Goal: Task Accomplishment & Management: Use online tool/utility

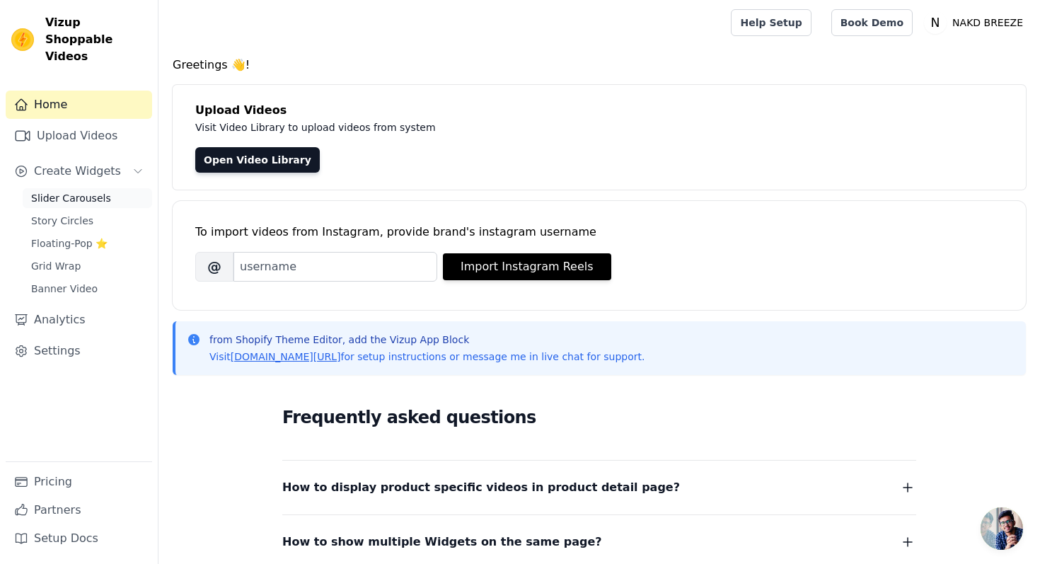
click at [91, 191] on span "Slider Carousels" at bounding box center [71, 198] width 80 height 14
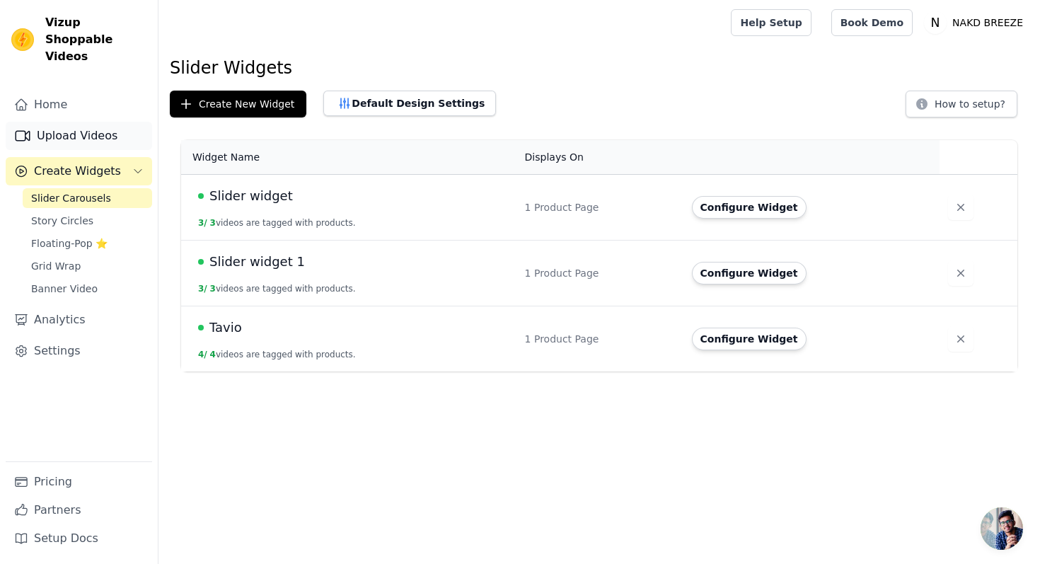
click at [91, 123] on link "Upload Videos" at bounding box center [79, 136] width 147 height 28
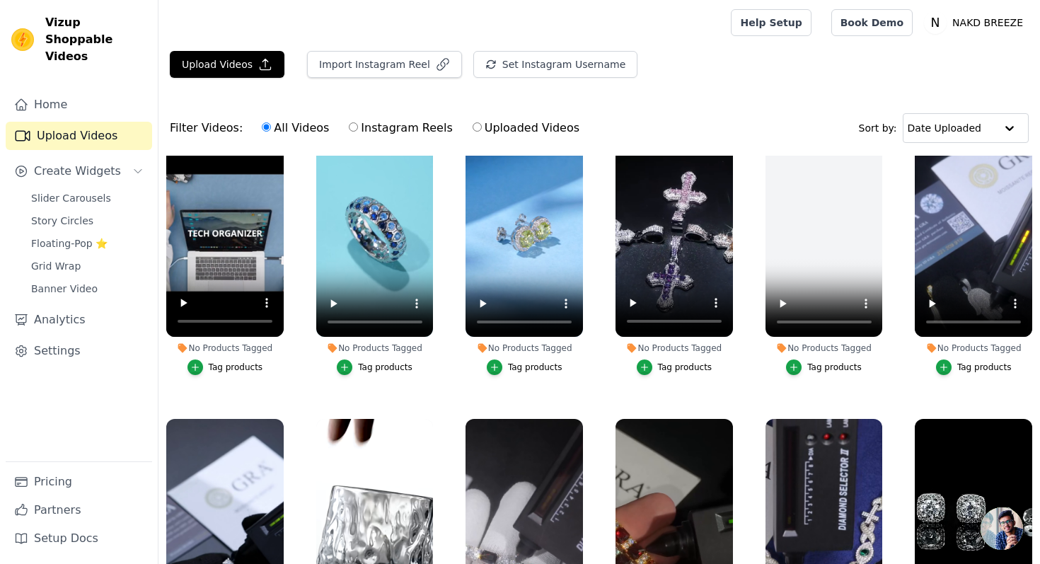
scroll to position [339, 0]
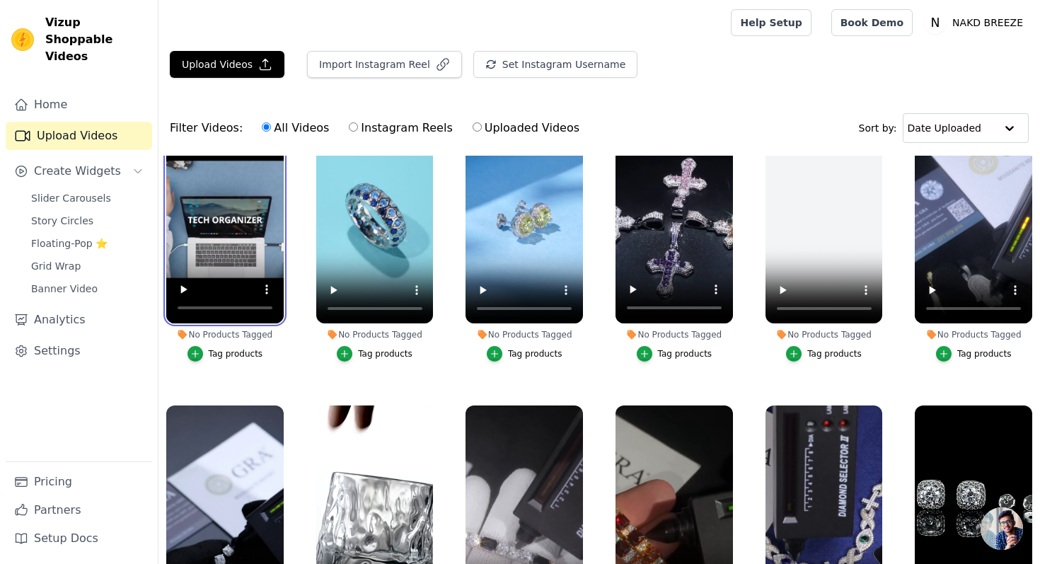
click at [207, 256] on video at bounding box center [224, 219] width 117 height 208
click at [240, 227] on video at bounding box center [224, 219] width 117 height 208
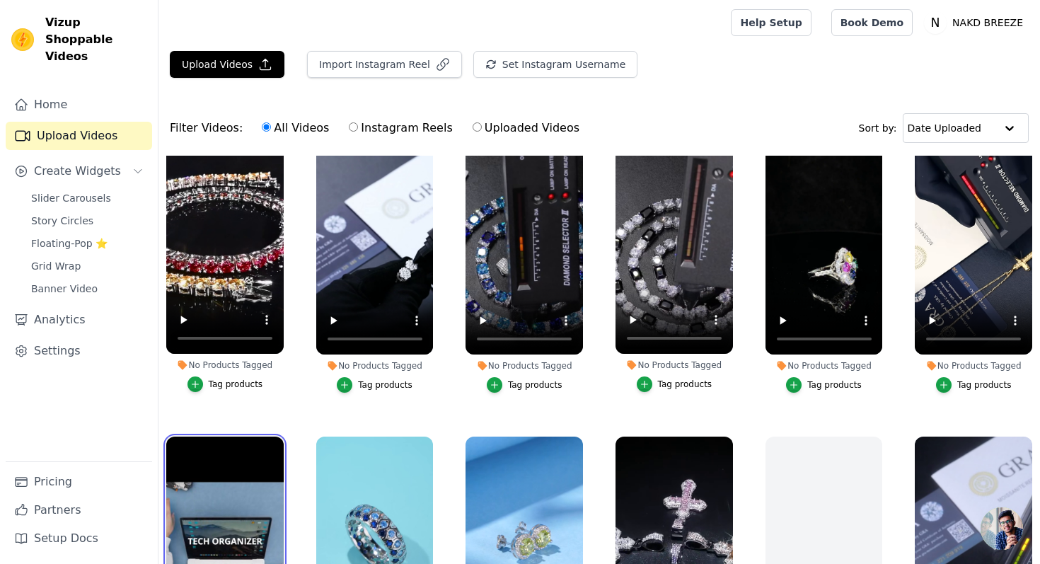
scroll to position [0, 0]
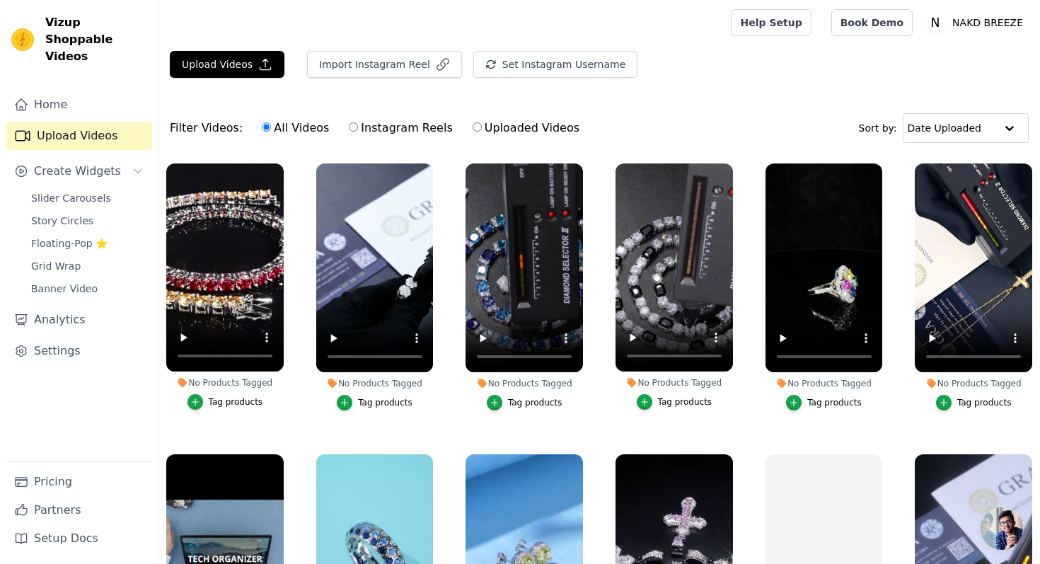
click at [230, 404] on div "Tag products" at bounding box center [236, 401] width 55 height 11
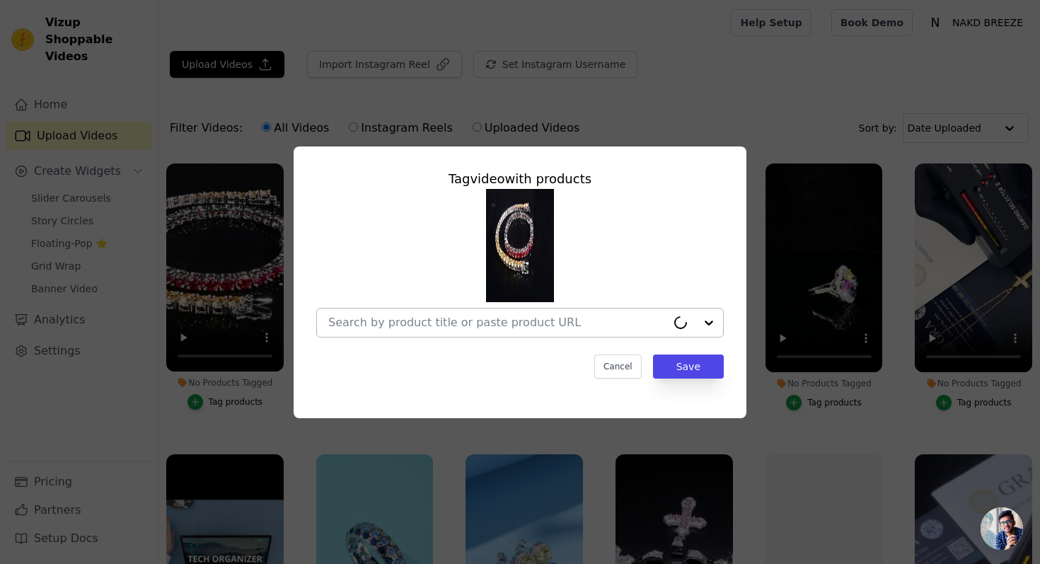
click at [345, 322] on input "No Products Tagged Tag video with products Cancel Save Tag products" at bounding box center [497, 322] width 338 height 13
click at [694, 57] on div "Tag video with products Cancel Save" at bounding box center [520, 282] width 1040 height 564
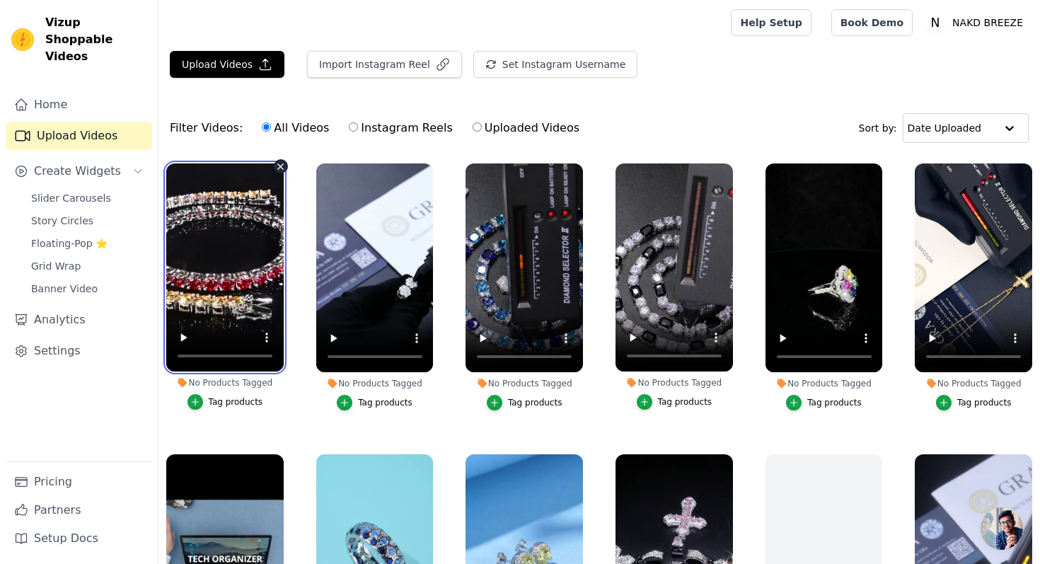
click at [253, 289] on video at bounding box center [224, 268] width 117 height 208
click at [246, 248] on video at bounding box center [224, 268] width 117 height 208
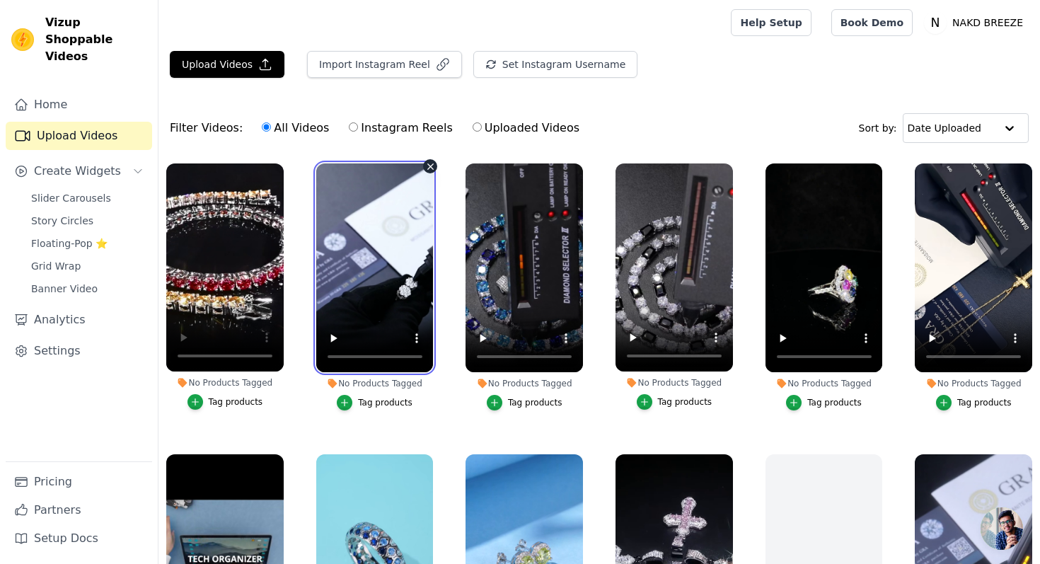
click at [405, 290] on video at bounding box center [374, 268] width 117 height 209
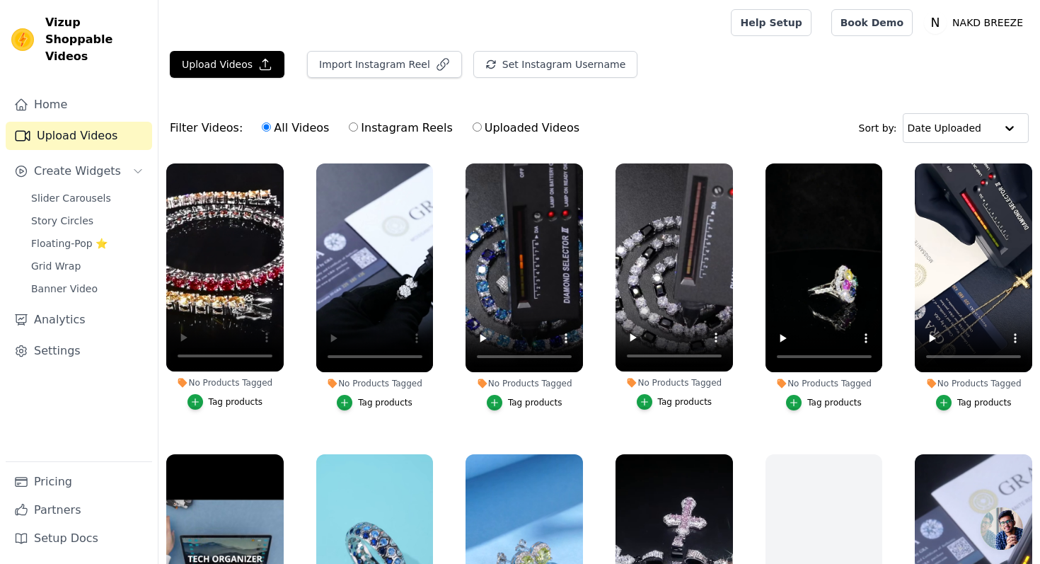
click at [369, 398] on div "Tag products" at bounding box center [385, 402] width 55 height 11
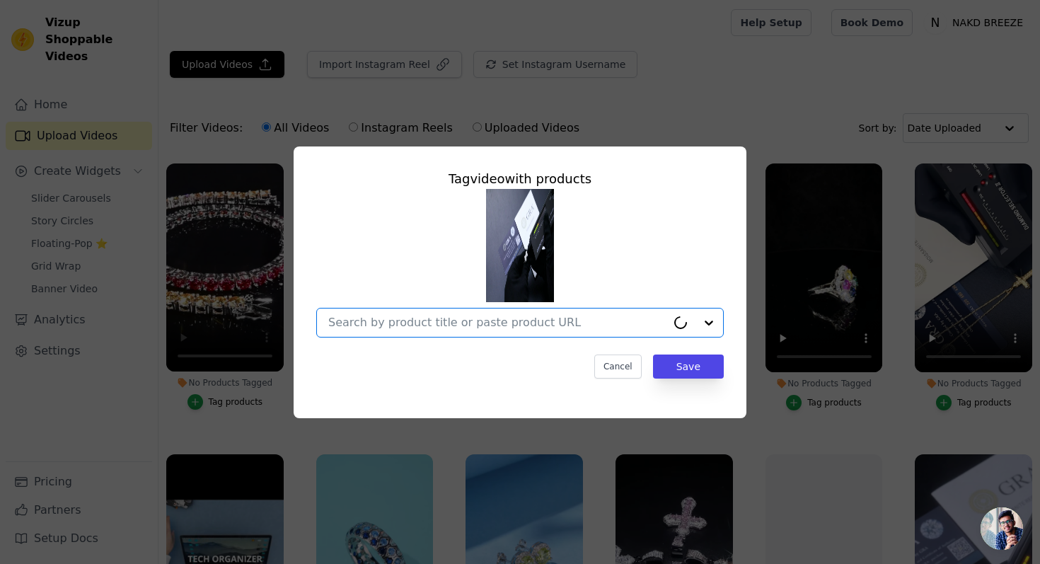
click at [421, 323] on input "No Products Tagged Tag video with products Option undefined, selected. Cancel S…" at bounding box center [497, 322] width 338 height 13
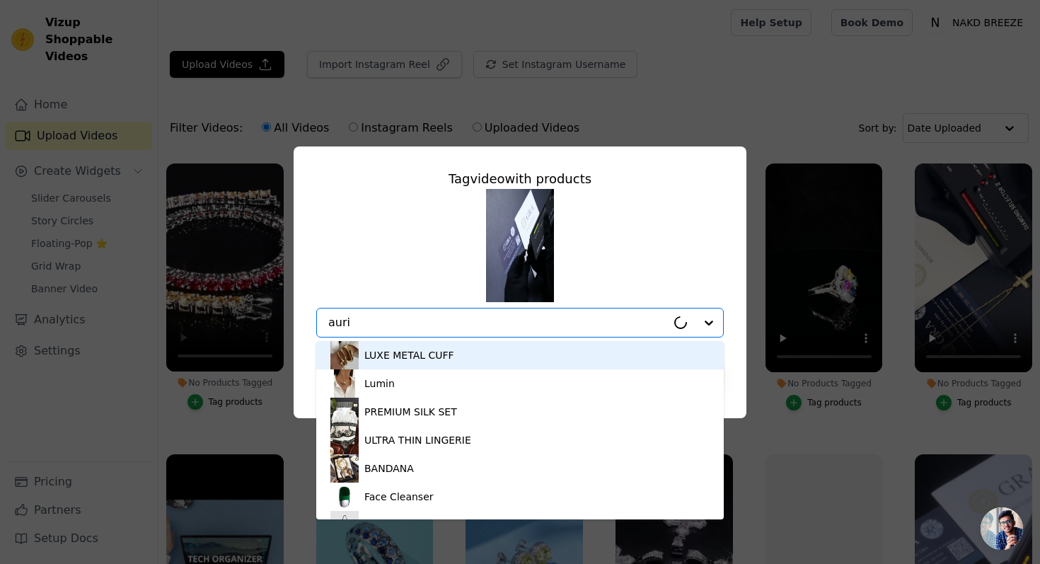
type input "aurio"
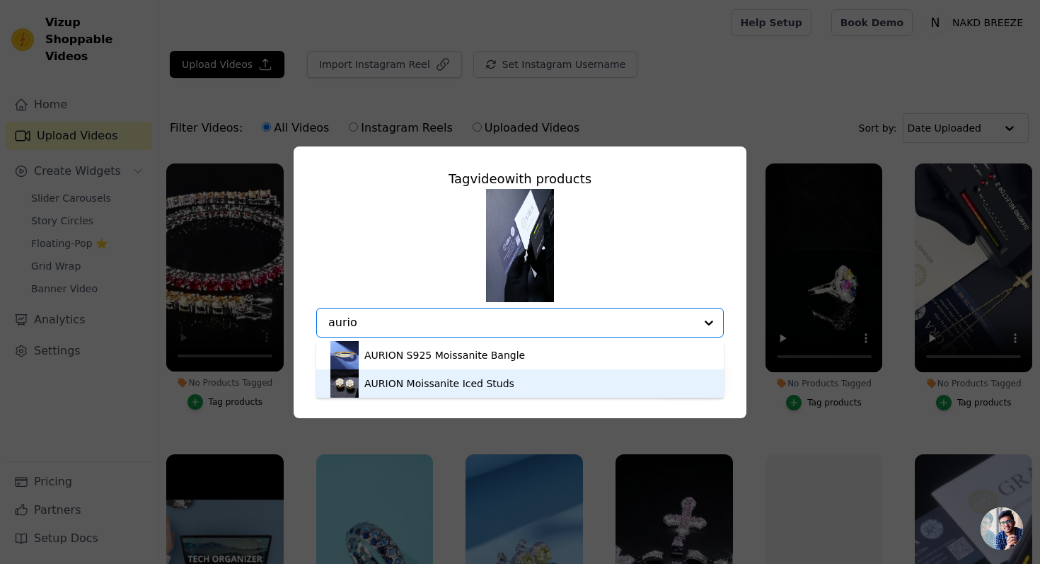
click at [493, 381] on div "AURION Moissanite Iced Studs" at bounding box center [440, 384] width 150 height 14
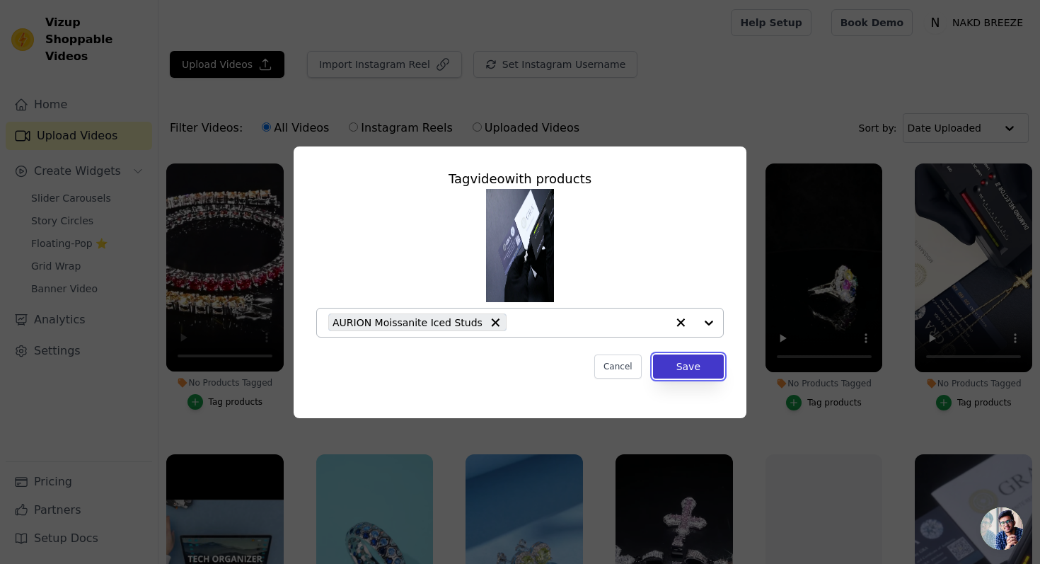
click at [687, 364] on button "Save" at bounding box center [688, 367] width 71 height 24
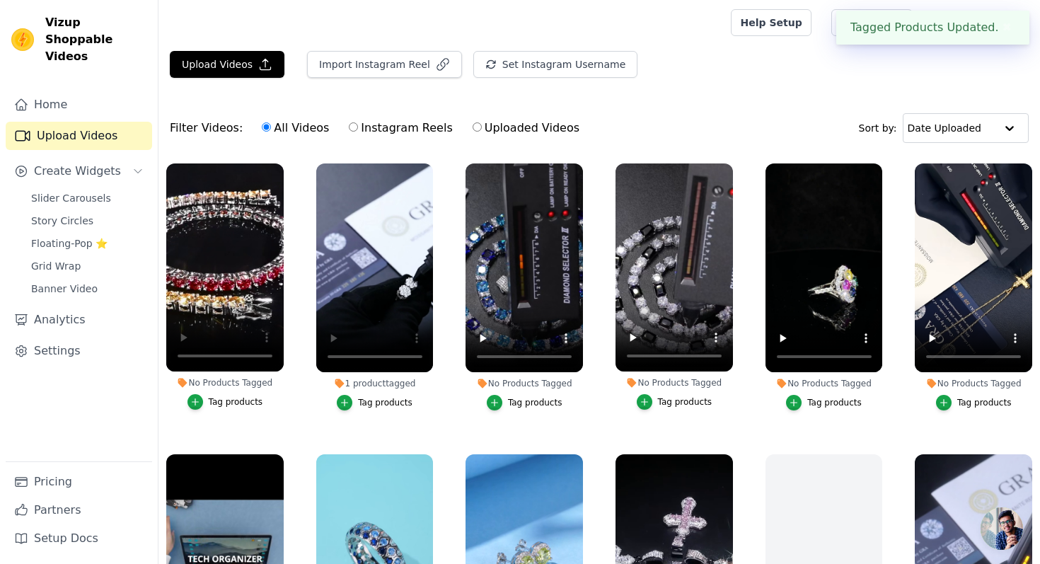
click at [392, 382] on div "1 product tagged" at bounding box center [374, 383] width 117 height 11
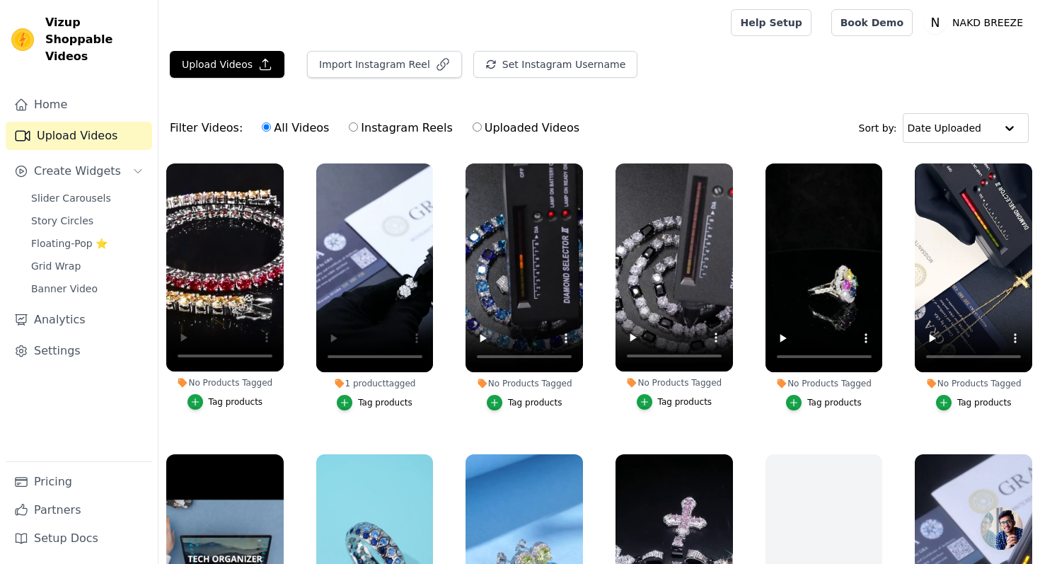
click at [339, 382] on icon at bounding box center [339, 383] width 9 height 9
click at [380, 381] on div "1 product tagged" at bounding box center [374, 383] width 117 height 11
click at [345, 382] on icon at bounding box center [339, 383] width 11 height 11
click at [339, 379] on icon at bounding box center [339, 383] width 9 height 9
click at [628, 111] on div "Filter Videos: All Videos Instagram Reels Uploaded Videos Sort by: Date Uploaded" at bounding box center [600, 128] width 882 height 55
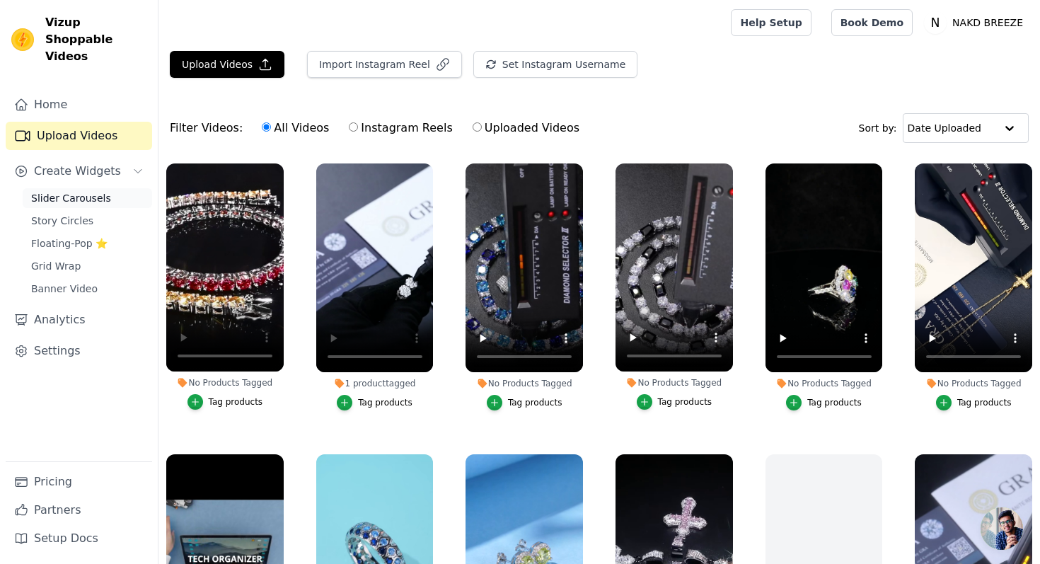
click at [84, 191] on span "Slider Carousels" at bounding box center [71, 198] width 80 height 14
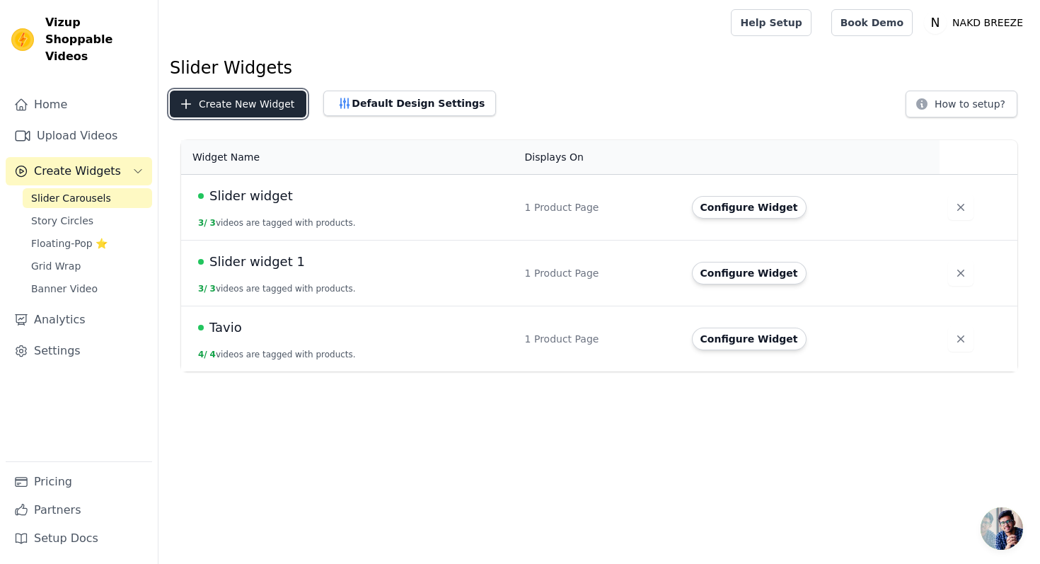
click at [266, 99] on button "Create New Widget" at bounding box center [238, 104] width 137 height 27
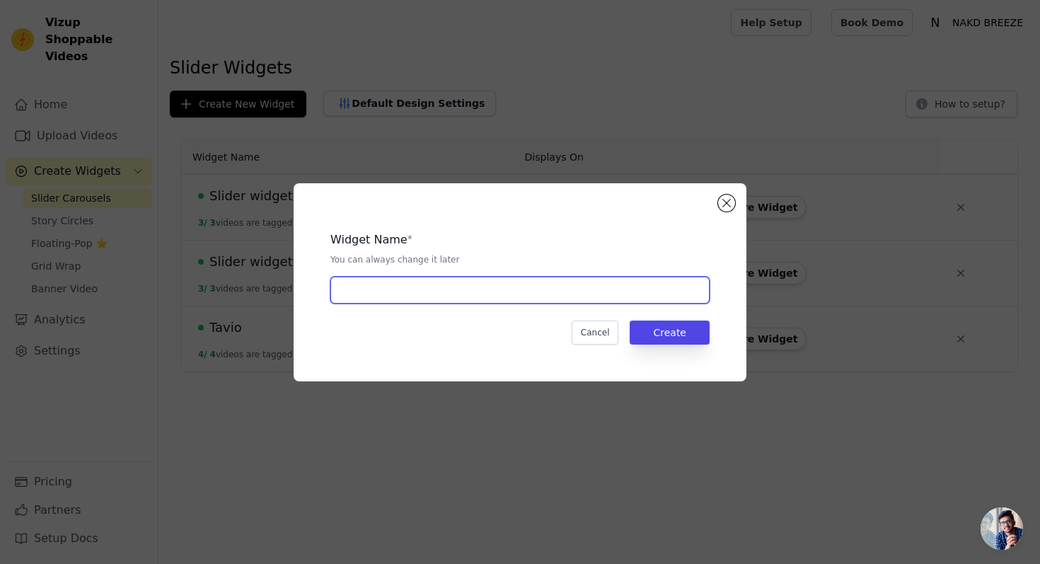
click at [387, 282] on input "text" at bounding box center [520, 290] width 379 height 27
type input "aurion"
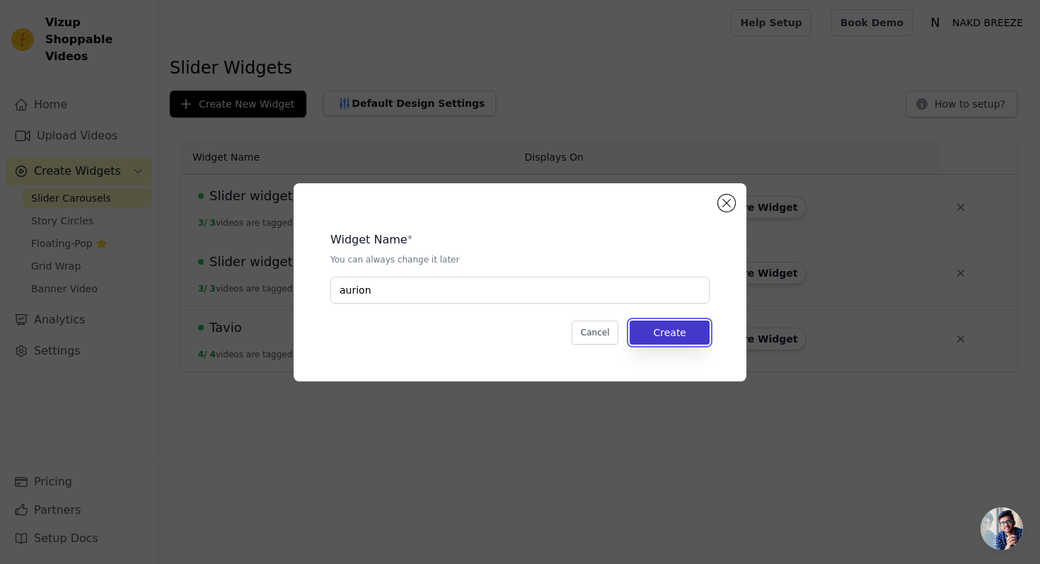
click at [658, 329] on button "Create" at bounding box center [670, 333] width 80 height 24
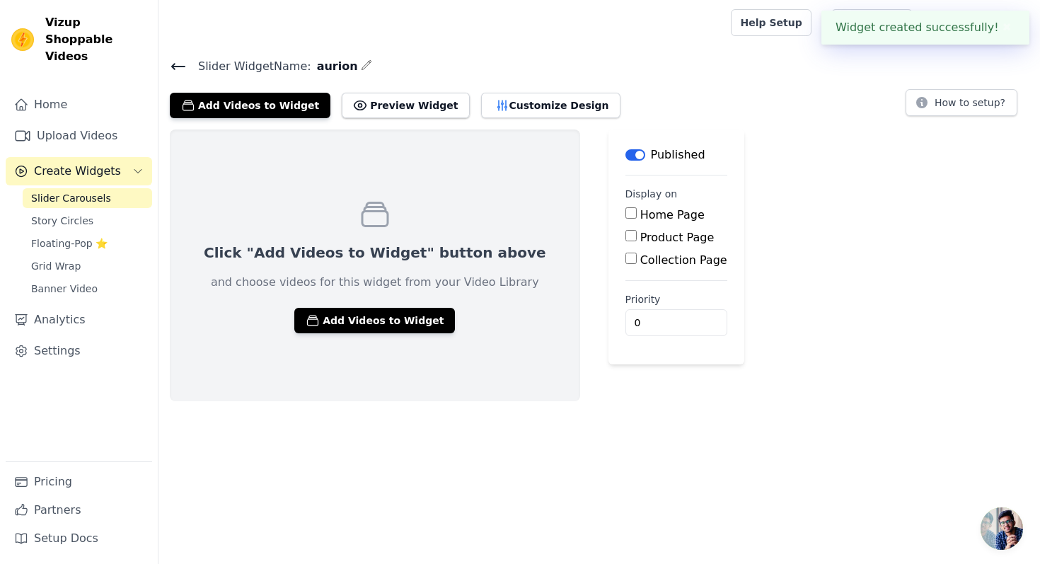
click at [641, 236] on label "Product Page" at bounding box center [678, 237] width 74 height 13
click at [626, 236] on input "Product Page" at bounding box center [631, 235] width 11 height 11
checkbox input "true"
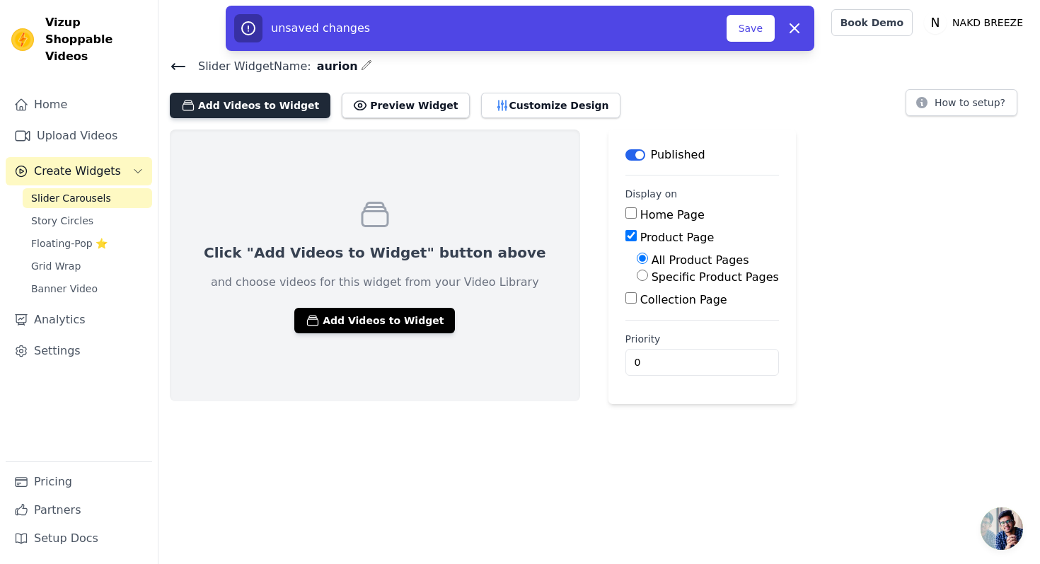
click at [265, 102] on button "Add Videos to Widget" at bounding box center [250, 105] width 161 height 25
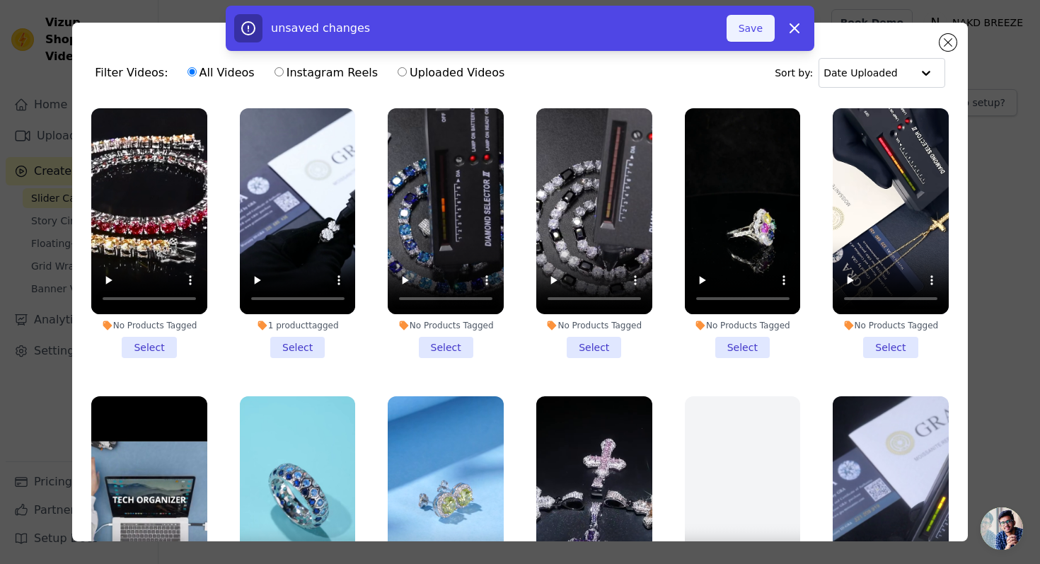
click at [755, 23] on button "Save" at bounding box center [751, 28] width 48 height 27
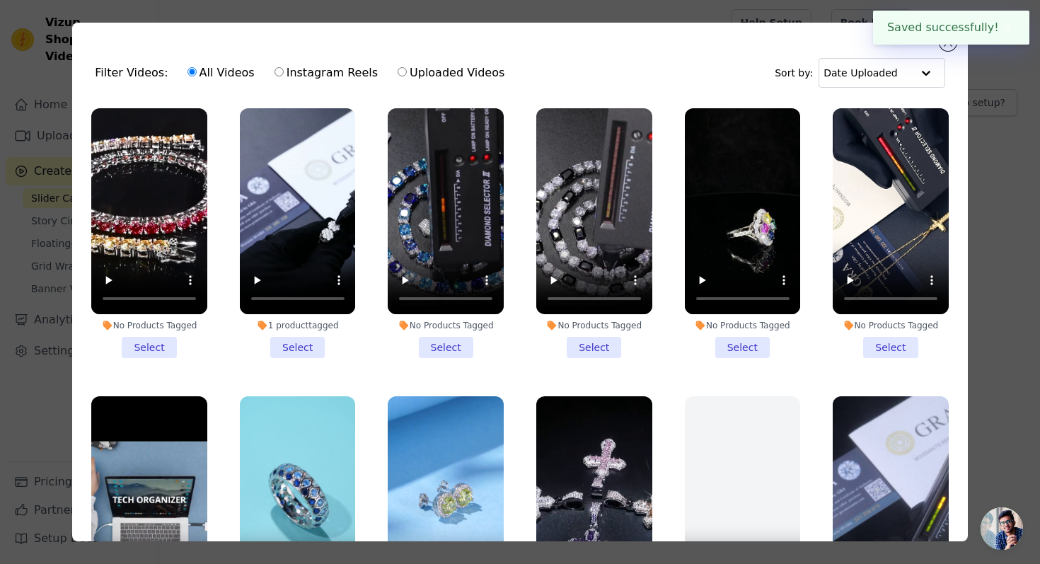
click at [752, 22] on div "Filter Videos: All Videos Instagram Reels Uploaded Videos Sort by: Date Uploade…" at bounding box center [520, 282] width 995 height 564
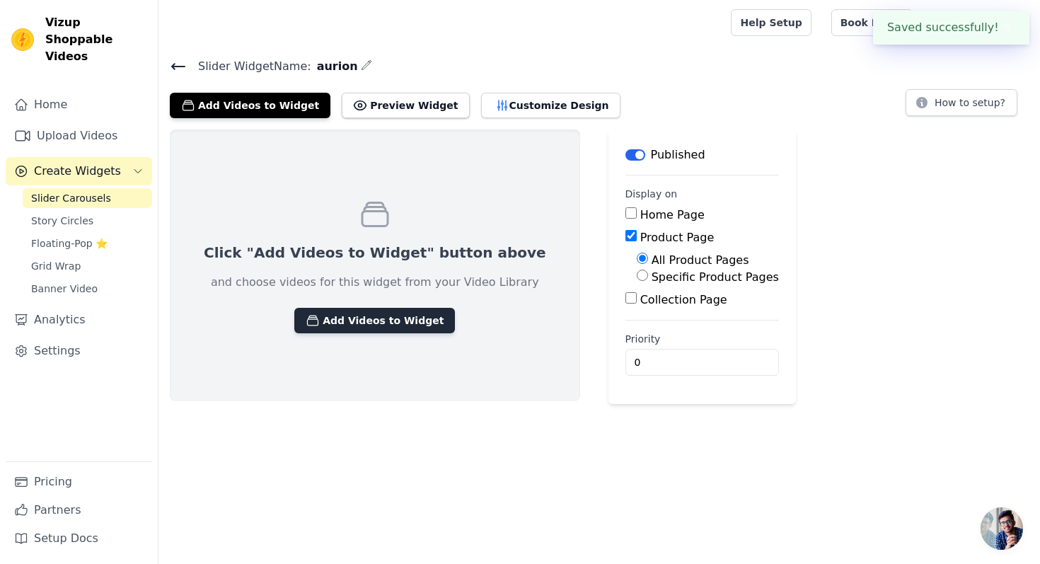
click at [332, 321] on button "Add Videos to Widget" at bounding box center [374, 320] width 161 height 25
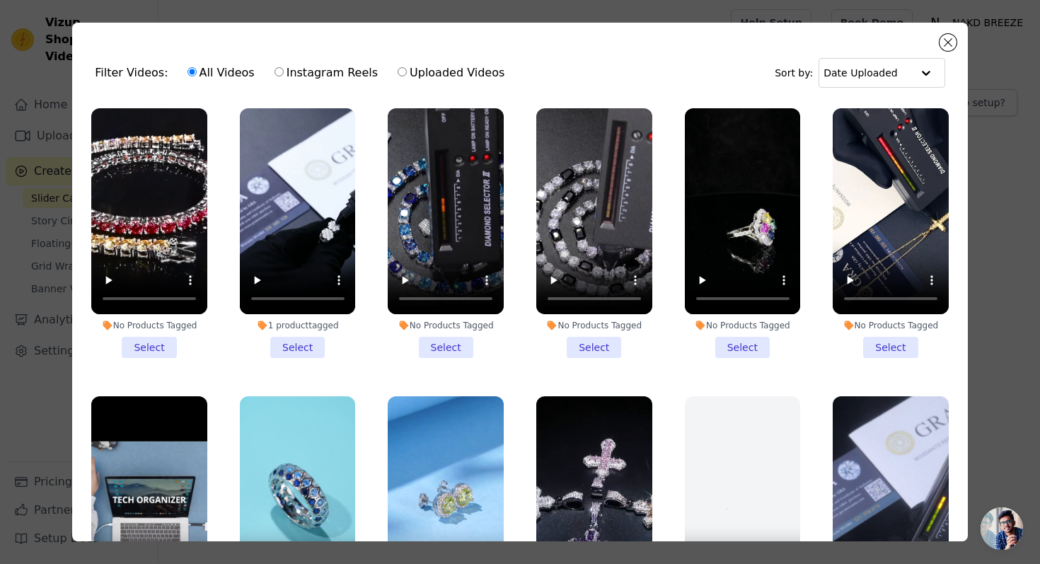
click at [295, 349] on li "1 product tagged Select" at bounding box center [298, 233] width 116 height 250
click at [0, 0] on input "1 product tagged Select" at bounding box center [0, 0] width 0 height 0
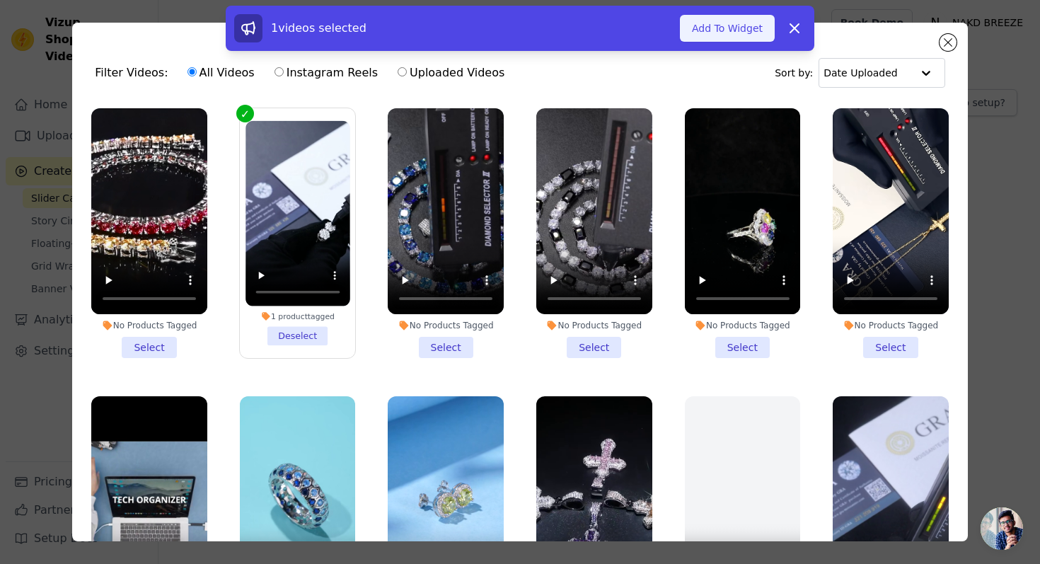
click at [712, 25] on button "Add To Widget" at bounding box center [727, 28] width 95 height 27
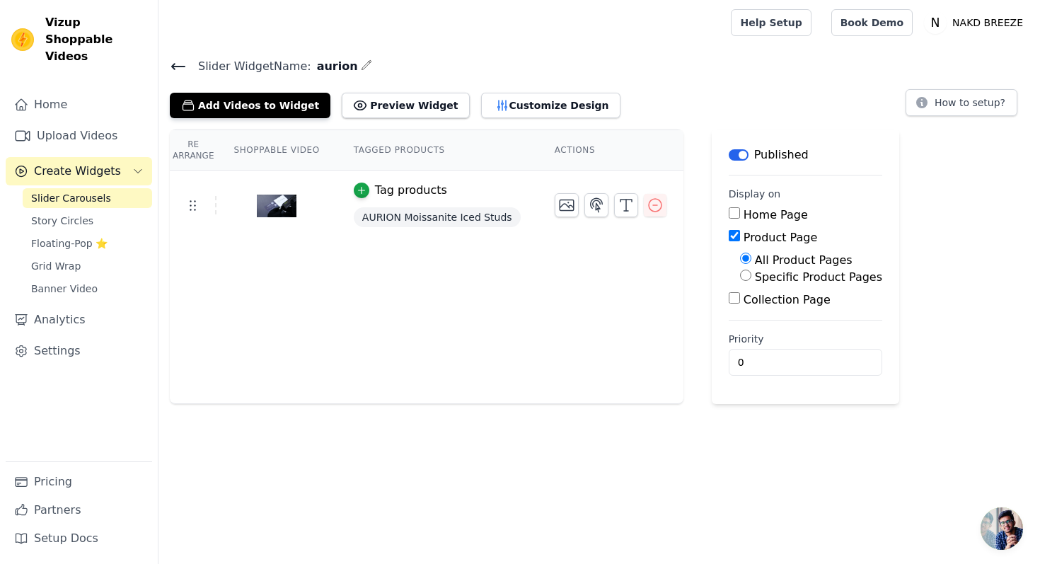
click at [781, 274] on label "Specific Product Pages" at bounding box center [818, 276] width 127 height 13
click at [752, 274] on input "Specific Product Pages" at bounding box center [745, 275] width 11 height 11
radio input "true"
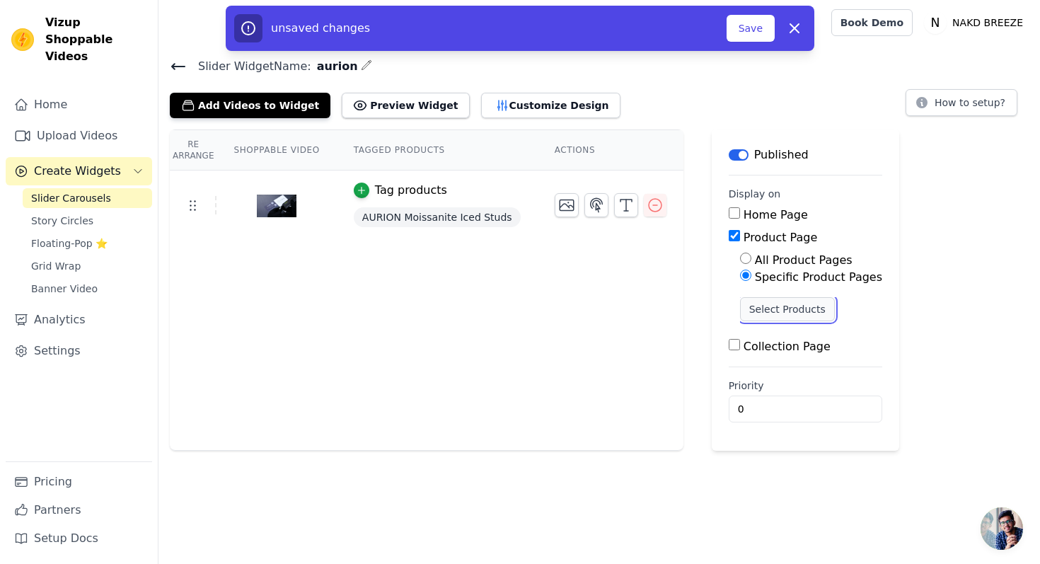
click at [781, 304] on button "Select Products" at bounding box center [787, 309] width 95 height 24
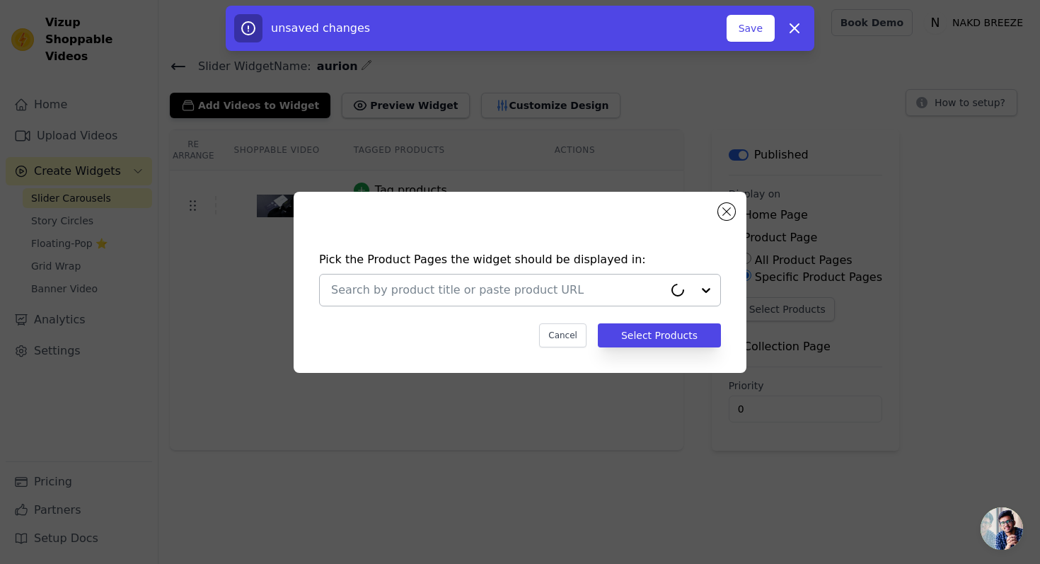
click at [561, 289] on input "text" at bounding box center [497, 290] width 333 height 17
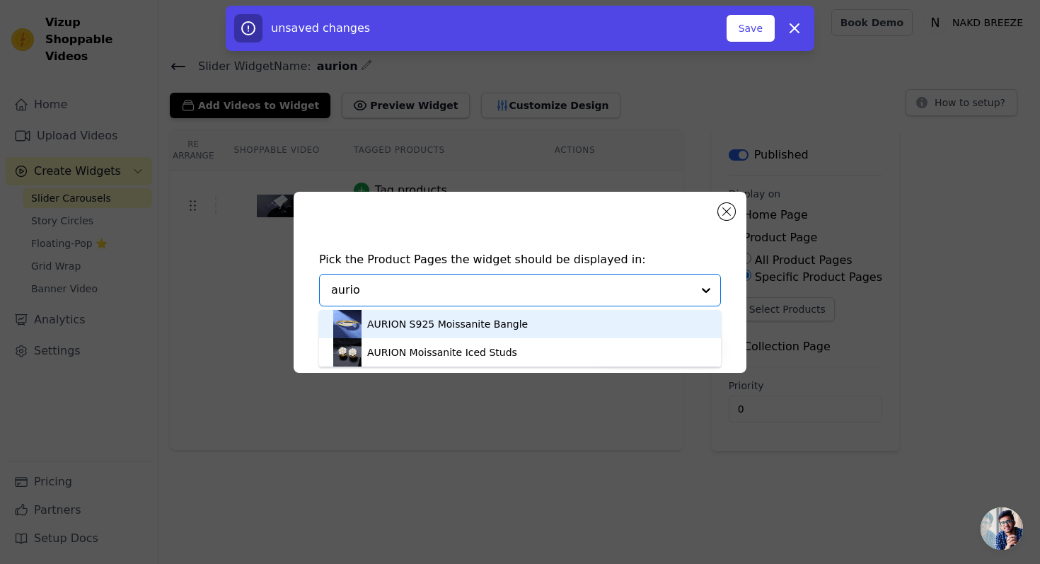
type input "aurion"
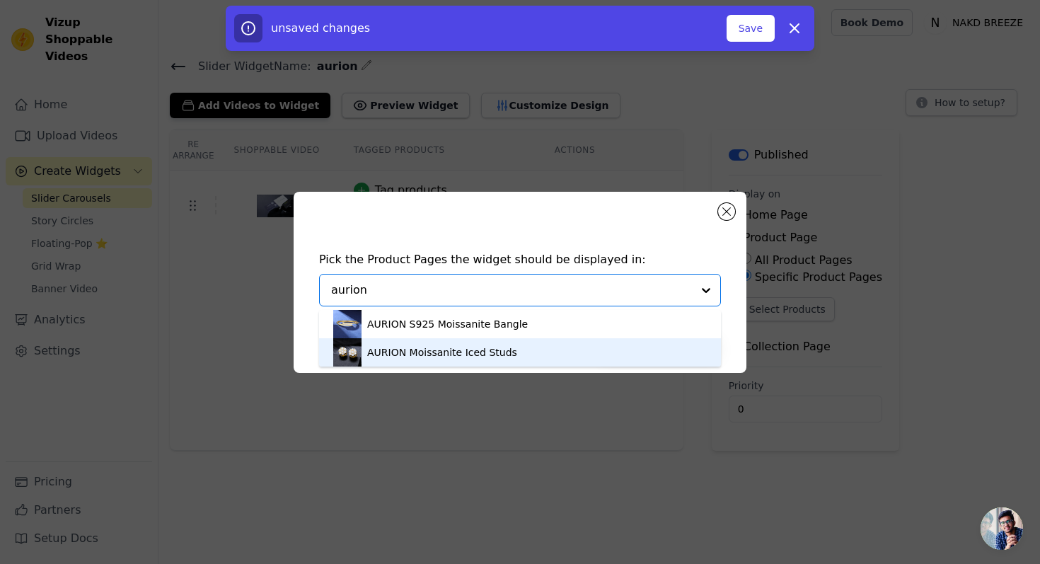
click at [430, 350] on div "AURION Moissanite Iced Studs" at bounding box center [442, 352] width 150 height 14
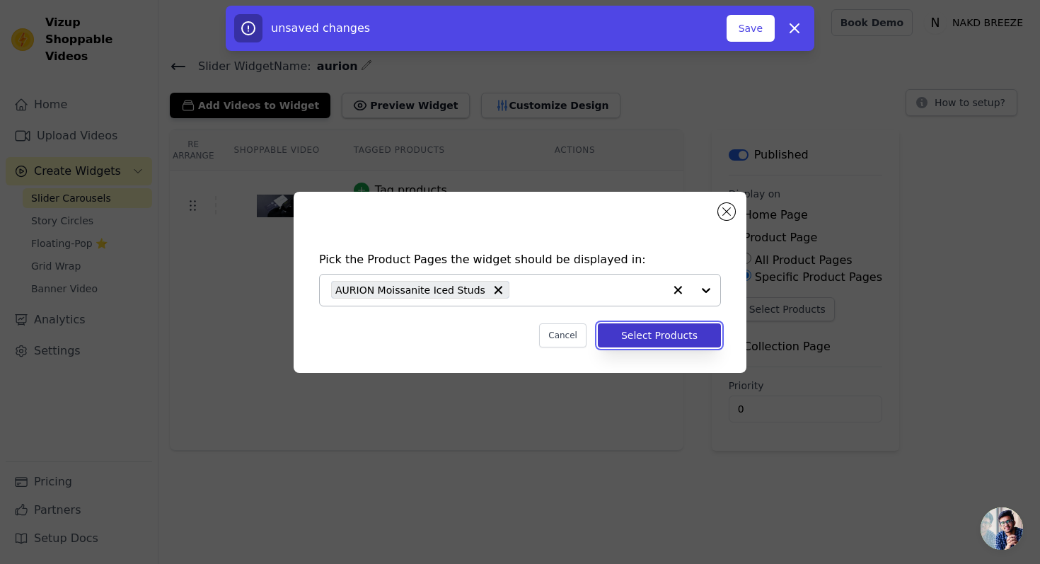
click at [643, 338] on button "Select Products" at bounding box center [659, 335] width 123 height 24
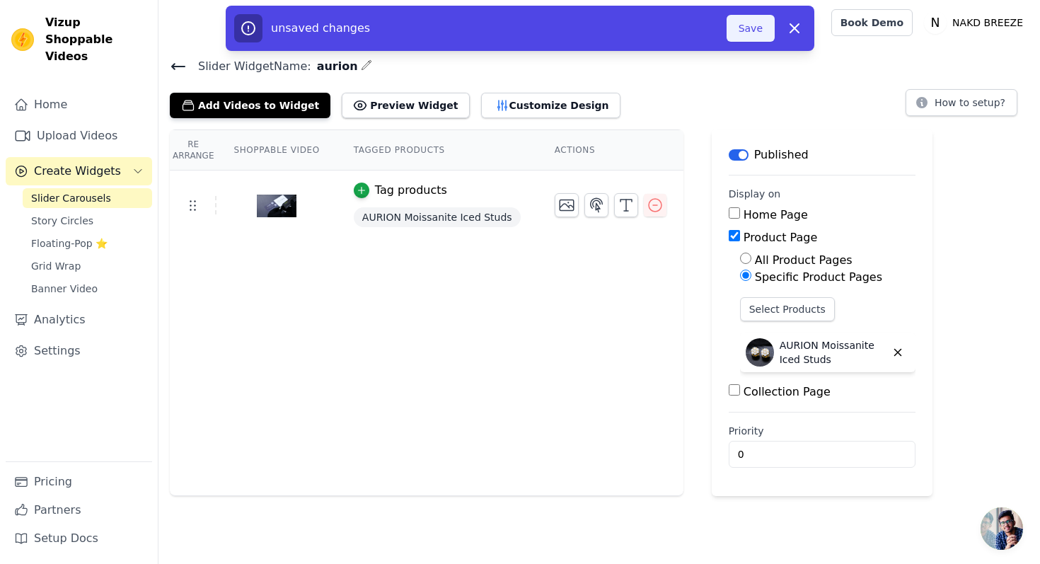
click at [743, 27] on button "Save" at bounding box center [751, 28] width 48 height 27
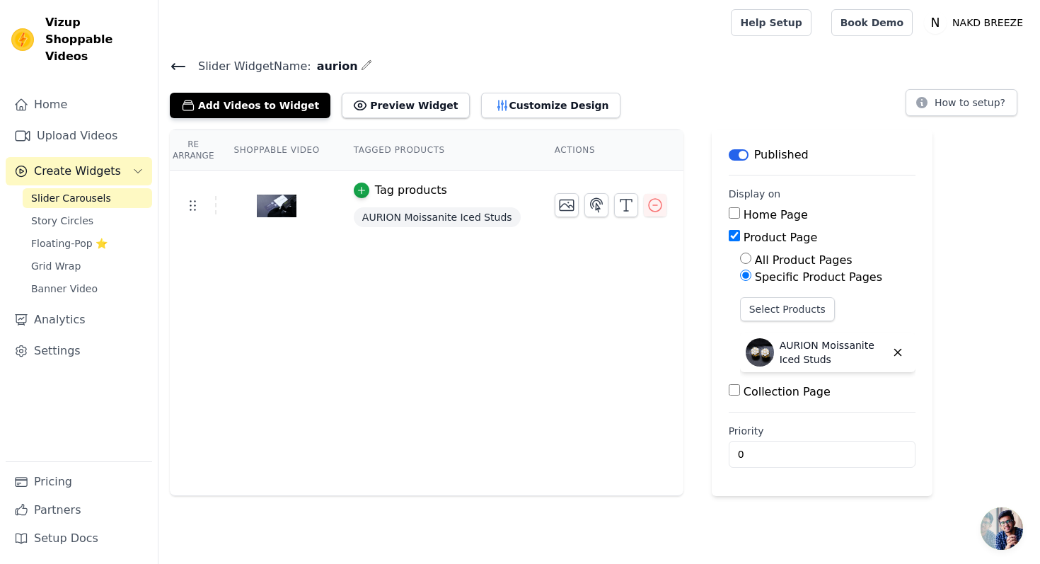
click at [174, 64] on icon at bounding box center [178, 67] width 13 height 6
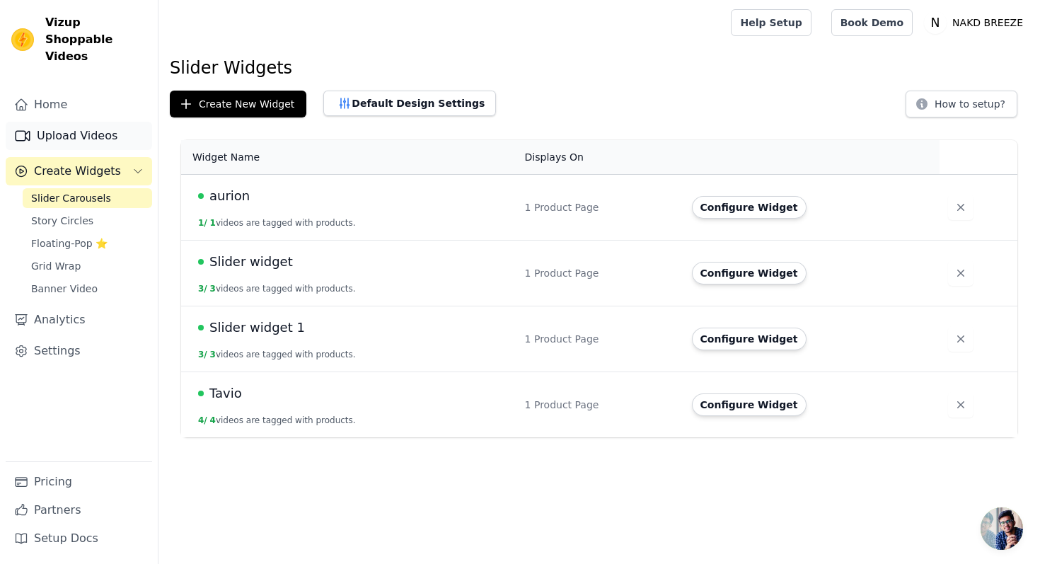
click at [88, 128] on link "Upload Videos" at bounding box center [79, 136] width 147 height 28
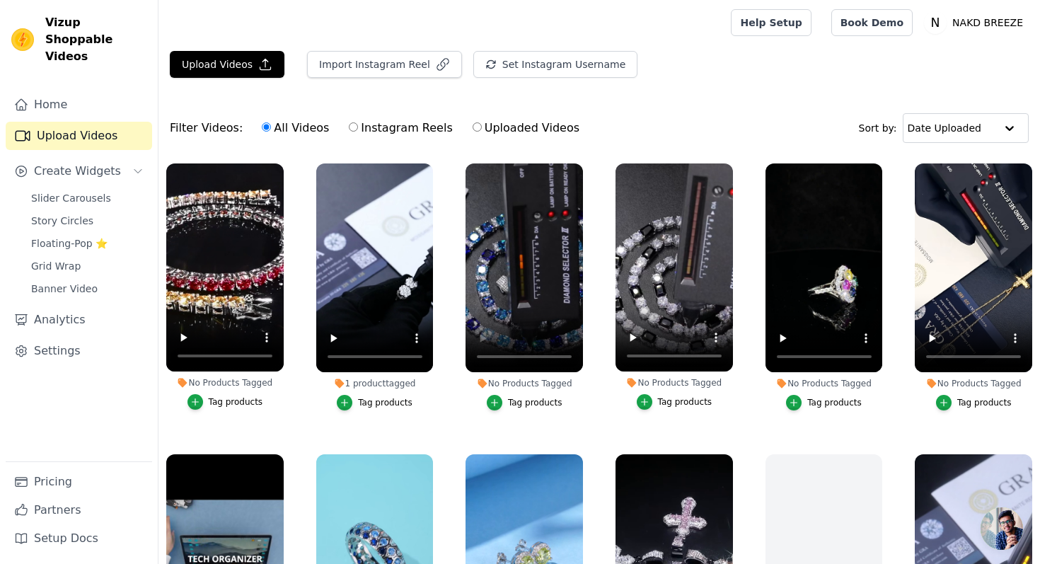
click at [526, 408] on button "Tag products" at bounding box center [525, 403] width 76 height 16
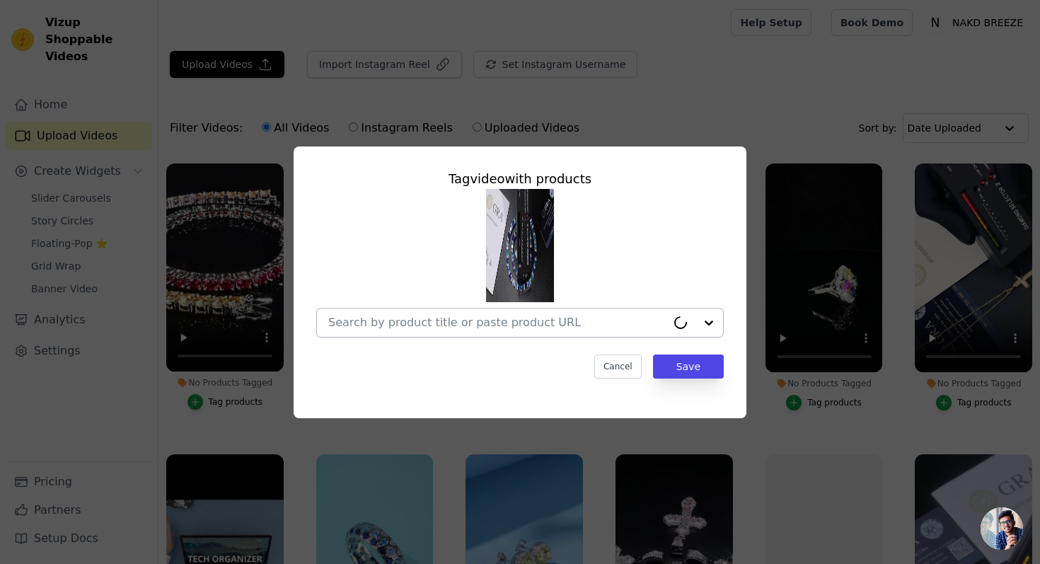
click at [481, 314] on div at bounding box center [497, 323] width 338 height 28
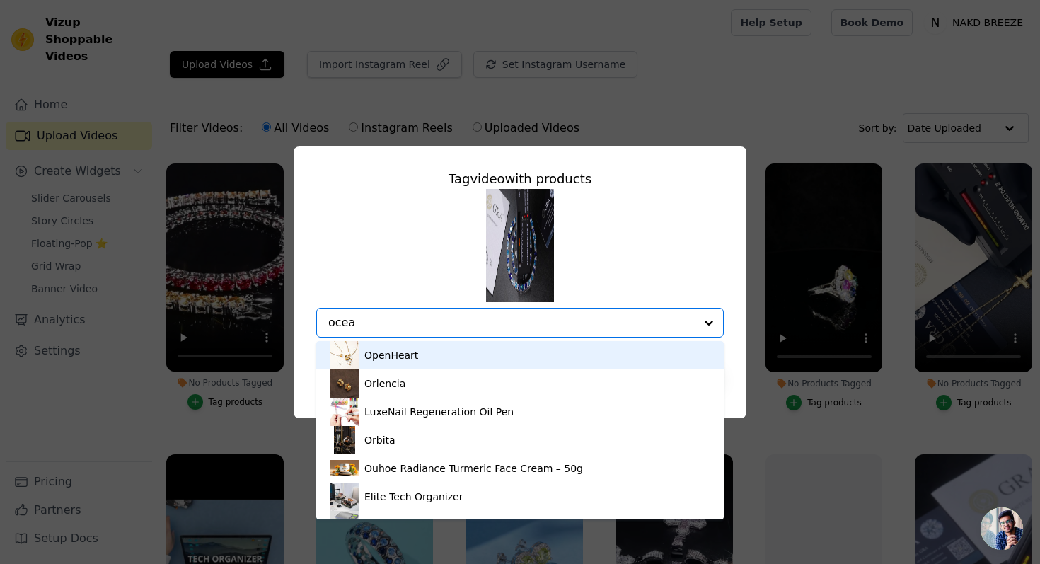
type input "ocean"
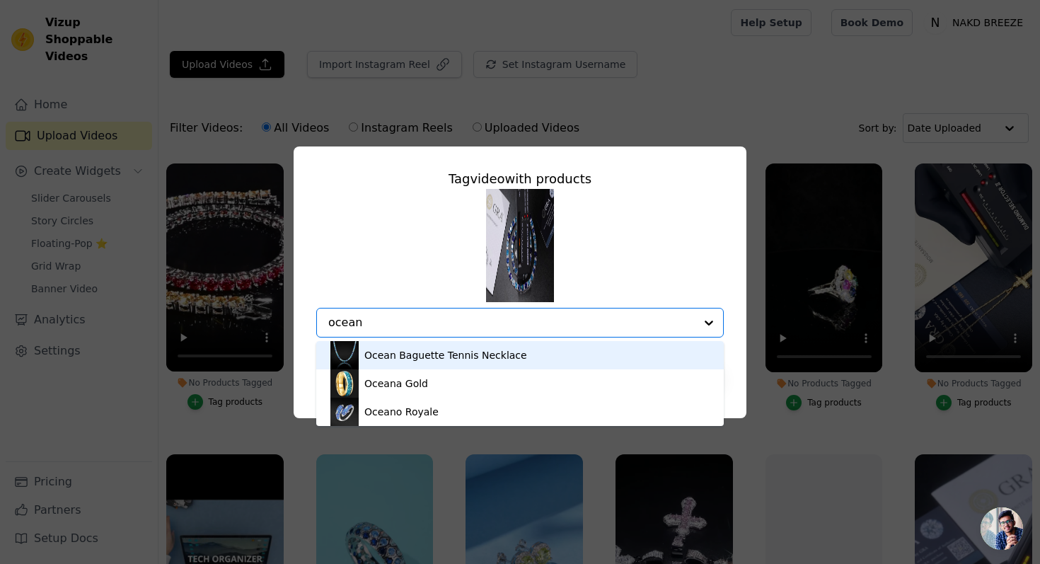
click at [394, 358] on div "Ocean Baguette Tennis Necklace" at bounding box center [446, 355] width 163 height 14
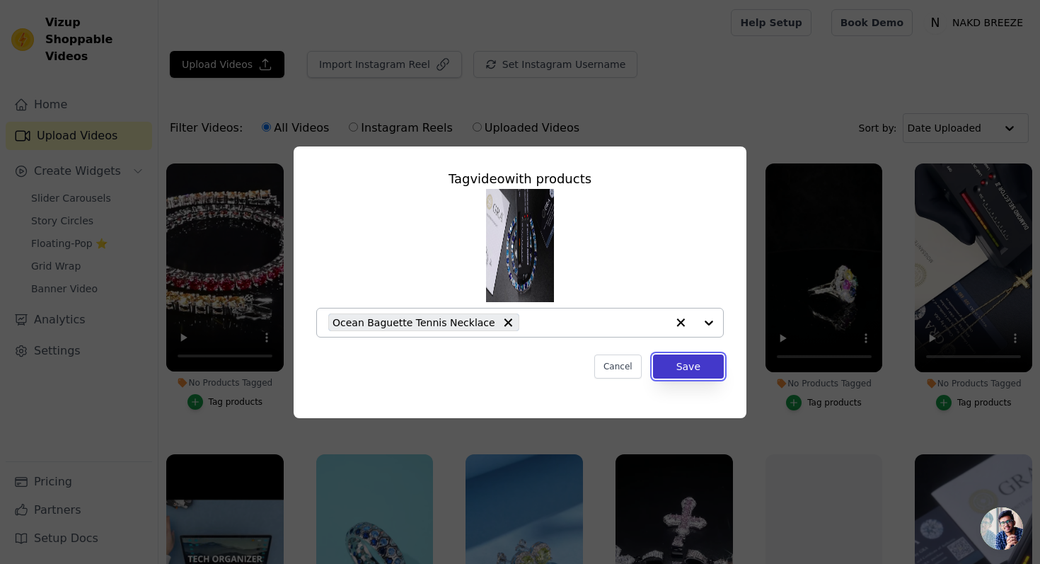
click at [694, 369] on button "Save" at bounding box center [688, 367] width 71 height 24
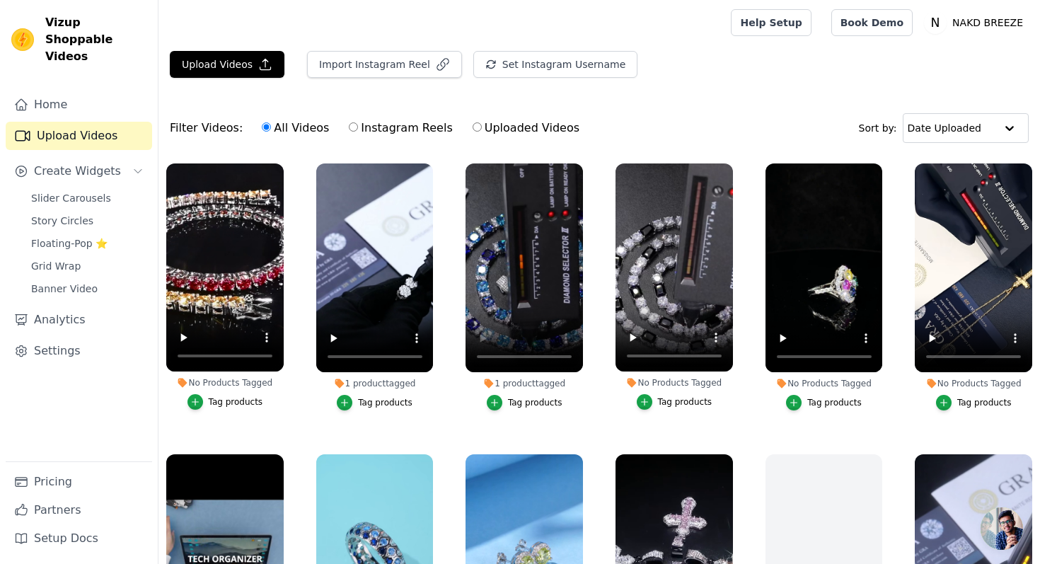
click at [682, 399] on div "Tag products" at bounding box center [685, 401] width 55 height 11
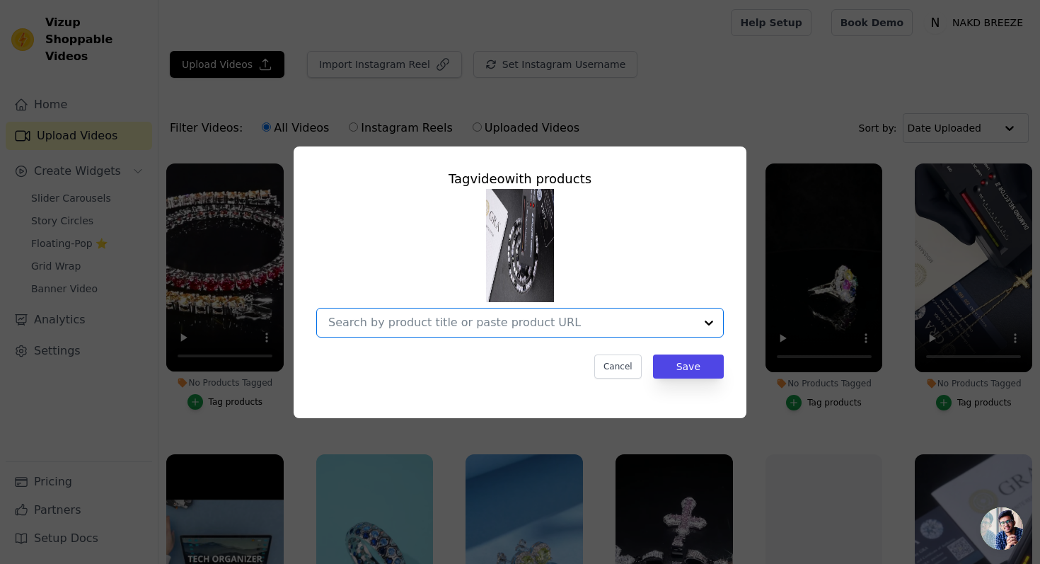
click at [516, 322] on input "No Products Tagged Tag video with products Option undefined, selected. Select i…" at bounding box center [511, 322] width 367 height 13
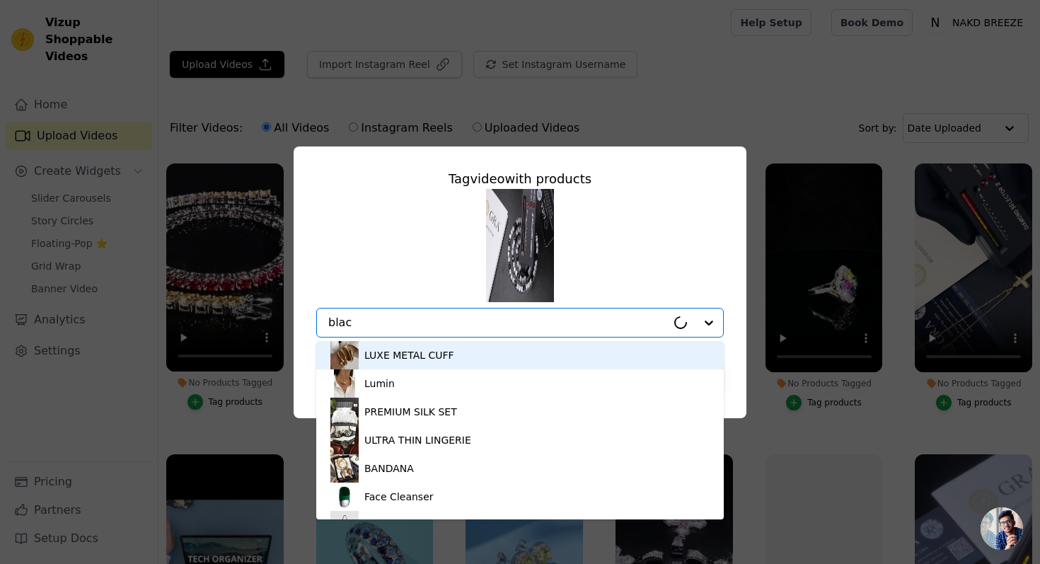
type input "black"
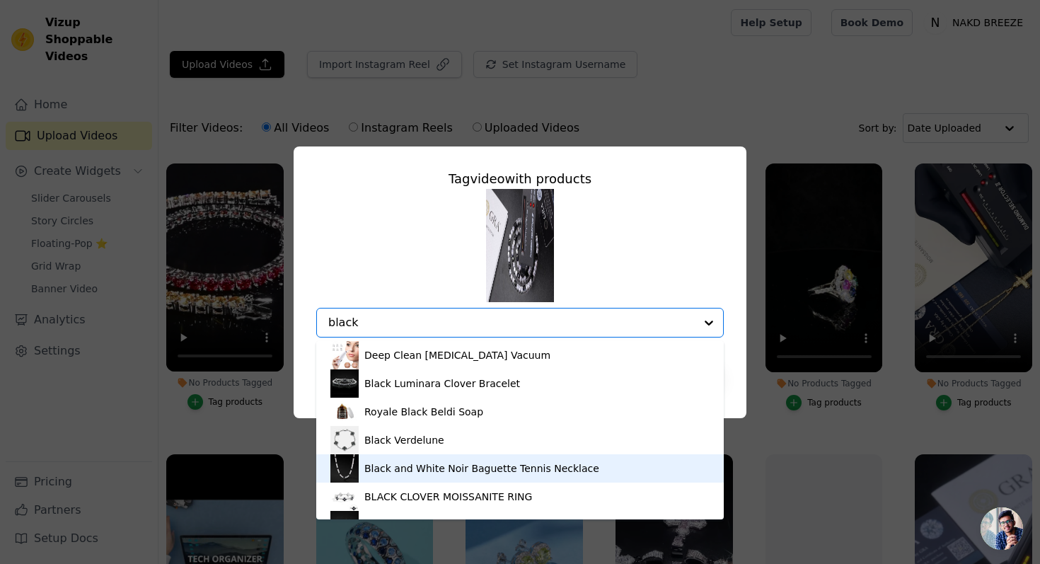
click at [544, 472] on div "Black and White Noir Baguette Tennis Necklace" at bounding box center [482, 469] width 235 height 14
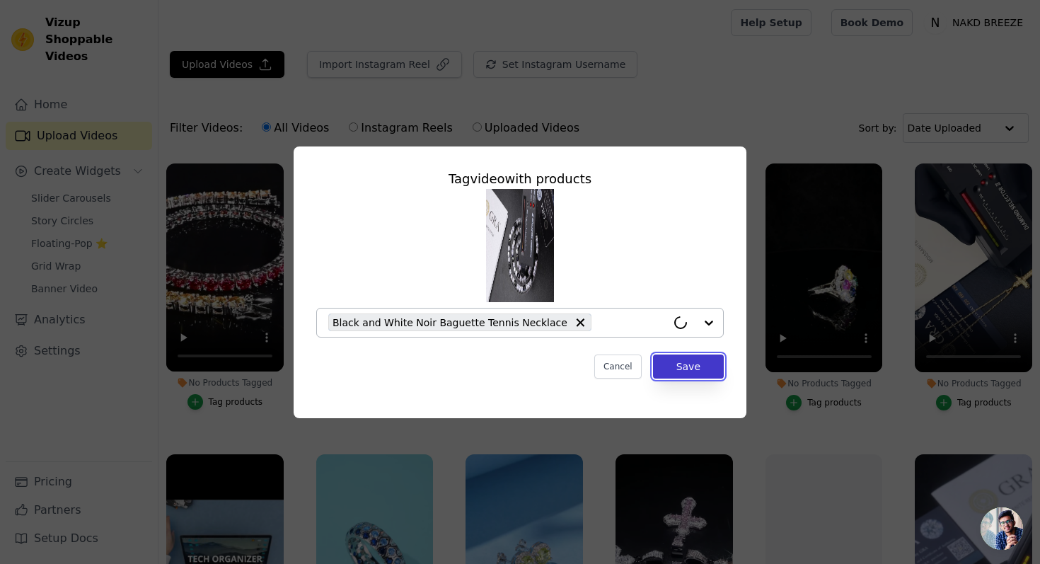
click at [682, 373] on button "Save" at bounding box center [688, 367] width 71 height 24
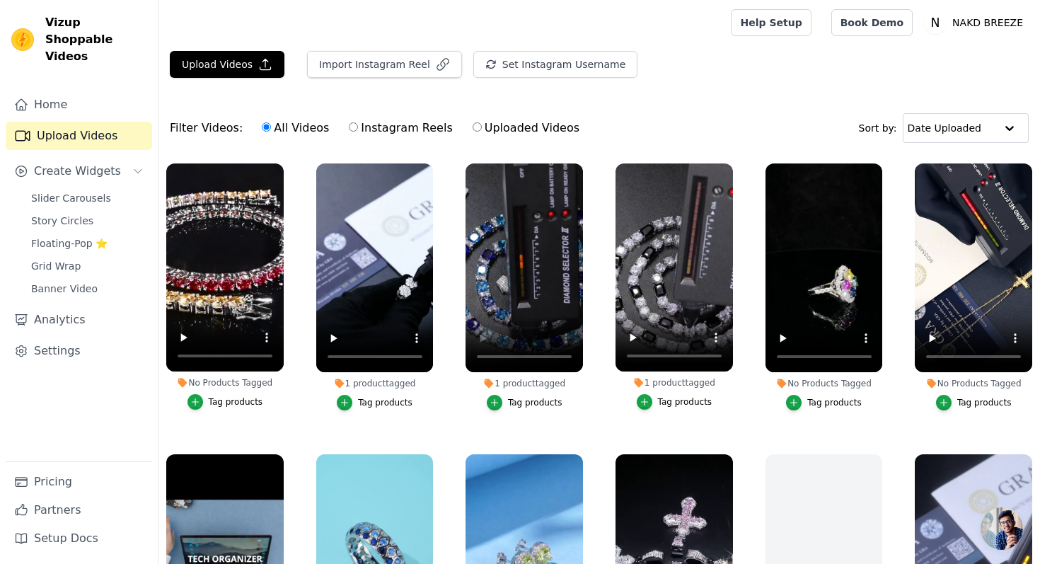
click at [818, 404] on div "Tag products" at bounding box center [835, 402] width 55 height 11
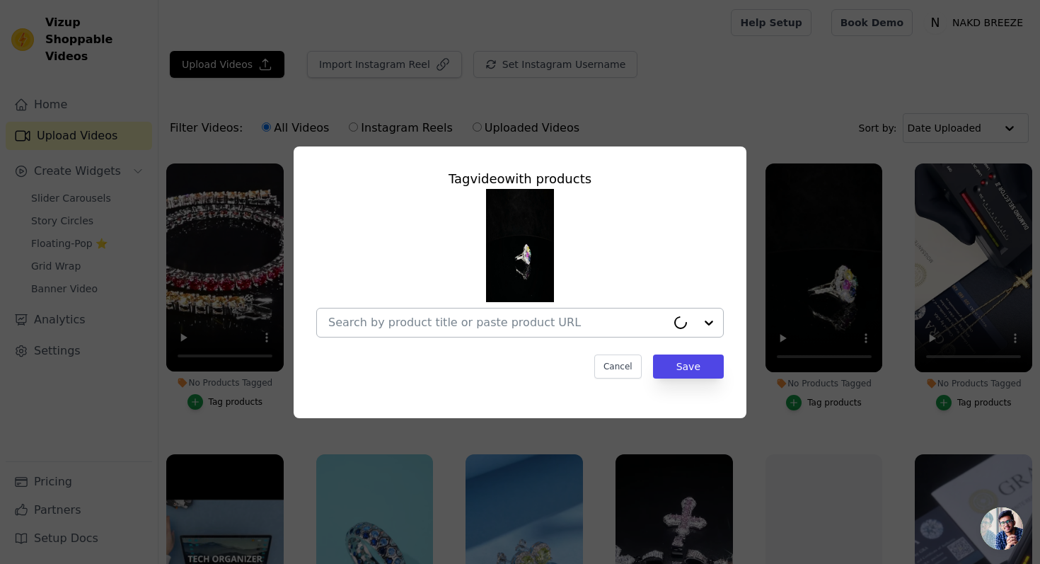
click at [623, 319] on input "No Products Tagged Tag video with products Cancel Save Tag products" at bounding box center [497, 322] width 338 height 13
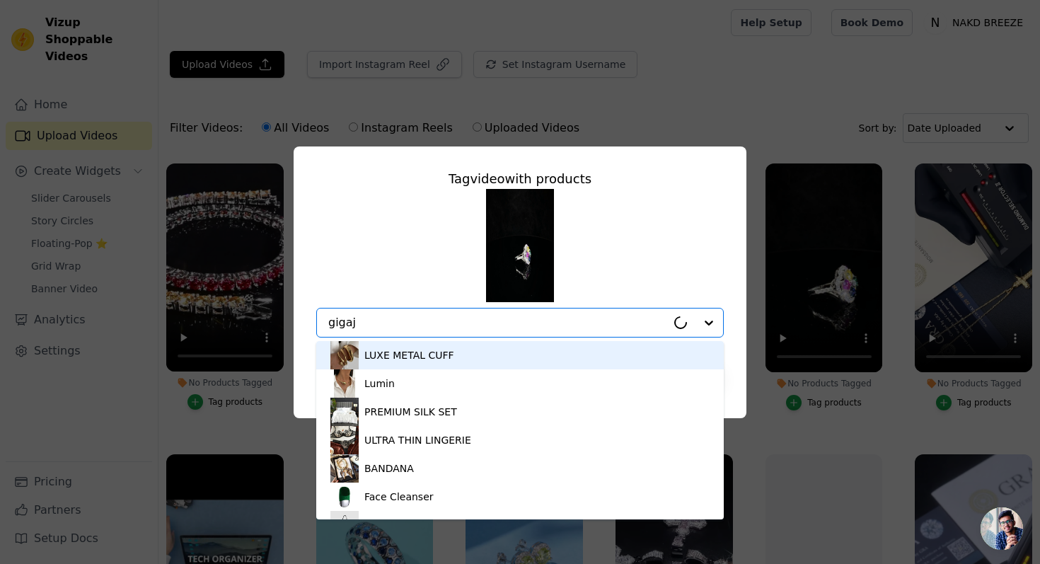
type input "gigaje"
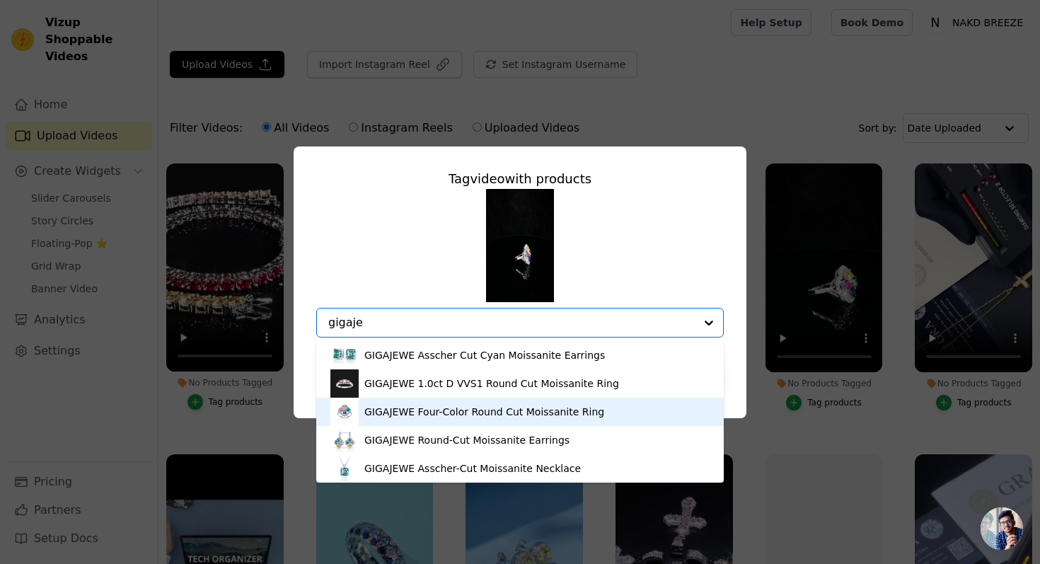
click at [580, 414] on div "GIGAJEWE Four-Color Round Cut Moissanite Ring" at bounding box center [485, 412] width 240 height 14
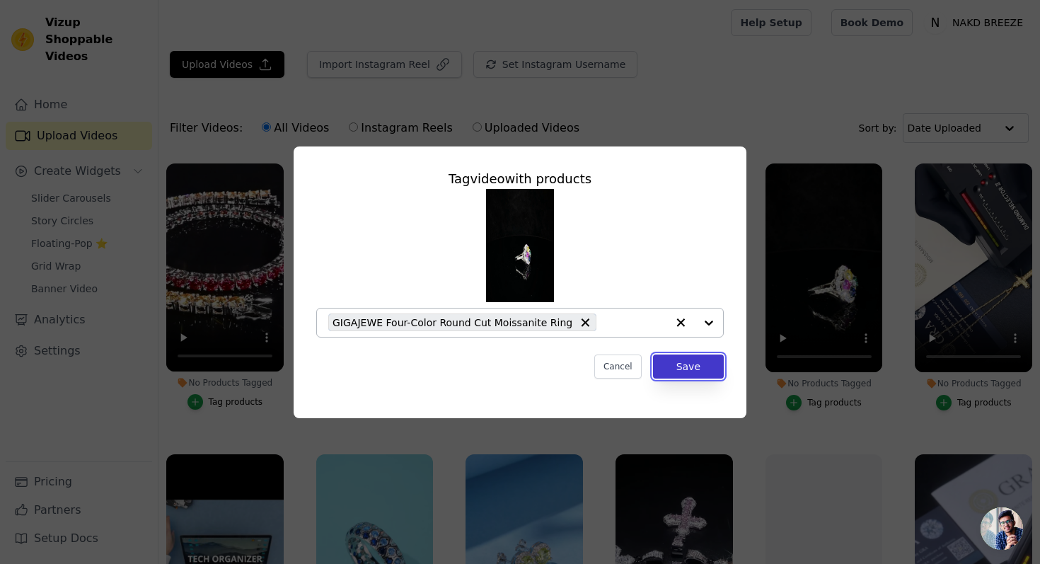
click at [698, 370] on button "Save" at bounding box center [688, 367] width 71 height 24
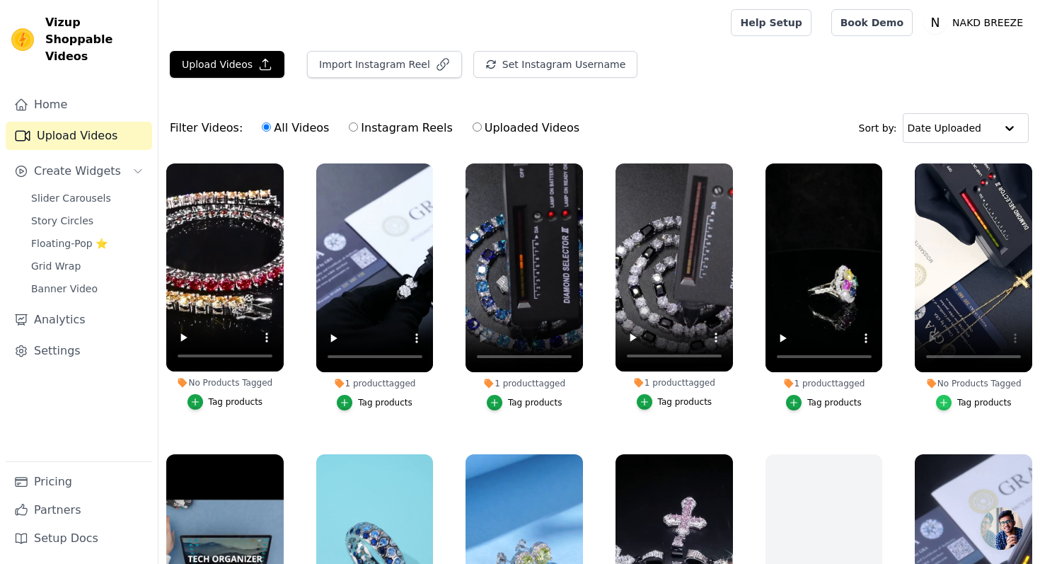
click at [942, 400] on icon "button" at bounding box center [944, 403] width 10 height 10
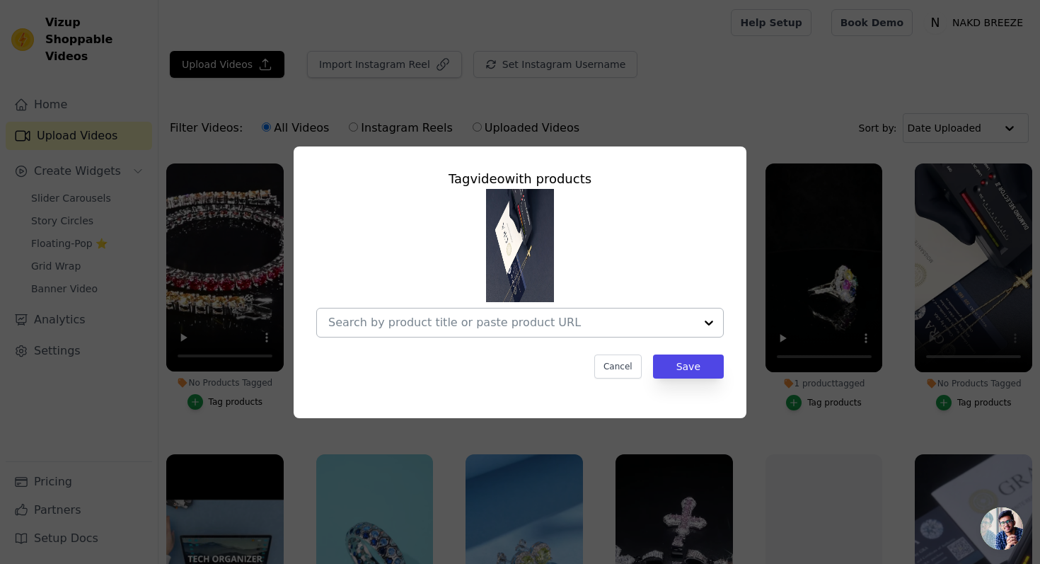
click at [592, 319] on input "No Products Tagged Tag video with products Cancel Save Tag products" at bounding box center [511, 322] width 367 height 13
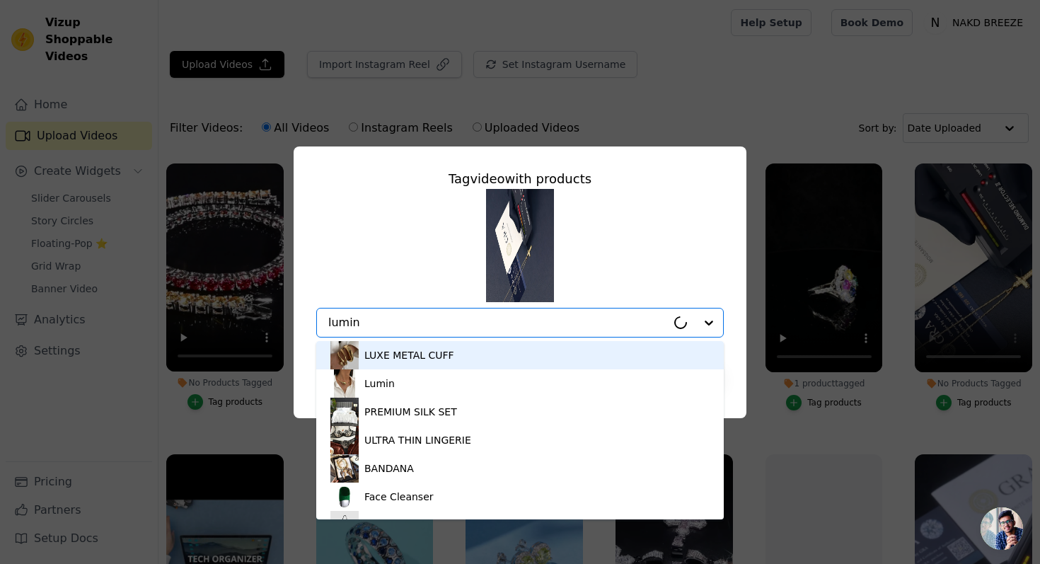
type input "lumina"
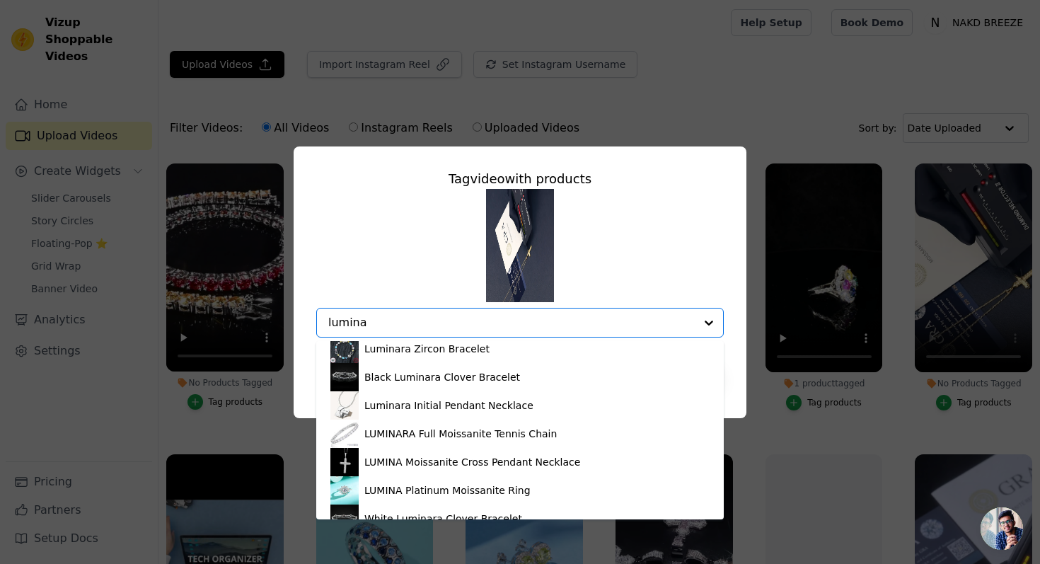
scroll to position [190, 0]
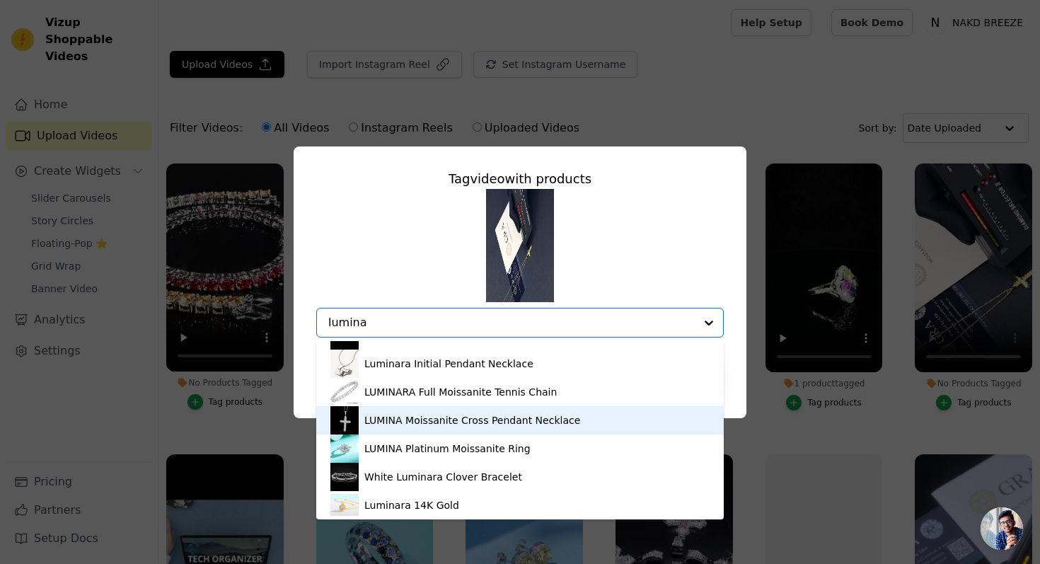
click at [462, 420] on div "LUMINA Moissanite Cross Pendant Necklace" at bounding box center [473, 420] width 216 height 14
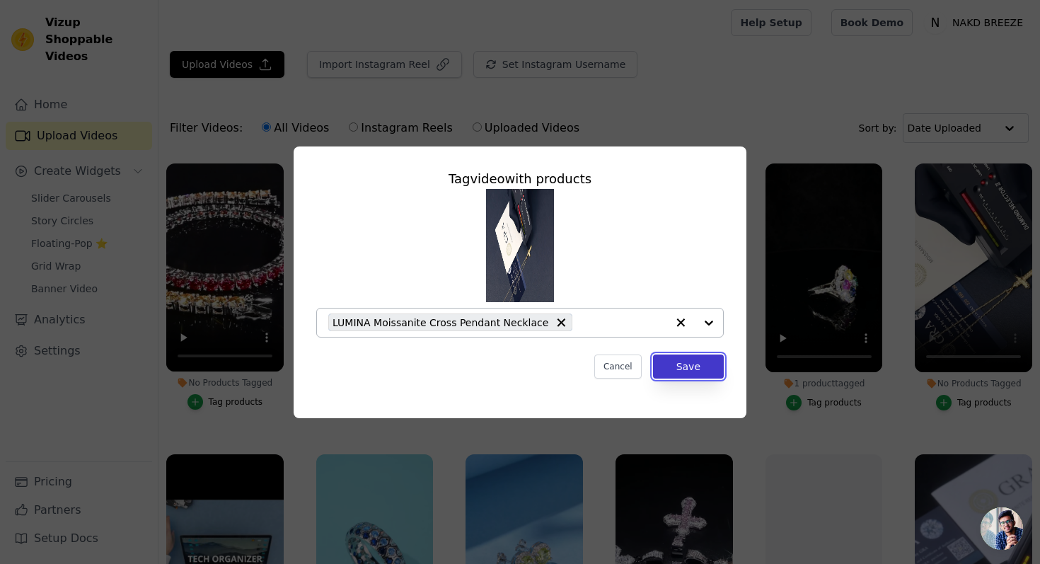
click at [690, 367] on button "Save" at bounding box center [688, 367] width 71 height 24
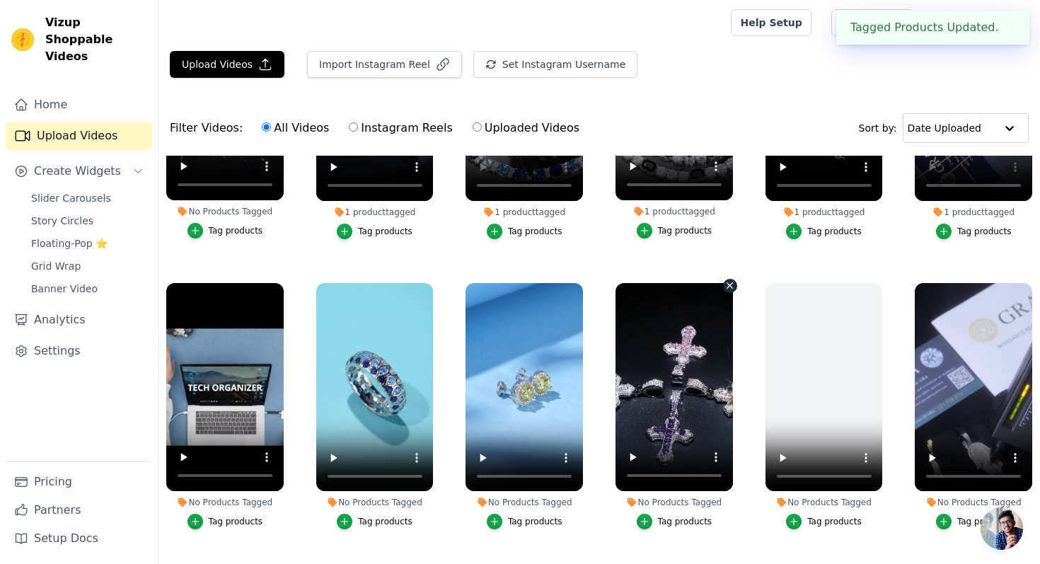
scroll to position [175, 0]
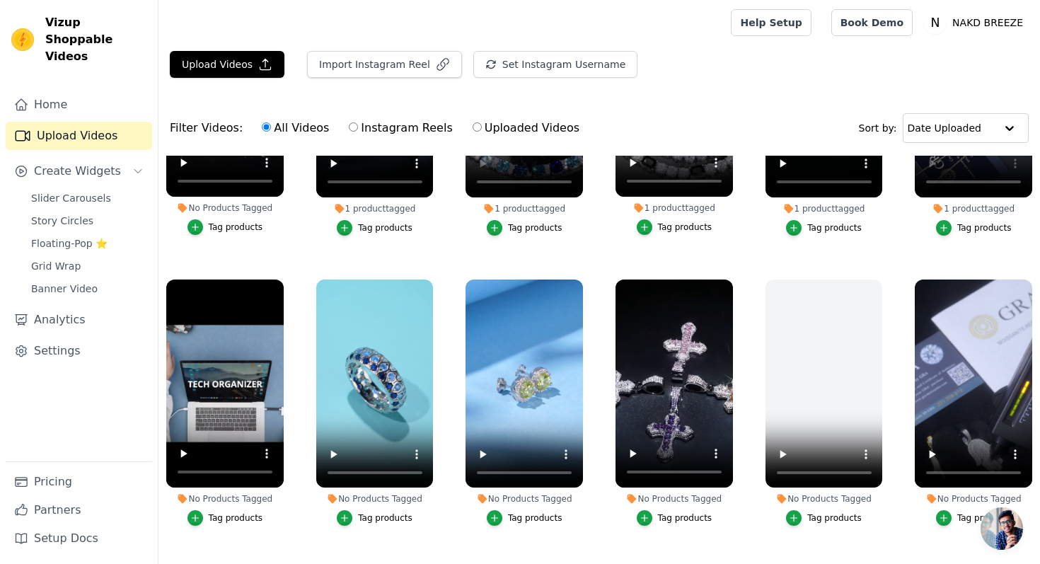
click at [227, 520] on div "Tag products" at bounding box center [236, 517] width 55 height 11
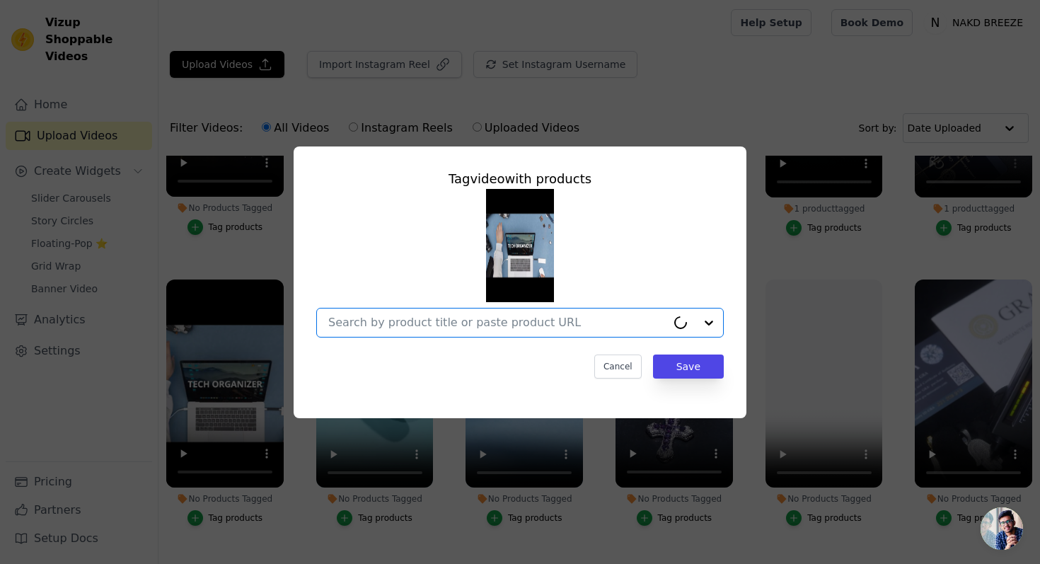
click at [346, 326] on input "No Products Tagged Tag video with products Option undefined, selected. Cancel S…" at bounding box center [497, 322] width 338 height 13
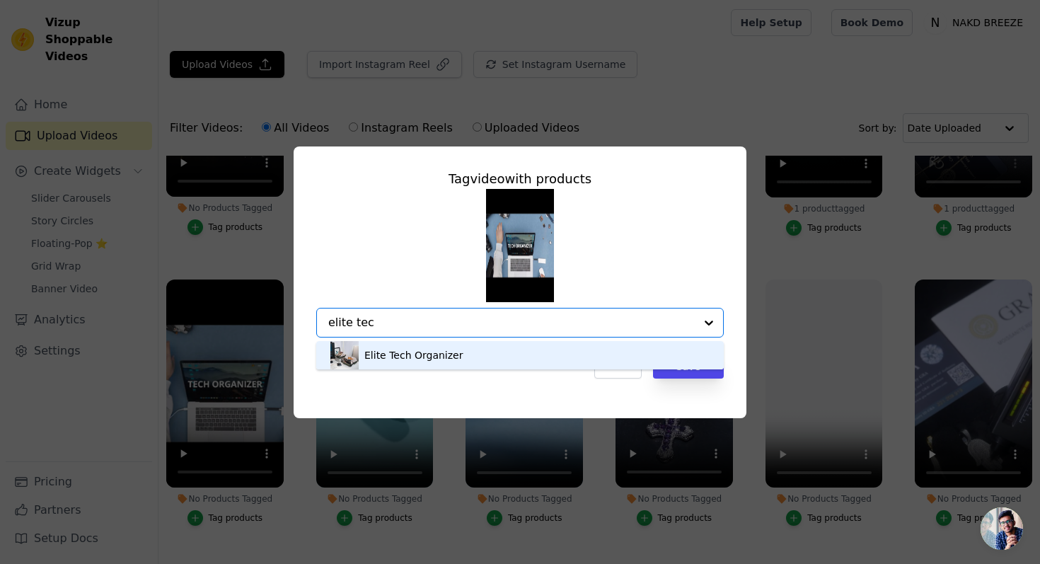
type input "elite tech"
click at [439, 352] on div "Elite Tech Organizer" at bounding box center [414, 355] width 98 height 14
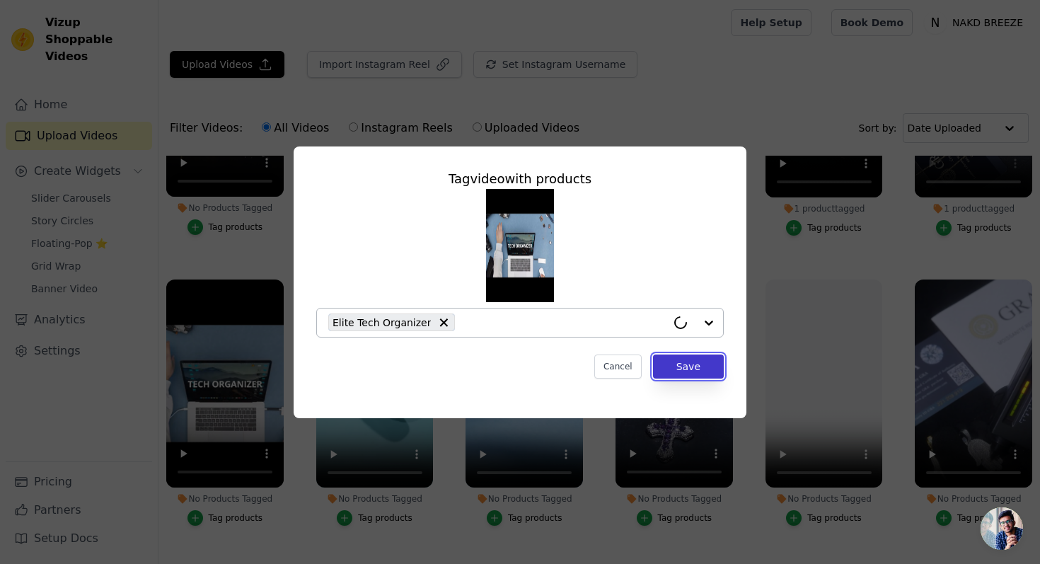
click at [674, 365] on button "Save" at bounding box center [688, 367] width 71 height 24
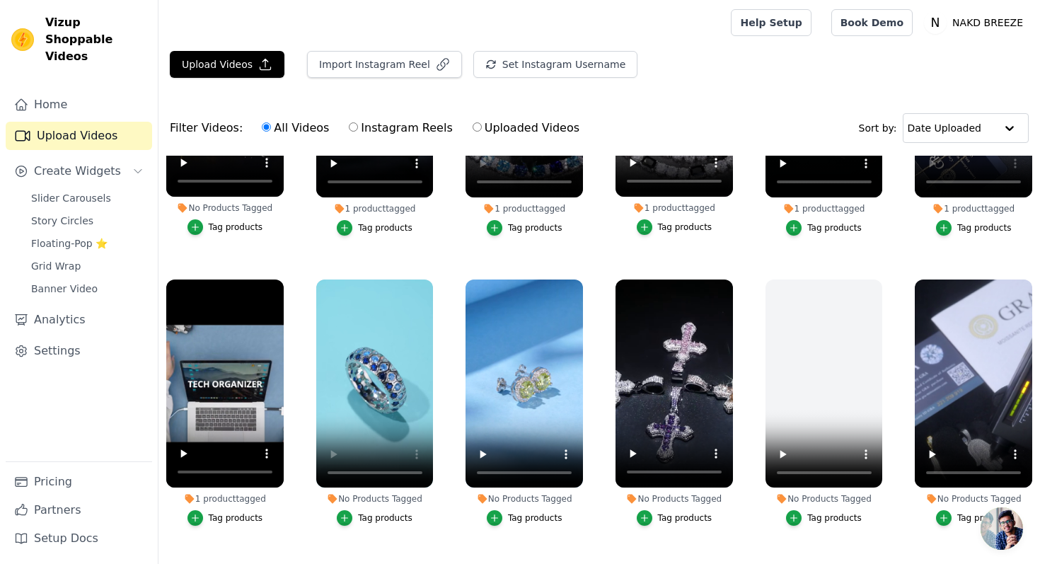
click at [369, 516] on div "Tag products" at bounding box center [385, 517] width 55 height 11
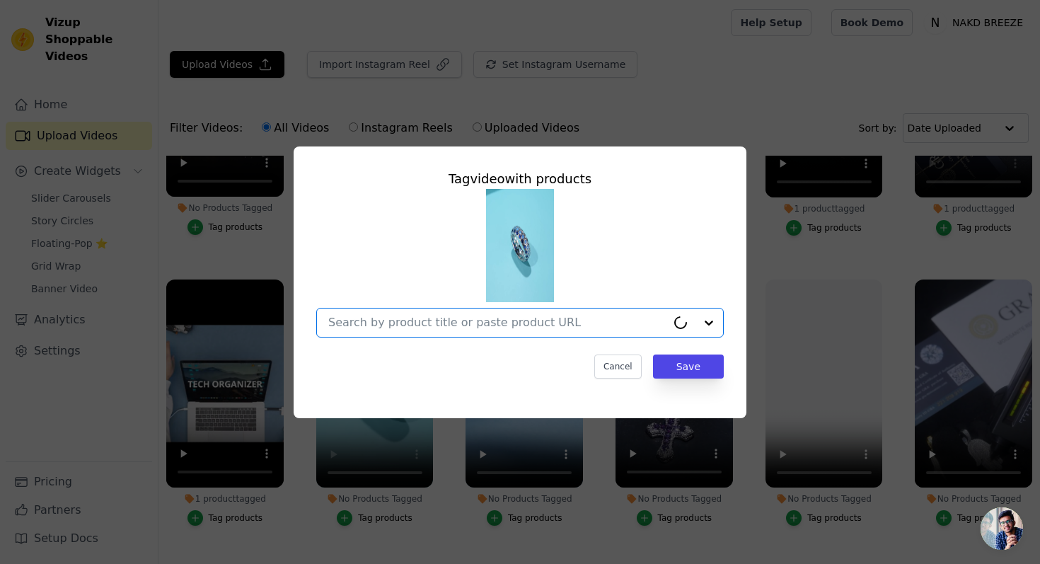
click at [430, 321] on input "No Products Tagged Tag video with products Option undefined, selected. Select i…" at bounding box center [497, 322] width 338 height 13
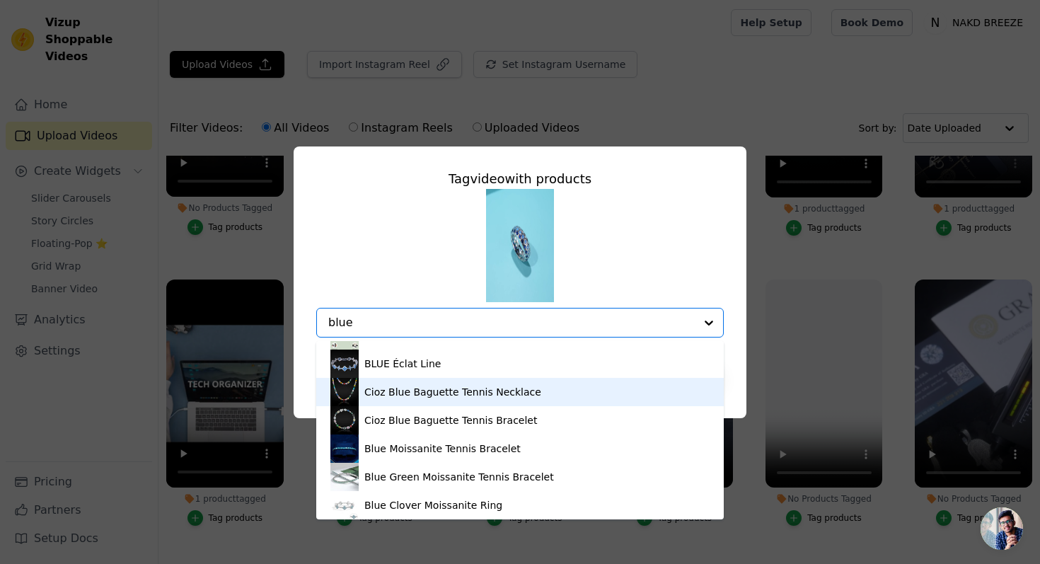
scroll to position [0, 0]
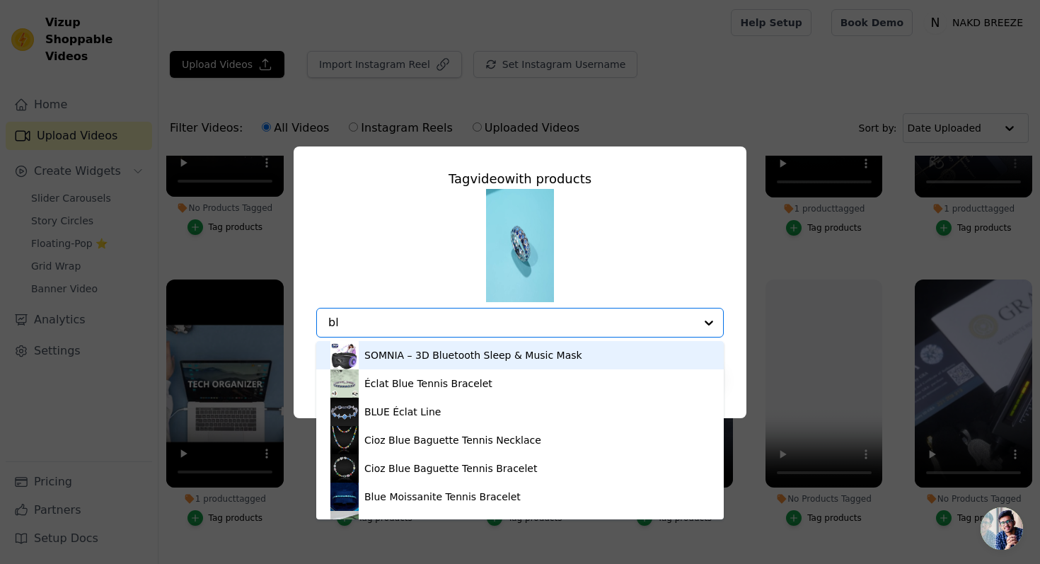
type input "b"
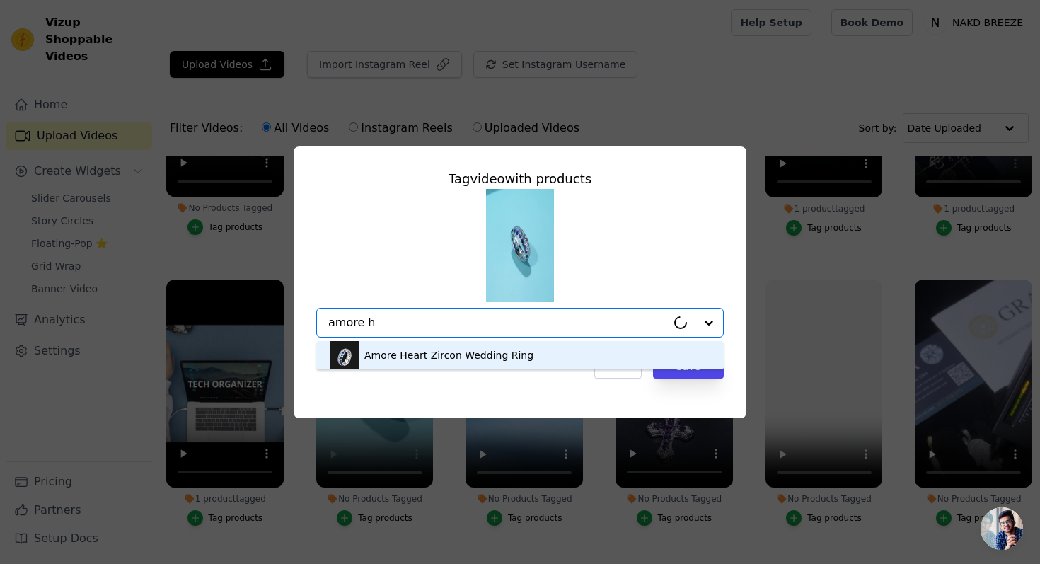
type input "amore he"
click at [481, 347] on div "Amore Heart Zircon Wedding Ring" at bounding box center [520, 355] width 379 height 28
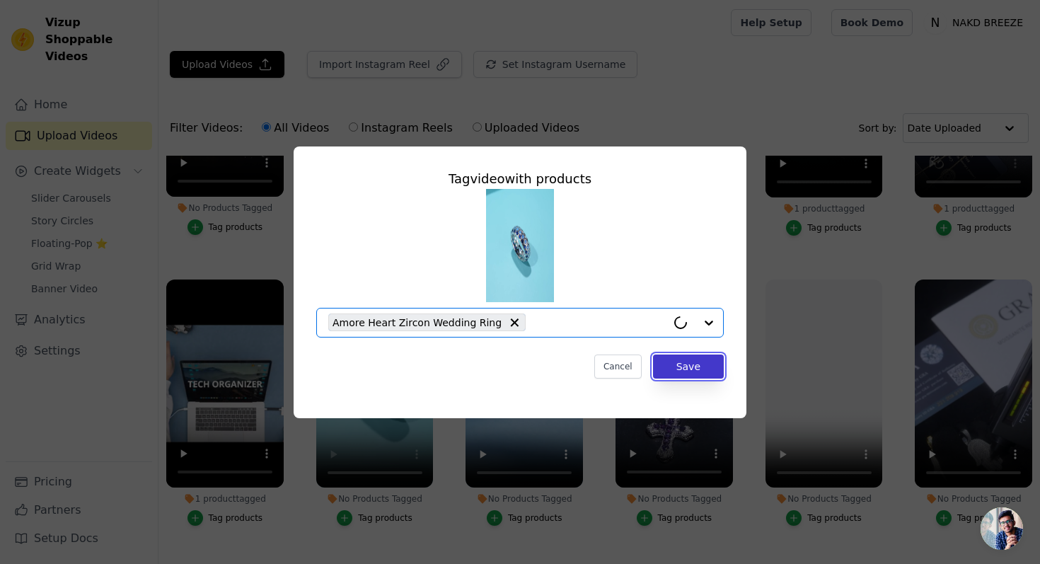
click at [689, 369] on button "Save" at bounding box center [688, 367] width 71 height 24
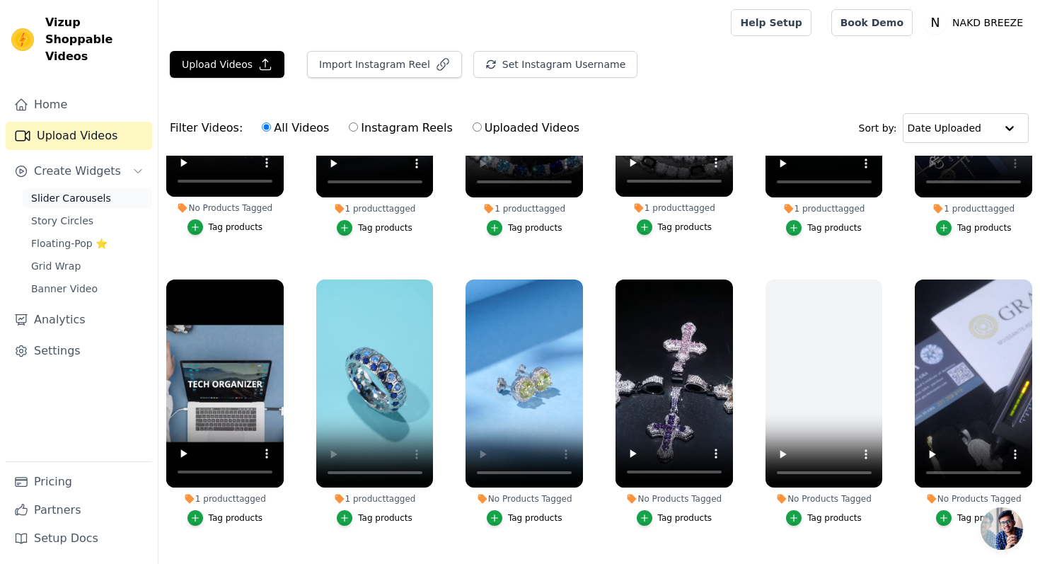
click at [84, 191] on span "Slider Carousels" at bounding box center [71, 198] width 80 height 14
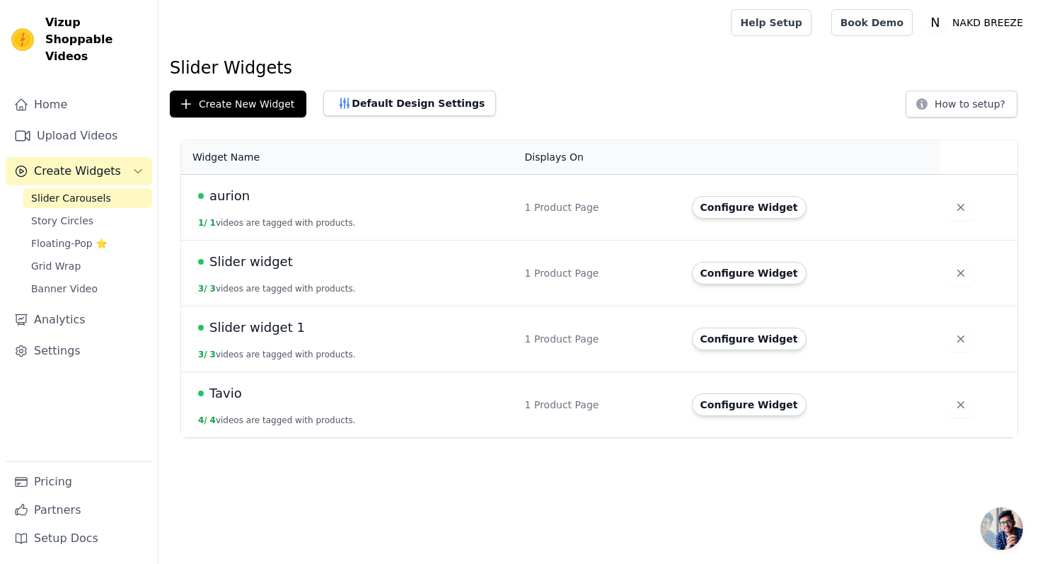
click at [226, 389] on span "Tavio" at bounding box center [226, 394] width 33 height 20
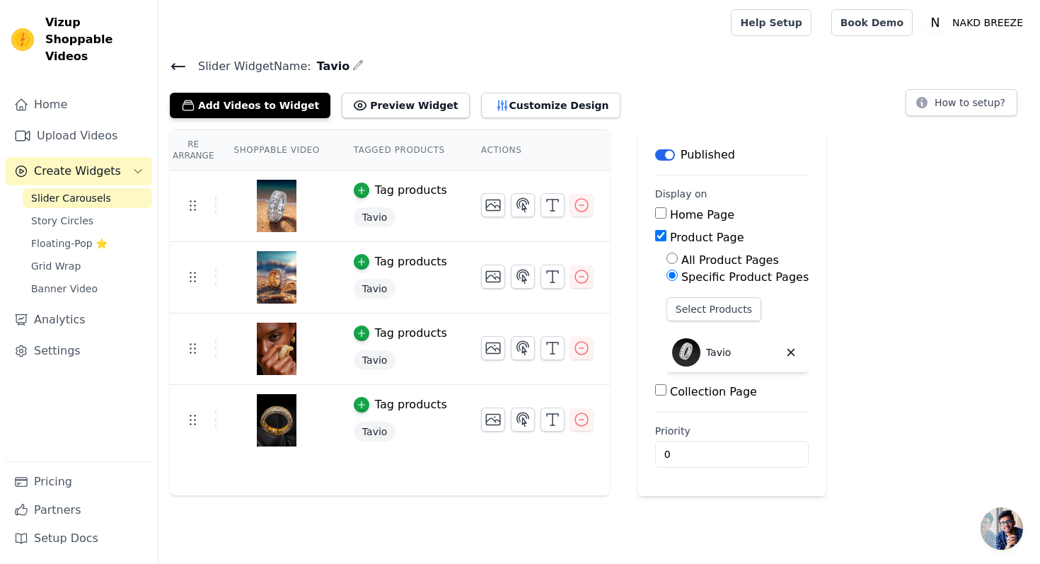
click at [181, 65] on icon at bounding box center [178, 67] width 13 height 6
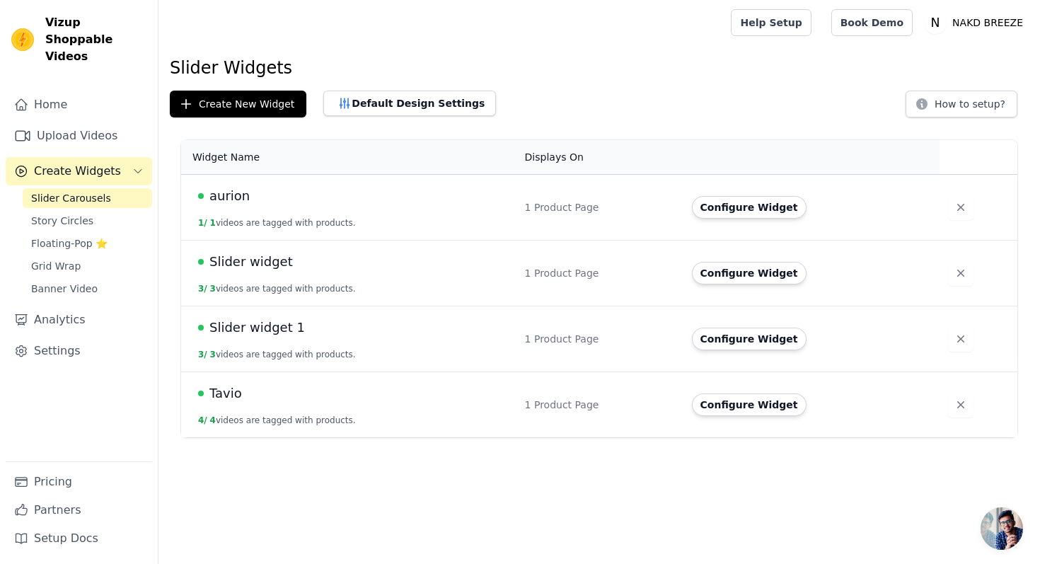
click at [231, 193] on span "aurion" at bounding box center [230, 196] width 40 height 20
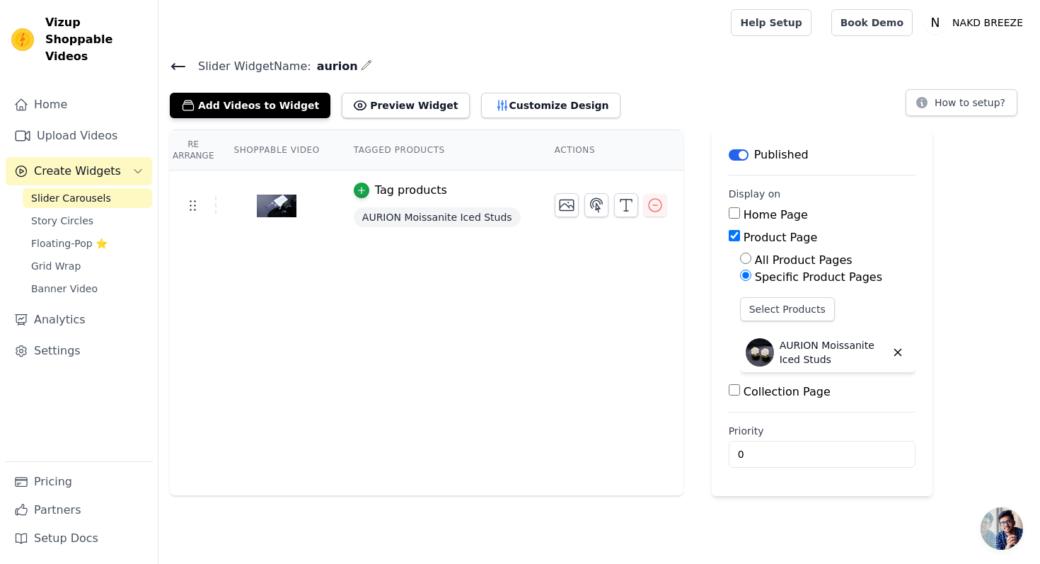
click at [283, 207] on img at bounding box center [277, 206] width 40 height 68
click at [493, 102] on button "Customize Design" at bounding box center [550, 105] width 139 height 25
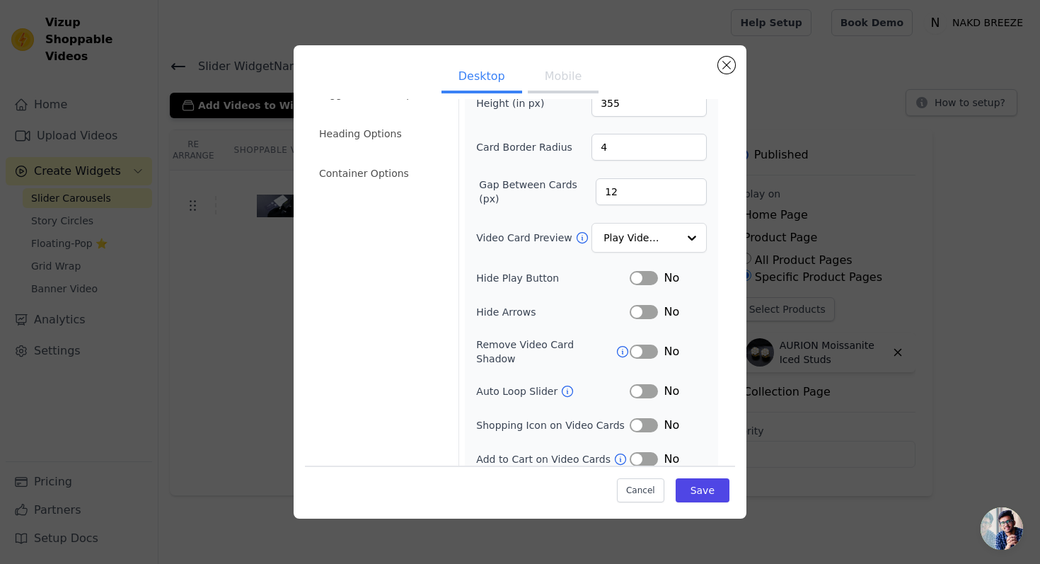
scroll to position [76, 0]
click at [728, 68] on button "Close modal" at bounding box center [726, 65] width 17 height 17
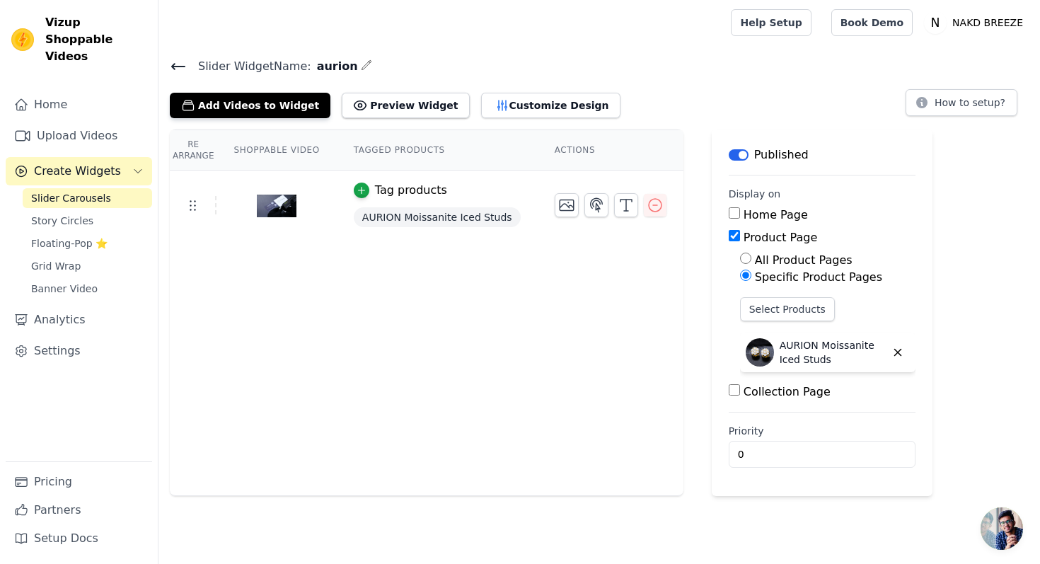
click at [178, 62] on icon at bounding box center [178, 66] width 17 height 17
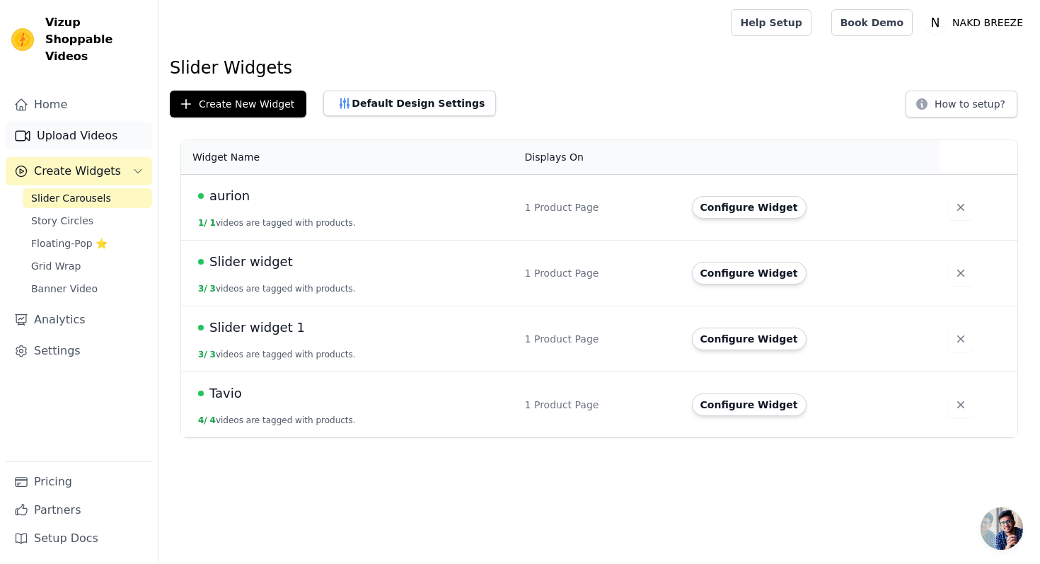
click at [105, 124] on link "Upload Videos" at bounding box center [79, 136] width 147 height 28
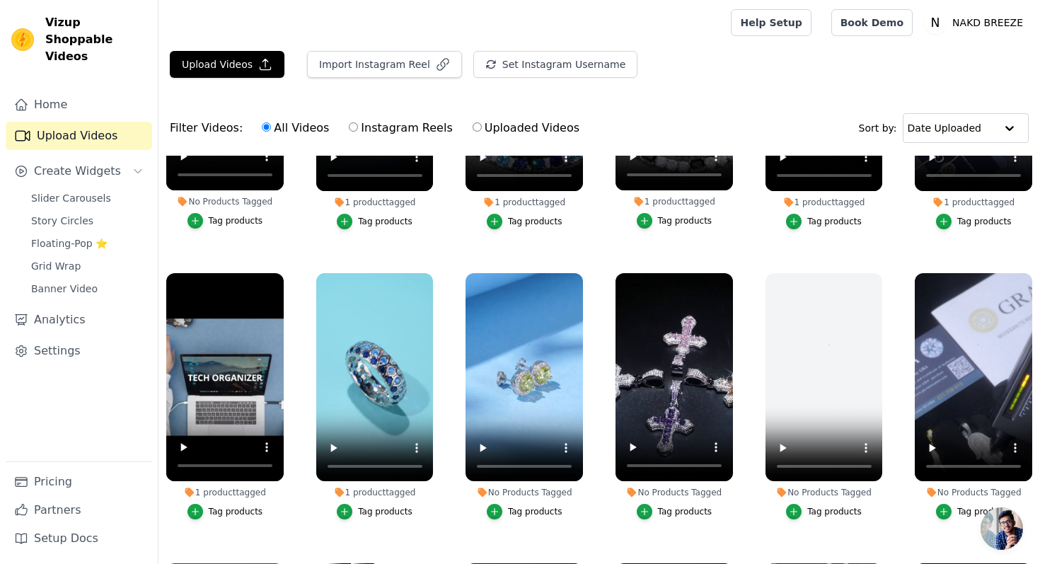
scroll to position [193, 0]
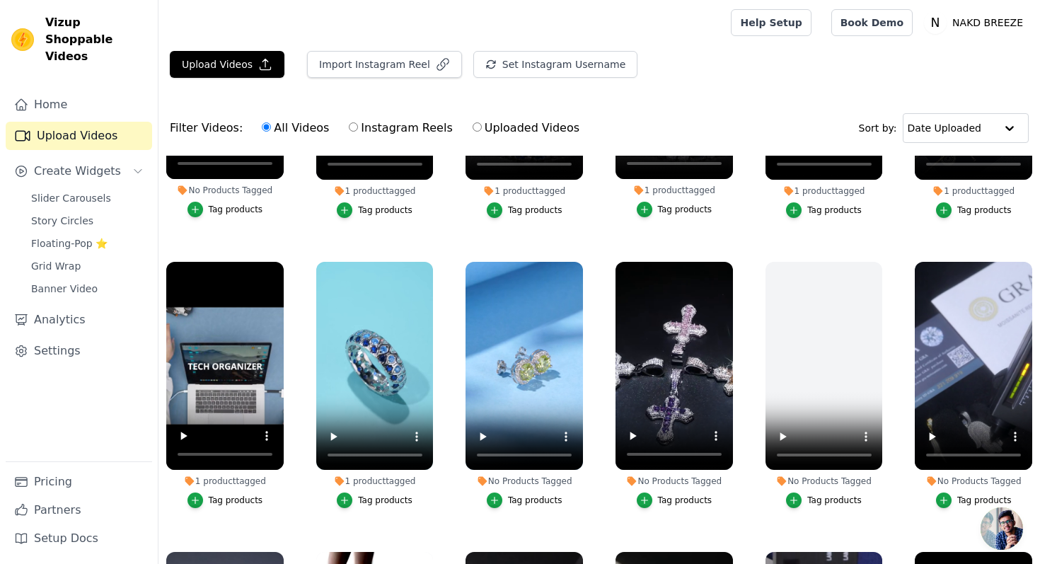
click at [514, 495] on div "Tag products" at bounding box center [535, 500] width 55 height 11
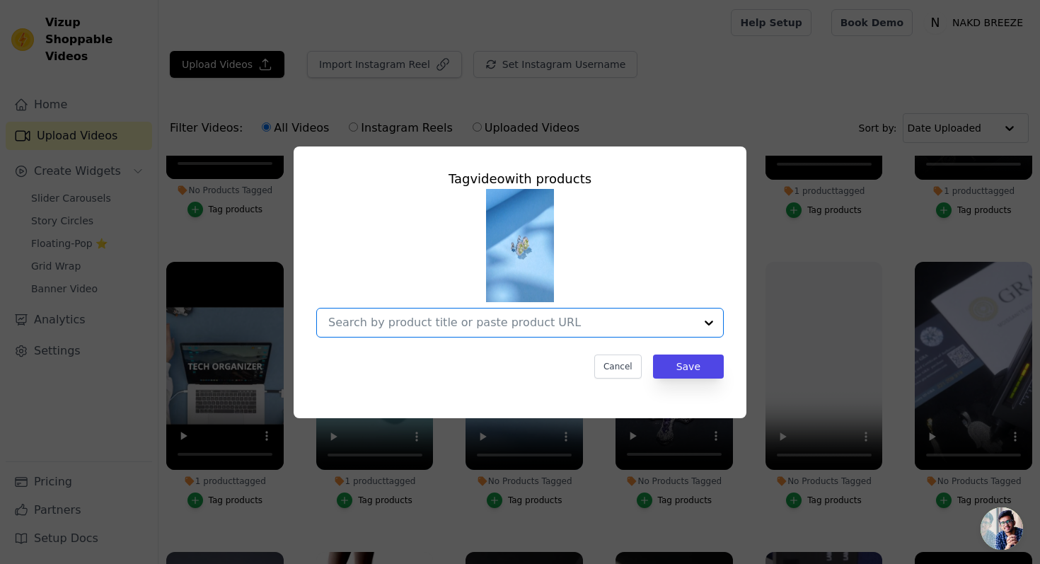
click at [481, 327] on input "No Products Tagged Tag video with products Option undefined, selected. Select i…" at bounding box center [511, 322] width 367 height 13
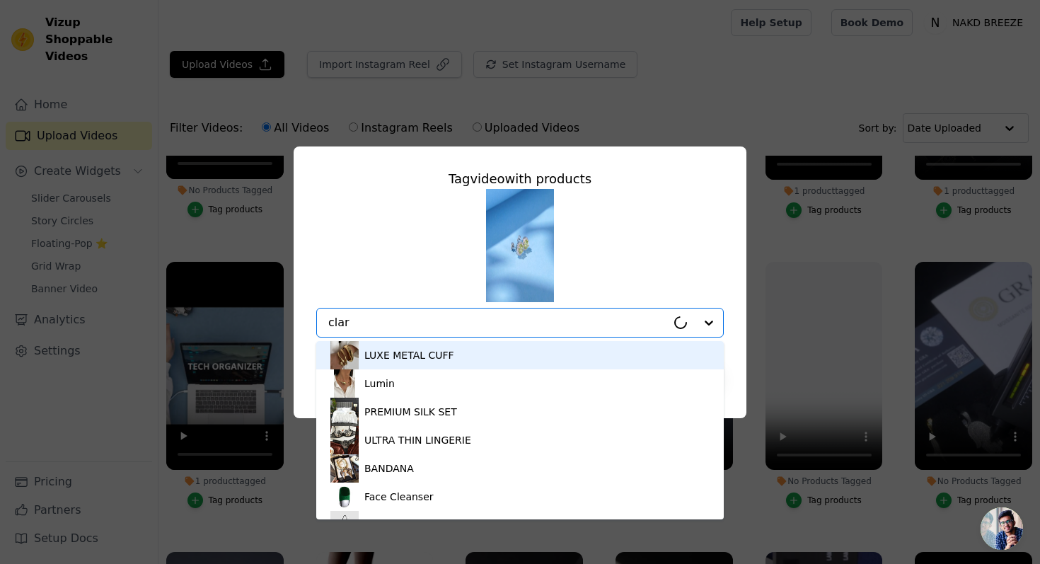
type input "clart"
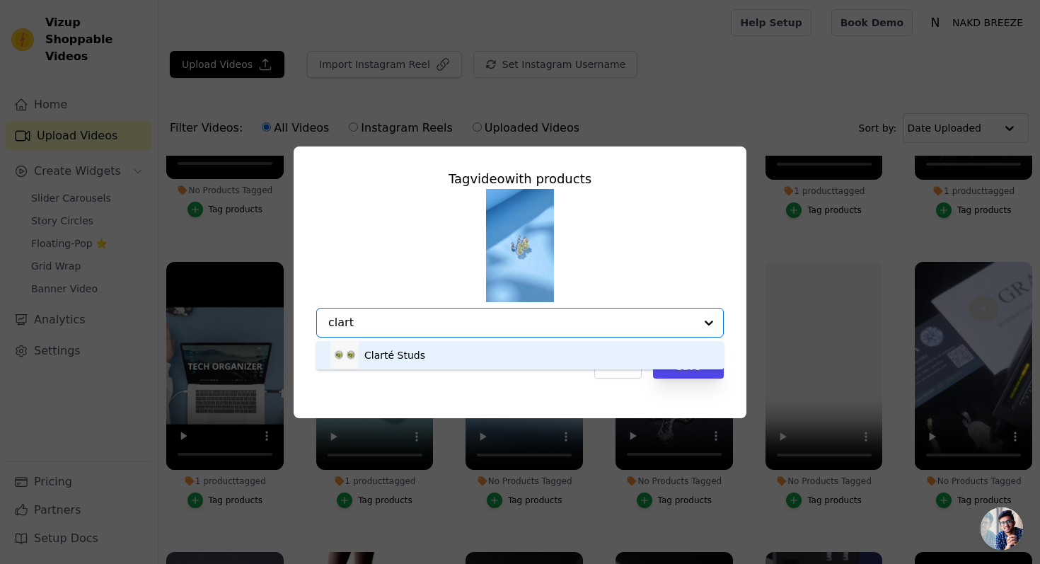
click at [428, 350] on div "Clarté Studs" at bounding box center [520, 355] width 379 height 28
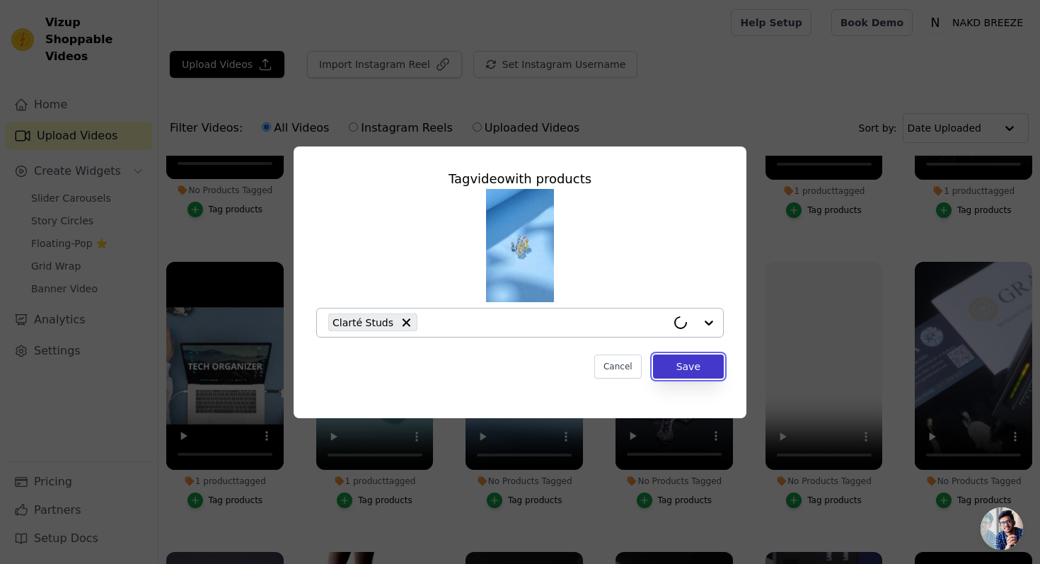
click at [687, 360] on button "Save" at bounding box center [688, 367] width 71 height 24
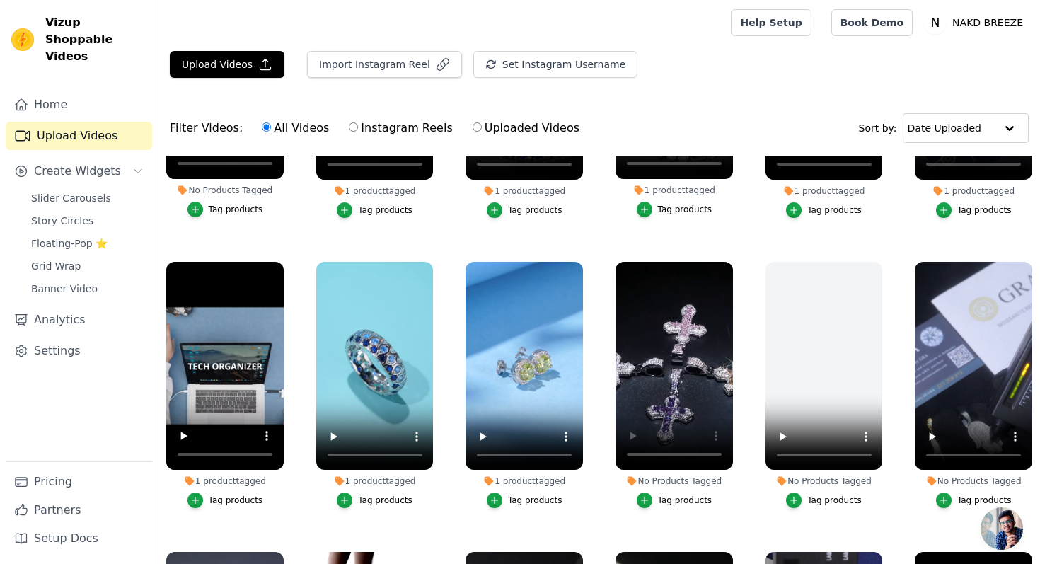
click at [674, 496] on div "Tag products" at bounding box center [685, 500] width 55 height 11
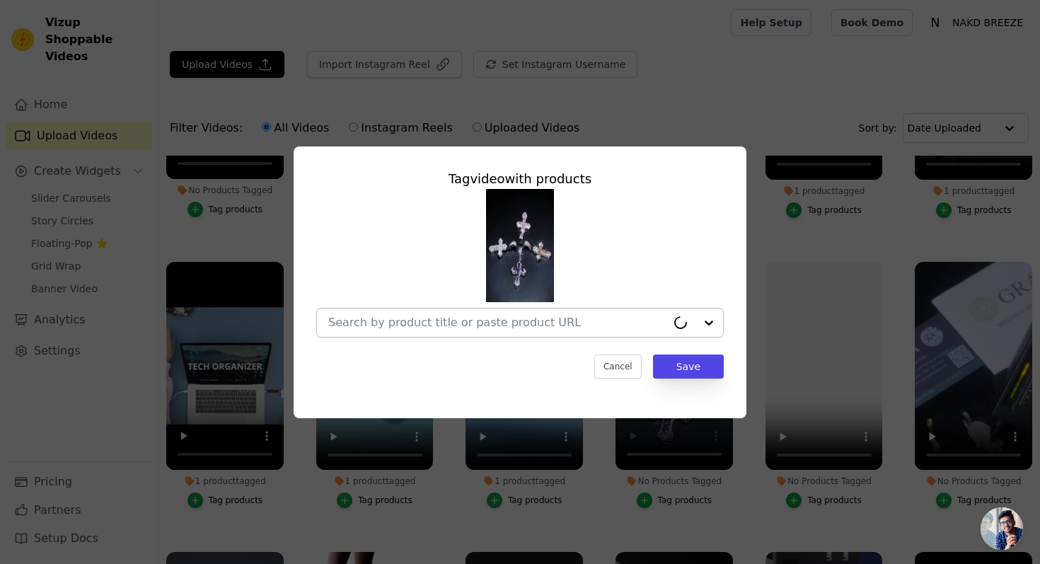
click at [575, 323] on input "No Products Tagged Tag video with products Cancel Save Tag products" at bounding box center [497, 322] width 338 height 13
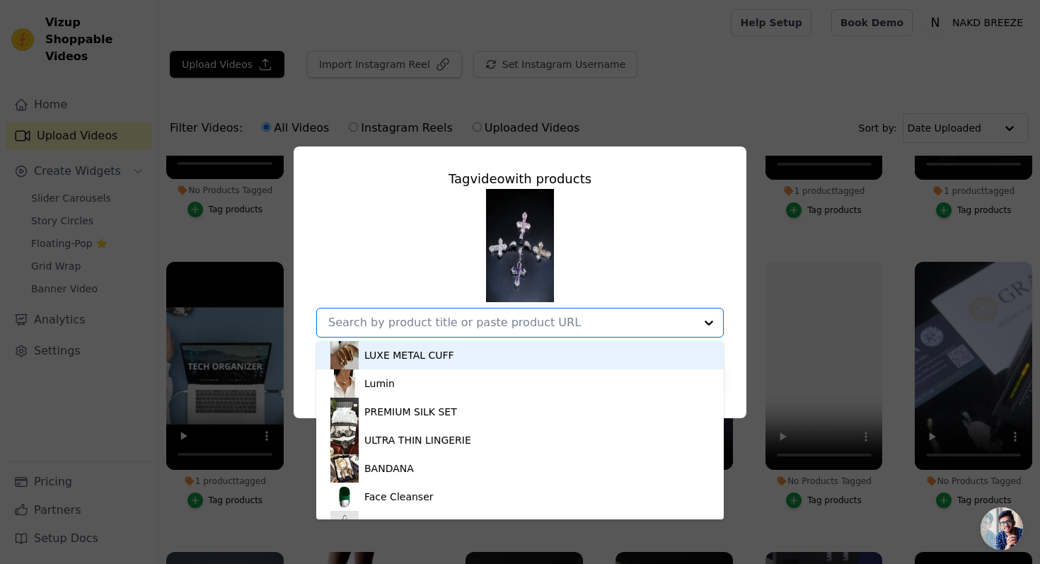
click at [695, 116] on div "Tag video with products LUXE METAL CUFF Lumin PREMIUM SILK SET ULTRA THIN LINGE…" at bounding box center [520, 282] width 1040 height 564
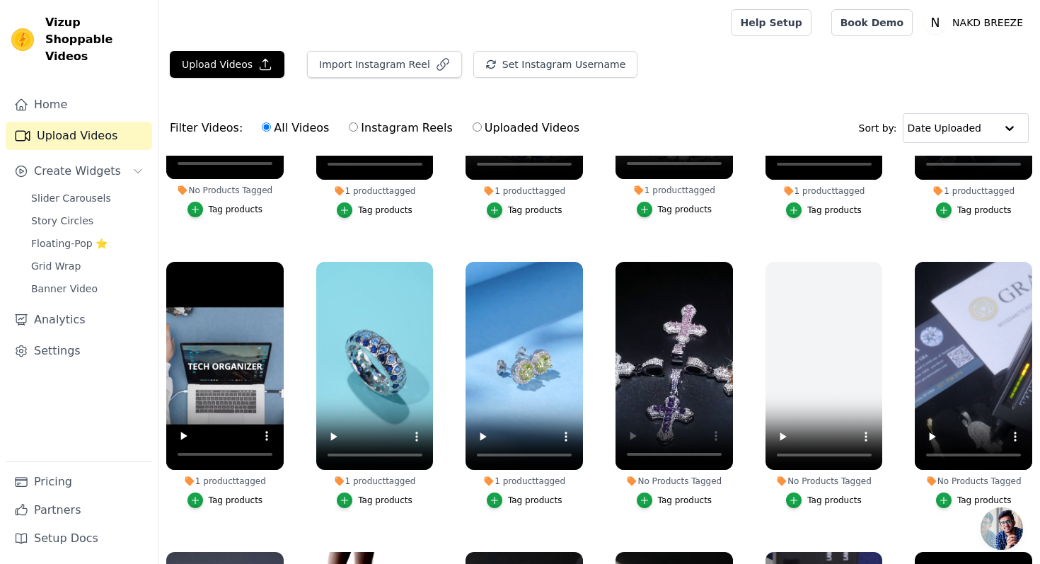
click at [665, 502] on div "Tag products" at bounding box center [685, 500] width 55 height 11
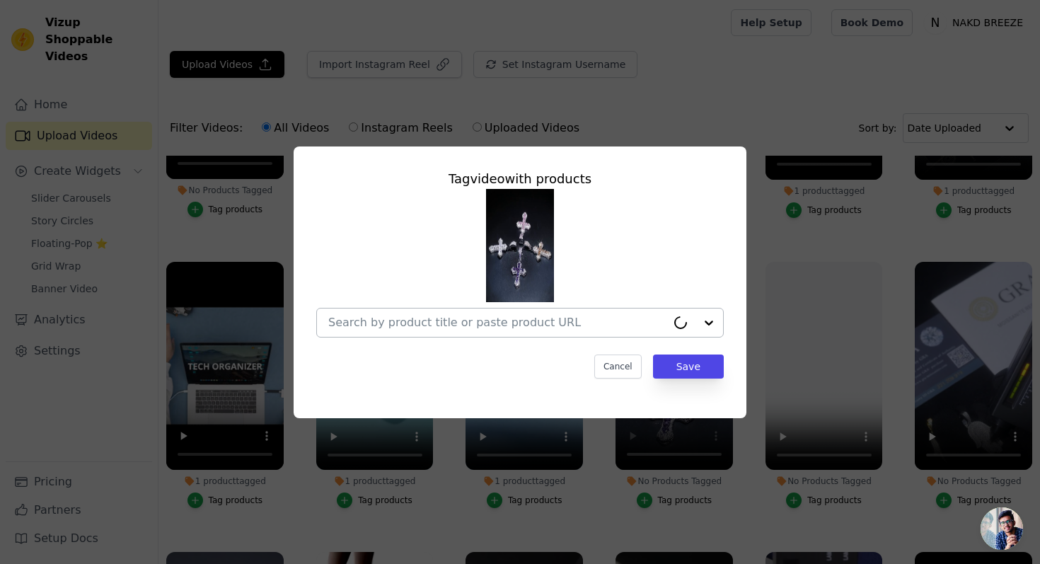
click at [536, 325] on input "No Products Tagged Tag video with products Cancel Save Tag products" at bounding box center [497, 322] width 338 height 13
click at [659, 130] on div "Tag video with products Cancel Save" at bounding box center [520, 282] width 995 height 317
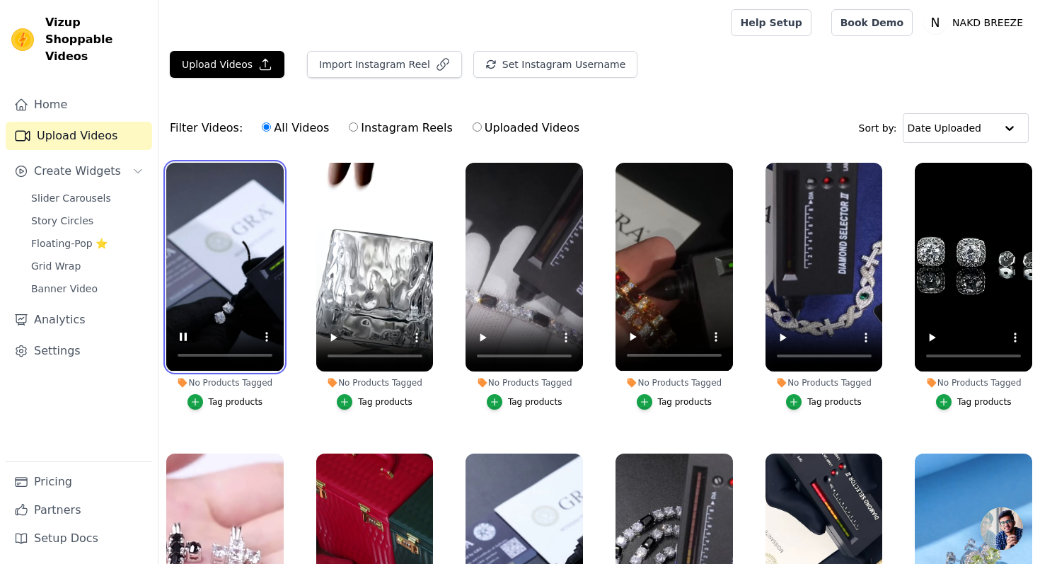
scroll to position [591, 0]
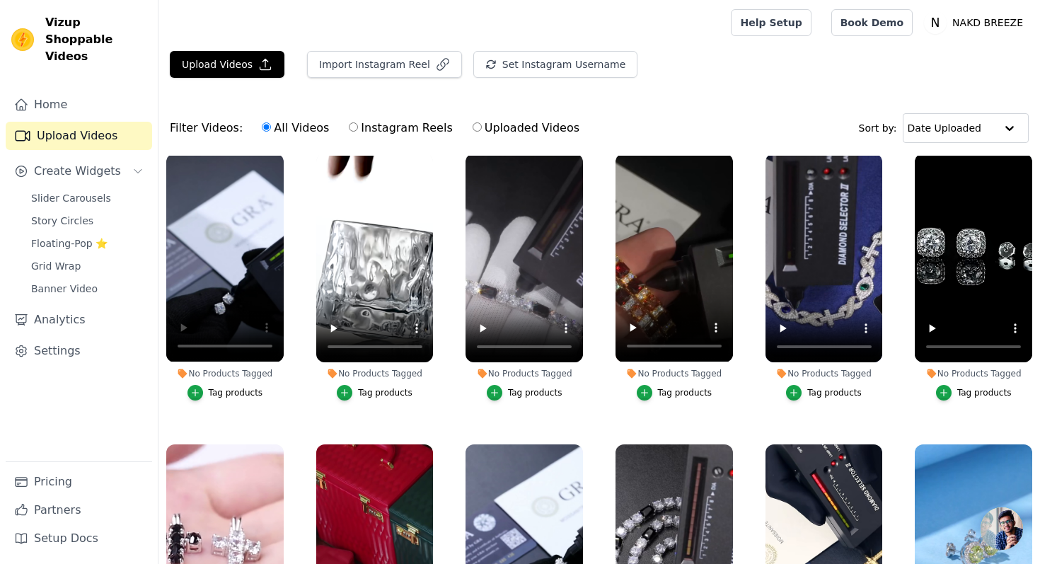
click at [229, 389] on div "Tag products" at bounding box center [236, 392] width 55 height 11
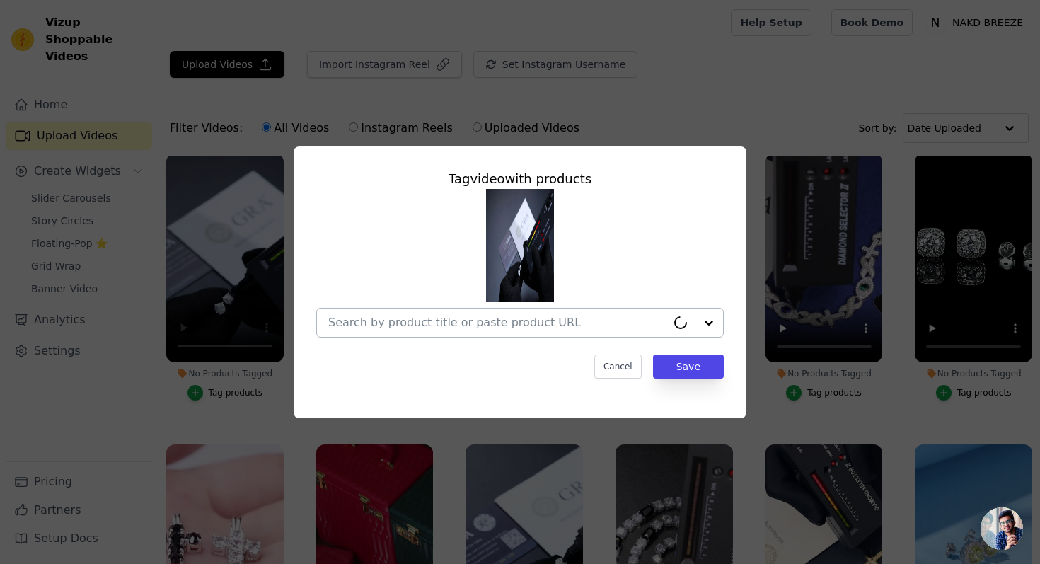
click at [391, 322] on input "No Products Tagged Tag video with products Cancel Save Tag products" at bounding box center [497, 322] width 338 height 13
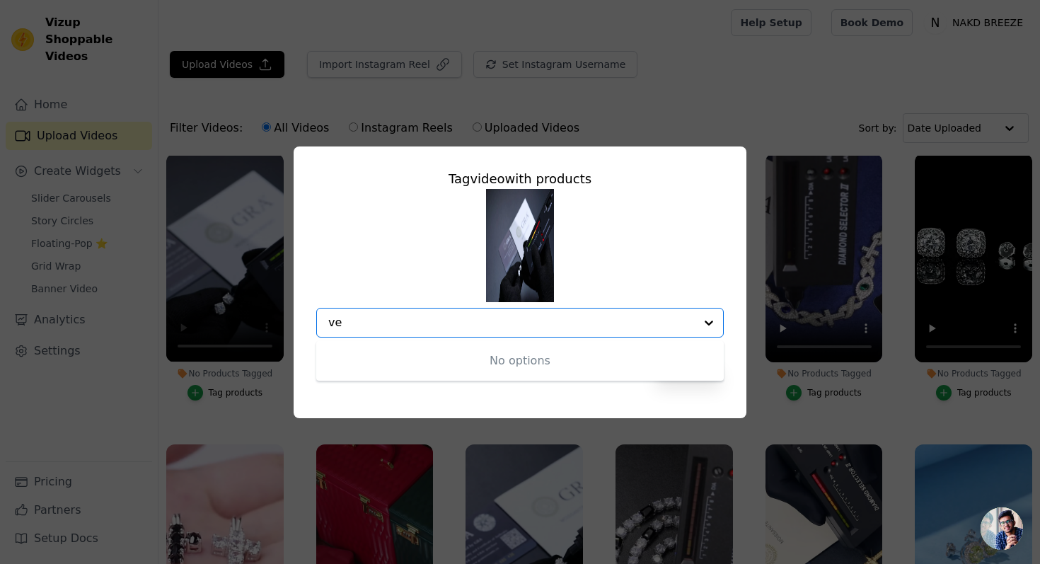
type input "v"
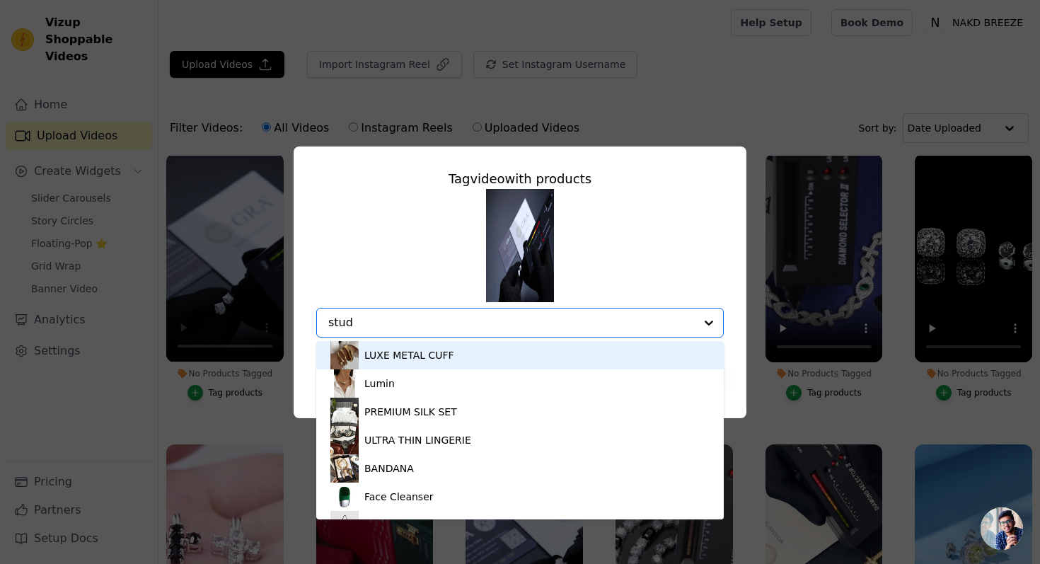
type input "studs"
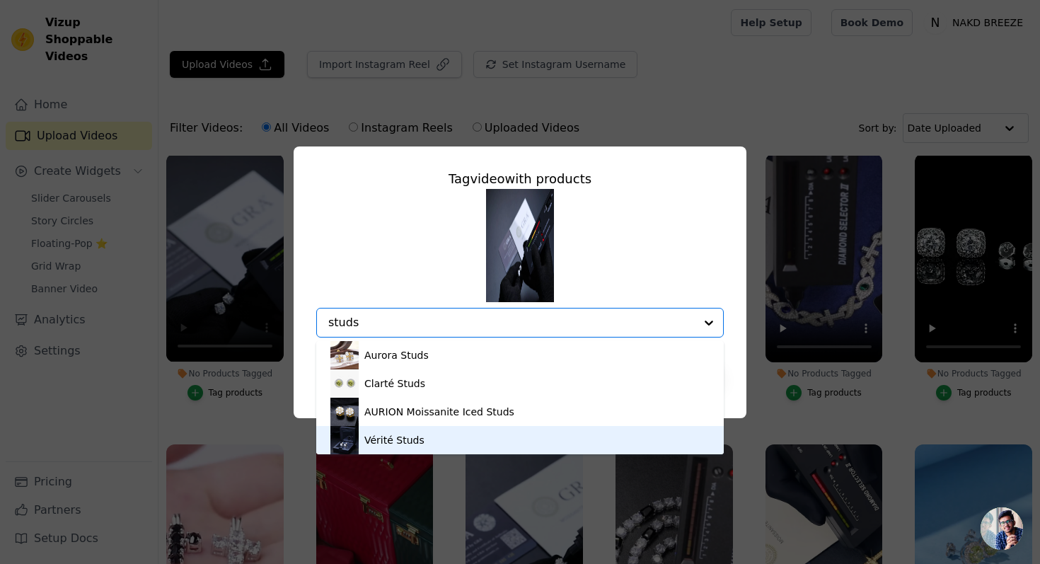
click at [443, 432] on div "Vérité Studs" at bounding box center [520, 440] width 379 height 28
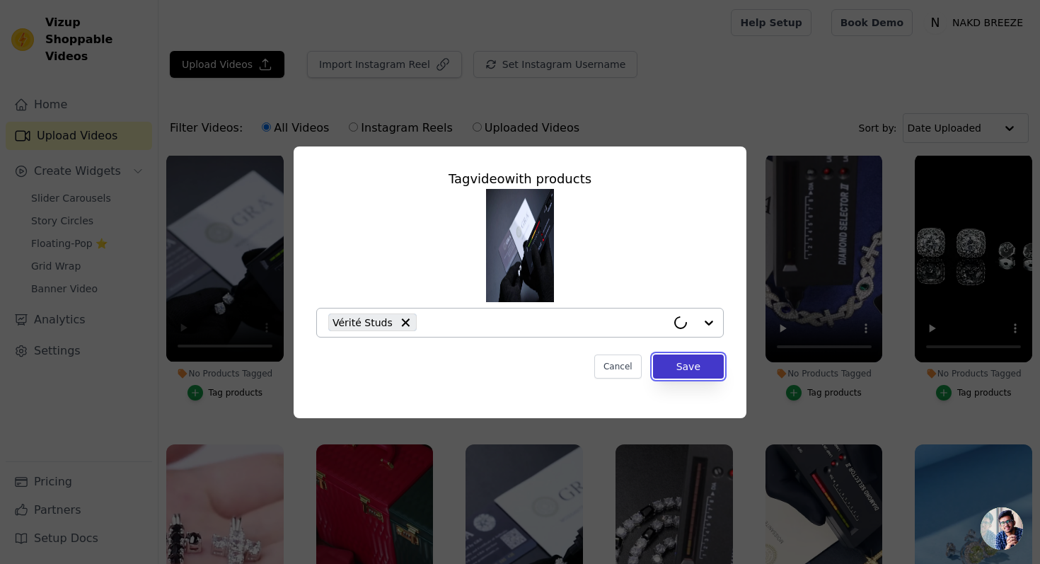
click at [696, 365] on button "Save" at bounding box center [688, 367] width 71 height 24
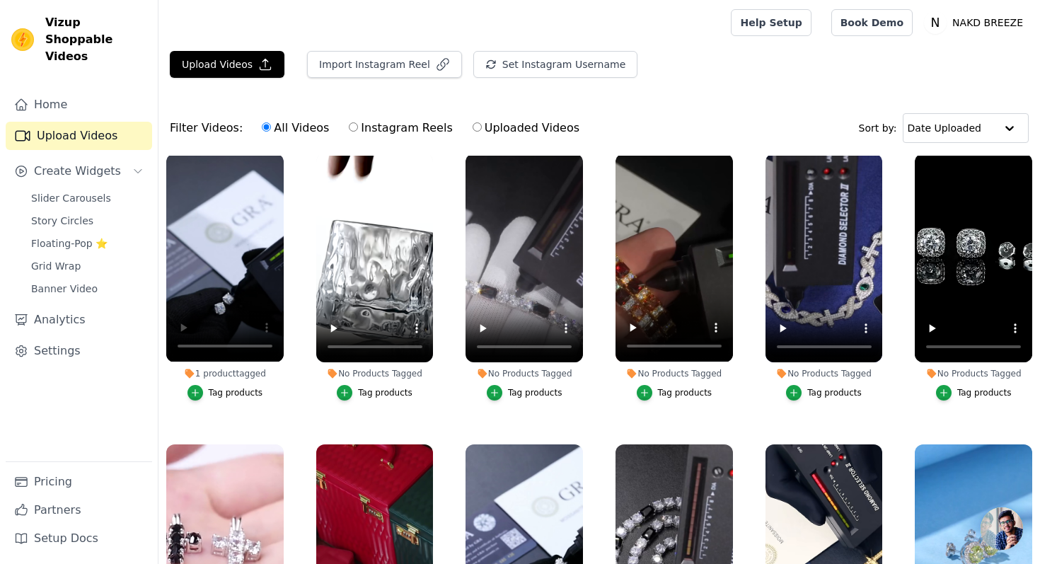
click at [384, 402] on label "No Products Tagged Tag products" at bounding box center [375, 280] width 119 height 254
click at [383, 397] on div "Tag products" at bounding box center [385, 392] width 55 height 11
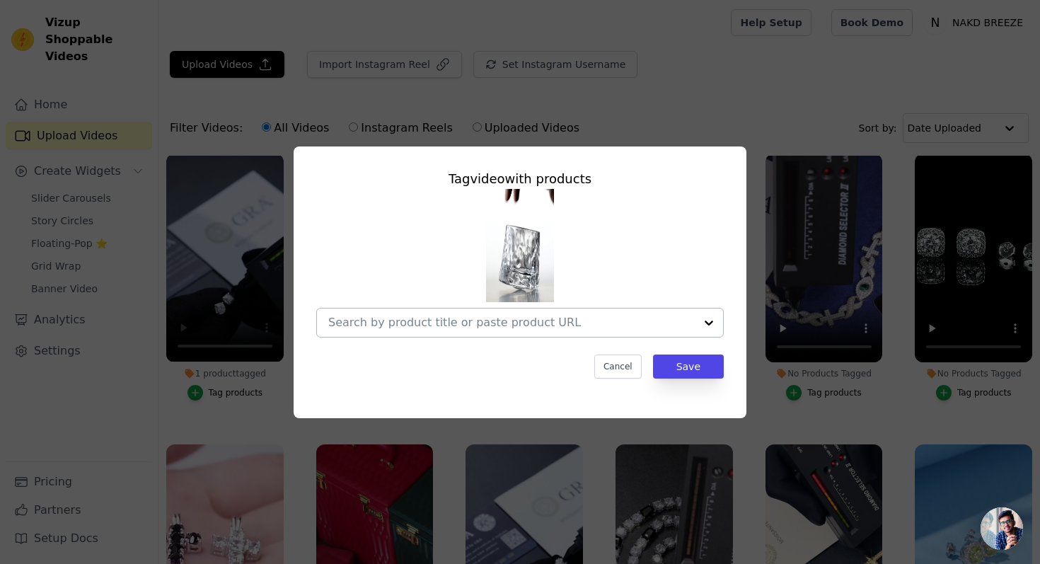
click at [419, 319] on input "No Products Tagged Tag video with products Cancel Save Tag products" at bounding box center [511, 322] width 367 height 13
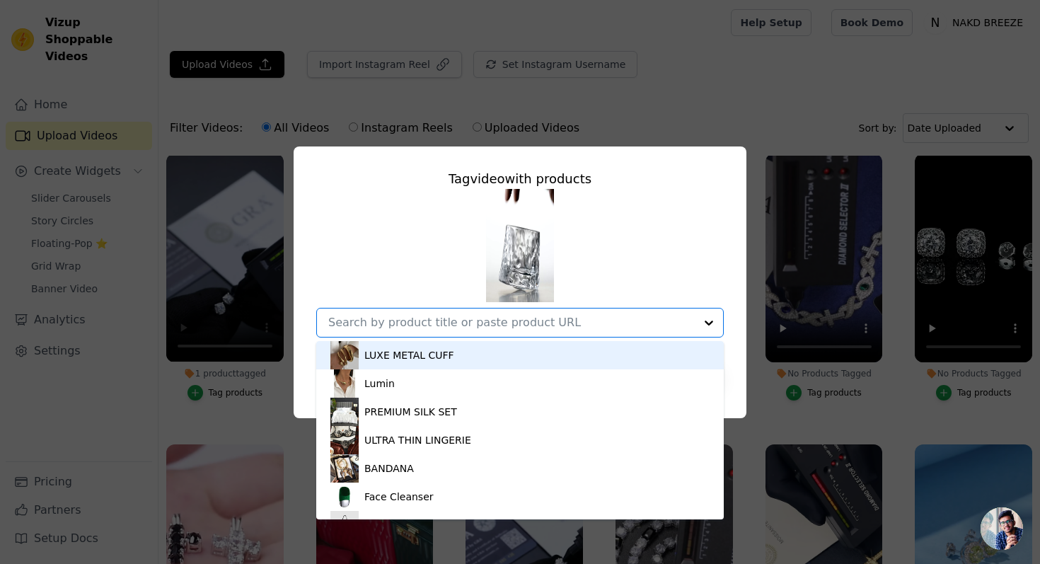
click at [599, 108] on div "Tag video with products LUXE METAL CUFF Lumin PREMIUM SILK SET ULTRA THIN LINGE…" at bounding box center [520, 282] width 1040 height 564
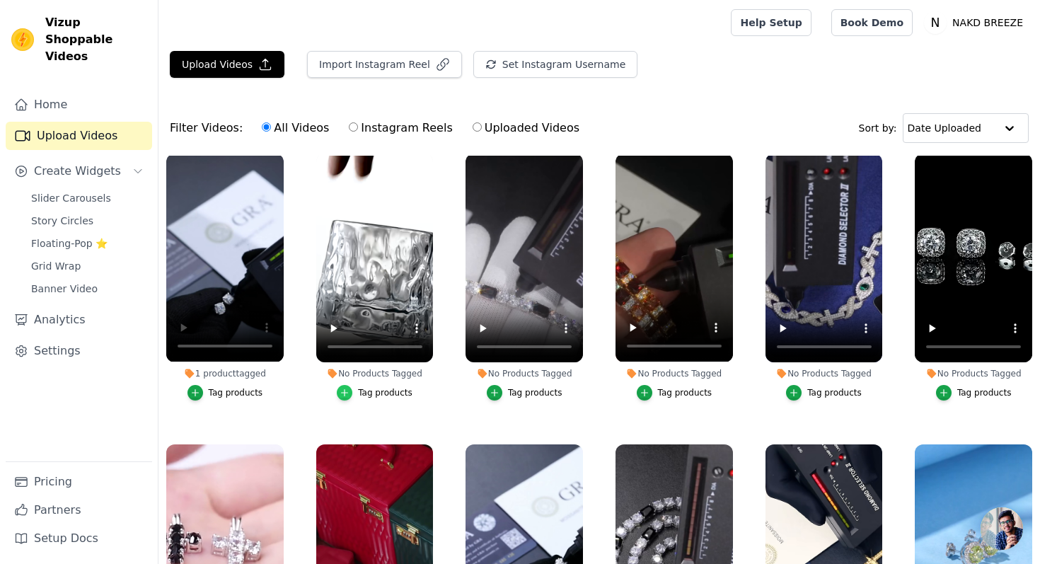
click at [345, 389] on icon "button" at bounding box center [345, 393] width 10 height 10
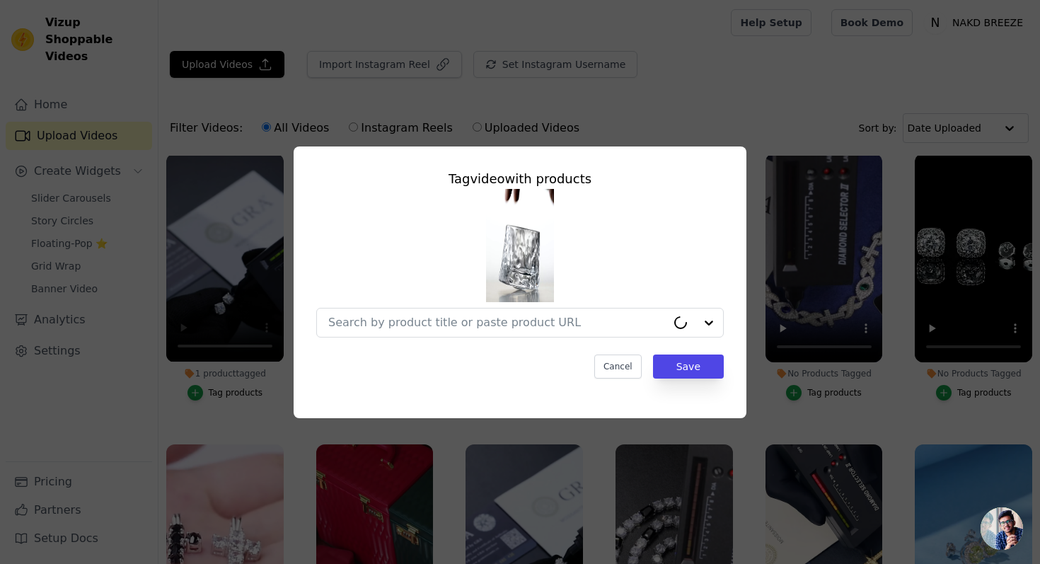
click at [396, 298] on div at bounding box center [520, 263] width 408 height 149
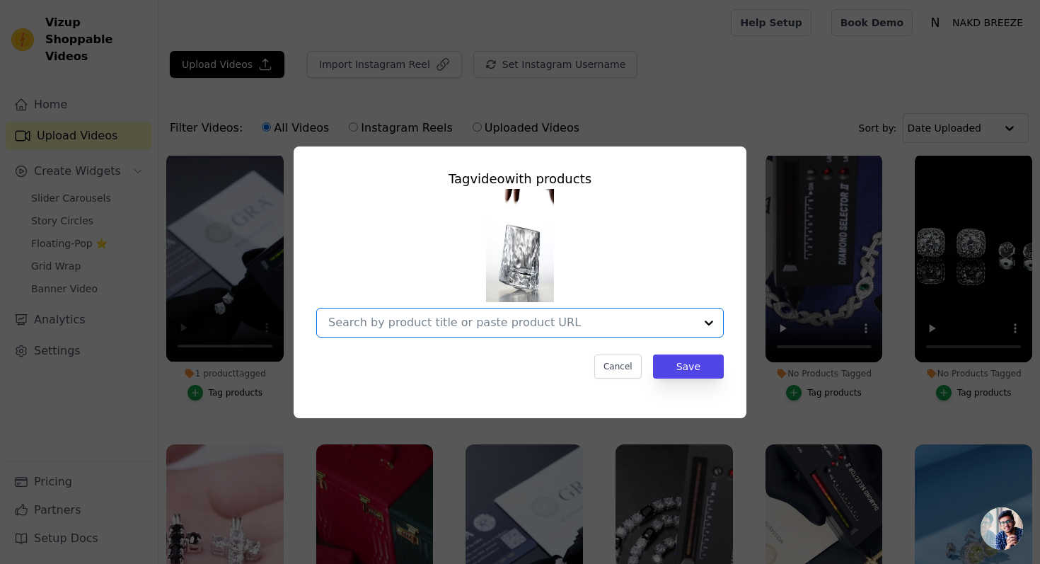
click at [396, 319] on input "No Products Tagged Tag video with products Option undefined, selected. Select i…" at bounding box center [511, 322] width 367 height 13
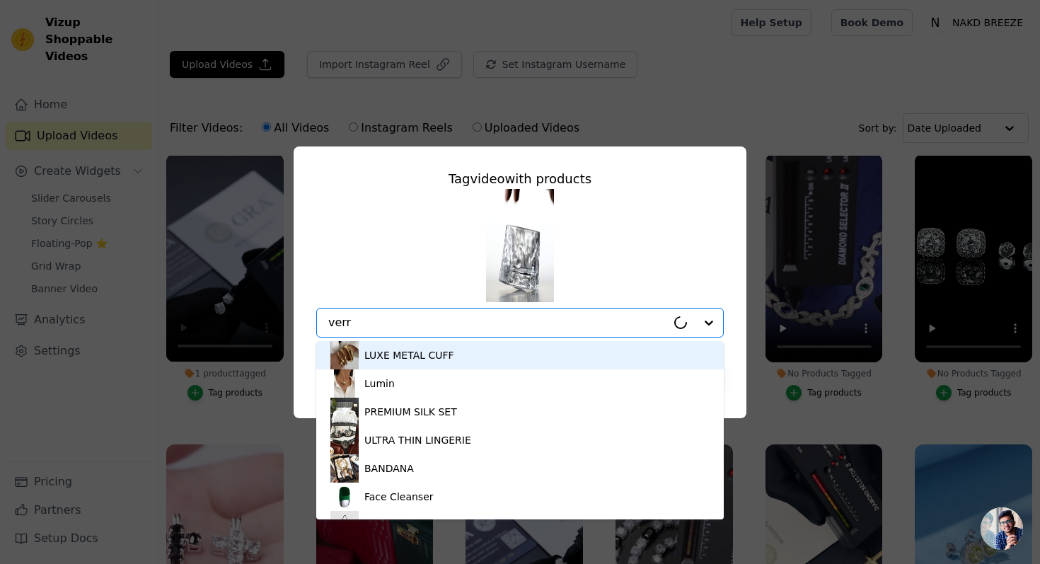
type input "verre"
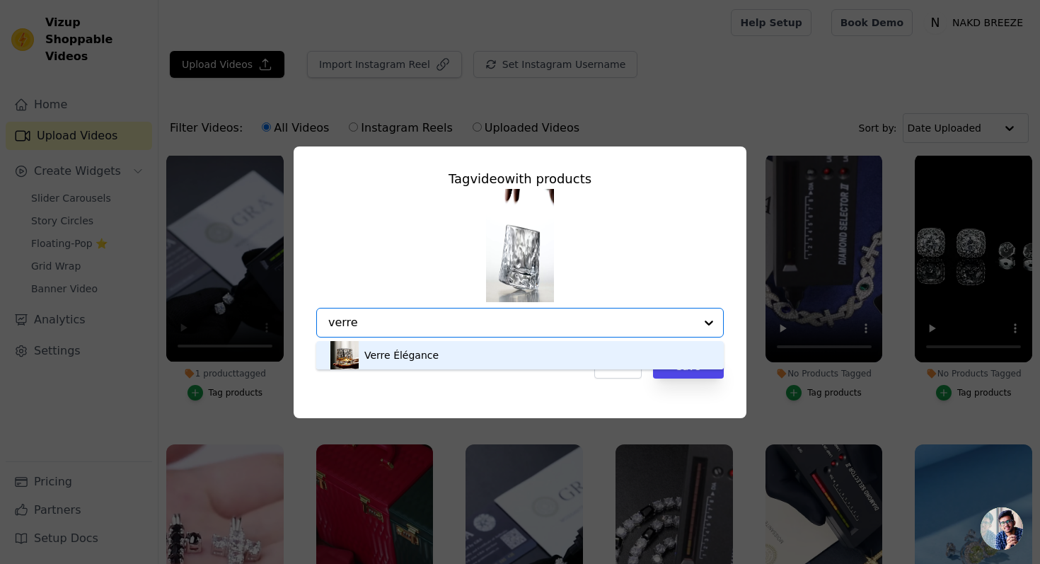
click at [433, 353] on div "Verre Élégance" at bounding box center [520, 355] width 379 height 28
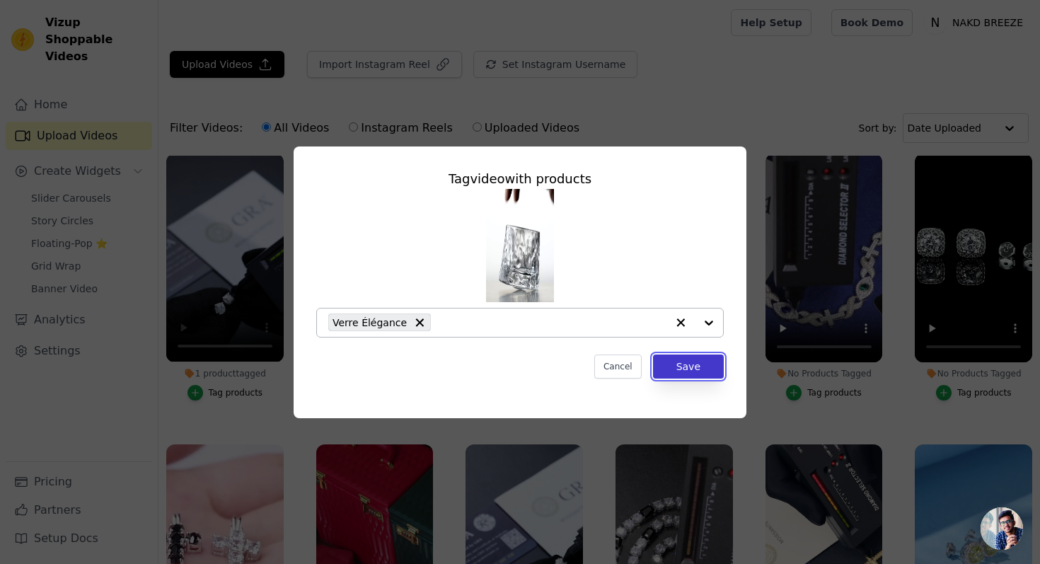
click at [682, 363] on button "Save" at bounding box center [688, 367] width 71 height 24
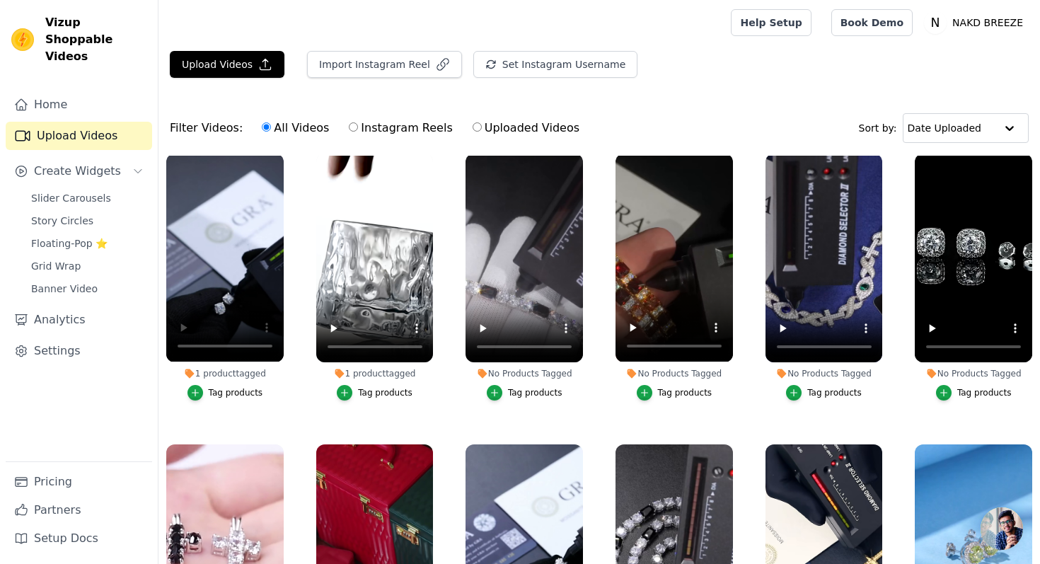
click at [513, 395] on div "Tag products" at bounding box center [535, 392] width 55 height 11
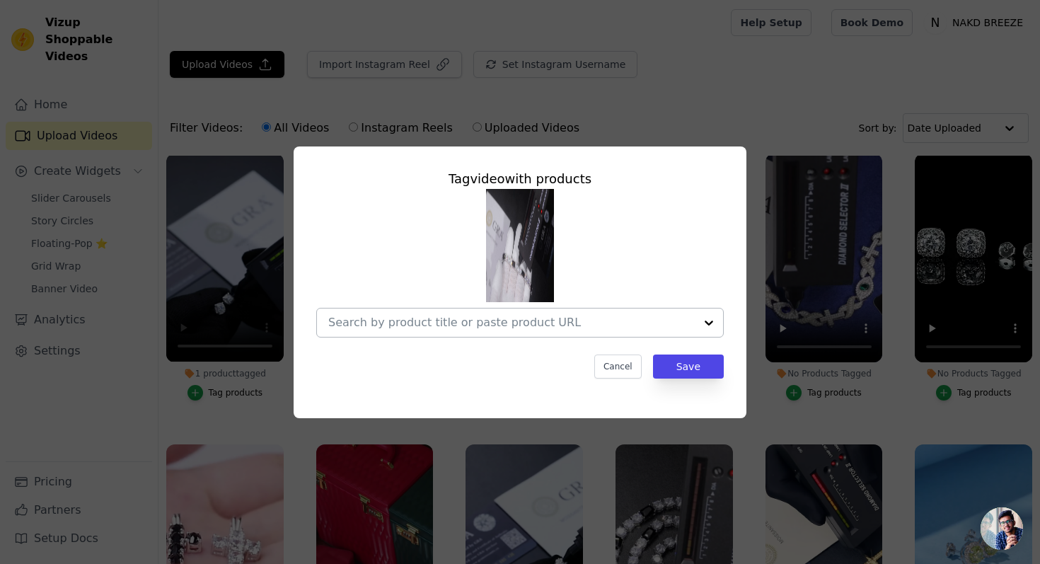
click at [454, 320] on input "No Products Tagged Tag video with products Cancel Save Tag products" at bounding box center [511, 322] width 367 height 13
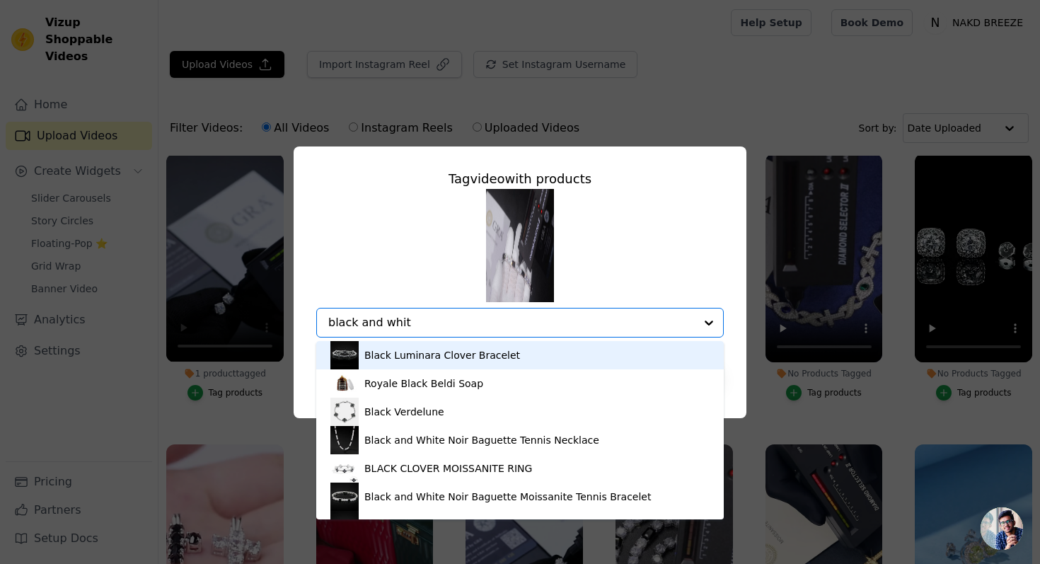
type input "black and white"
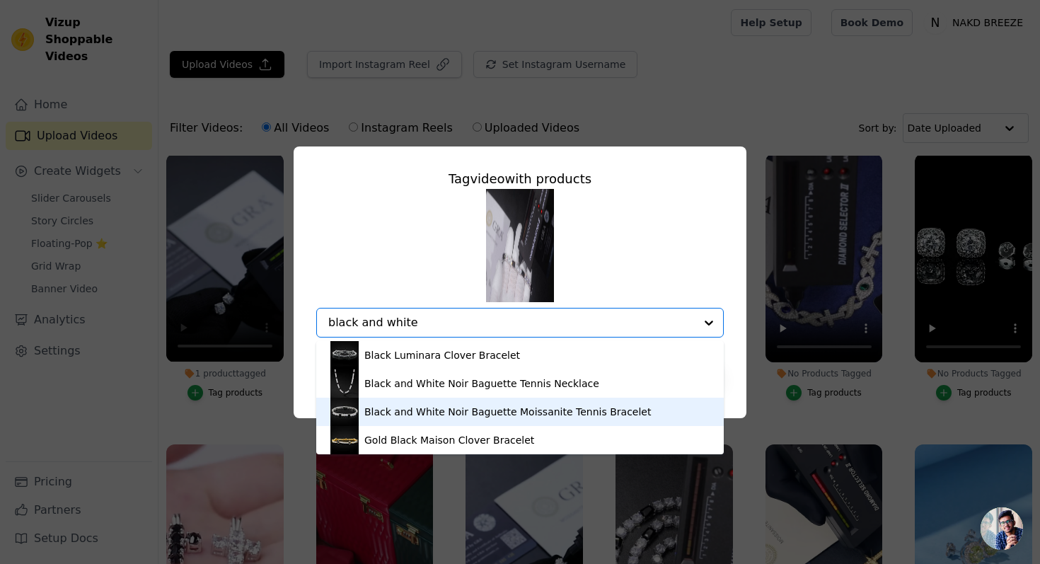
click at [404, 412] on div "Black and White Noir Baguette Moissanite Tennis Bracelet" at bounding box center [508, 412] width 287 height 14
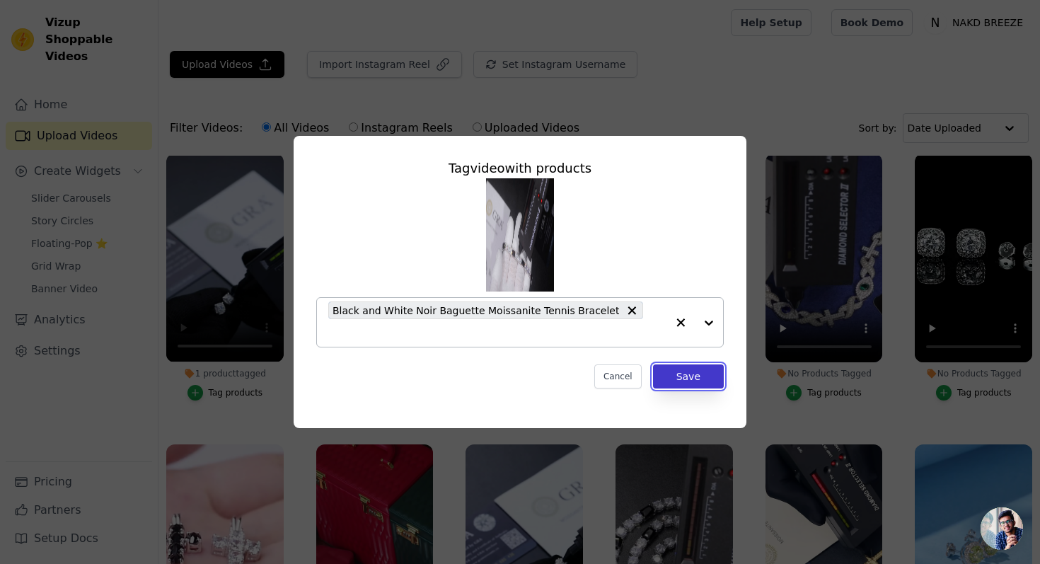
click at [672, 365] on button "Save" at bounding box center [688, 377] width 71 height 24
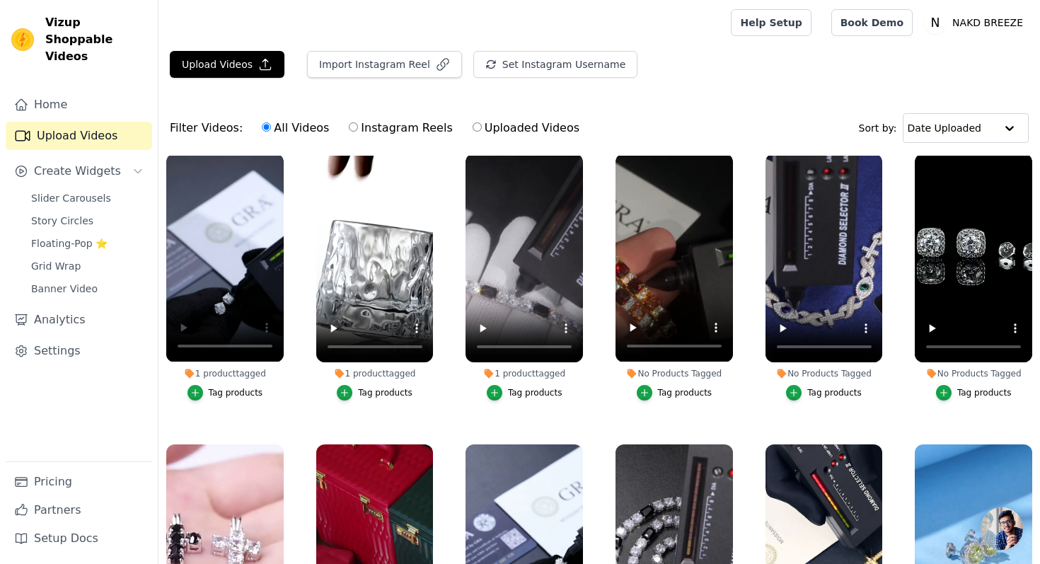
click at [682, 391] on div "Tag products" at bounding box center [685, 392] width 55 height 11
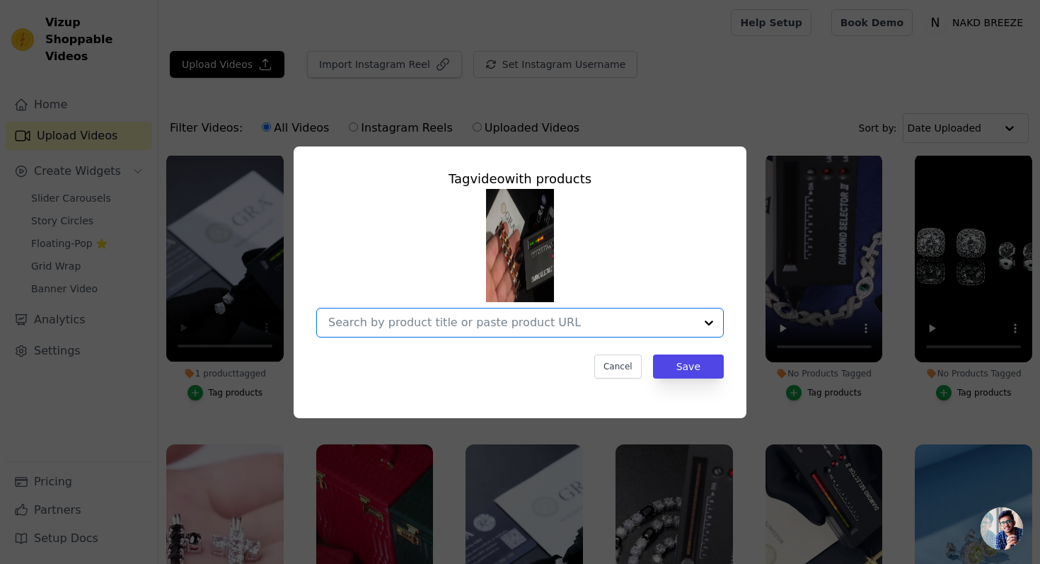
click at [602, 321] on input "No Products Tagged Tag video with products Option undefined, selected. Select i…" at bounding box center [511, 322] width 367 height 13
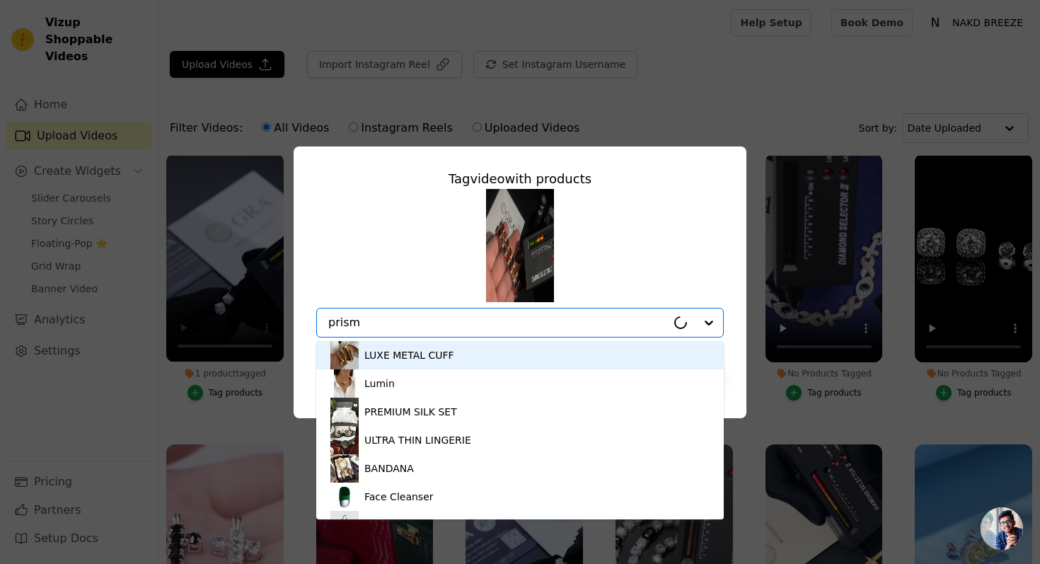
type input "prisma"
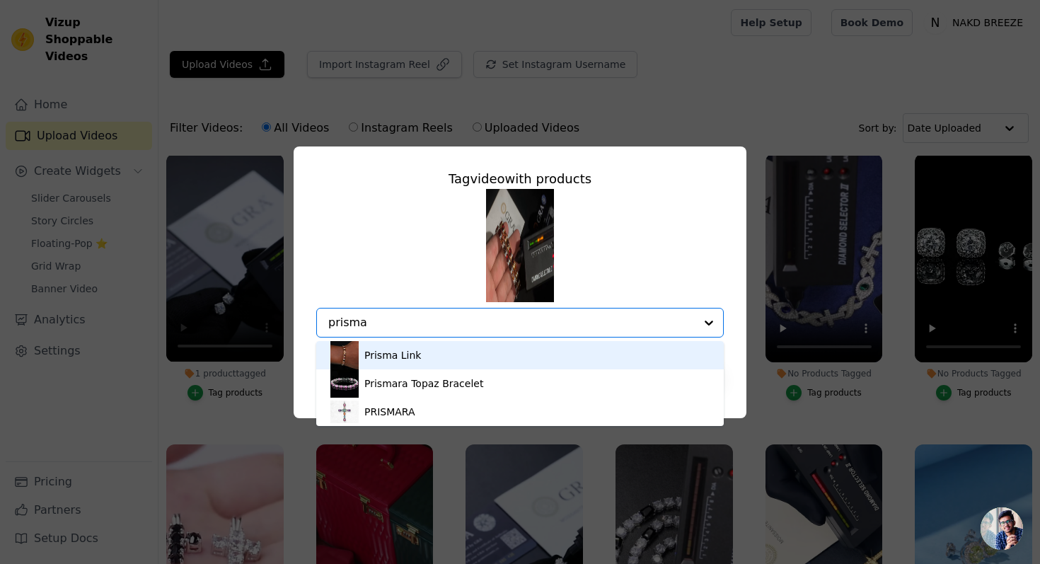
click at [479, 347] on div "Prisma Link" at bounding box center [520, 355] width 379 height 28
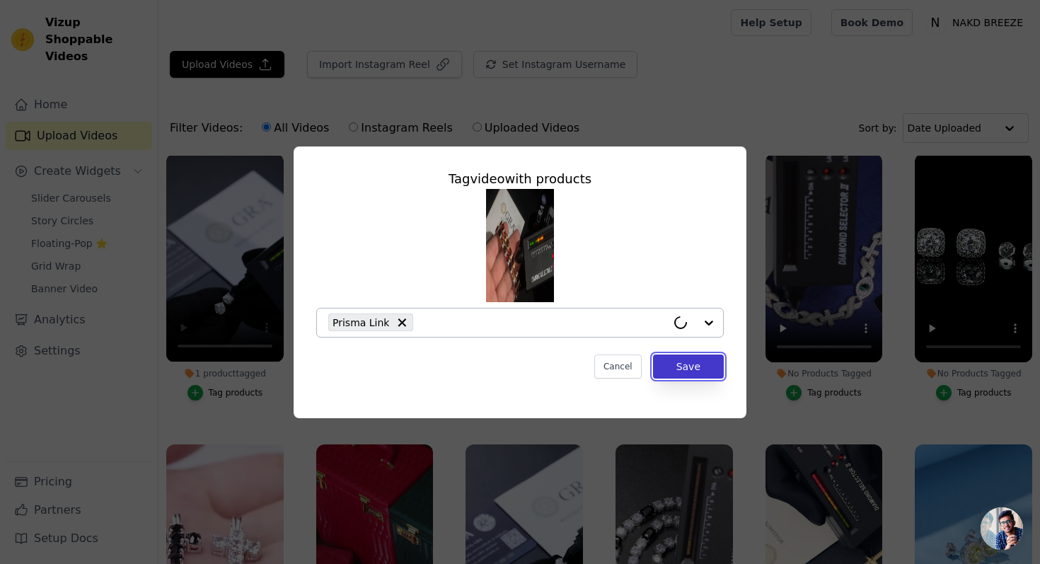
click at [675, 367] on button "Save" at bounding box center [688, 367] width 71 height 24
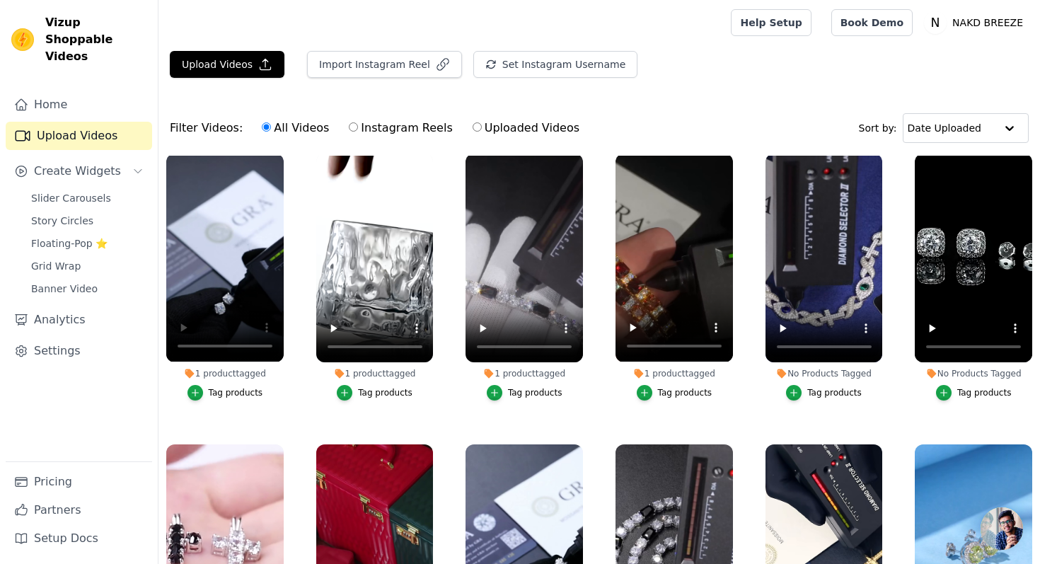
click at [814, 397] on div "Tag products" at bounding box center [835, 392] width 55 height 11
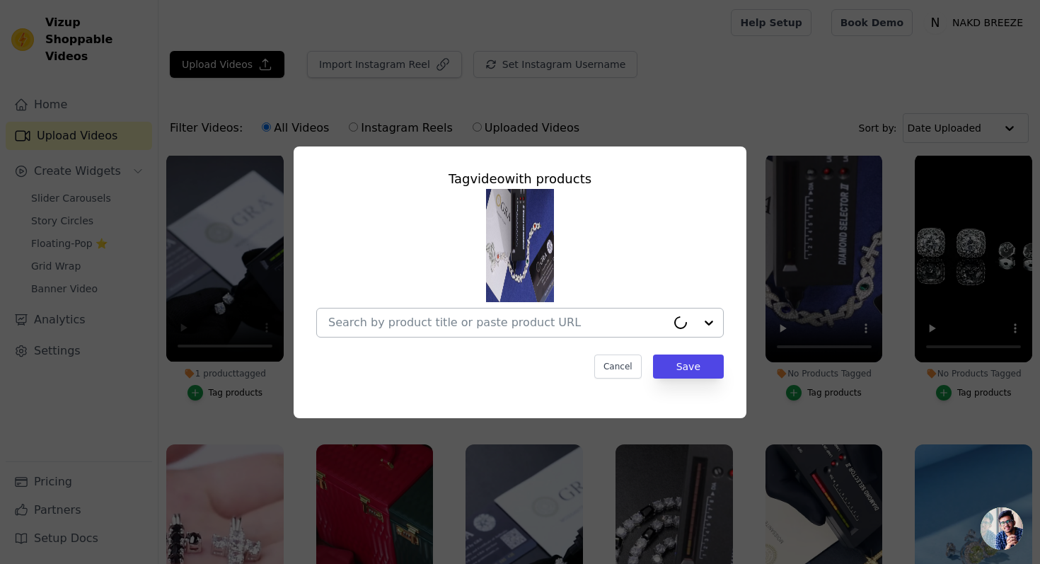
click at [609, 324] on input "No Products Tagged Tag video with products Cancel Save Tag products" at bounding box center [497, 322] width 338 height 13
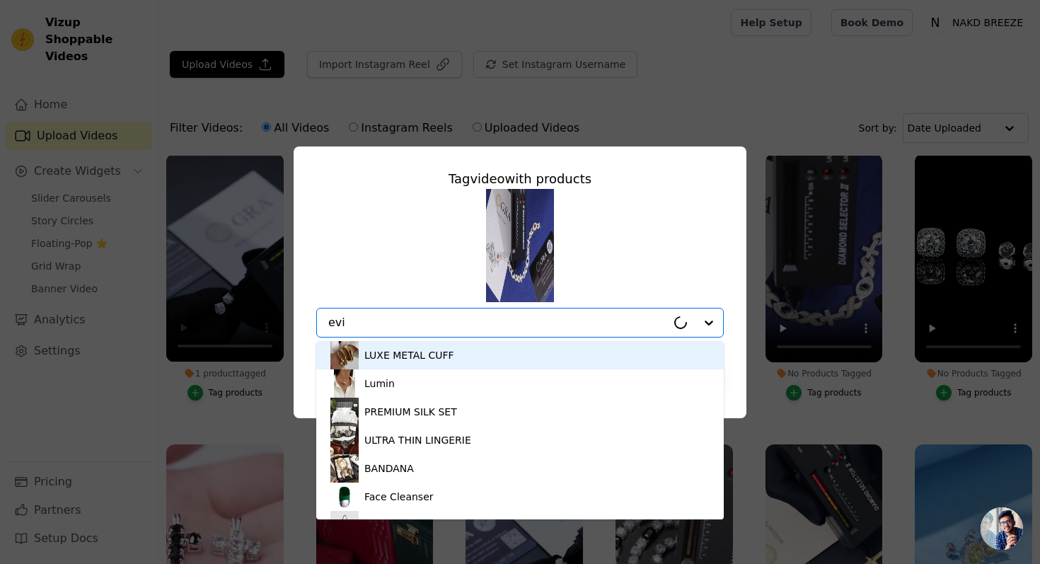
type input "evil"
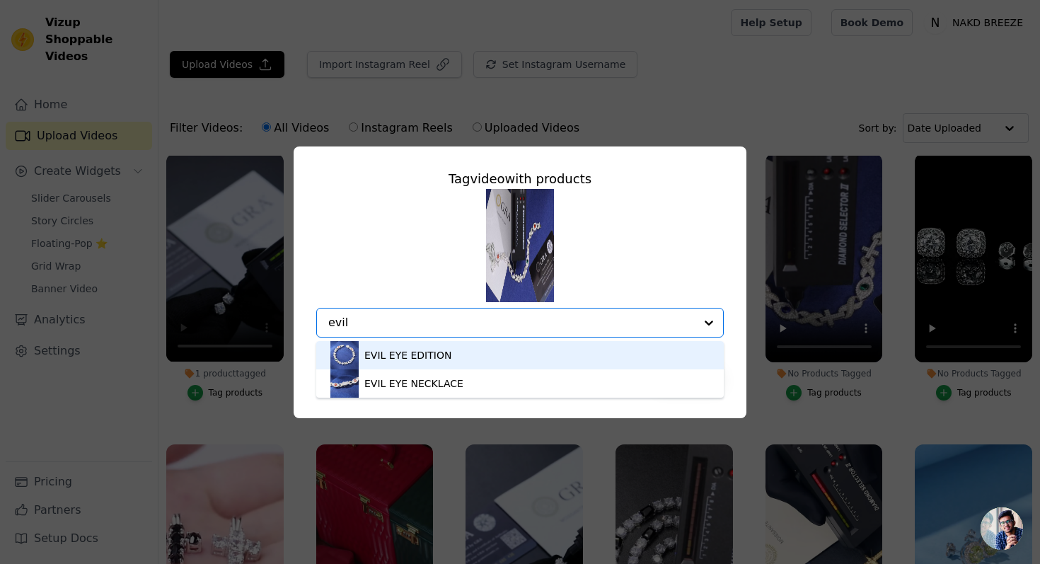
click at [475, 355] on div "EVIL EYE EDITION" at bounding box center [520, 355] width 379 height 28
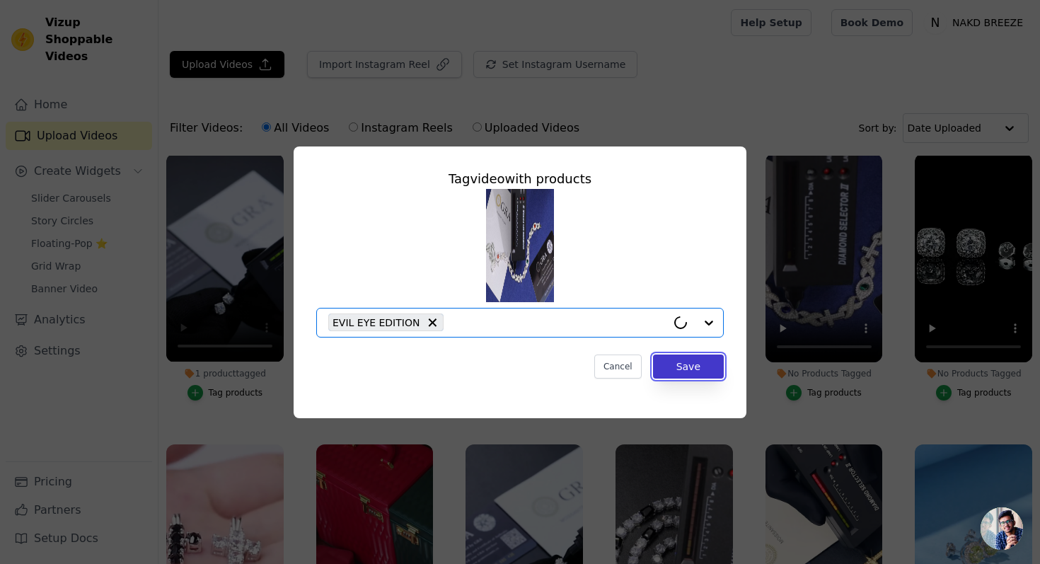
click at [667, 365] on button "Save" at bounding box center [688, 367] width 71 height 24
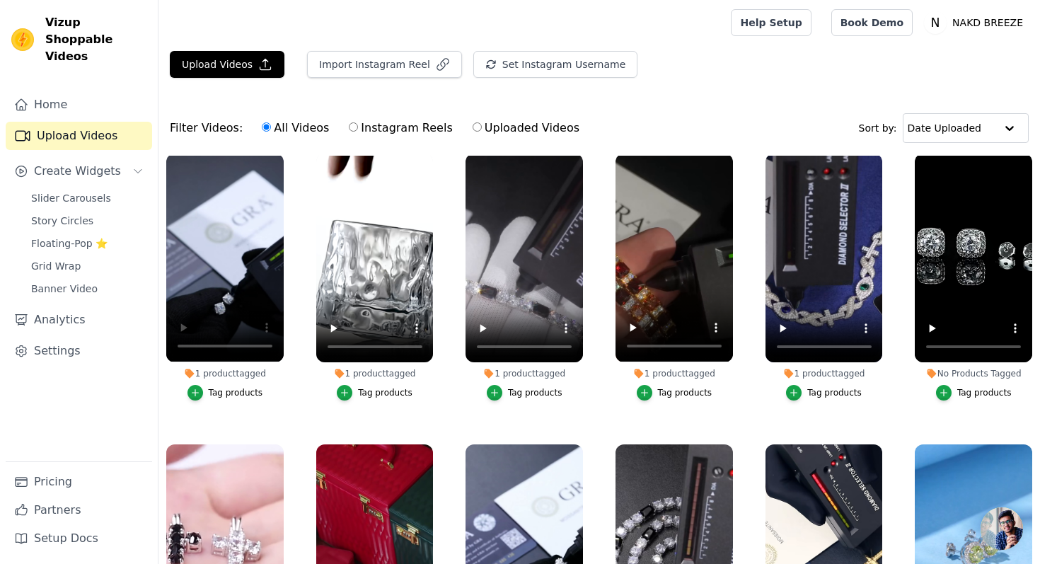
click at [964, 394] on div "Tag products" at bounding box center [985, 392] width 55 height 11
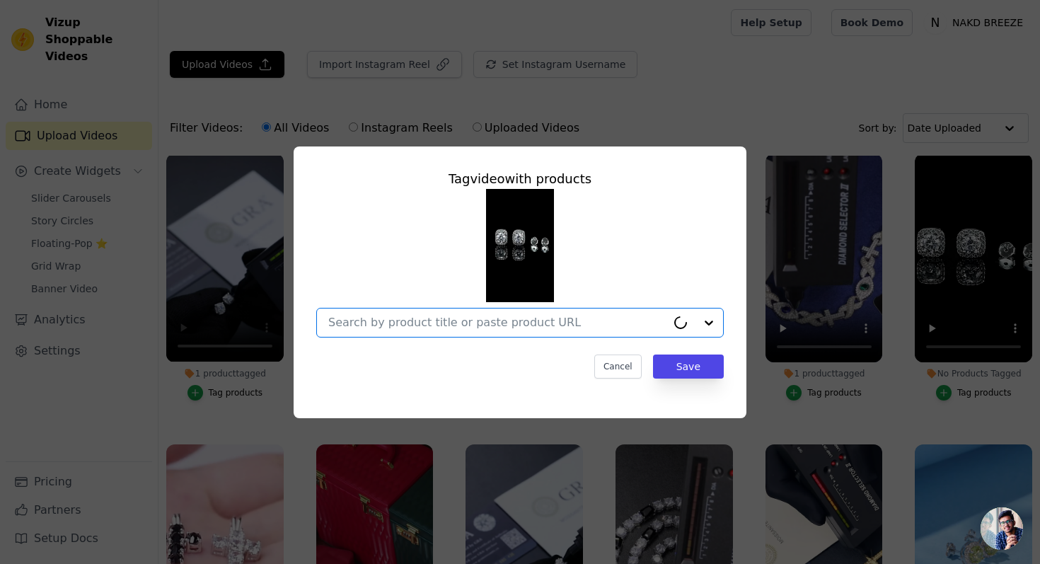
click at [587, 318] on input "No Products Tagged Tag video with products Option undefined, selected. Cancel S…" at bounding box center [497, 322] width 338 height 13
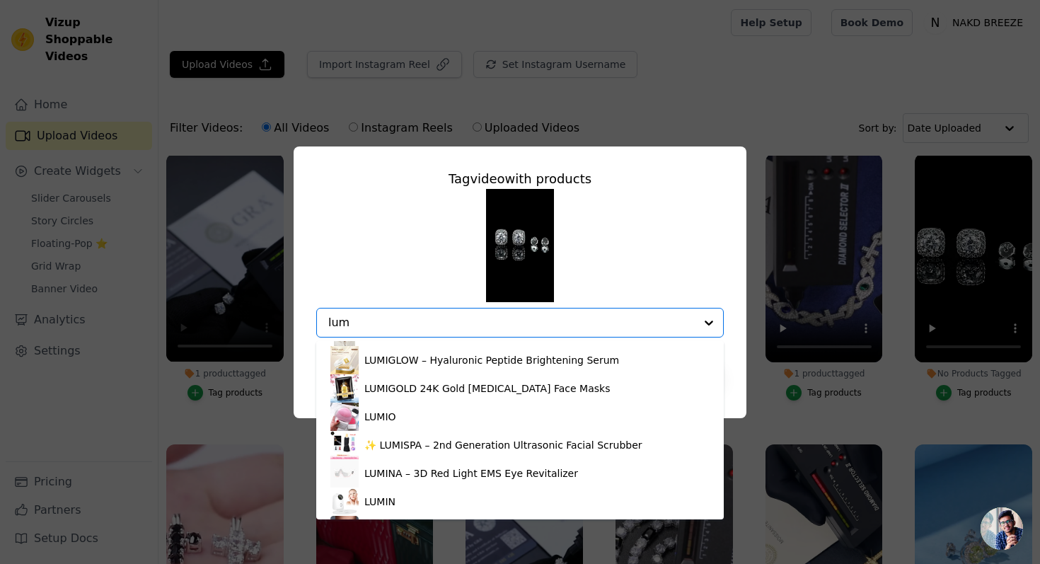
scroll to position [0, 0]
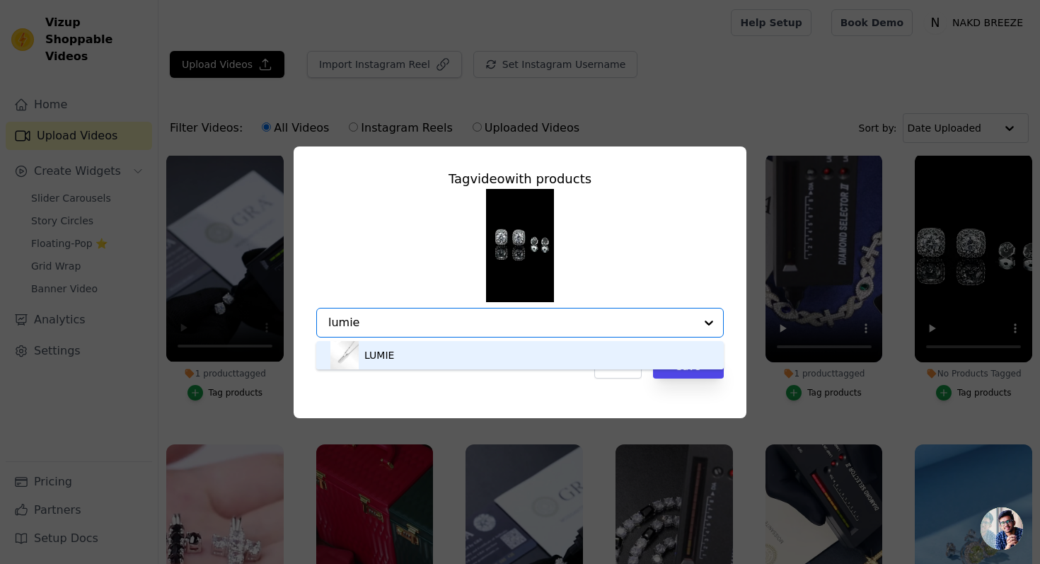
type input "lumi"
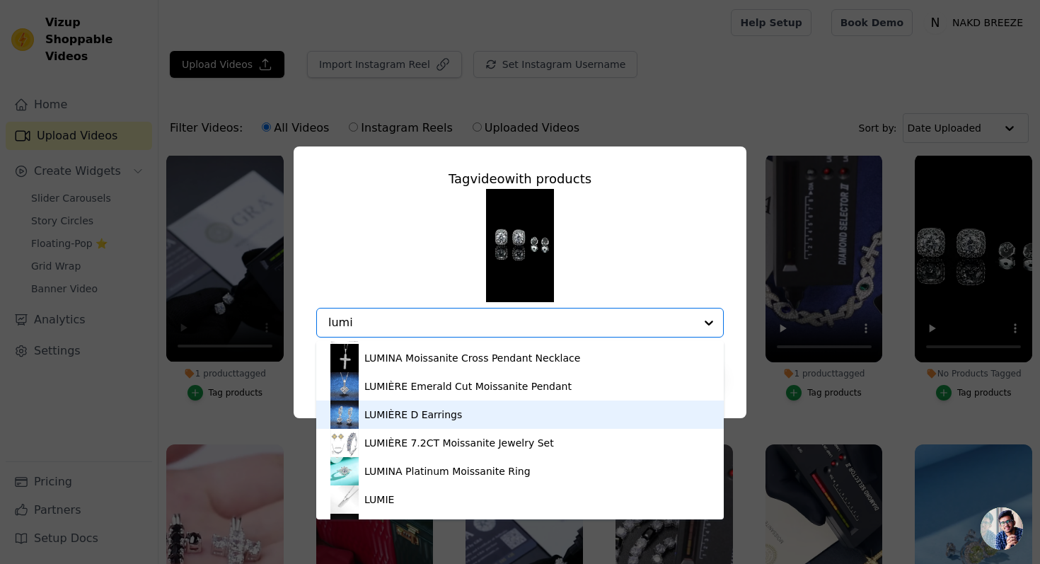
scroll to position [586, 0]
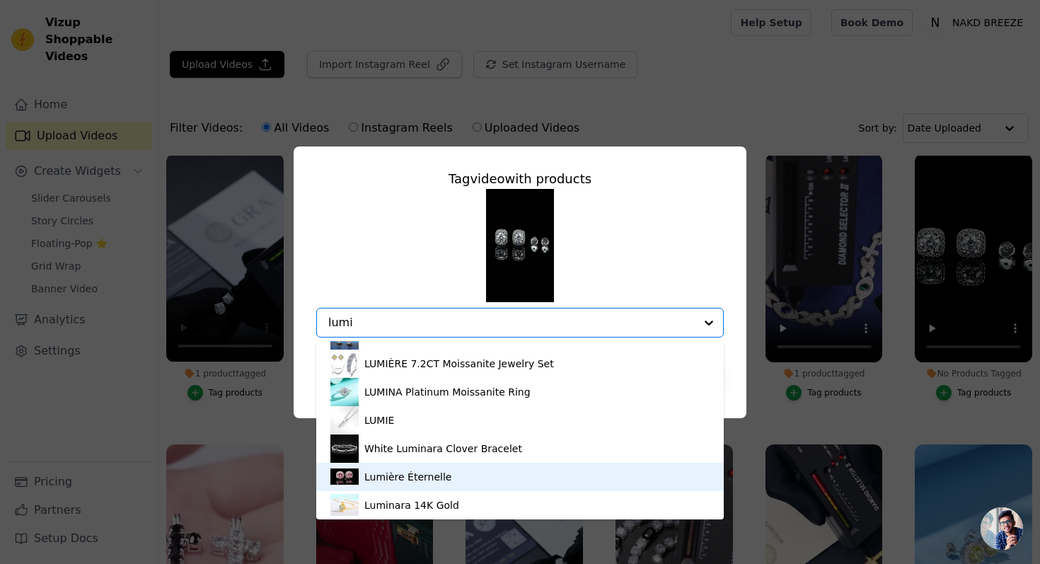
click at [399, 476] on div "Lumière Éternelle" at bounding box center [408, 477] width 87 height 14
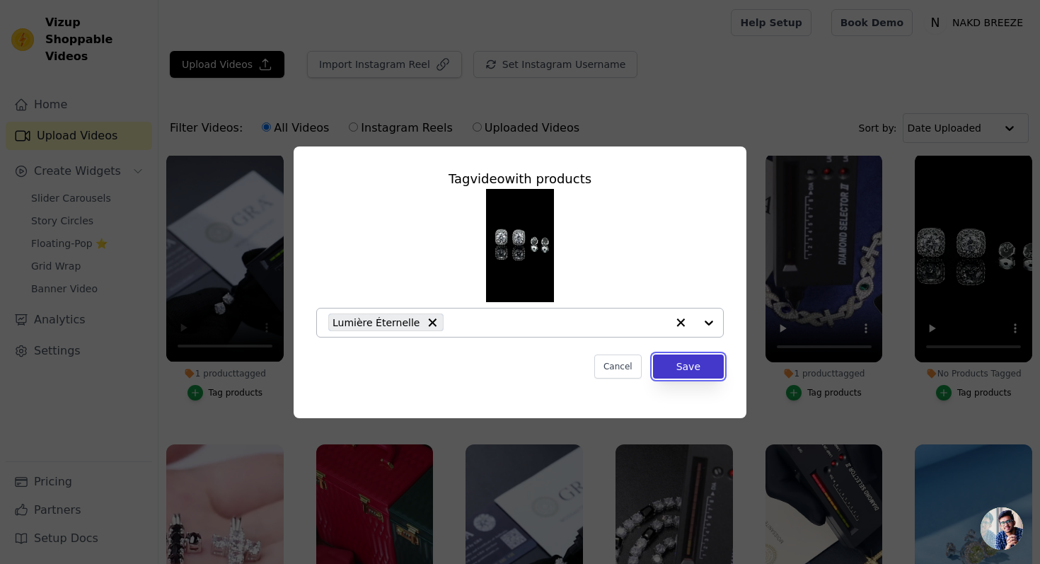
click at [676, 365] on button "Save" at bounding box center [688, 367] width 71 height 24
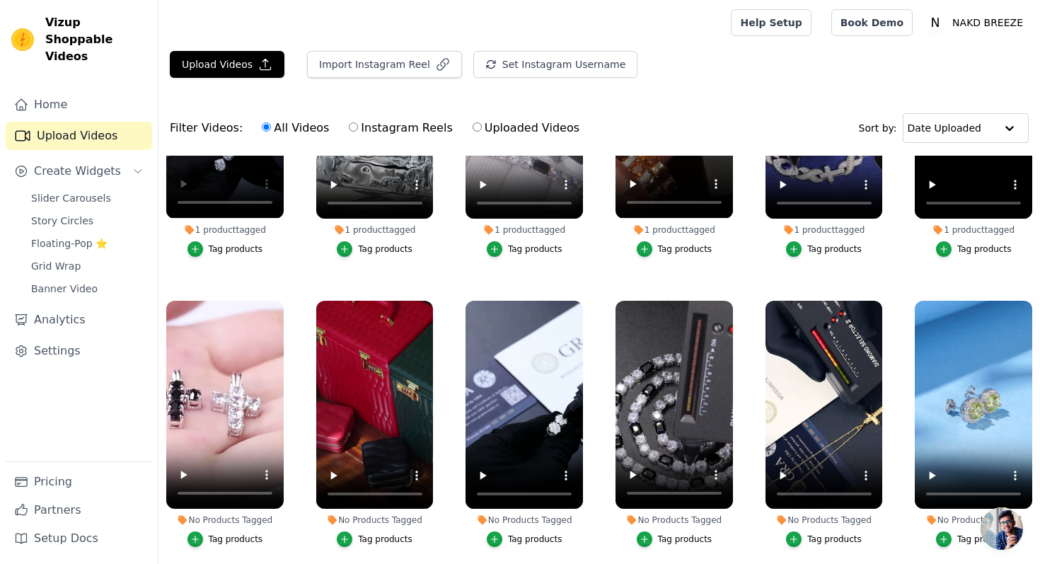
scroll to position [737, 0]
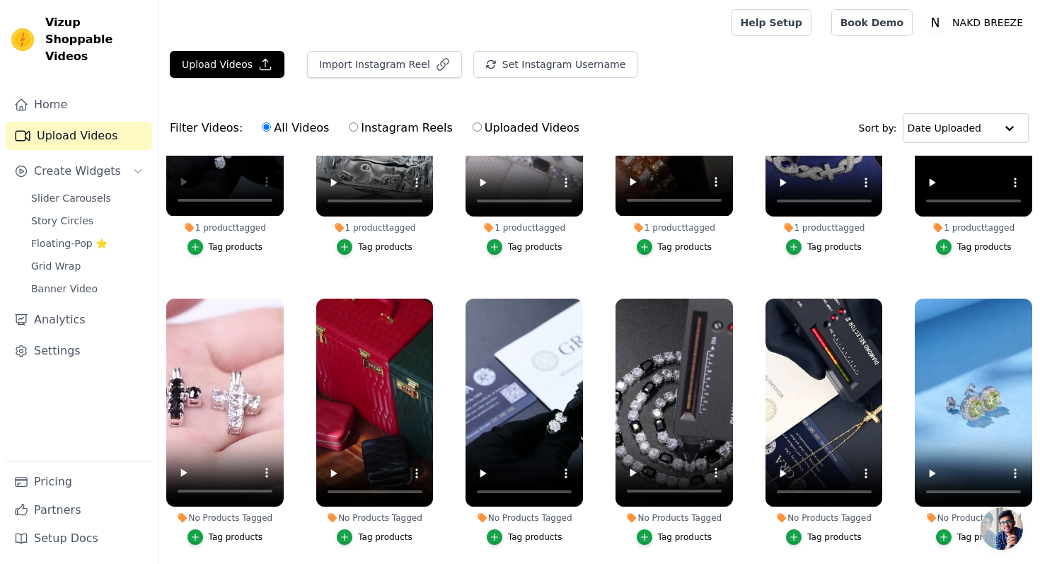
click at [216, 538] on div "Tag products" at bounding box center [236, 537] width 55 height 11
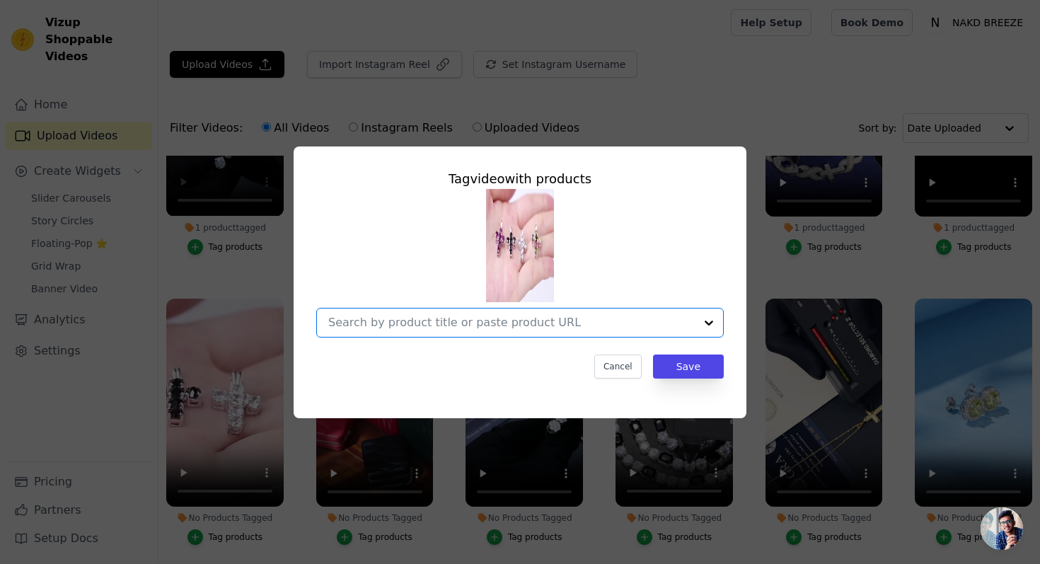
click at [411, 319] on input "No Products Tagged Tag video with products Option undefined, selected. Select i…" at bounding box center [511, 322] width 367 height 13
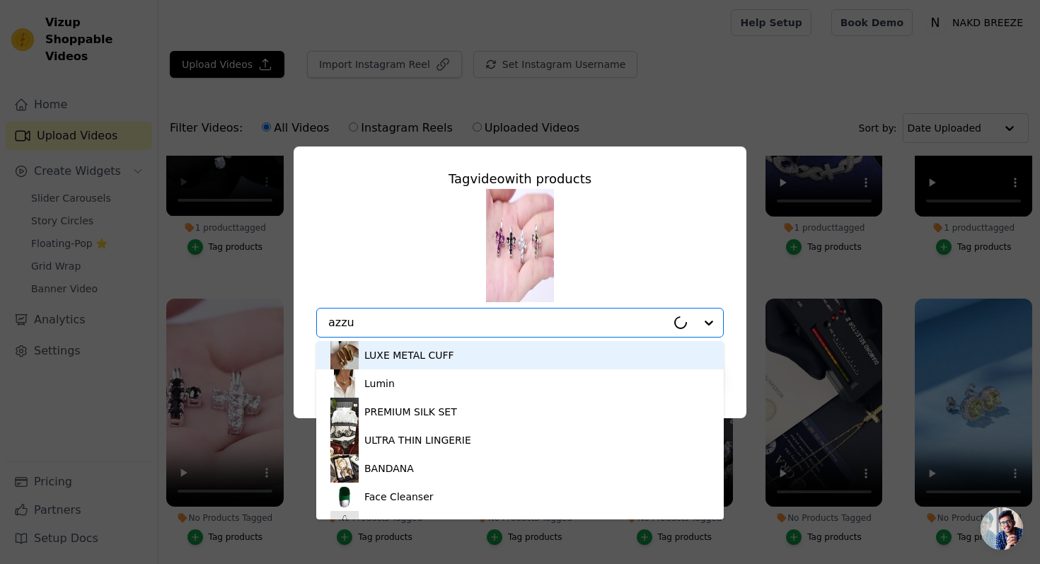
type input "azzur"
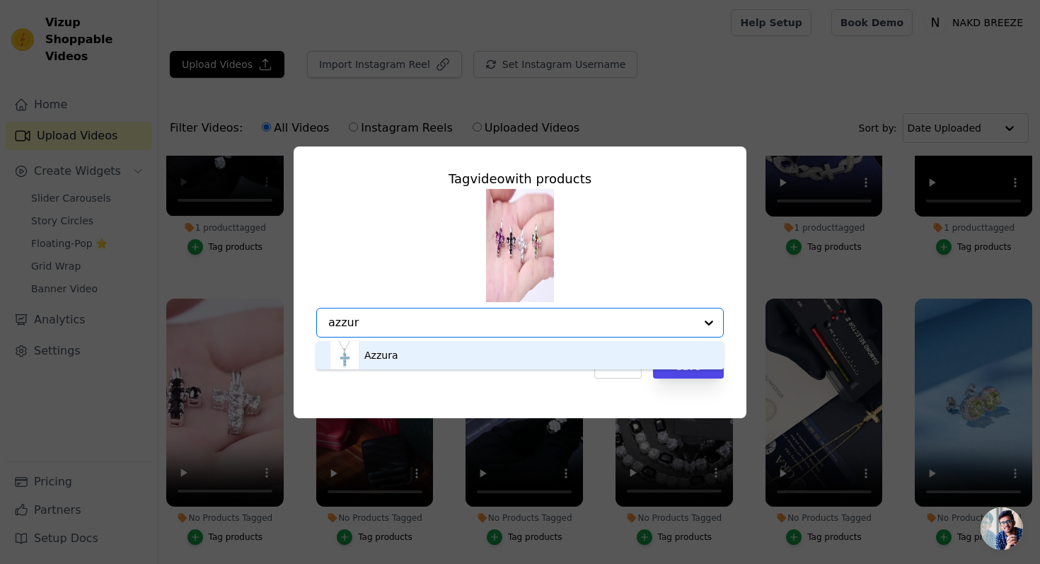
click at [445, 350] on div "Azzura" at bounding box center [520, 355] width 379 height 28
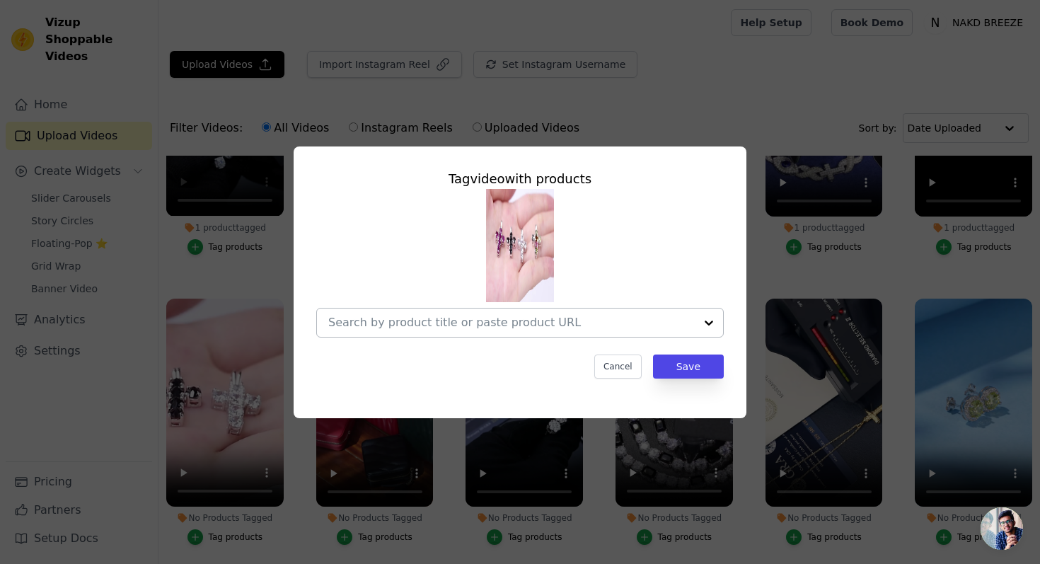
click at [374, 322] on input "No Products Tagged Tag video with products Cancel Save Tag products" at bounding box center [511, 322] width 367 height 13
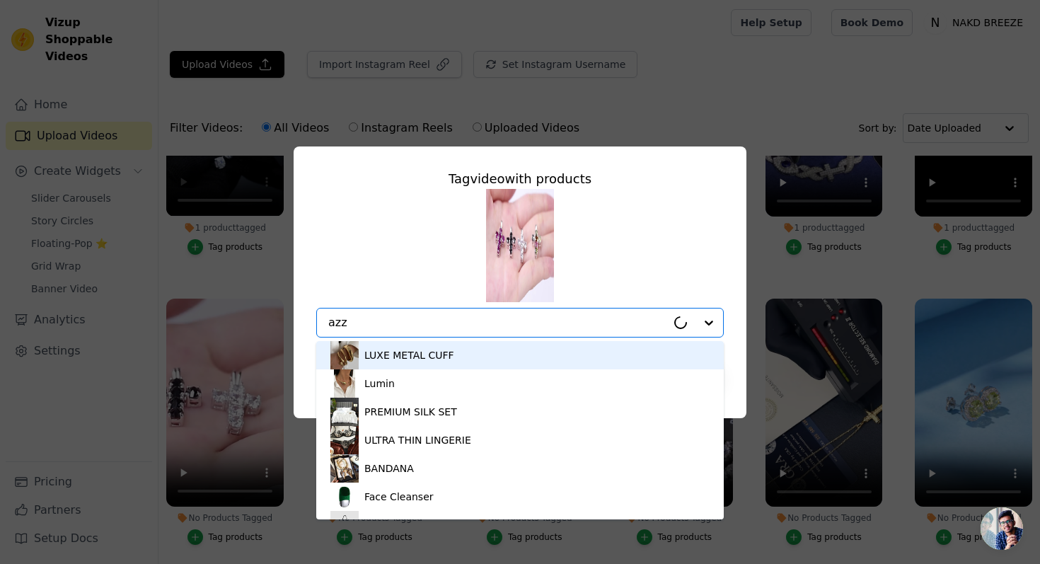
type input "azzu"
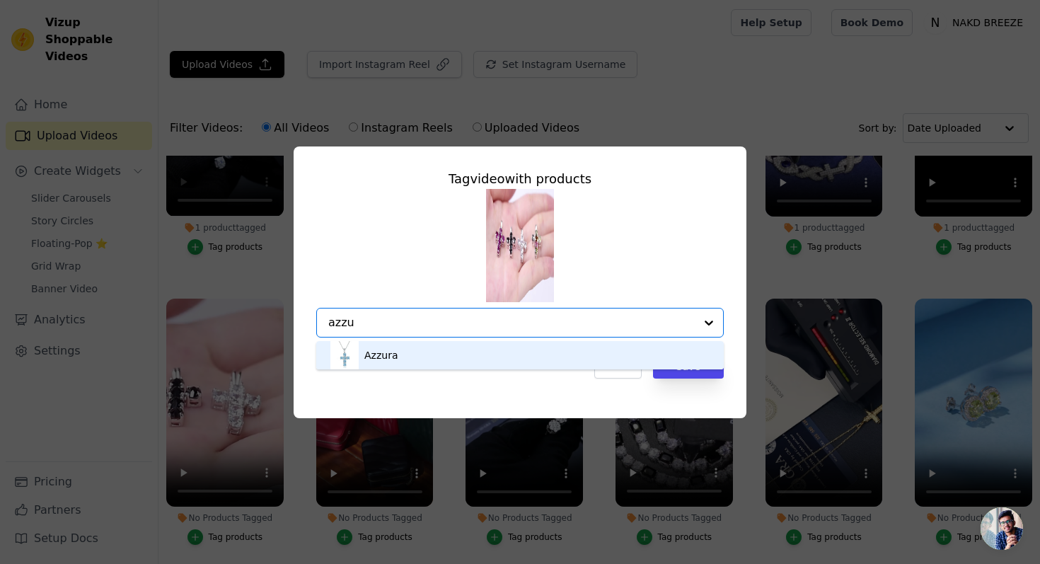
click at [429, 353] on div "Azzura" at bounding box center [520, 355] width 379 height 28
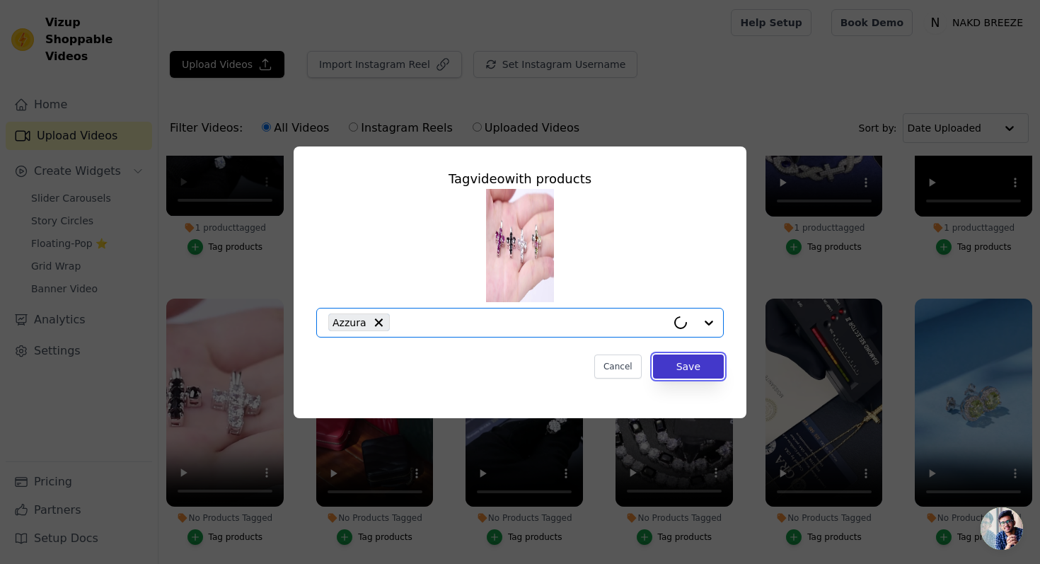
click at [680, 367] on button "Save" at bounding box center [688, 367] width 71 height 24
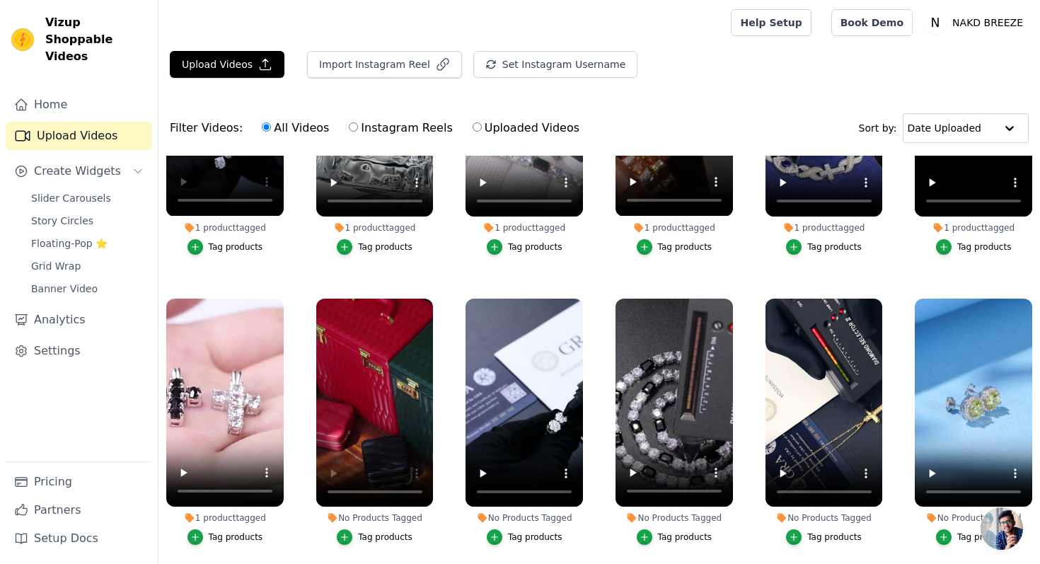
click at [374, 534] on div "Tag products" at bounding box center [385, 537] width 55 height 11
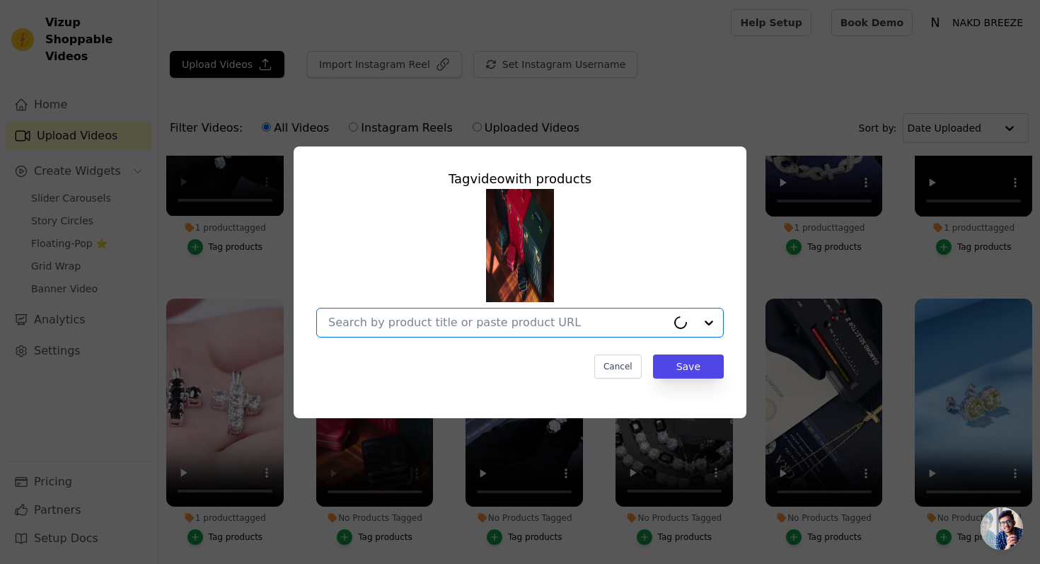
click at [425, 325] on input "No Products Tagged Tag video with products Option undefined, selected. Cancel S…" at bounding box center [497, 322] width 338 height 13
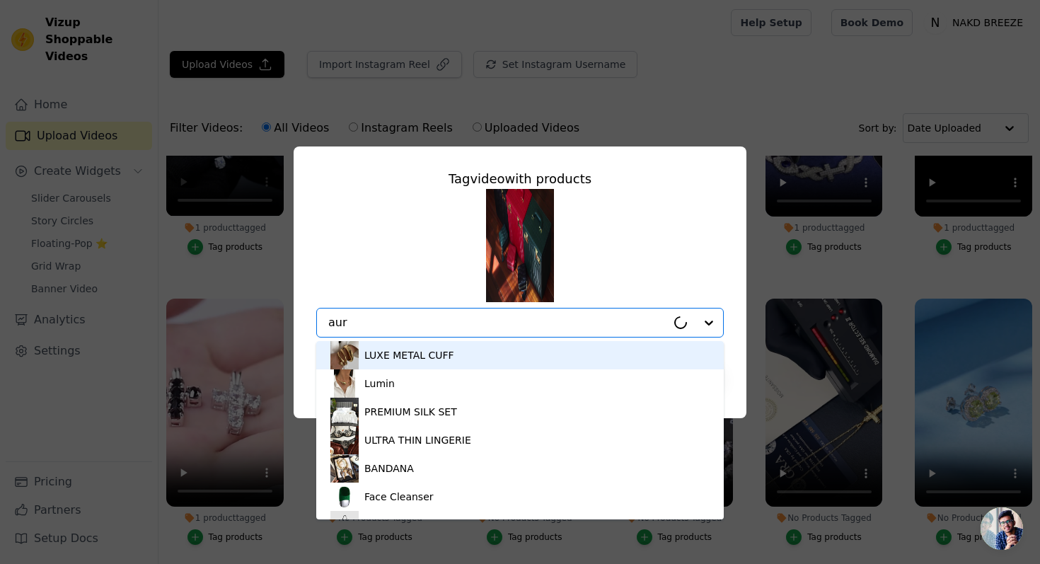
type input "auri"
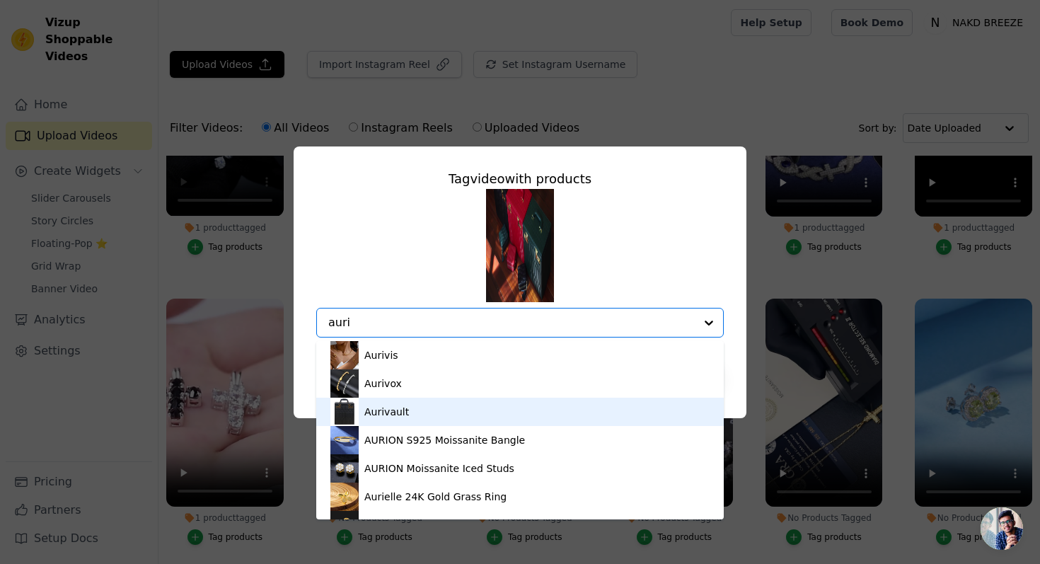
click at [379, 407] on div "Aurivault" at bounding box center [387, 412] width 45 height 14
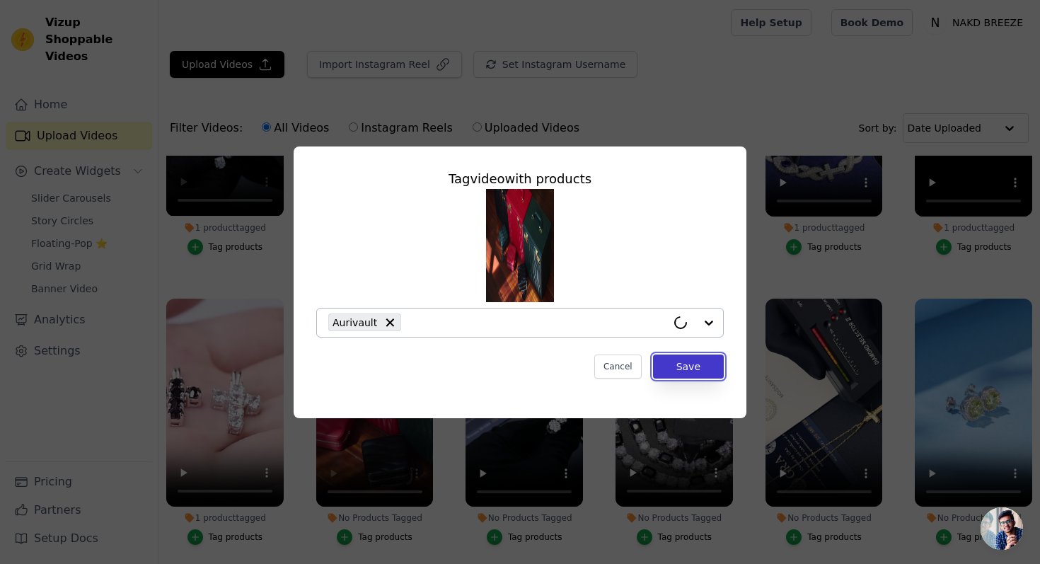
click at [670, 365] on button "Save" at bounding box center [688, 367] width 71 height 24
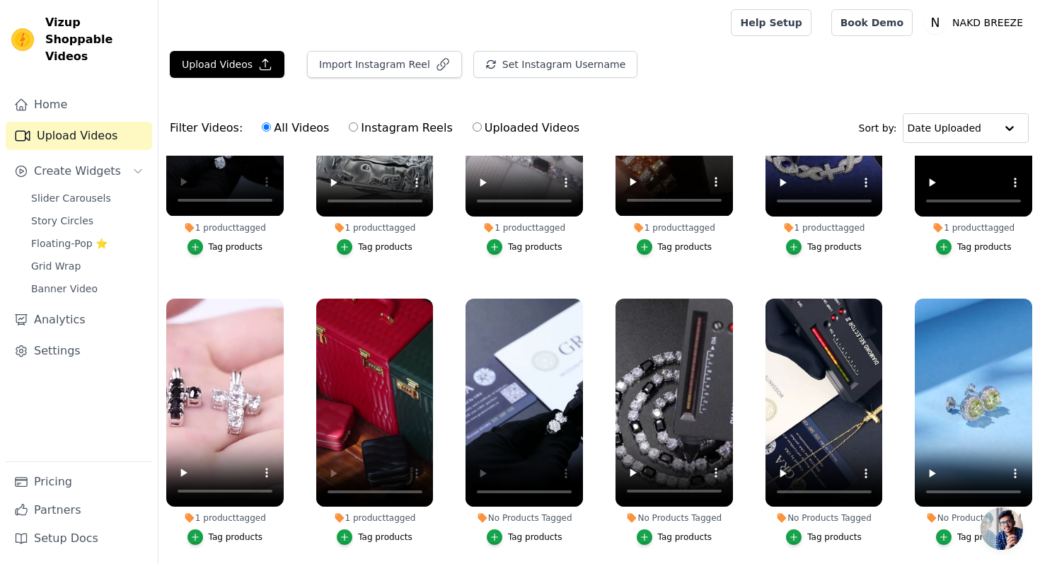
click at [541, 287] on ul "No Products Tagged Tag products 1 product tagged Tag products 1 product tagged …" at bounding box center [600, 415] width 882 height 519
click at [544, 285] on ul "No Products Tagged Tag products 1 product tagged Tag products 1 product tagged …" at bounding box center [600, 415] width 882 height 519
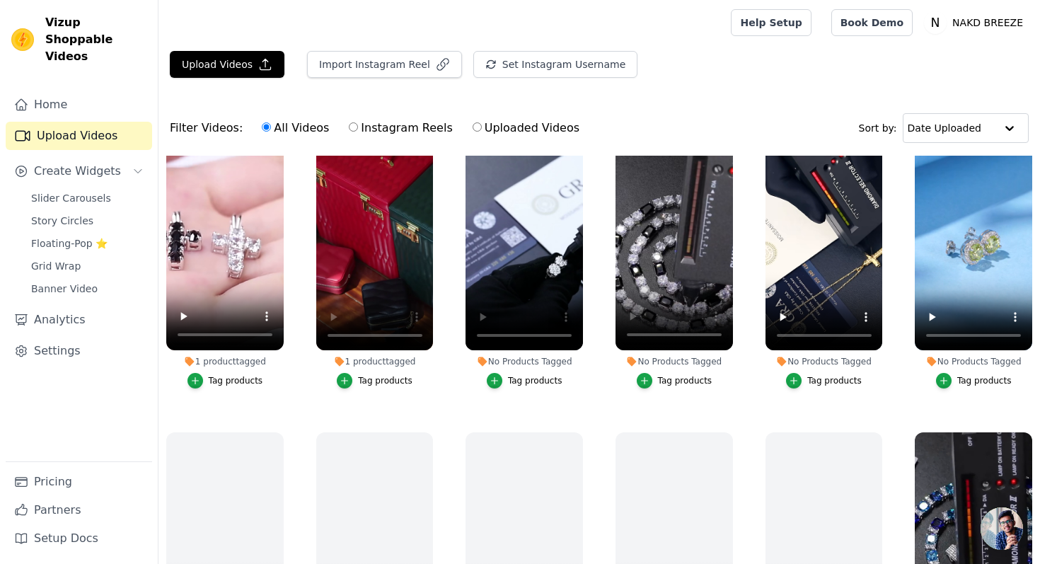
scroll to position [868, 0]
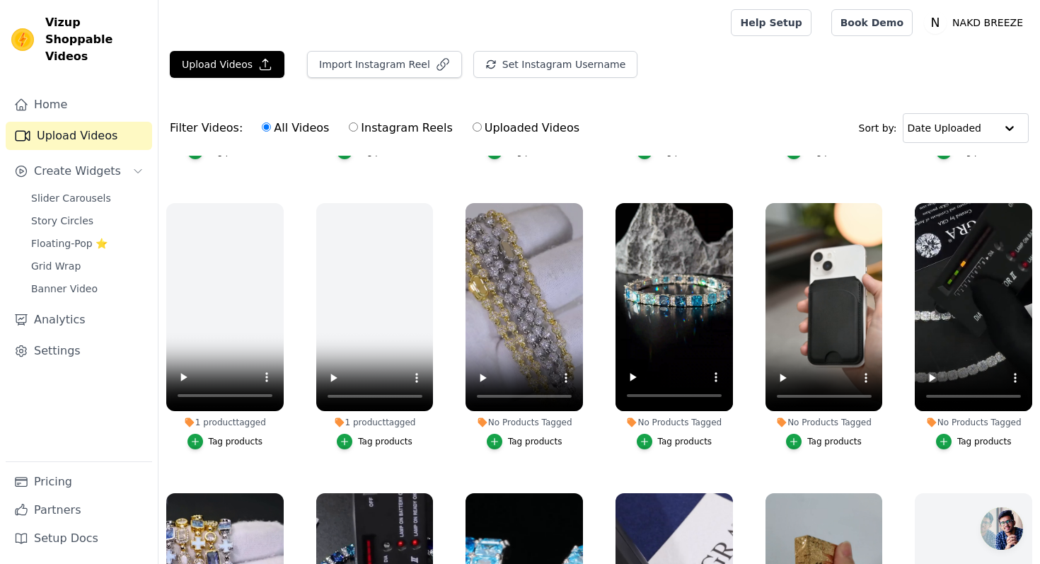
scroll to position [861, 0]
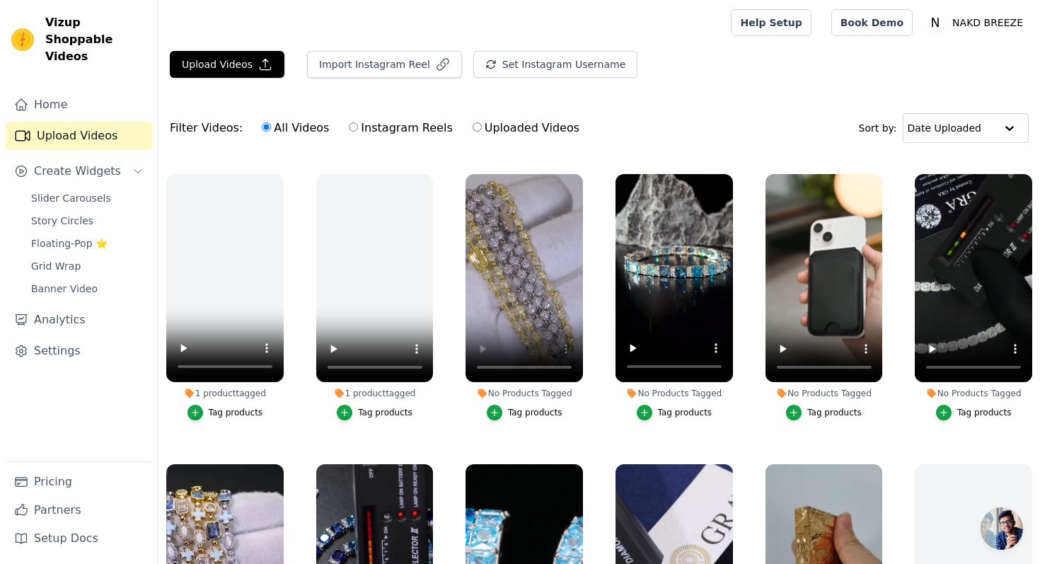
click at [503, 413] on button "Tag products" at bounding box center [525, 413] width 76 height 16
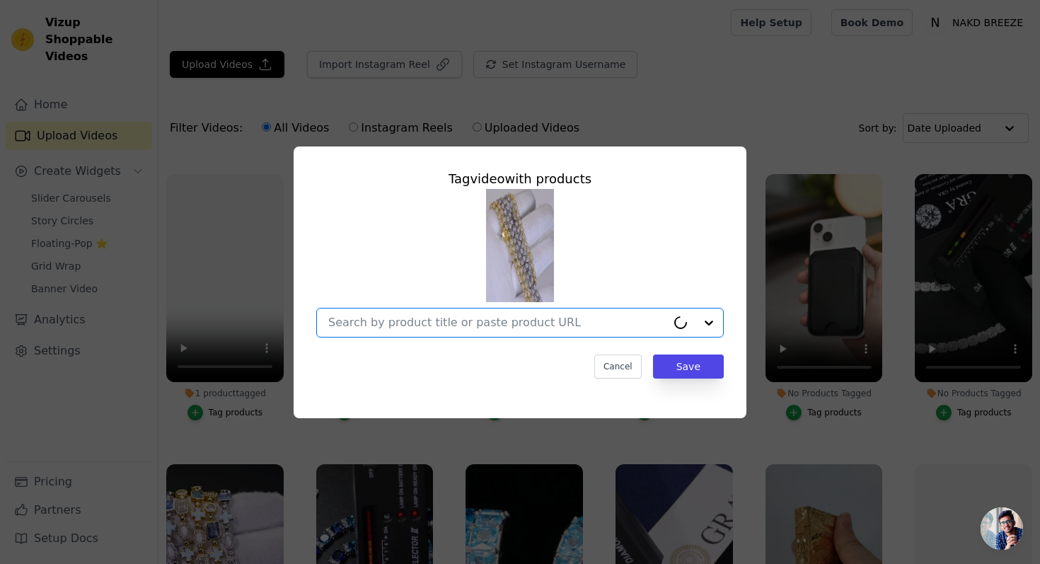
click at [504, 326] on input "No Products Tagged Tag video with products Option undefined, selected. Select i…" at bounding box center [497, 322] width 338 height 13
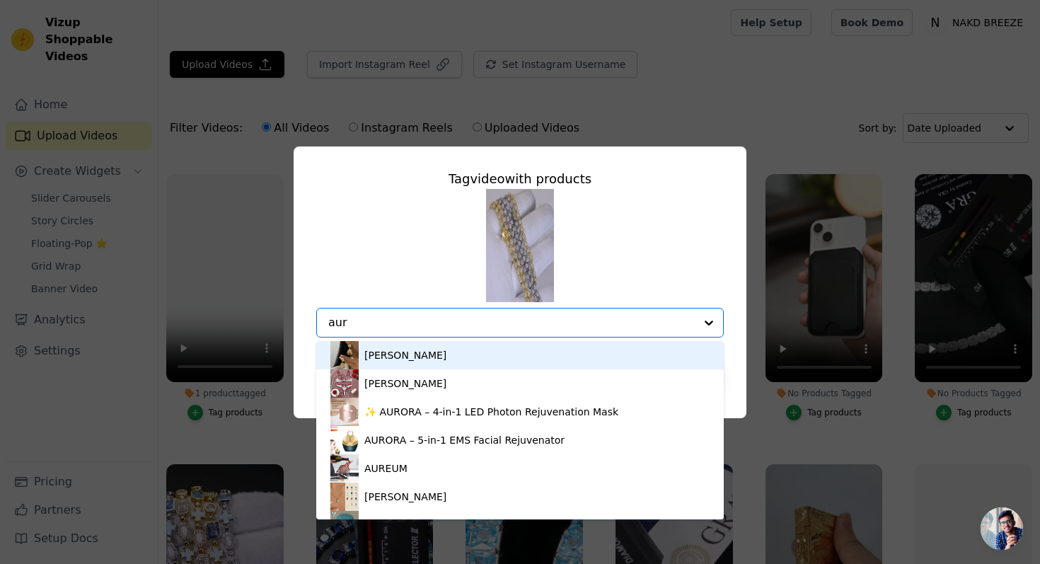
type input "auri"
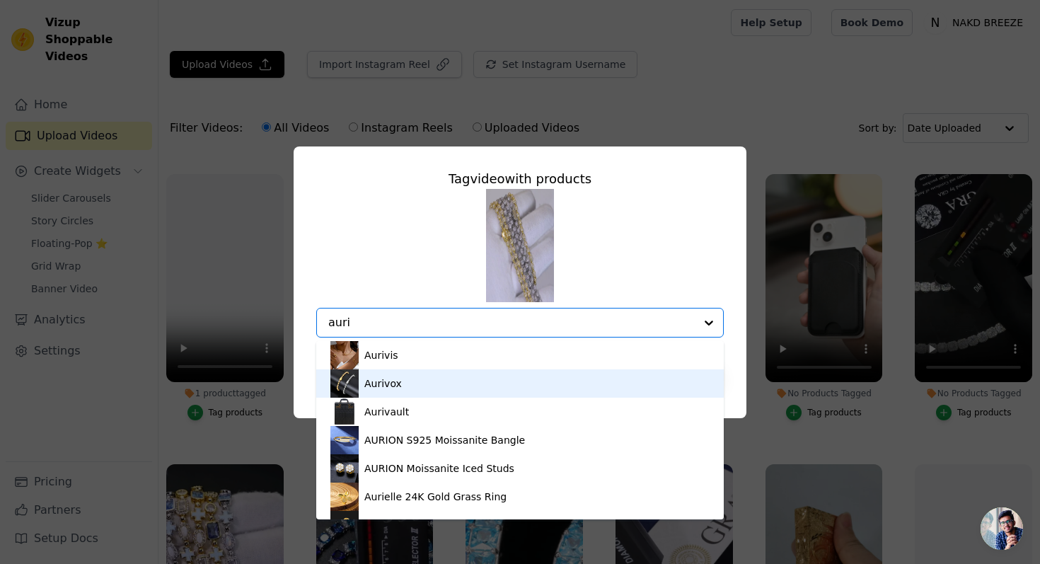
click at [396, 389] on div "Aurivox" at bounding box center [384, 384] width 38 height 14
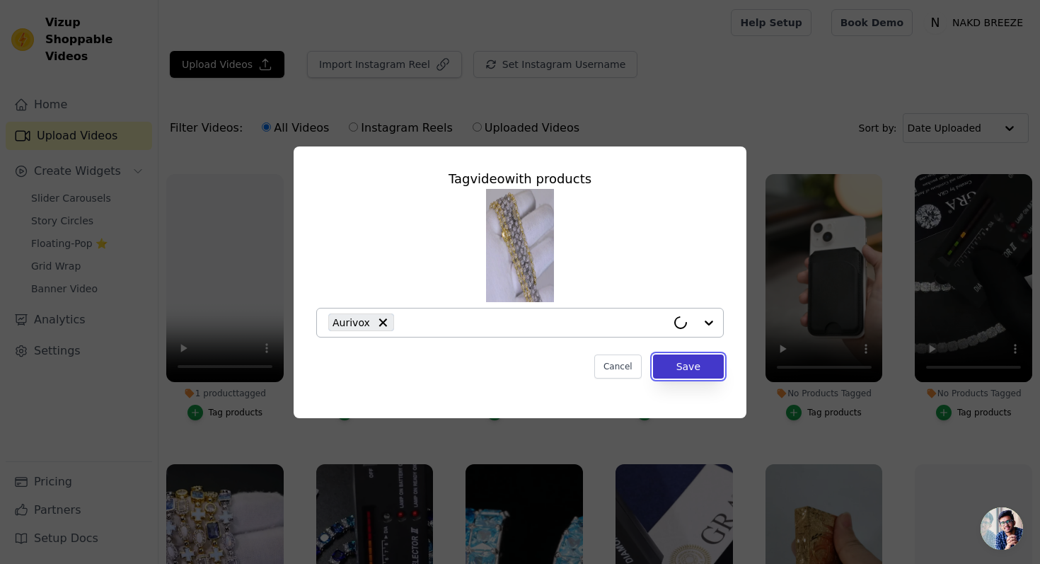
click at [677, 365] on button "Save" at bounding box center [688, 367] width 71 height 24
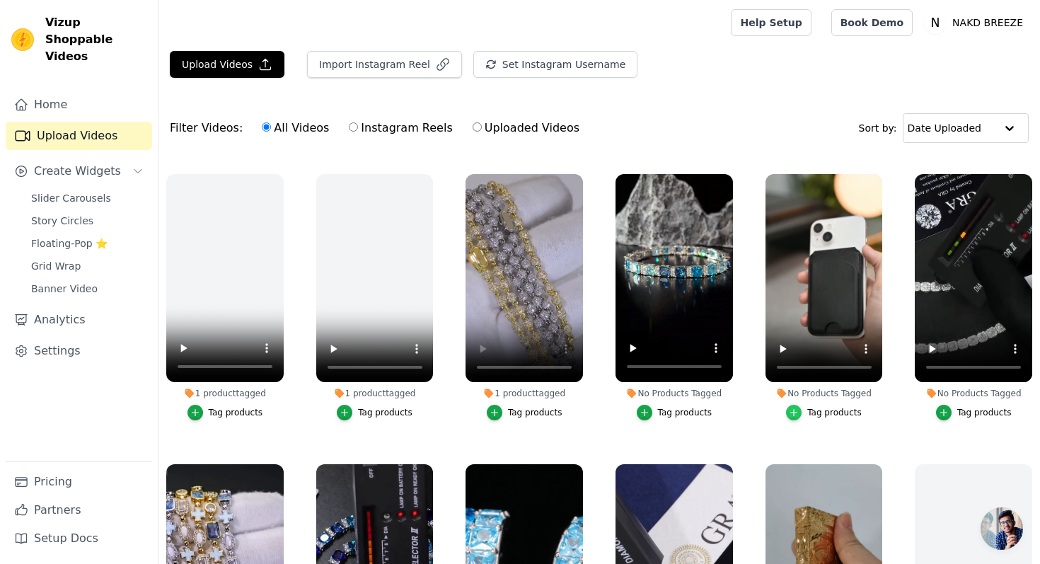
click at [798, 414] on icon "button" at bounding box center [794, 413] width 10 height 10
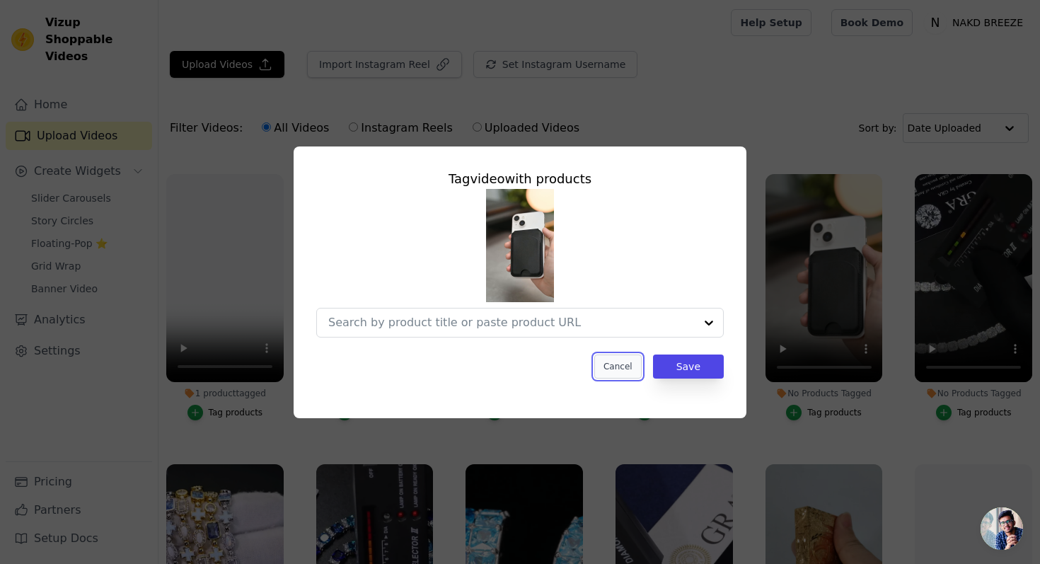
click at [619, 368] on button "Cancel" at bounding box center [618, 367] width 47 height 24
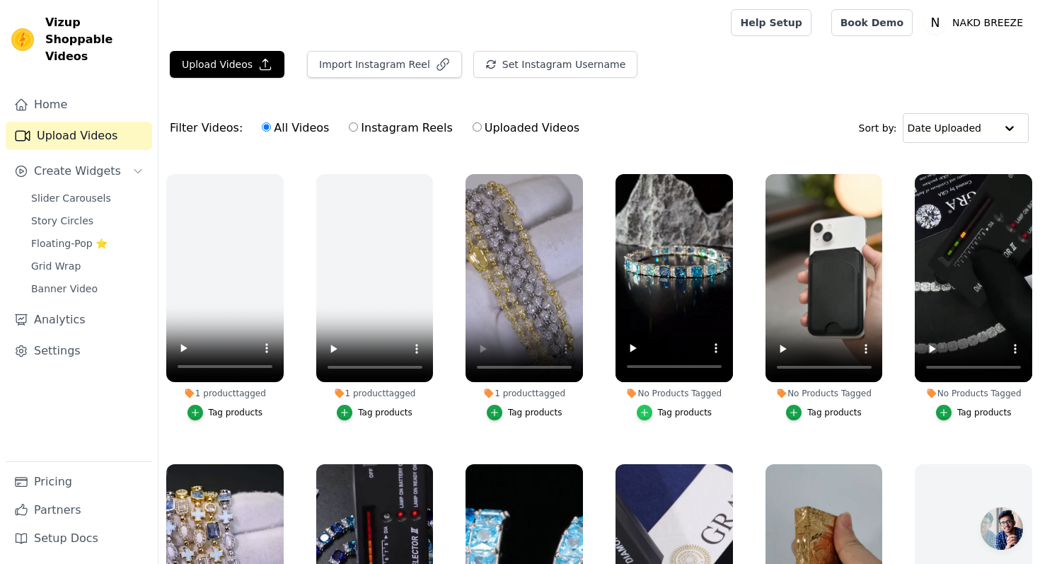
click at [649, 411] on icon "button" at bounding box center [645, 413] width 10 height 10
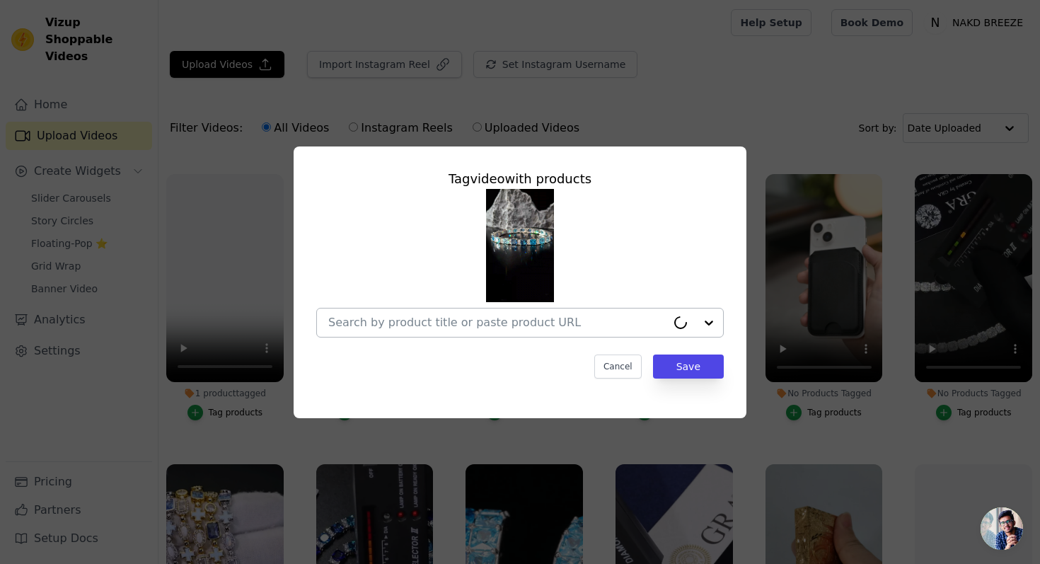
click at [632, 333] on div at bounding box center [497, 323] width 338 height 28
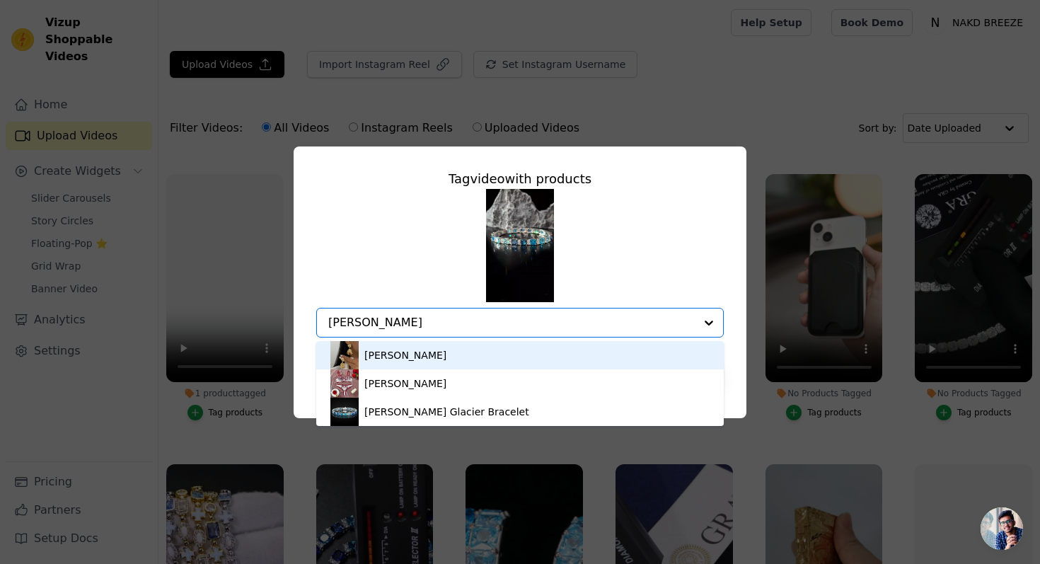
type input "[PERSON_NAME] g"
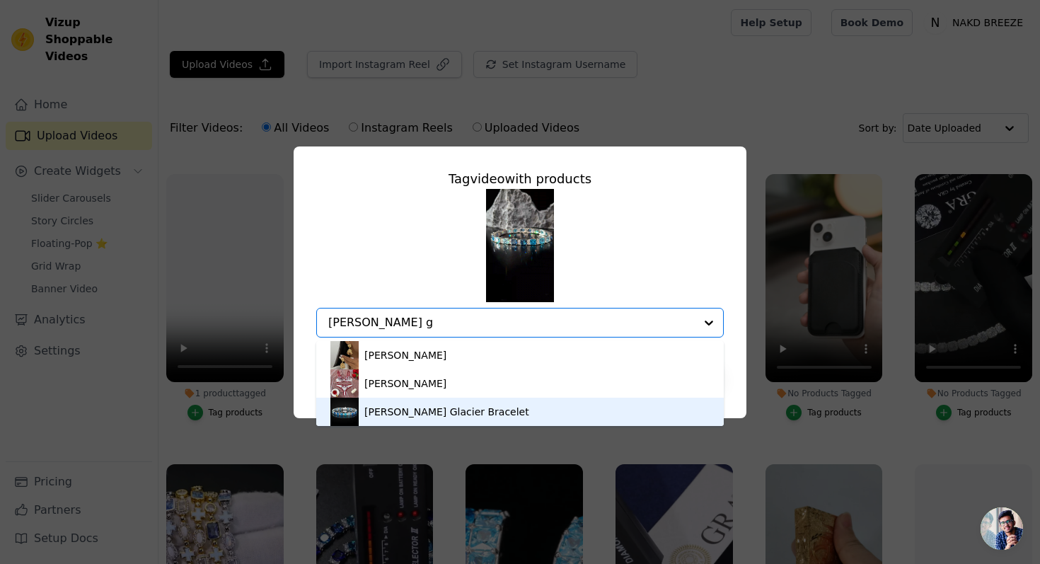
click at [559, 410] on div "[PERSON_NAME] Glacier Bracelet" at bounding box center [520, 412] width 379 height 28
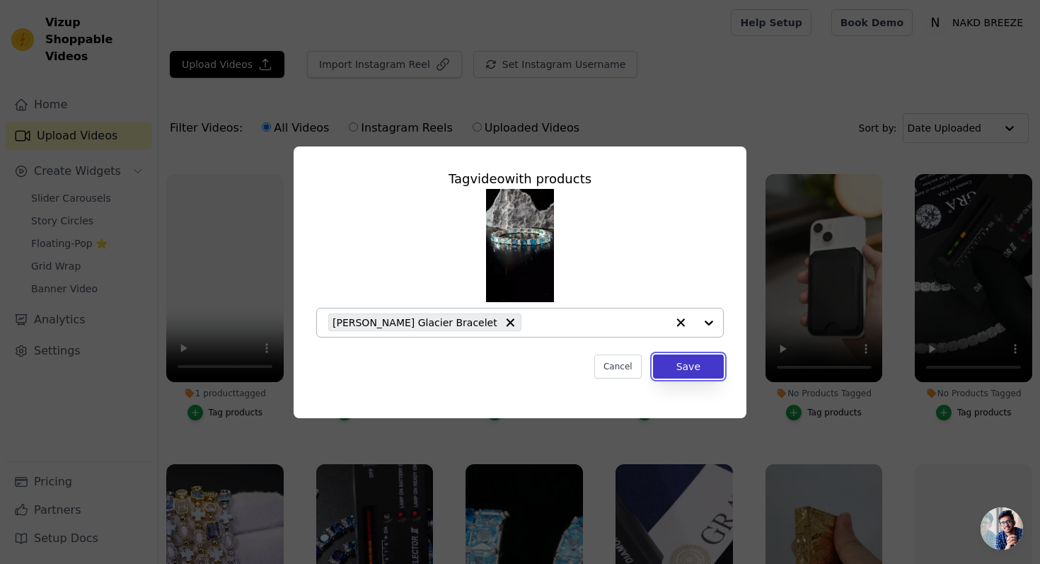
click at [683, 367] on button "Save" at bounding box center [688, 367] width 71 height 24
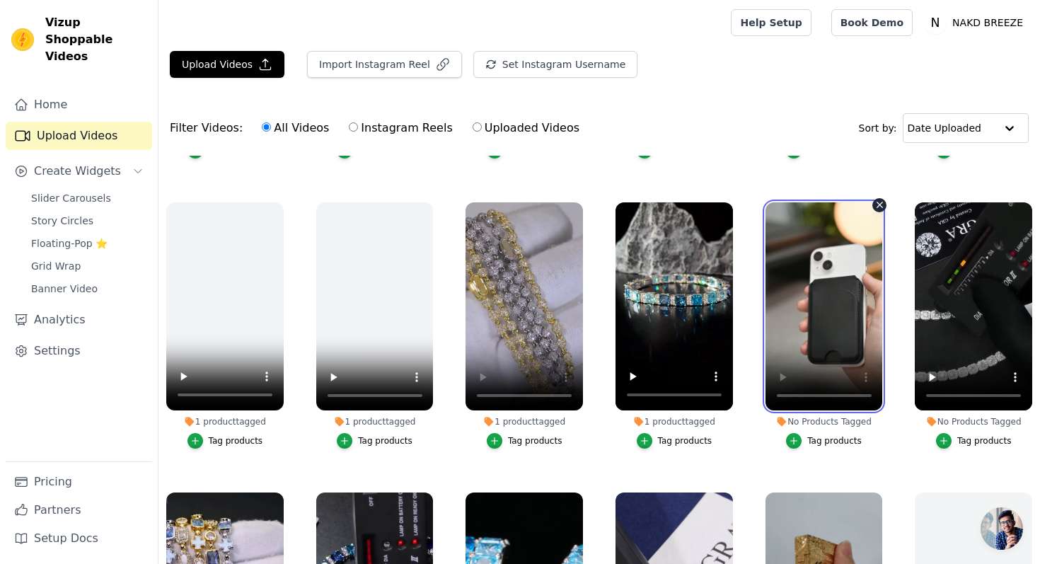
scroll to position [831, 0]
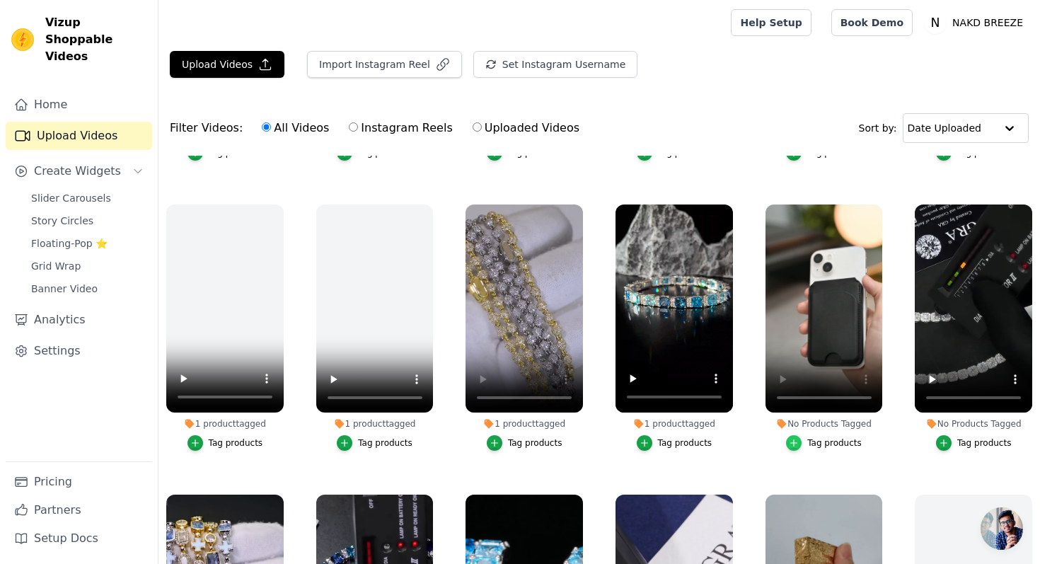
click at [793, 447] on icon "button" at bounding box center [794, 443] width 10 height 10
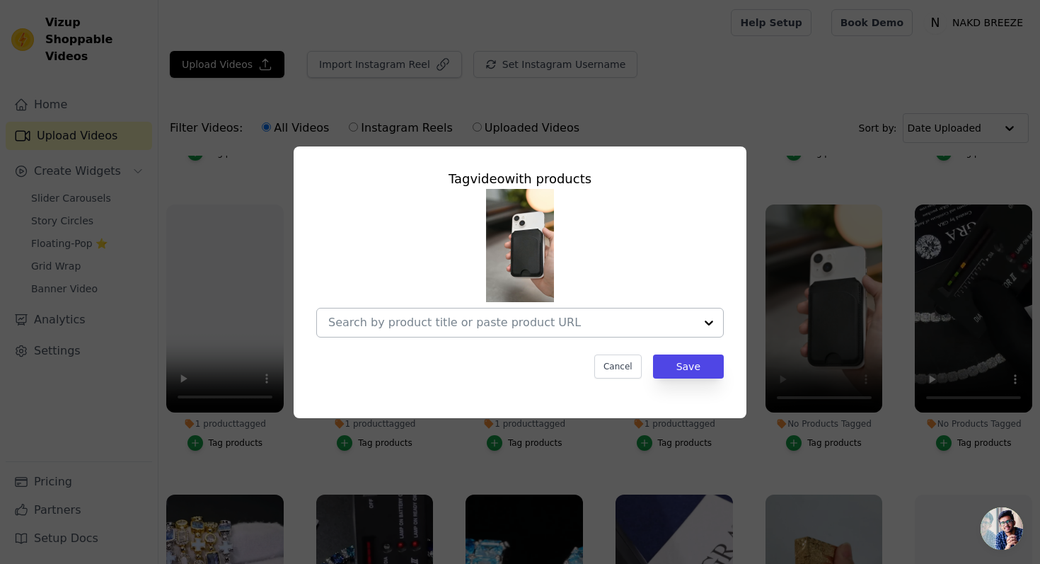
click at [648, 318] on input "No Products Tagged Tag video with products Cancel Save Tag products" at bounding box center [511, 322] width 367 height 13
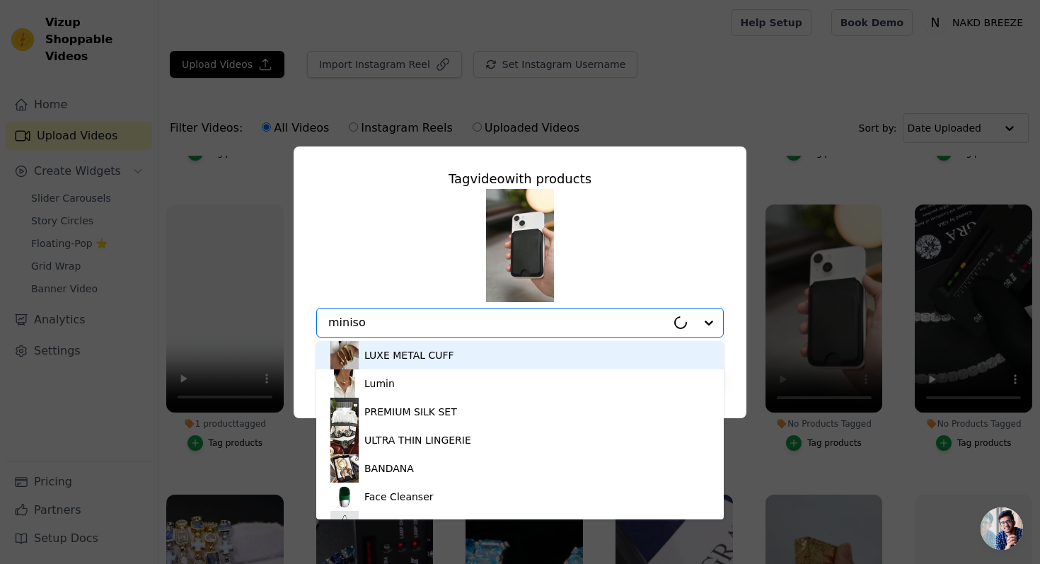
type input "minisop"
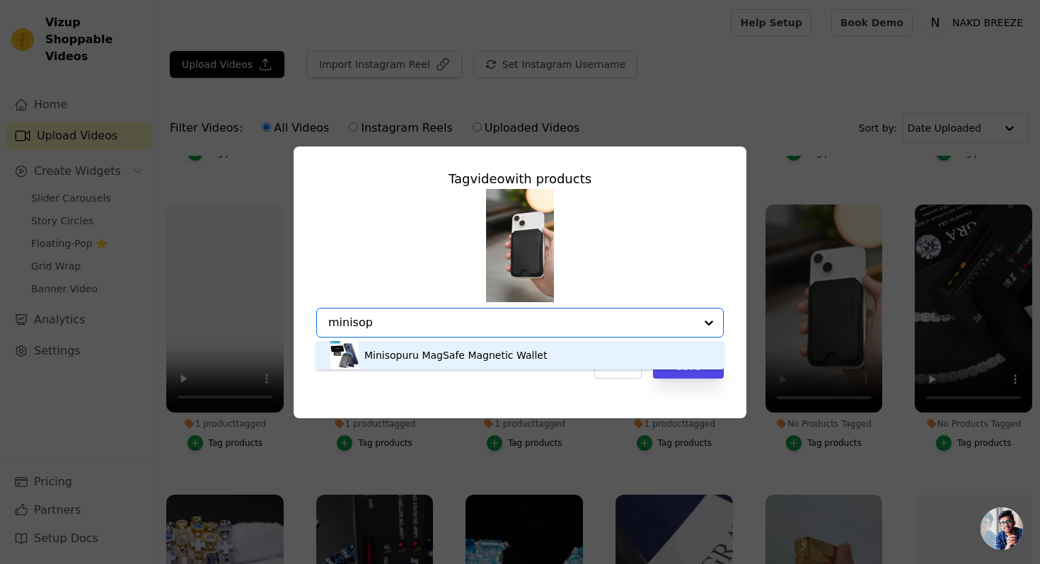
click at [562, 347] on div "Minisopuru MagSafe Magnetic Wallet" at bounding box center [520, 355] width 379 height 28
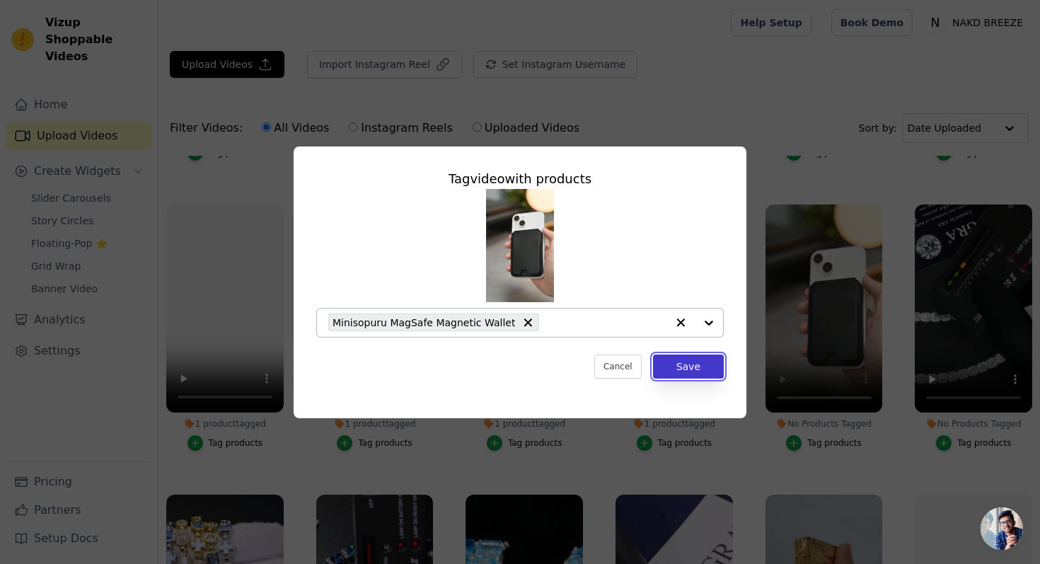
click at [702, 358] on button "Save" at bounding box center [688, 367] width 71 height 24
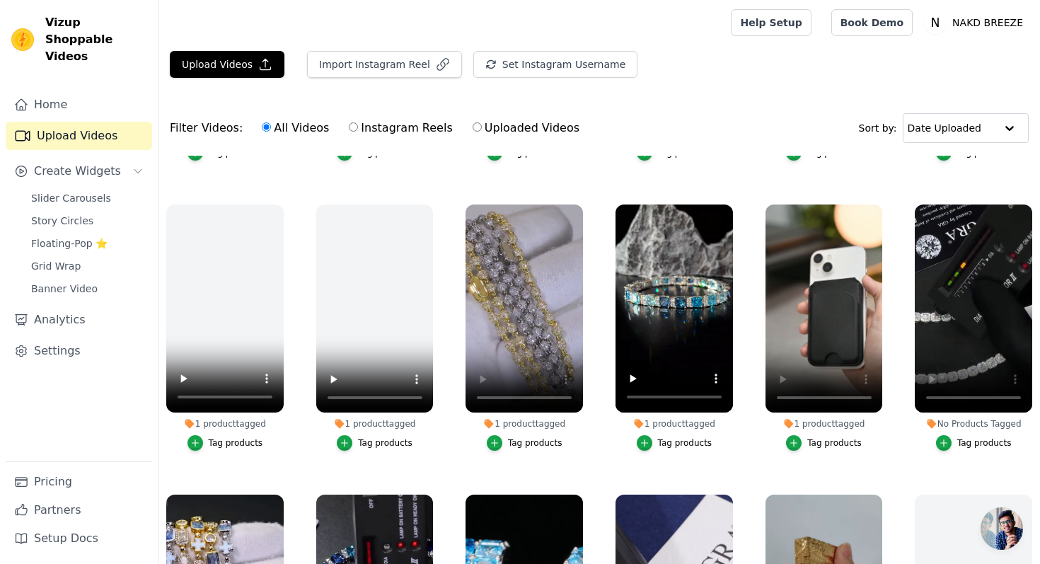
click at [992, 440] on div "Tag products" at bounding box center [985, 442] width 55 height 11
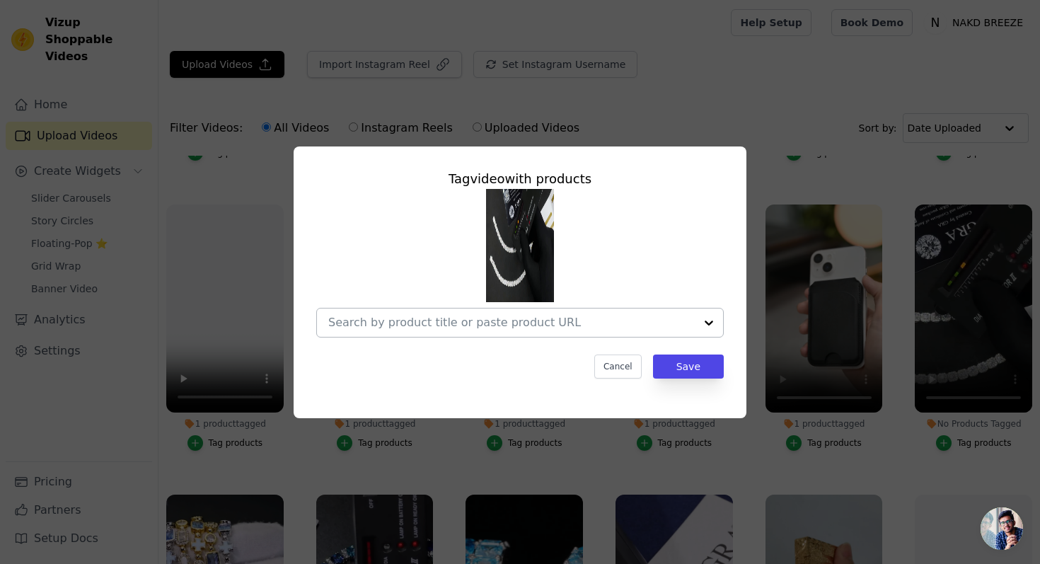
click at [528, 316] on input "No Products Tagged Tag video with products Cancel Save Tag products" at bounding box center [511, 322] width 367 height 13
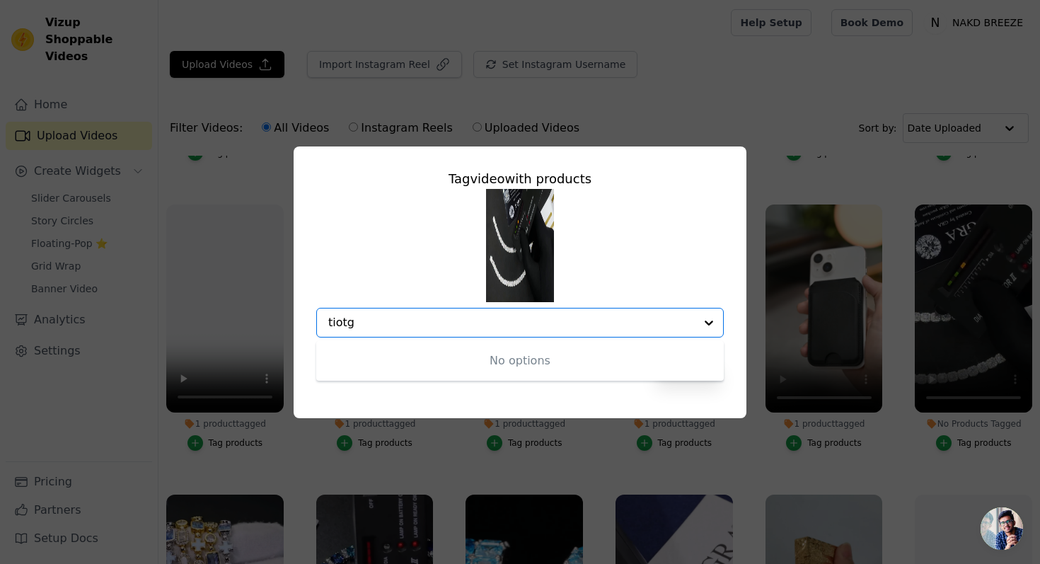
type input "tiot"
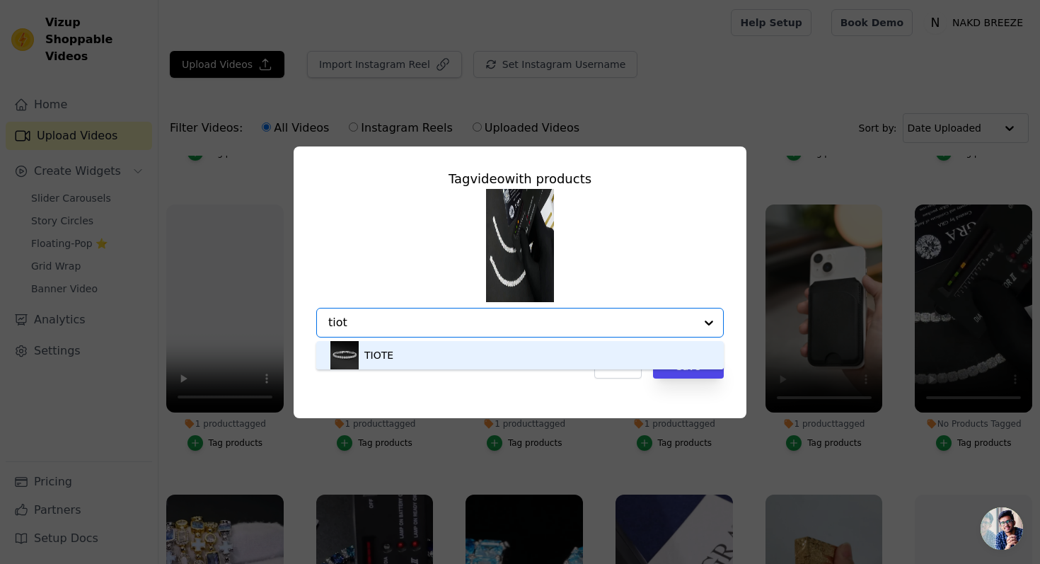
click at [377, 351] on div "TIOTE" at bounding box center [379, 355] width 29 height 14
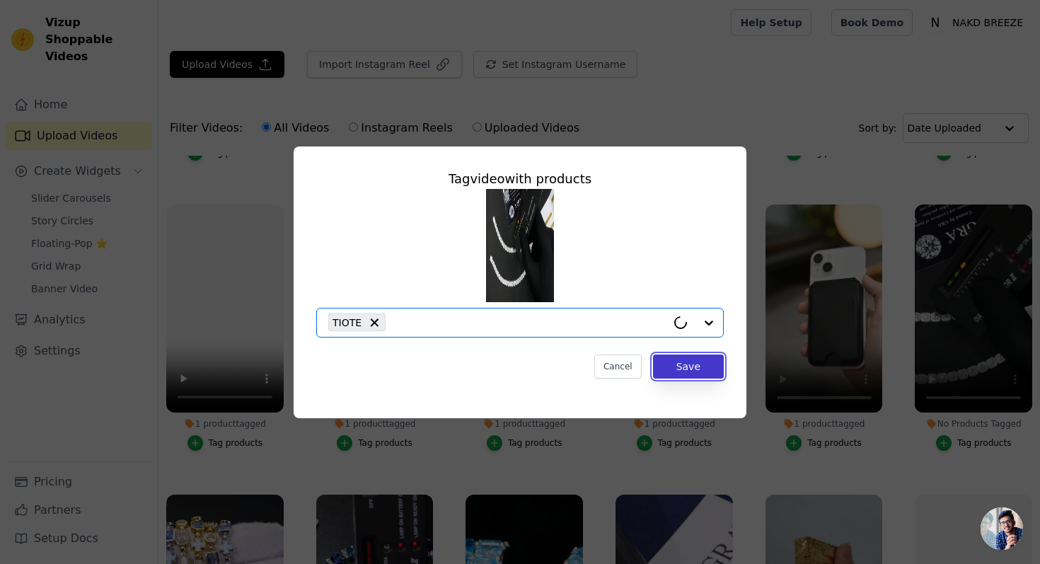
click at [673, 361] on button "Save" at bounding box center [688, 367] width 71 height 24
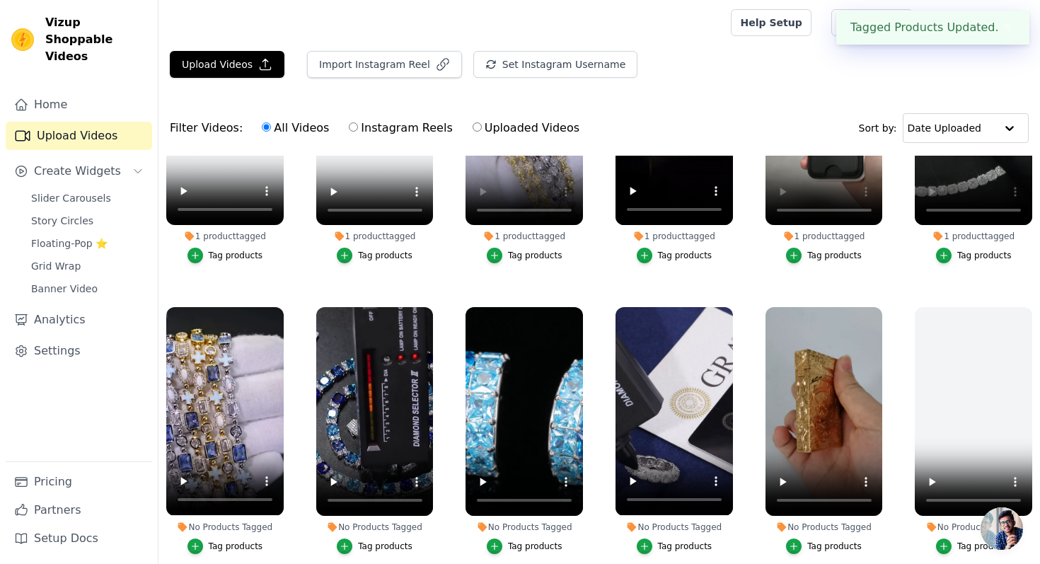
scroll to position [1023, 0]
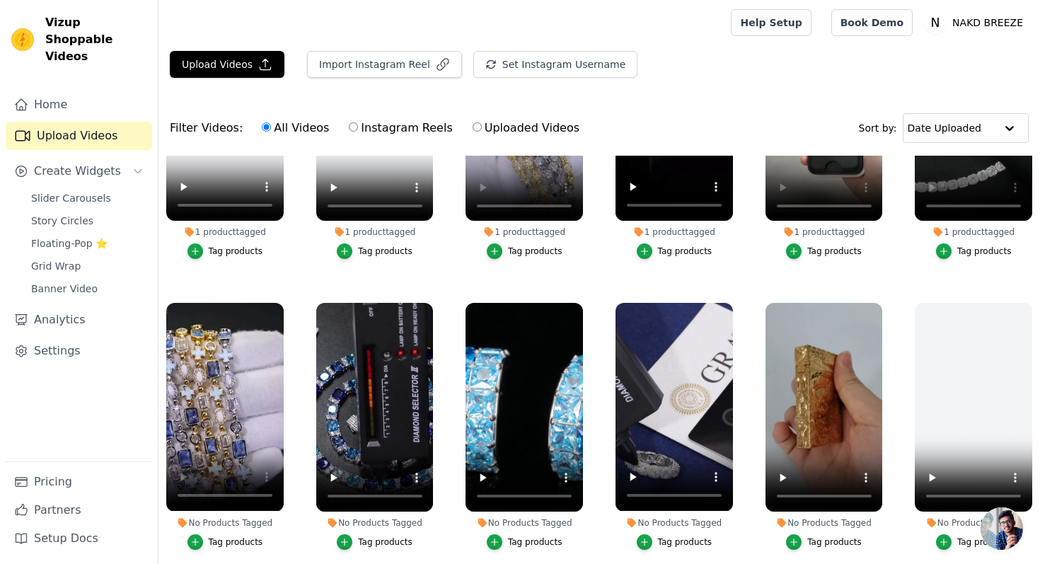
click at [224, 546] on div "Tag products" at bounding box center [236, 542] width 55 height 11
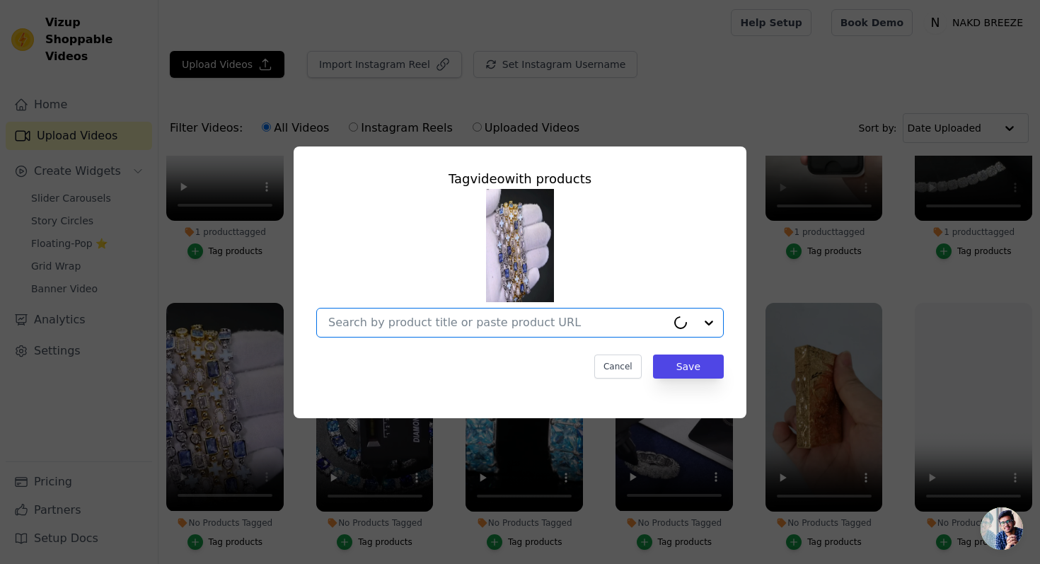
click at [406, 325] on input "No Products Tagged Tag video with products Option undefined, selected. Select i…" at bounding box center [497, 322] width 338 height 13
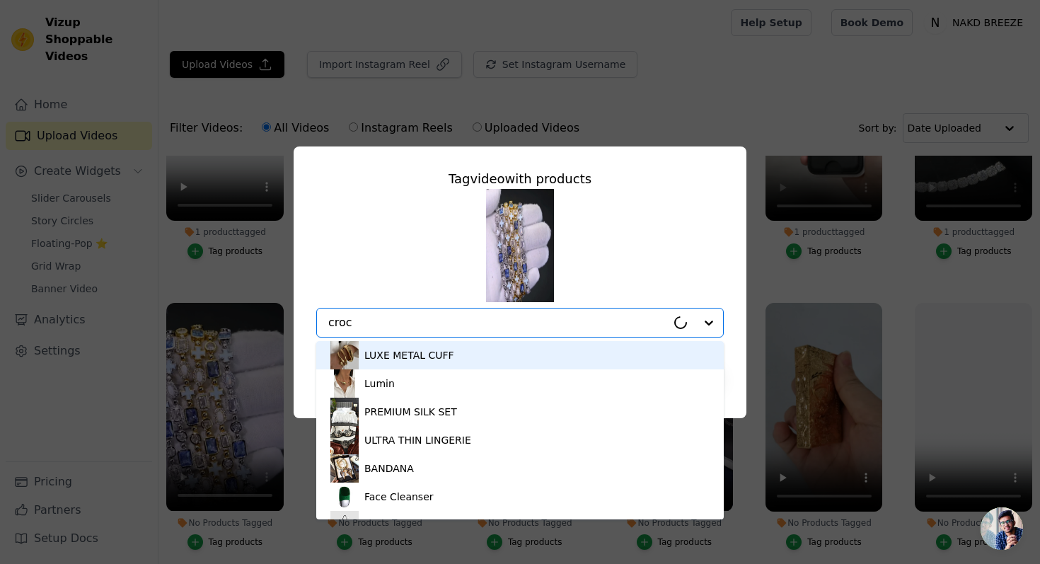
type input "[PERSON_NAME]"
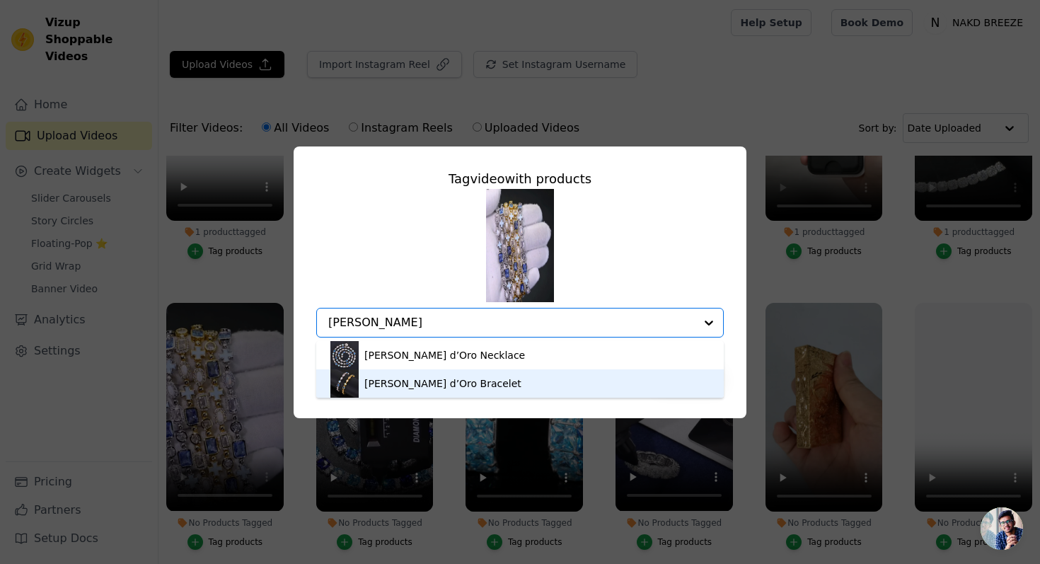
click at [428, 382] on div "[PERSON_NAME] d’Oro Bracelet" at bounding box center [443, 384] width 157 height 14
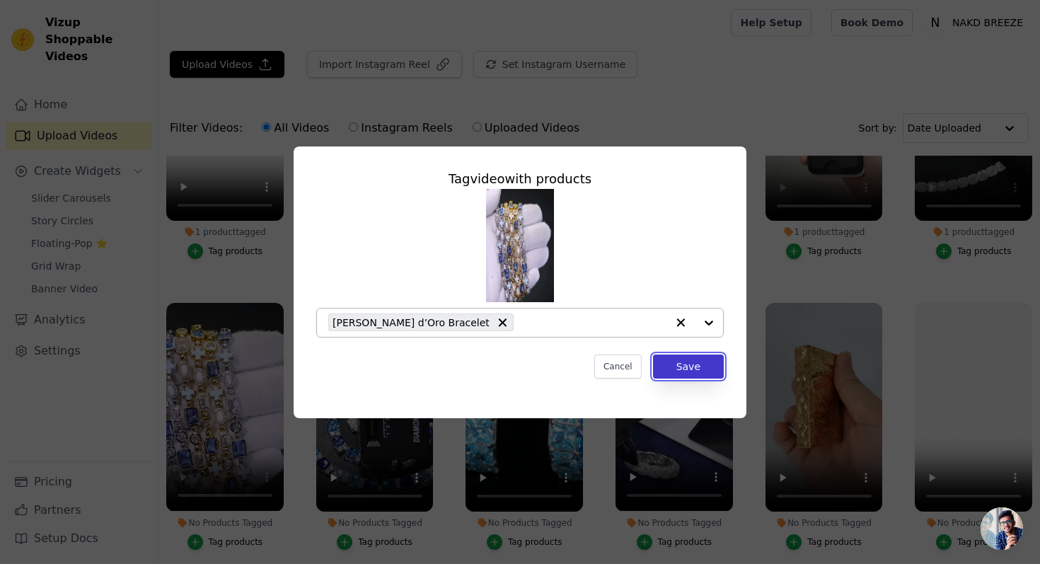
click at [713, 365] on button "Save" at bounding box center [688, 367] width 71 height 24
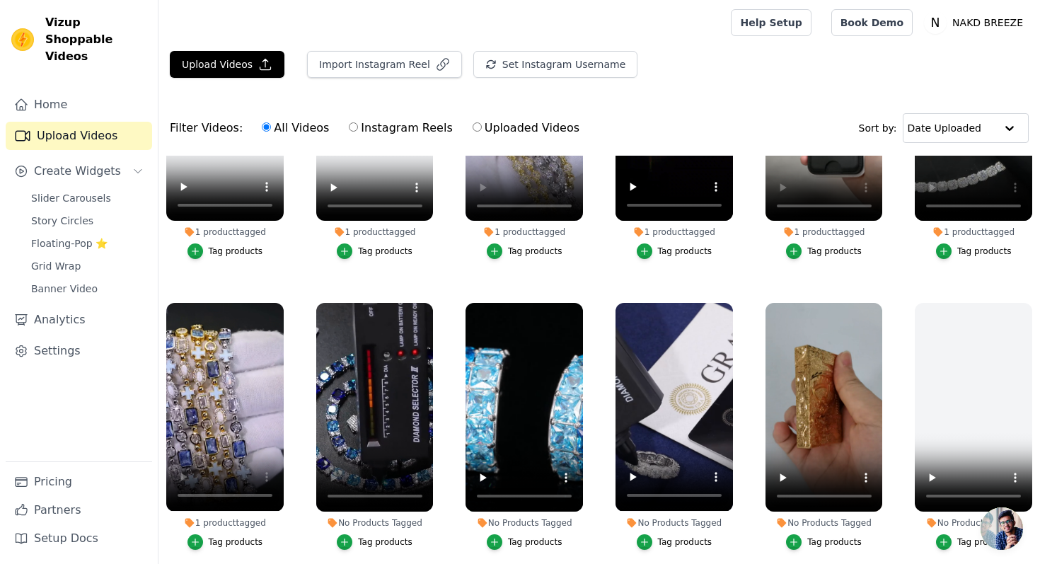
click at [374, 544] on div "Tag products" at bounding box center [385, 542] width 55 height 11
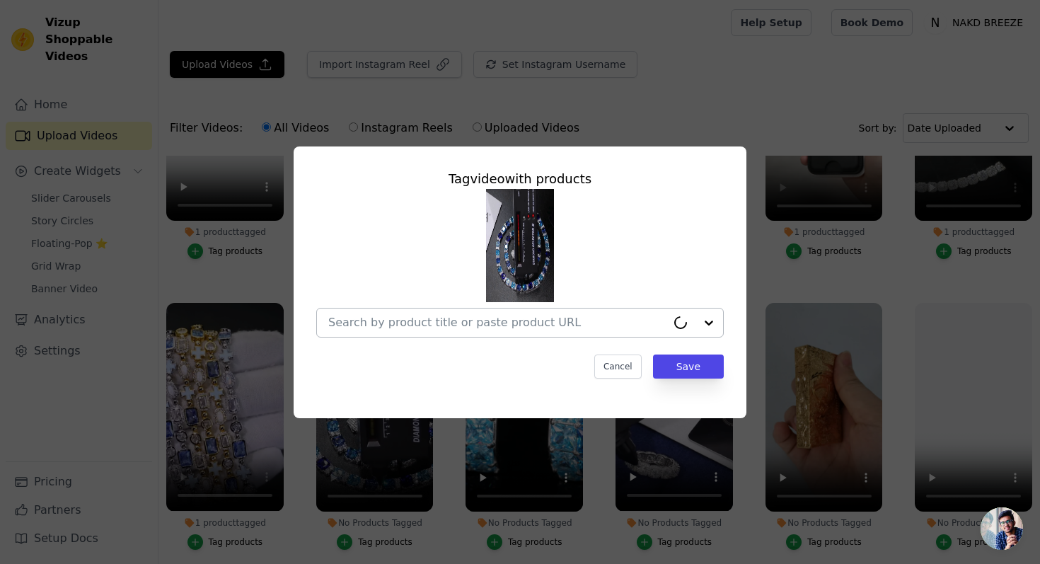
click at [420, 314] on div at bounding box center [497, 323] width 338 height 28
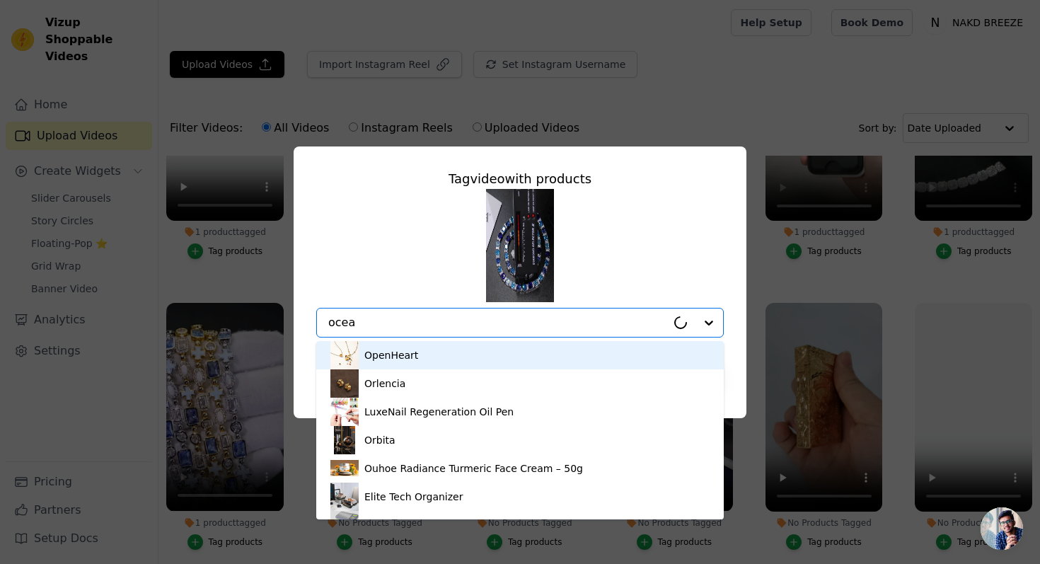
type input "ocean"
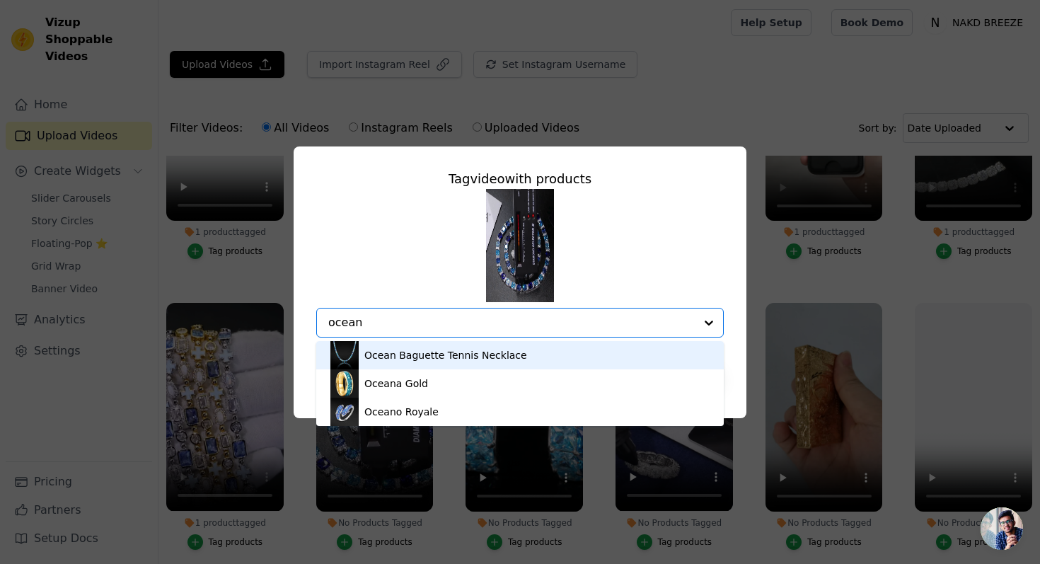
click at [418, 358] on div "Ocean Baguette Tennis Necklace" at bounding box center [446, 355] width 163 height 14
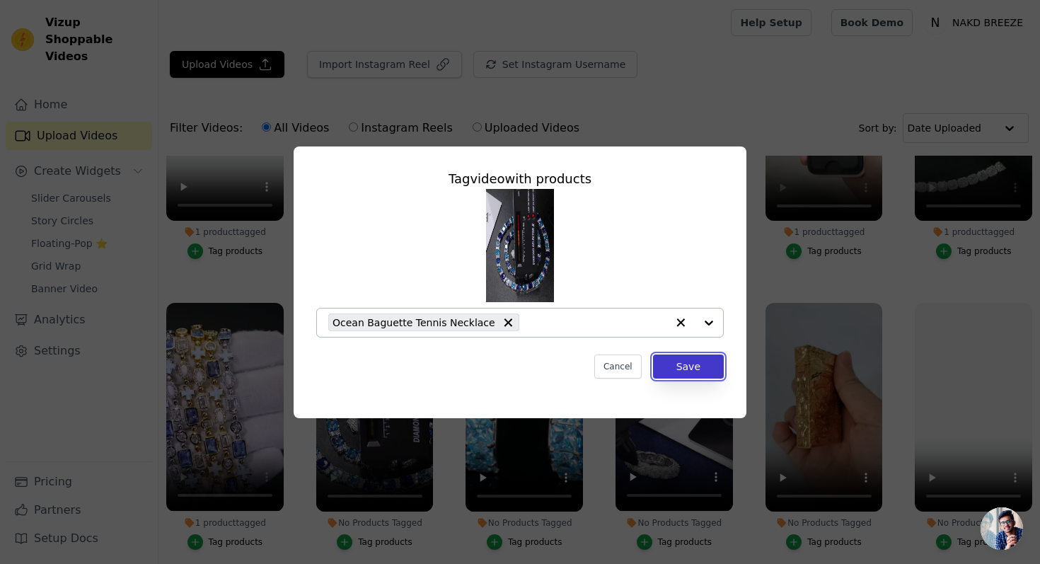
click at [694, 365] on button "Save" at bounding box center [688, 367] width 71 height 24
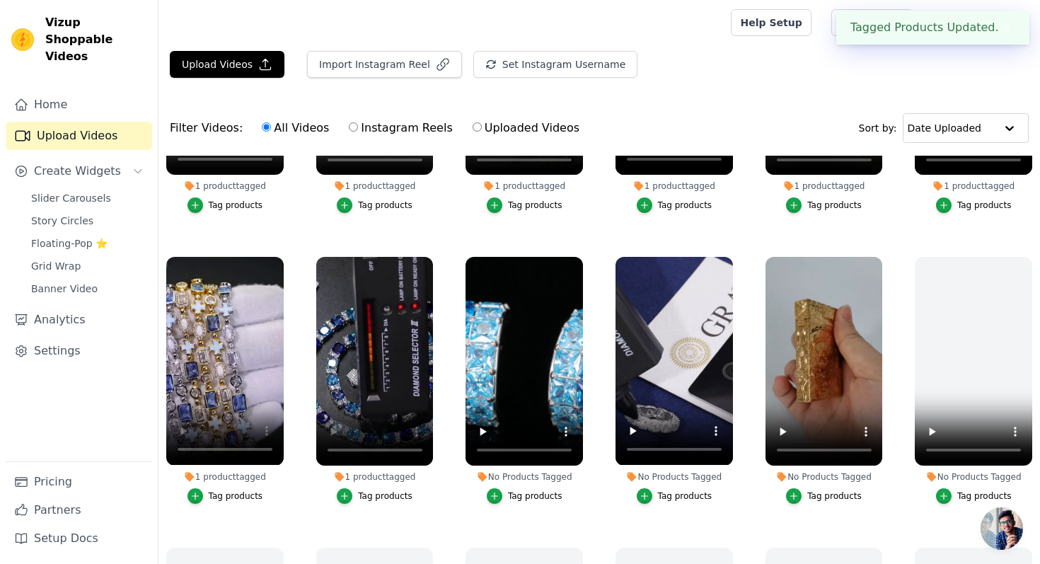
scroll to position [1078, 0]
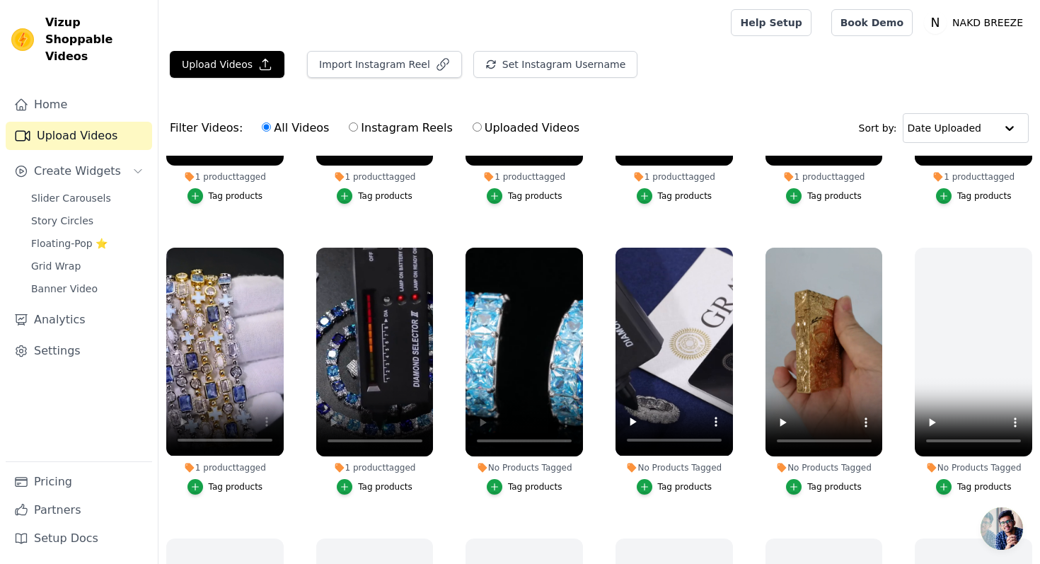
click at [517, 481] on div "Tag products" at bounding box center [535, 486] width 55 height 11
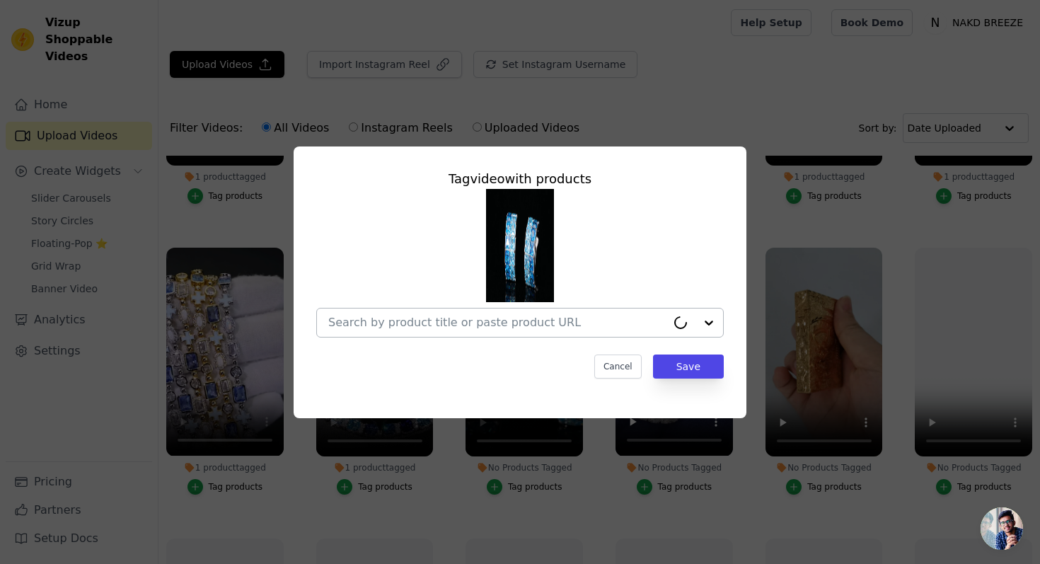
click at [537, 321] on input "No Products Tagged Tag video with products Cancel Save Tag products" at bounding box center [497, 322] width 338 height 13
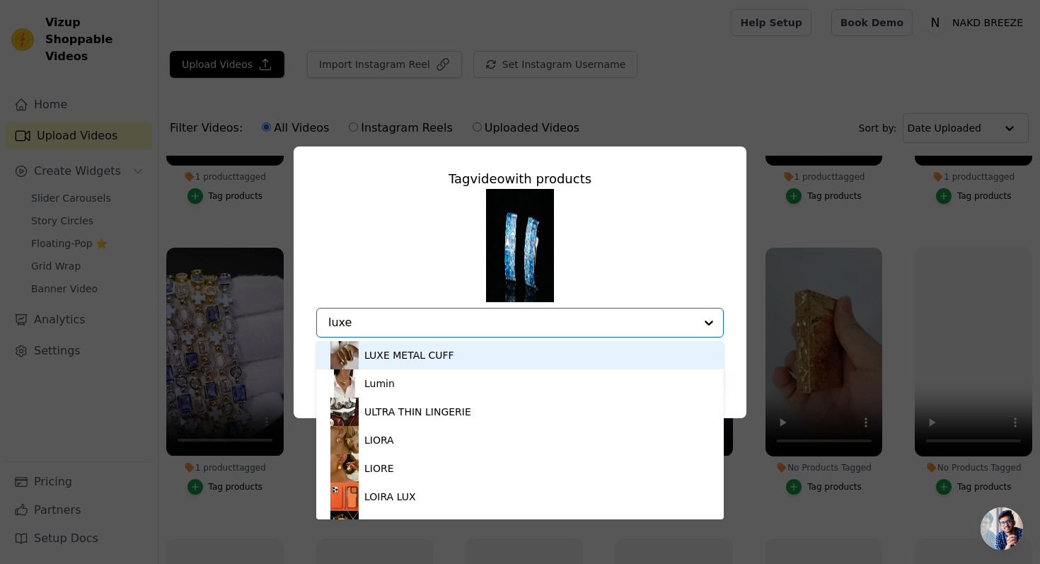
type input "luxea"
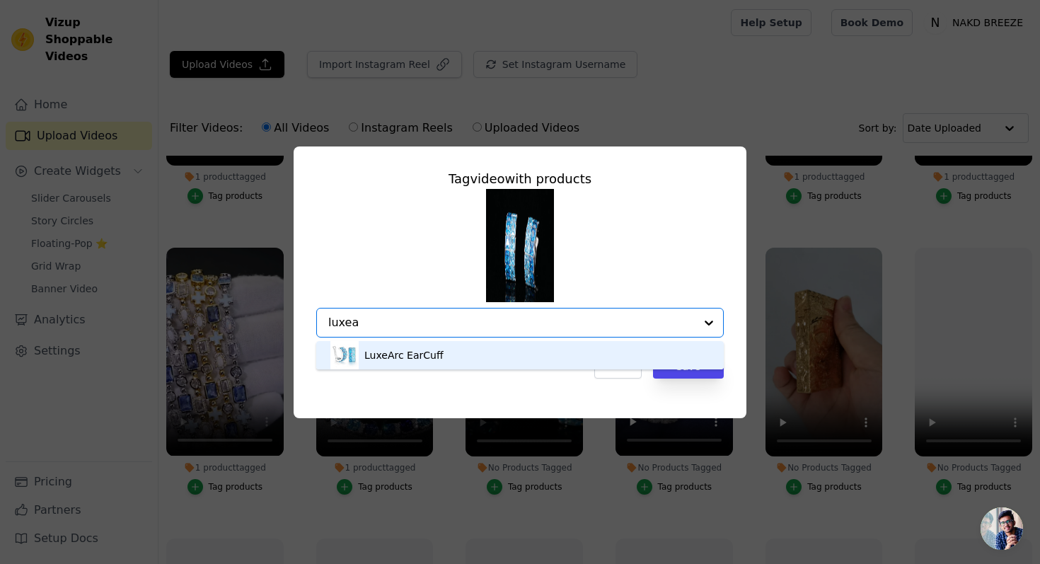
click at [411, 348] on div "LuxeArc EarCuff" at bounding box center [404, 355] width 79 height 14
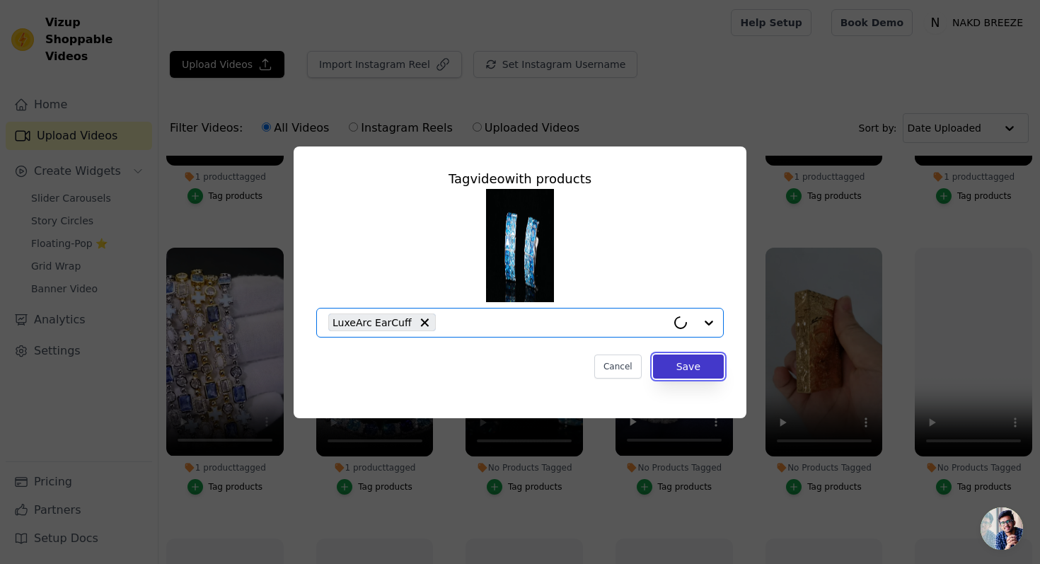
click at [682, 365] on button "Save" at bounding box center [688, 367] width 71 height 24
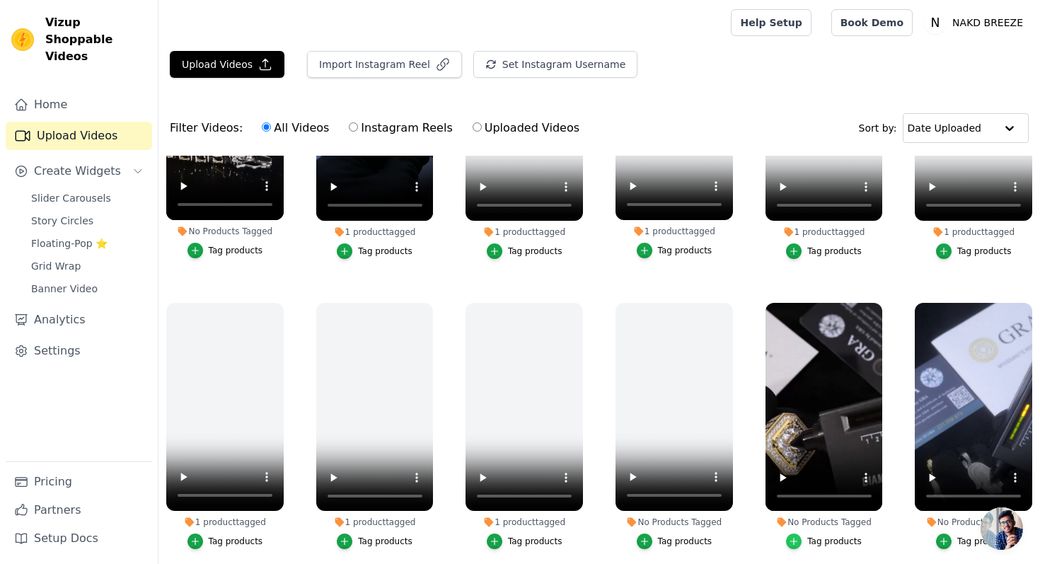
scroll to position [173, 0]
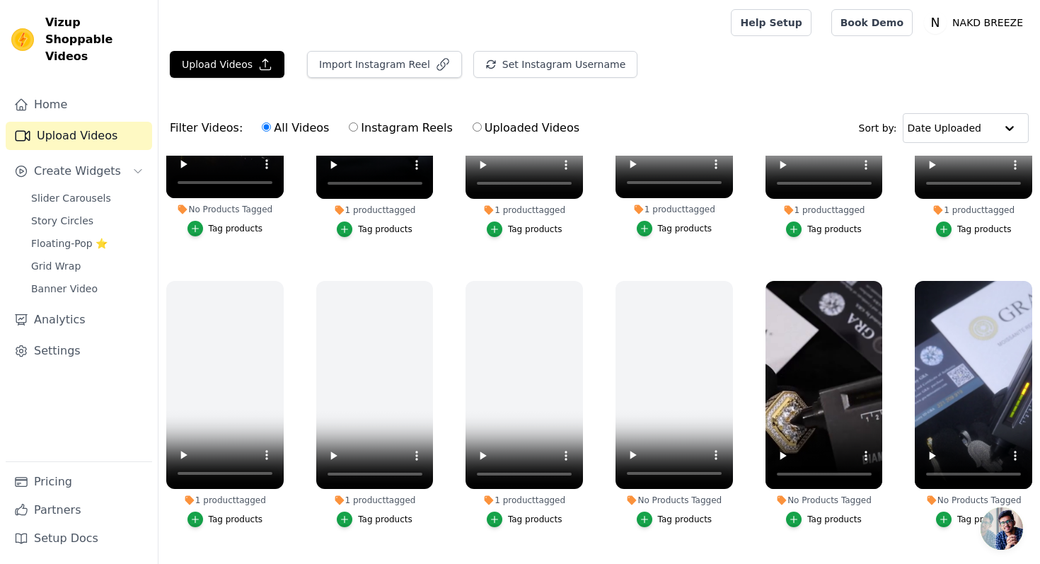
click at [820, 529] on label "No Products Tagged Tag products" at bounding box center [824, 407] width 119 height 254
click at [820, 522] on div "Tag products" at bounding box center [835, 519] width 55 height 11
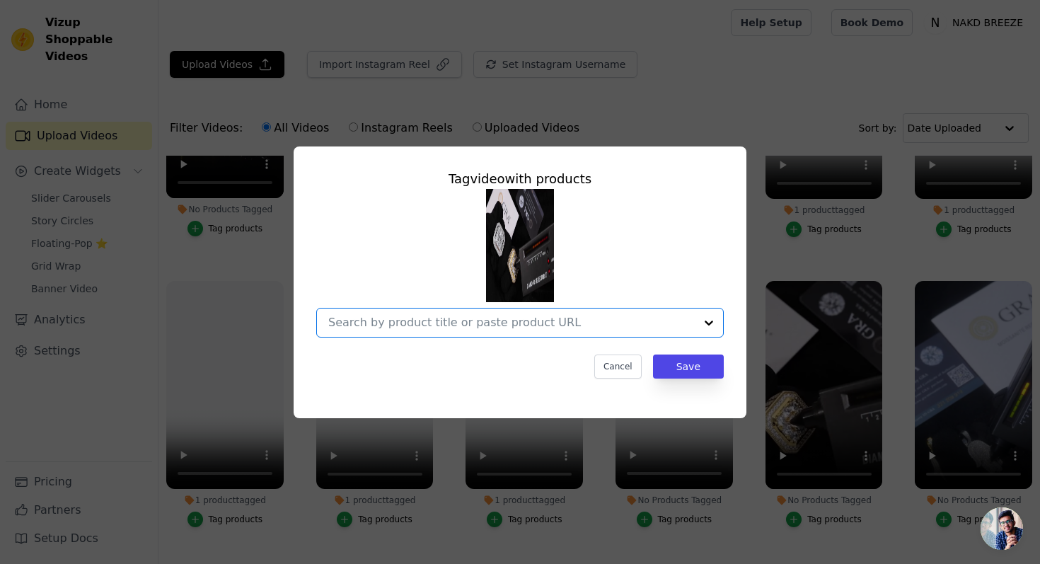
click at [554, 325] on input "No Products Tagged Tag video with products Option undefined, selected. Select i…" at bounding box center [511, 322] width 367 height 13
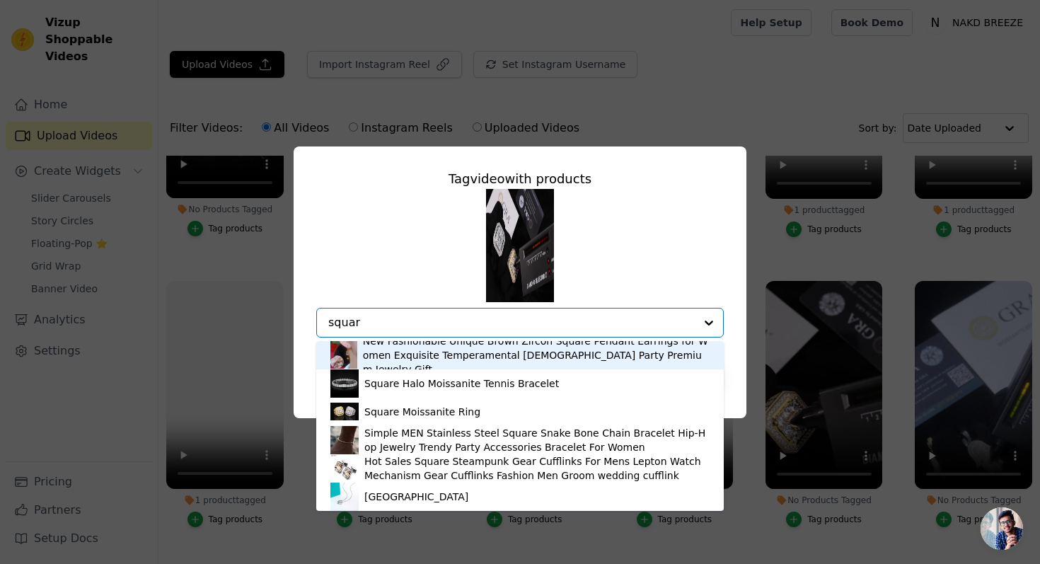
type input "square"
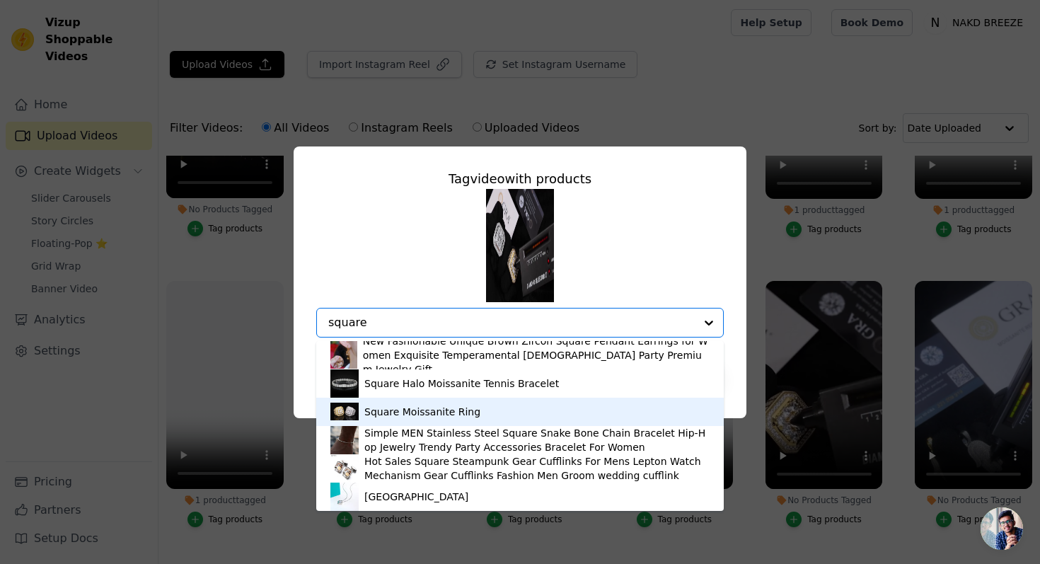
click at [500, 406] on div "Square Moissanite Ring" at bounding box center [520, 412] width 379 height 28
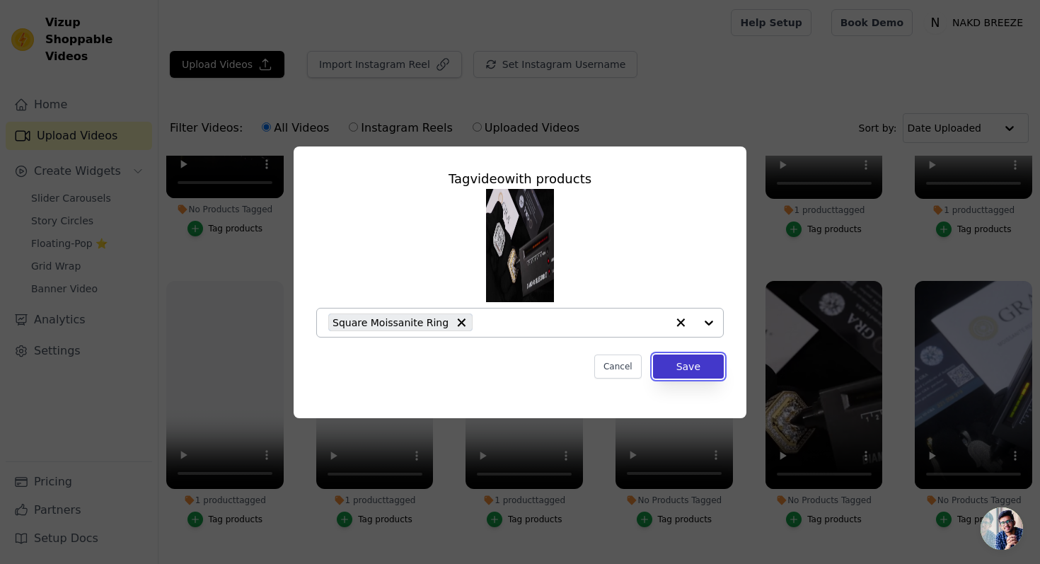
click at [722, 366] on button "Save" at bounding box center [688, 367] width 71 height 24
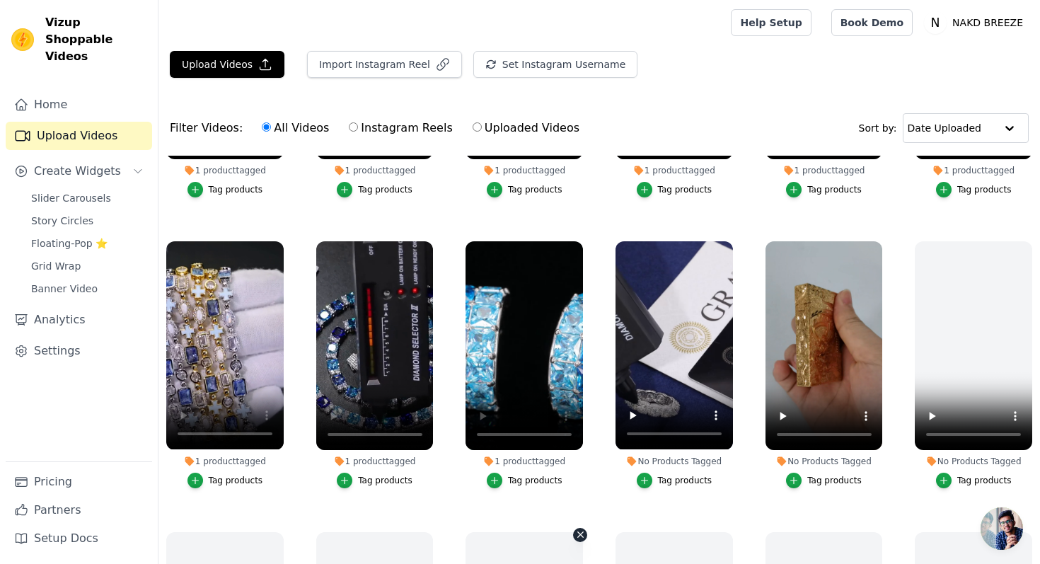
scroll to position [1083, 0]
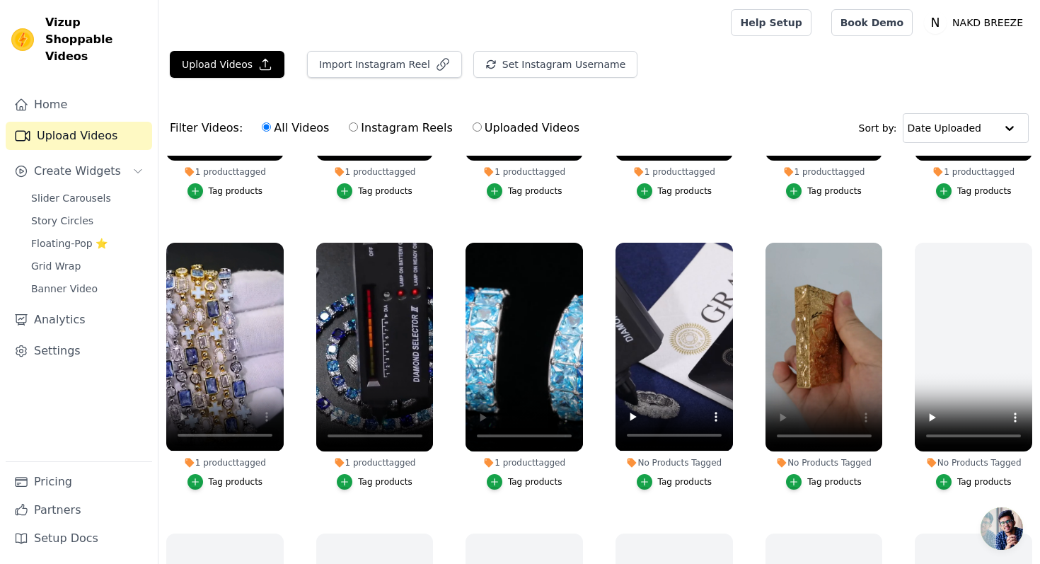
click at [842, 482] on div "Tag products" at bounding box center [835, 481] width 55 height 11
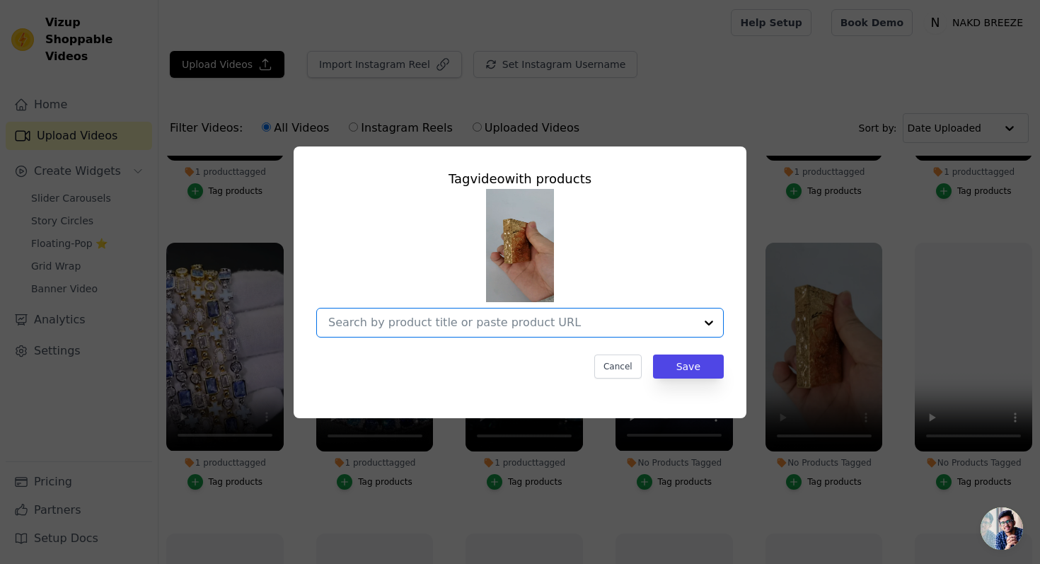
click at [497, 327] on input "No Products Tagged Tag video with products Option undefined, selected. Select i…" at bounding box center [511, 322] width 367 height 13
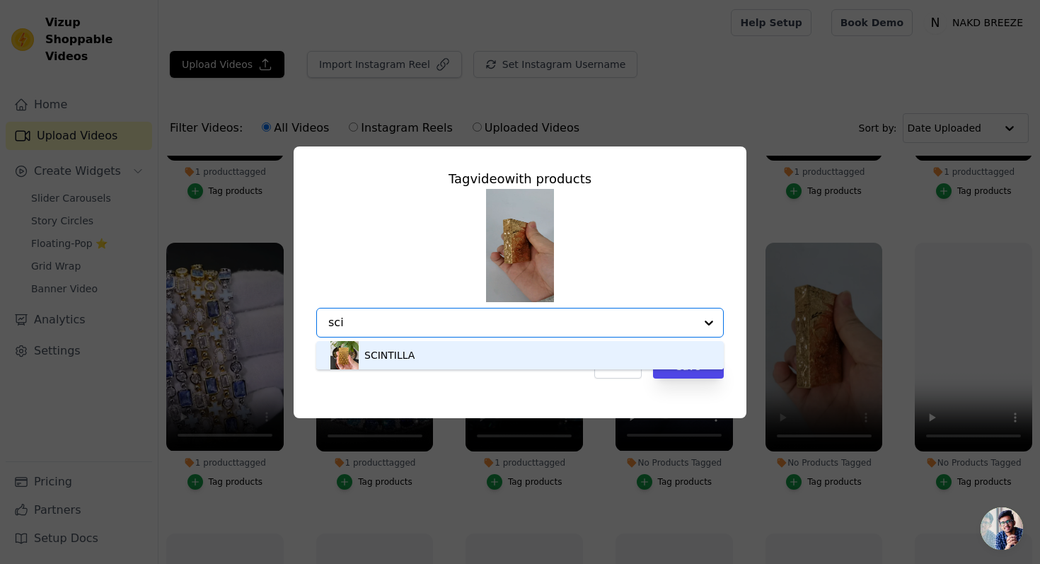
type input "scin"
click at [451, 365] on div "SCINTILLA" at bounding box center [520, 355] width 379 height 28
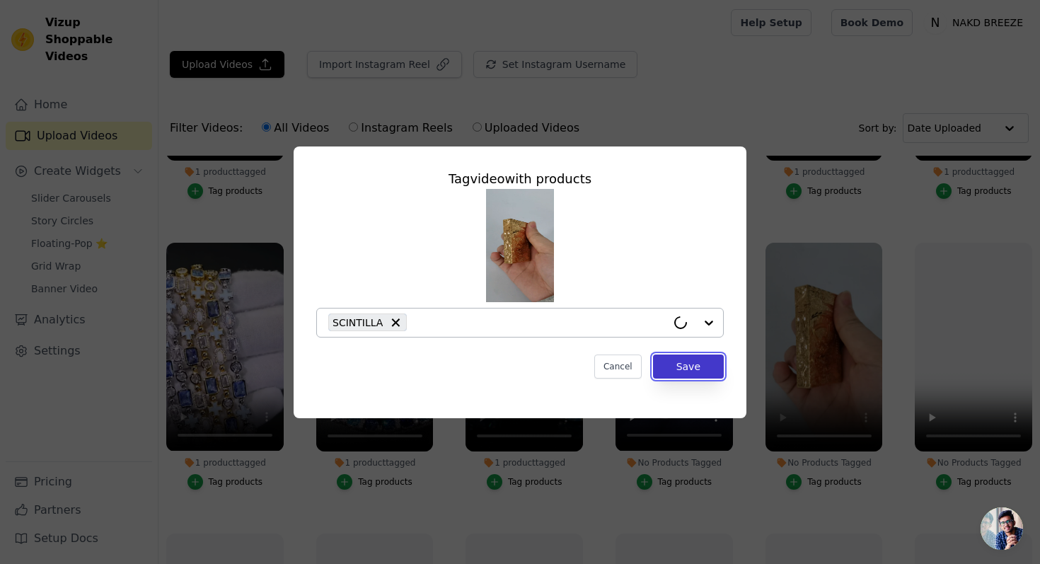
click at [680, 357] on button "Save" at bounding box center [688, 367] width 71 height 24
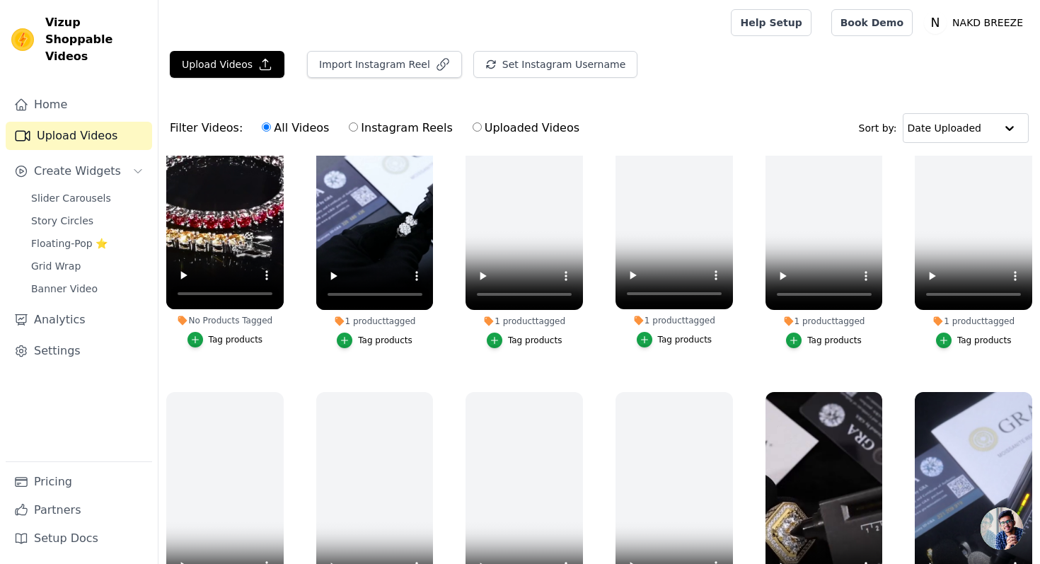
scroll to position [0, 0]
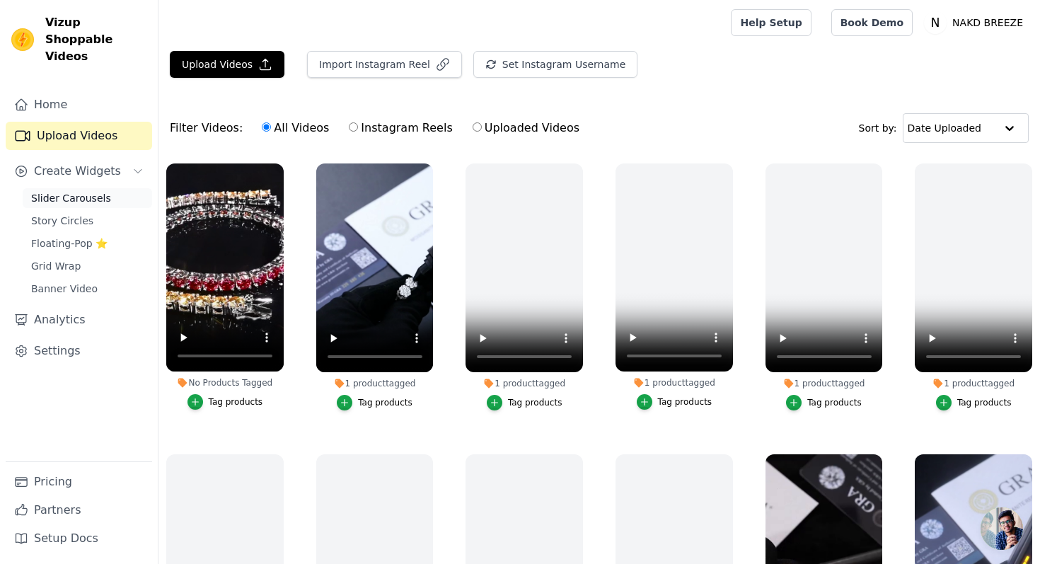
click at [106, 188] on link "Slider Carousels" at bounding box center [88, 198] width 130 height 20
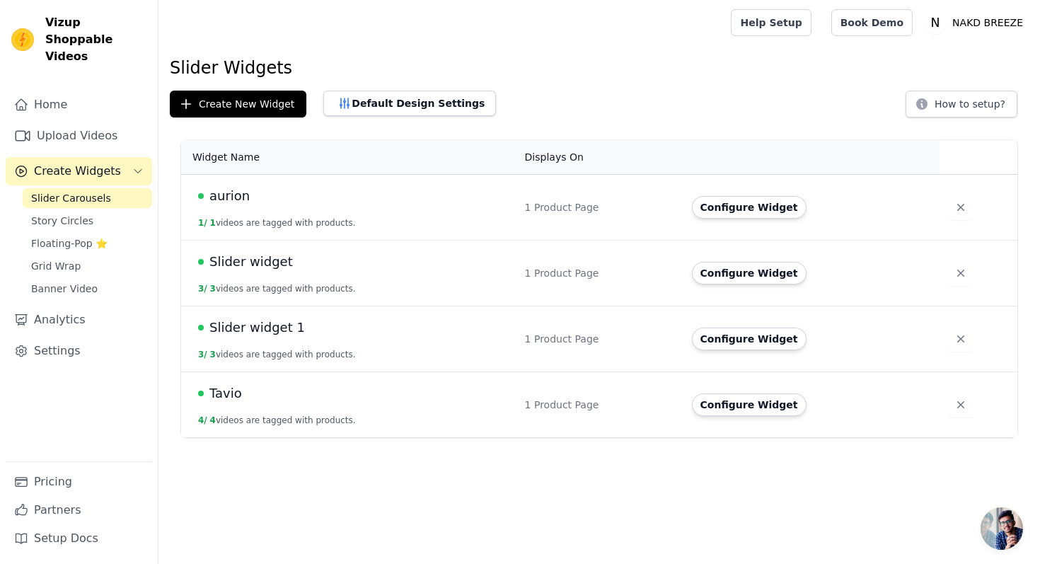
click at [262, 263] on span "Slider widget" at bounding box center [252, 262] width 84 height 20
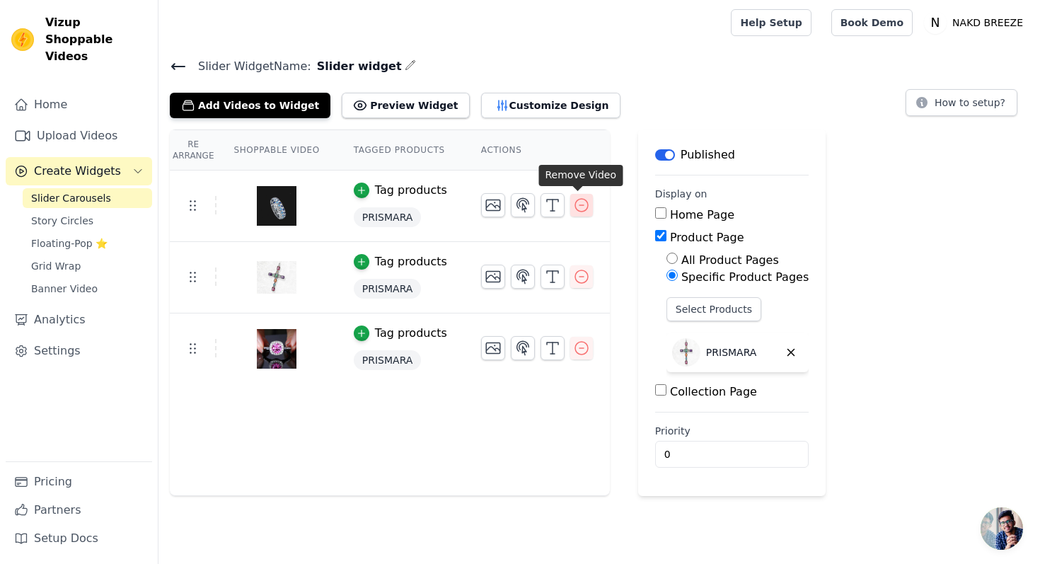
click at [578, 205] on icon "button" at bounding box center [581, 205] width 13 height 13
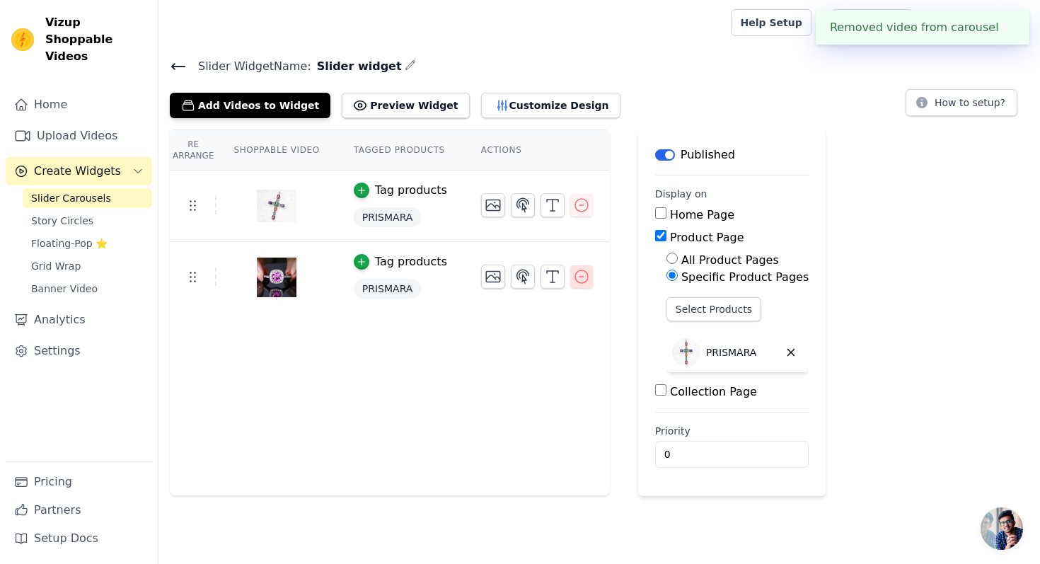
click at [584, 276] on icon "button" at bounding box center [581, 276] width 17 height 17
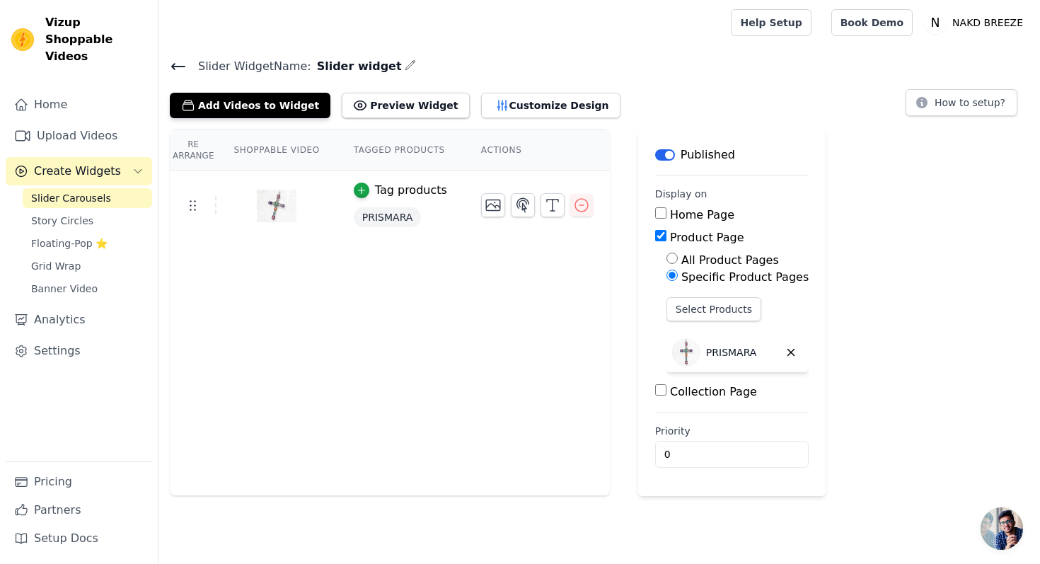
click at [180, 65] on icon at bounding box center [178, 66] width 17 height 17
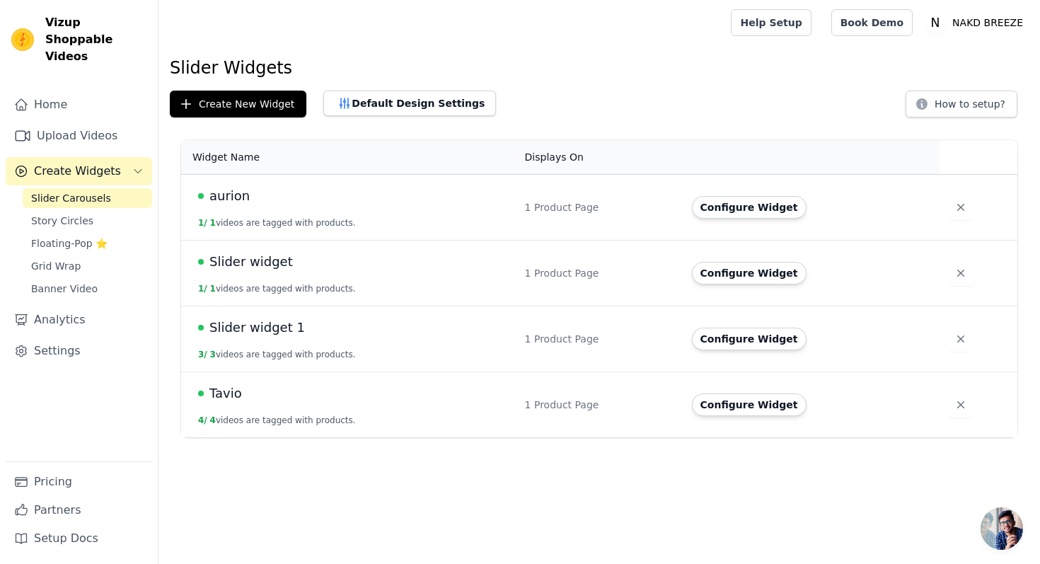
click at [241, 197] on span "aurion" at bounding box center [230, 196] width 40 height 20
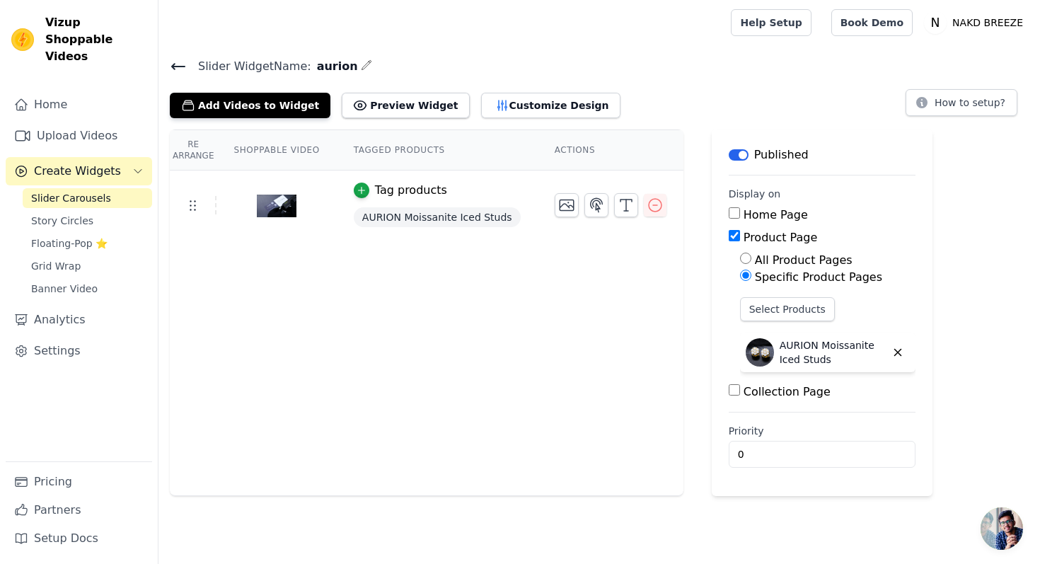
click at [172, 62] on icon at bounding box center [178, 66] width 17 height 17
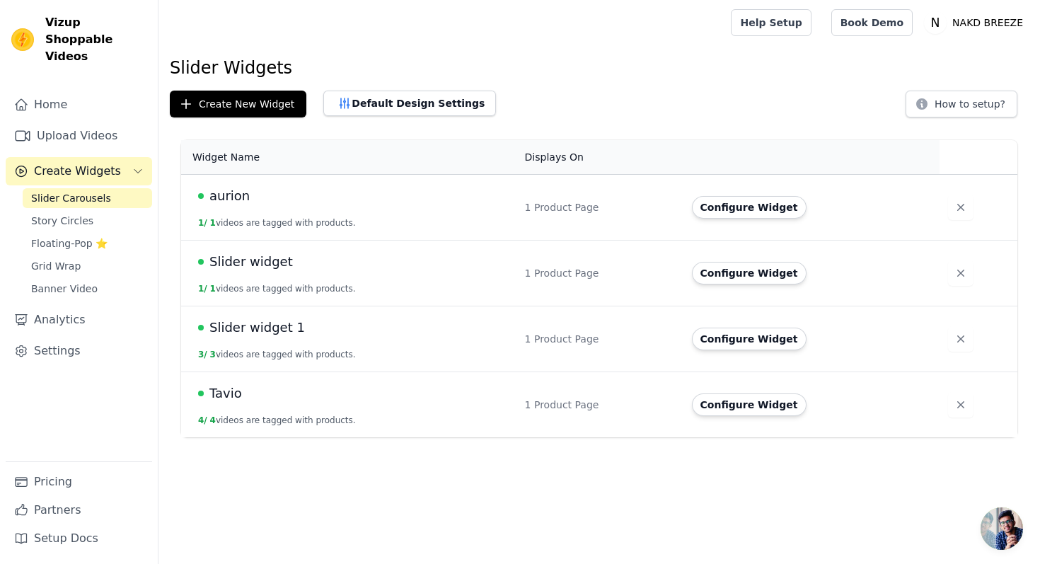
click at [267, 348] on td "Slider widget 1 3 / 3 videos are tagged with products." at bounding box center [349, 339] width 336 height 66
click at [264, 330] on span "Slider widget 1" at bounding box center [258, 328] width 96 height 20
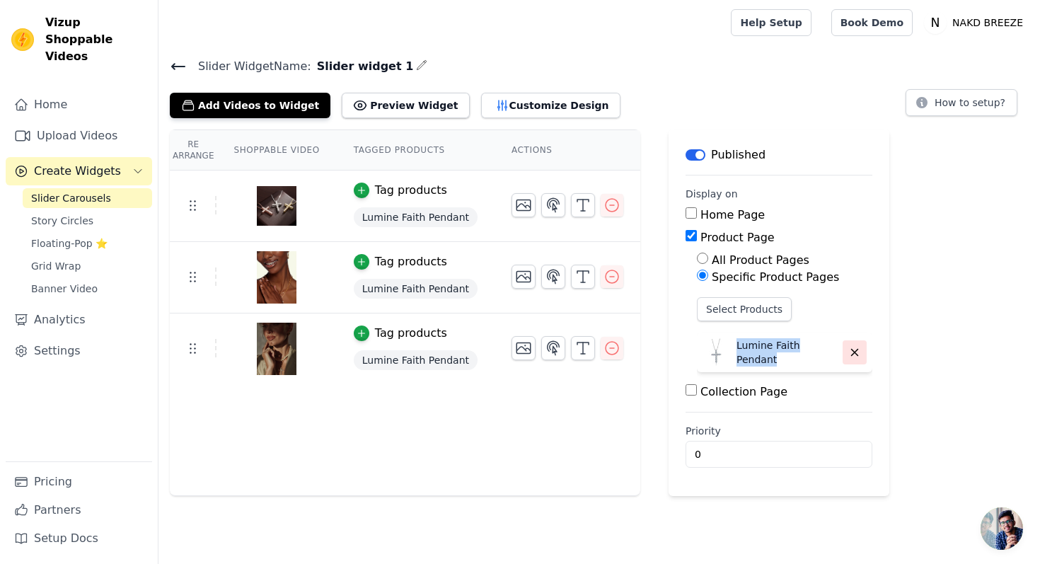
drag, startPoint x: 730, startPoint y: 354, endPoint x: 832, endPoint y: 355, distance: 102.6
click at [832, 355] on div "Lumine Faith Pendant" at bounding box center [785, 353] width 176 height 40
copy div "Lumine Faith Pendant"
click at [174, 60] on icon at bounding box center [178, 66] width 17 height 17
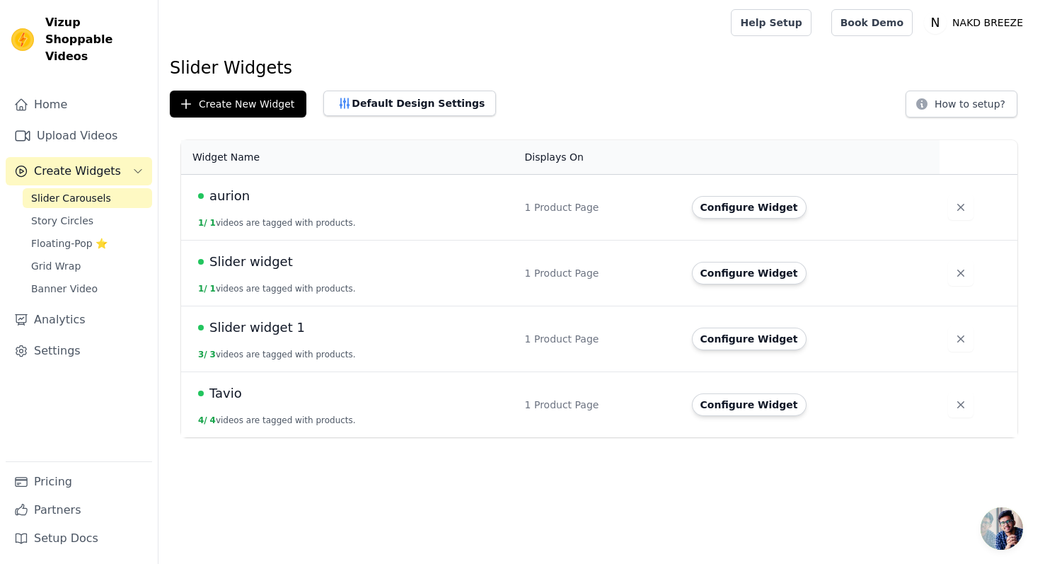
click at [277, 330] on span "Slider widget 1" at bounding box center [258, 328] width 96 height 20
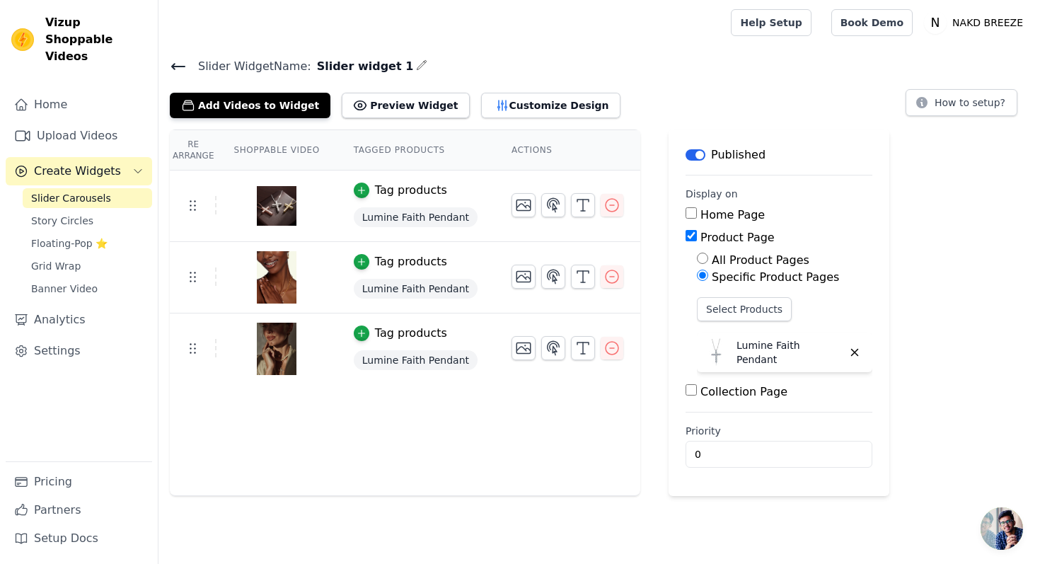
click at [416, 66] on icon "button" at bounding box center [421, 64] width 11 height 11
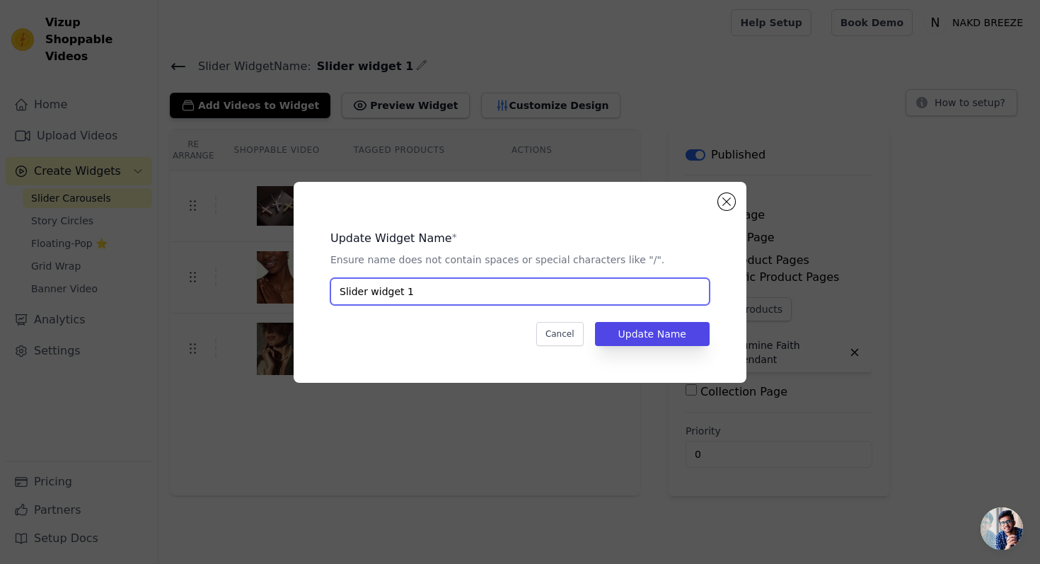
drag, startPoint x: 413, startPoint y: 292, endPoint x: 339, endPoint y: 290, distance: 74.3
click at [339, 290] on input "Slider widget 1" at bounding box center [520, 291] width 379 height 27
paste input "Lumine Faith Pendant"
type input "Lumine Faith Pendant"
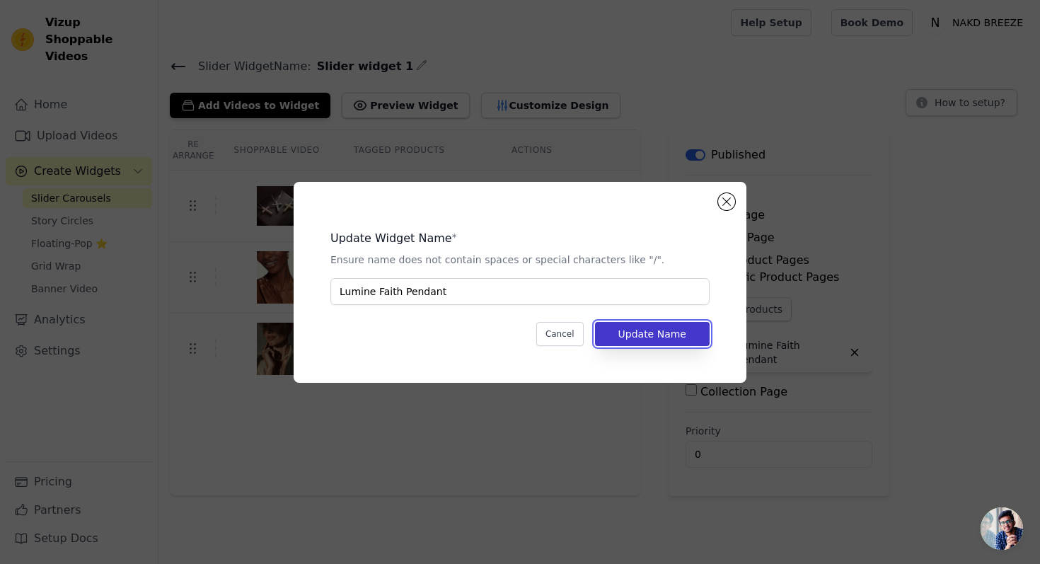
click at [630, 331] on button "Update Name" at bounding box center [652, 334] width 115 height 24
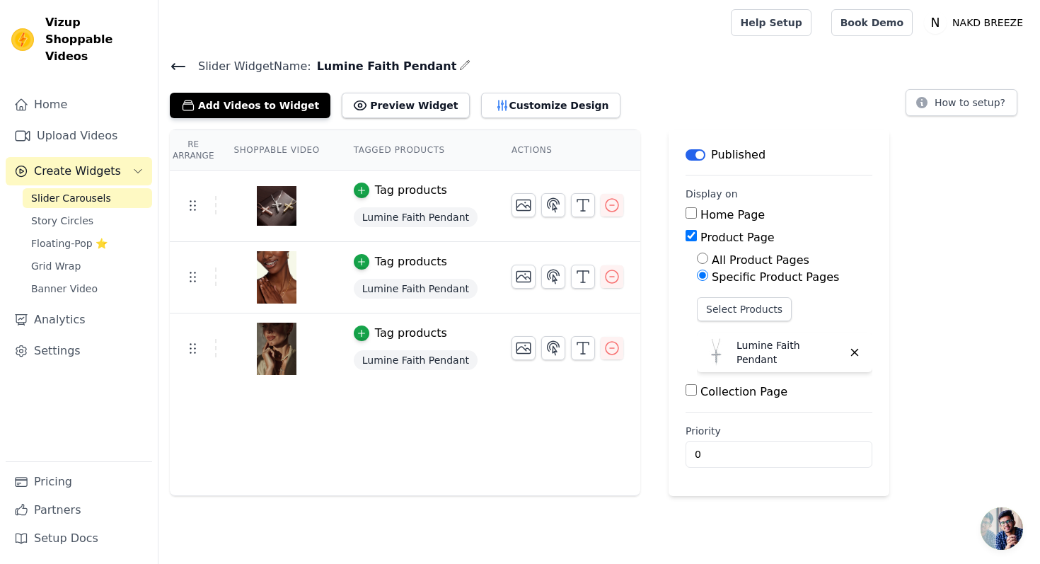
click at [185, 62] on icon at bounding box center [178, 66] width 17 height 17
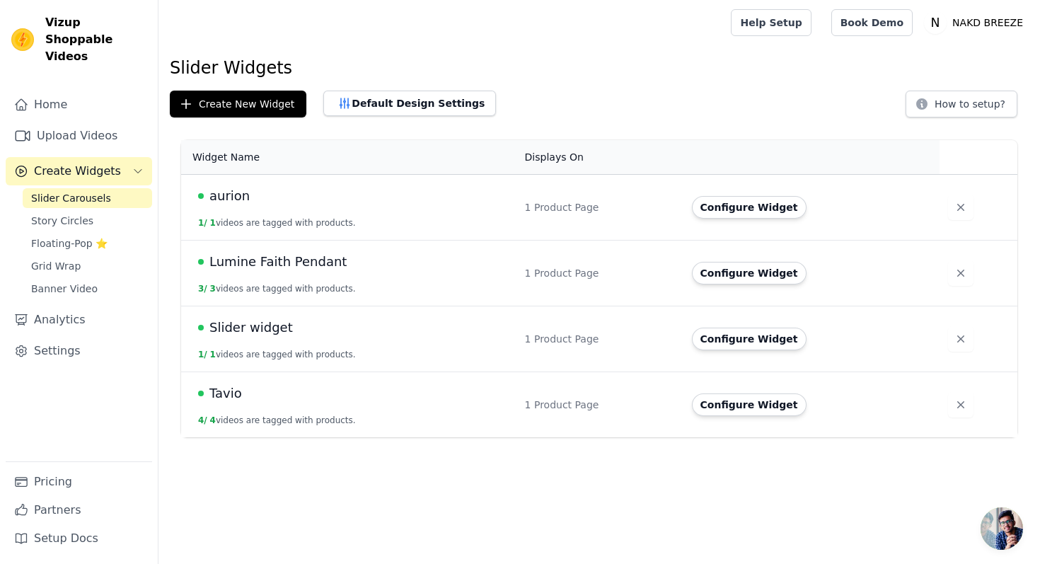
click at [227, 390] on span "Tavio" at bounding box center [226, 394] width 33 height 20
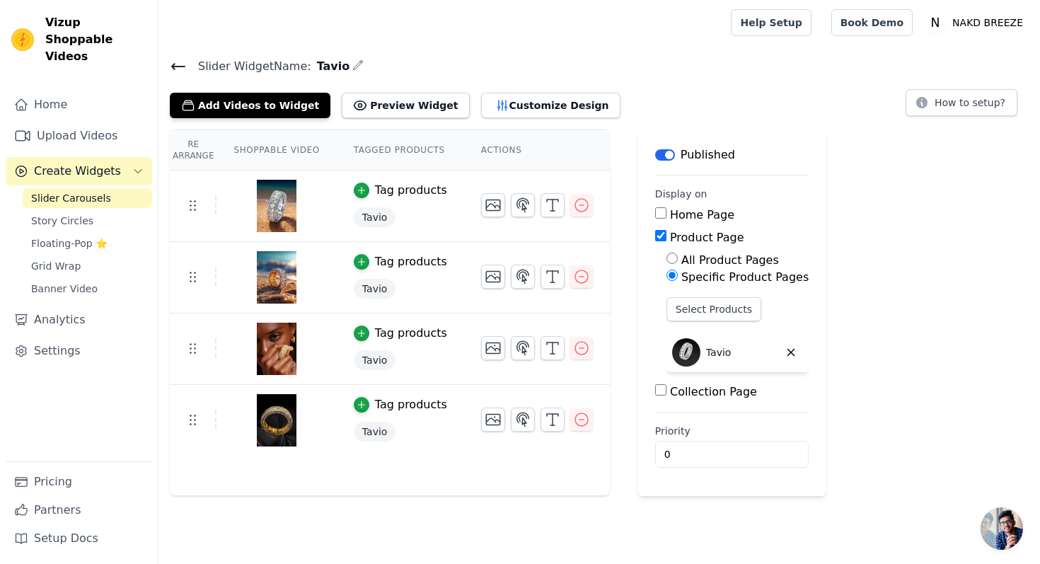
click at [183, 67] on icon at bounding box center [178, 66] width 17 height 17
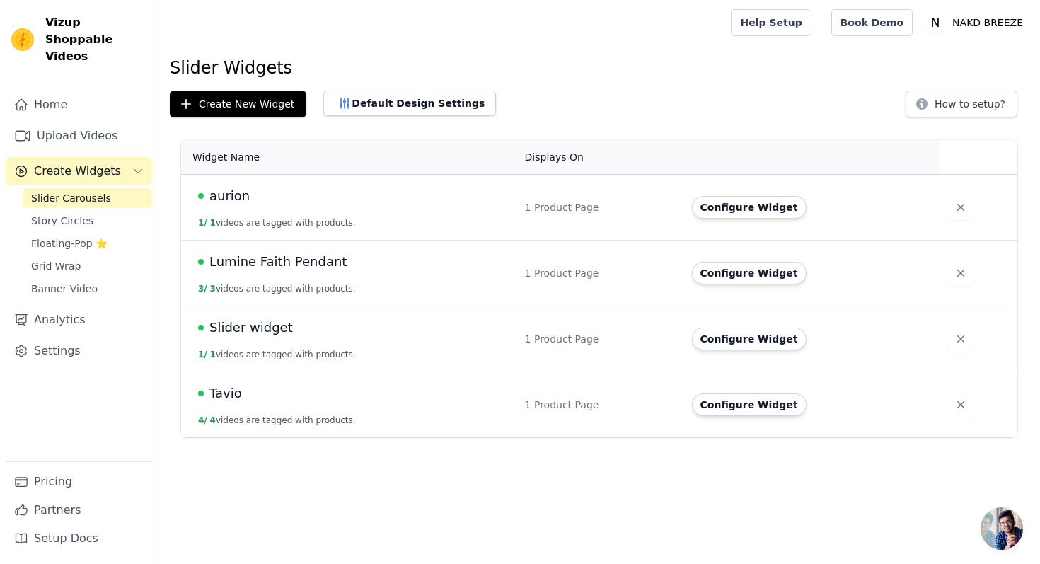
click at [107, 188] on link "Slider Carousels" at bounding box center [88, 198] width 130 height 20
click at [78, 191] on span "Slider Carousels" at bounding box center [71, 198] width 80 height 14
click at [82, 122] on link "Upload Videos" at bounding box center [79, 136] width 147 height 28
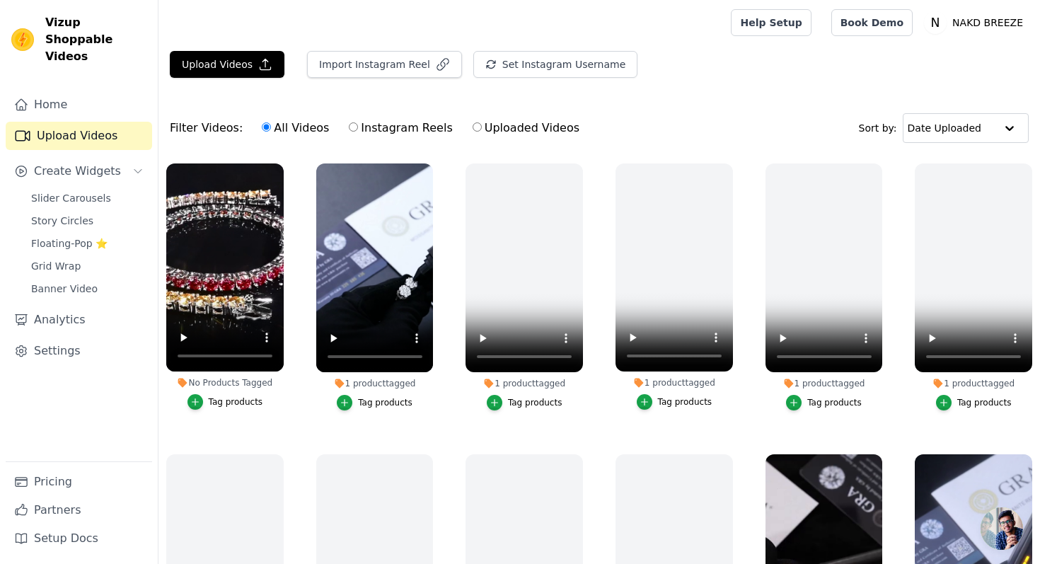
click at [341, 381] on icon at bounding box center [339, 383] width 9 height 9
click at [124, 188] on link "Slider Carousels" at bounding box center [88, 198] width 130 height 20
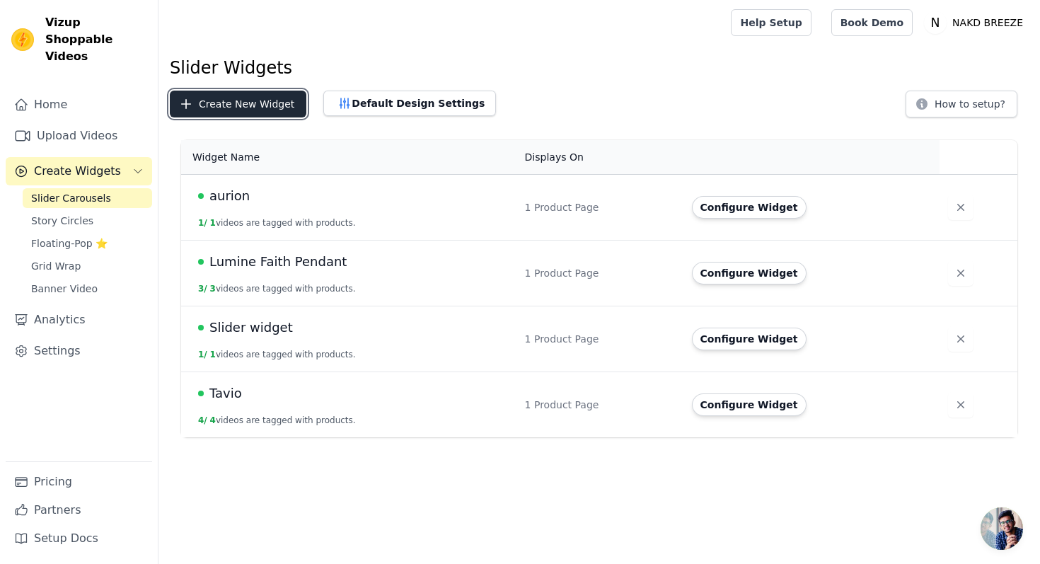
click at [286, 102] on button "Create New Widget" at bounding box center [238, 104] width 137 height 27
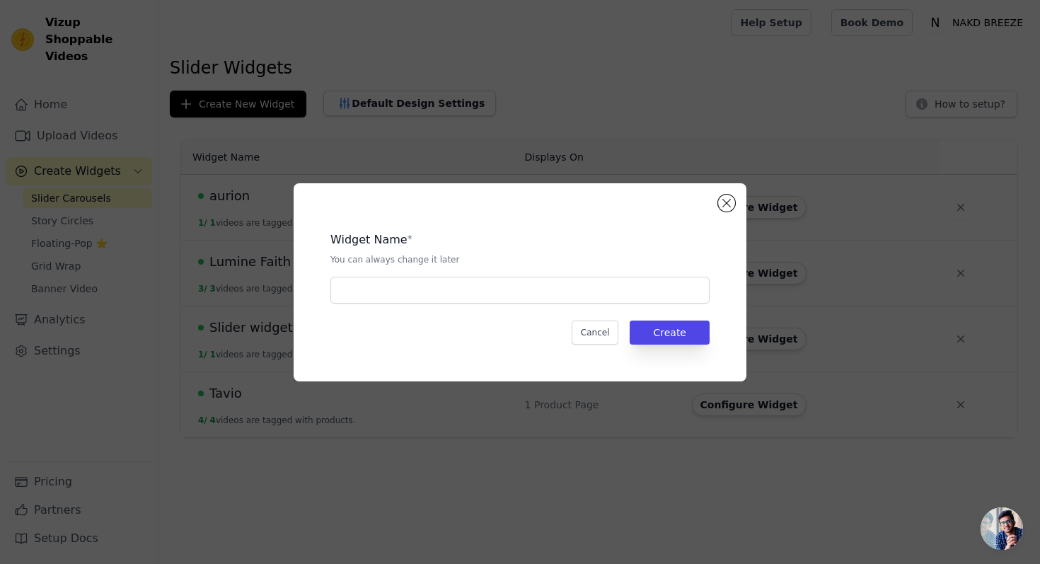
drag, startPoint x: 371, startPoint y: 312, endPoint x: 371, endPoint y: 304, distance: 8.5
click at [371, 311] on div "Widget Name * You can always change it later Cancel Create" at bounding box center [520, 282] width 408 height 153
click at [371, 296] on input "text" at bounding box center [520, 290] width 379 height 27
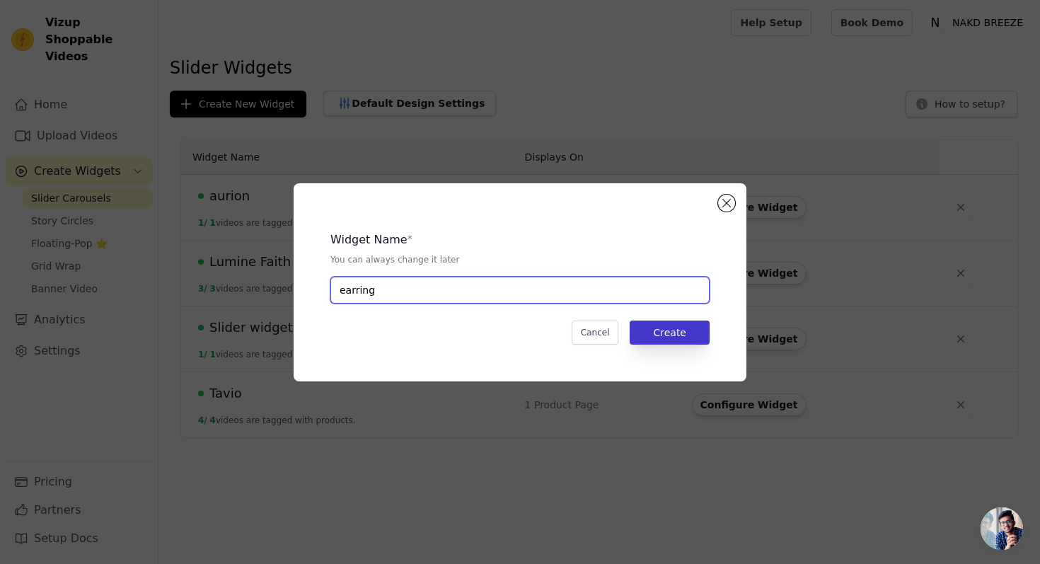
type input "earring"
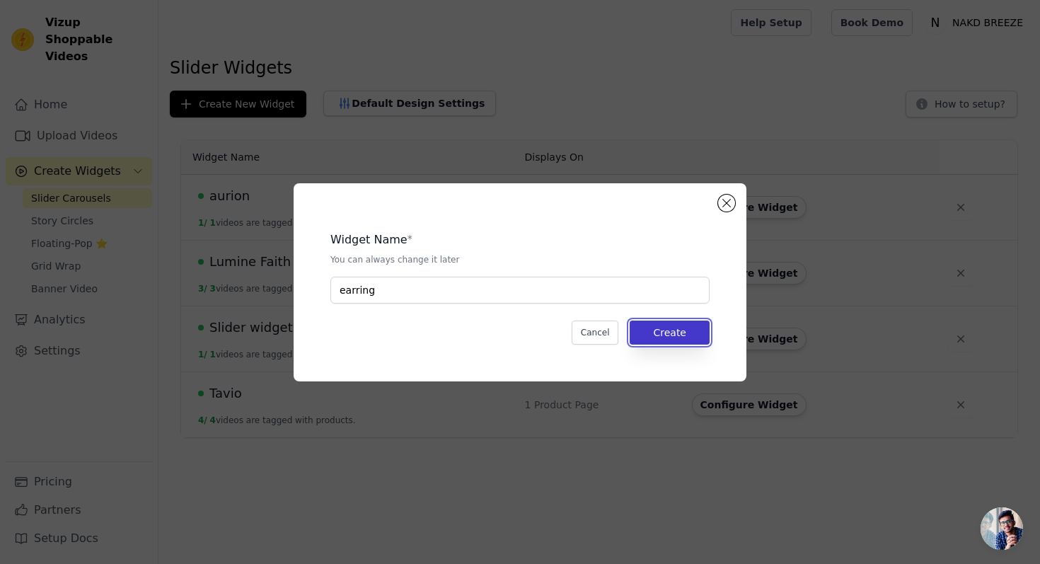
click at [672, 338] on button "Create" at bounding box center [670, 333] width 80 height 24
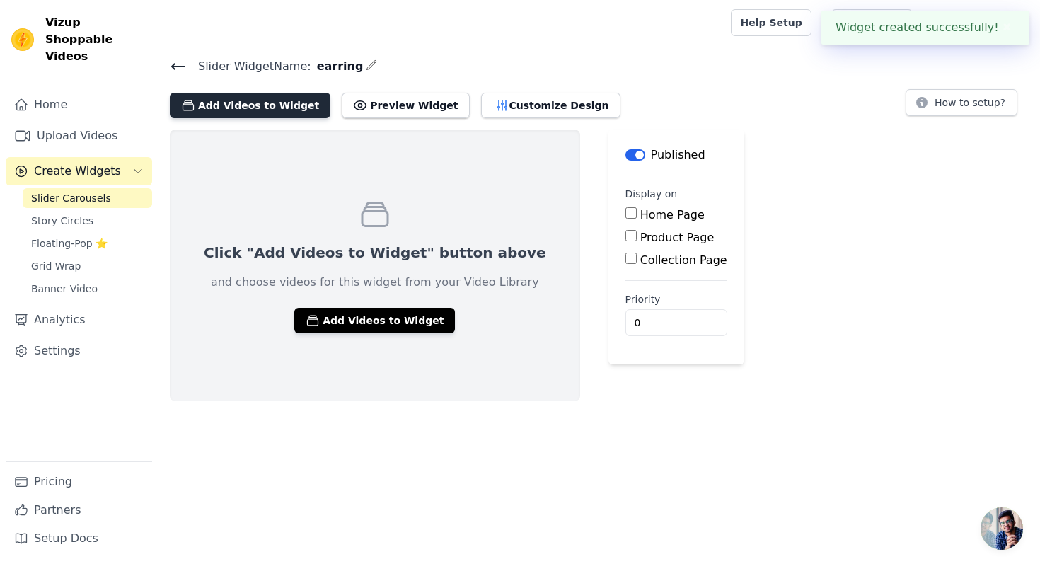
click at [285, 103] on button "Add Videos to Widget" at bounding box center [250, 105] width 161 height 25
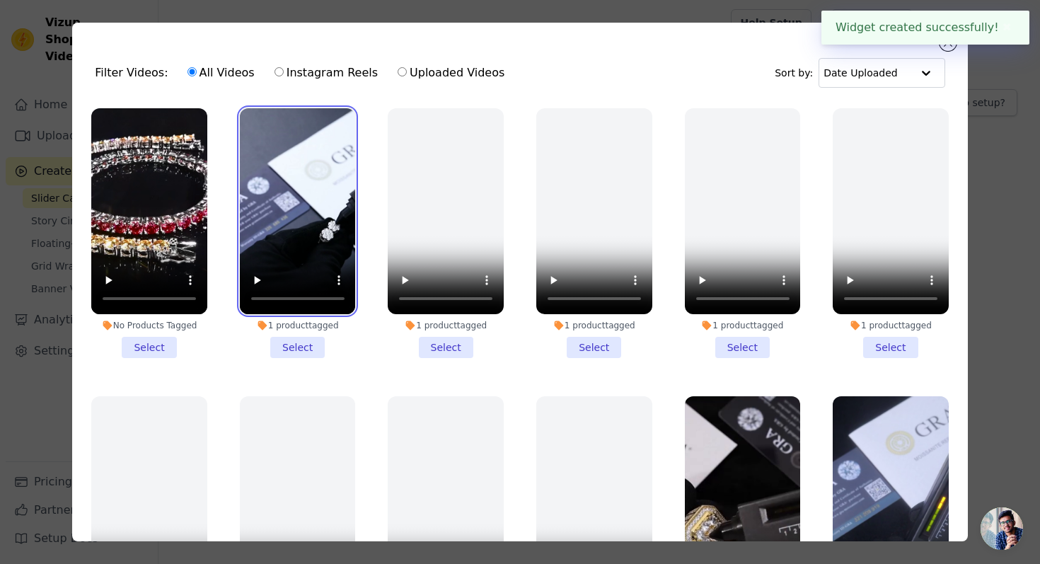
click at [305, 251] on video at bounding box center [298, 211] width 116 height 206
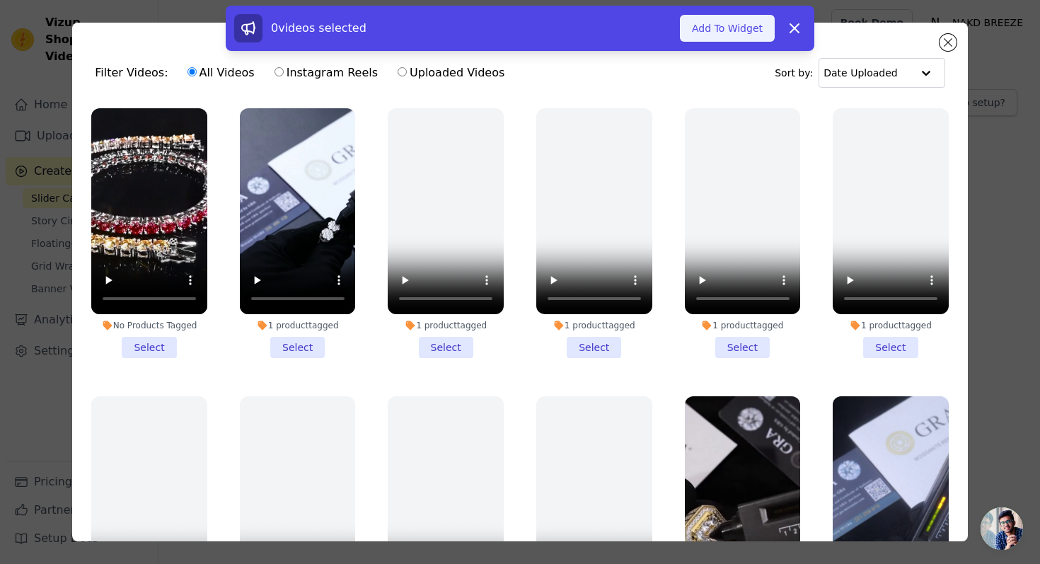
click at [732, 25] on button "Add To Widget" at bounding box center [727, 28] width 95 height 27
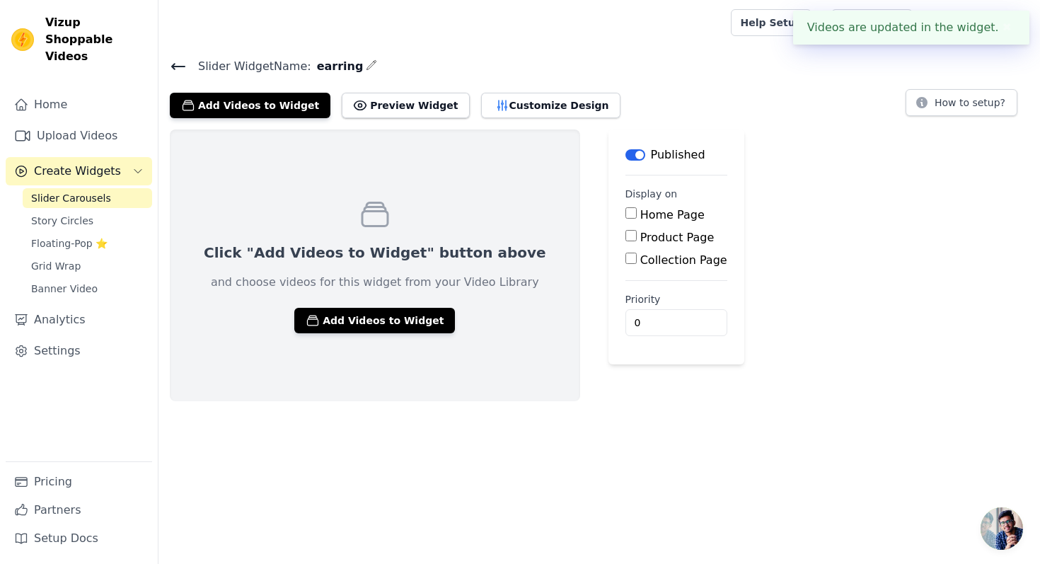
click at [641, 236] on label "Product Page" at bounding box center [678, 237] width 74 height 13
click at [626, 236] on input "Product Page" at bounding box center [631, 235] width 11 height 11
checkbox input "true"
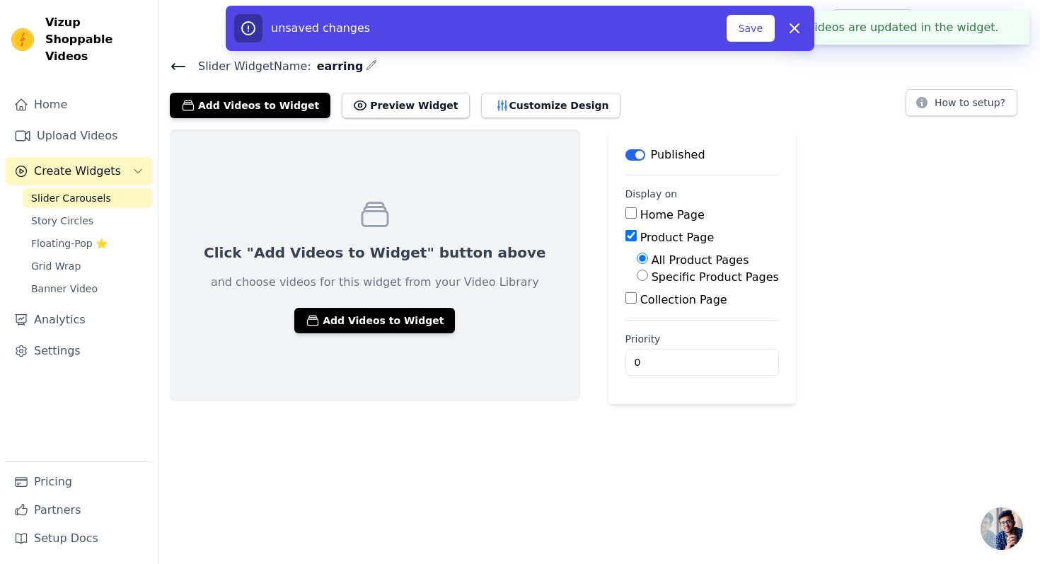
click at [652, 280] on label "Specific Product Pages" at bounding box center [715, 276] width 127 height 13
click at [637, 280] on input "Specific Product Pages" at bounding box center [642, 275] width 11 height 11
radio input "true"
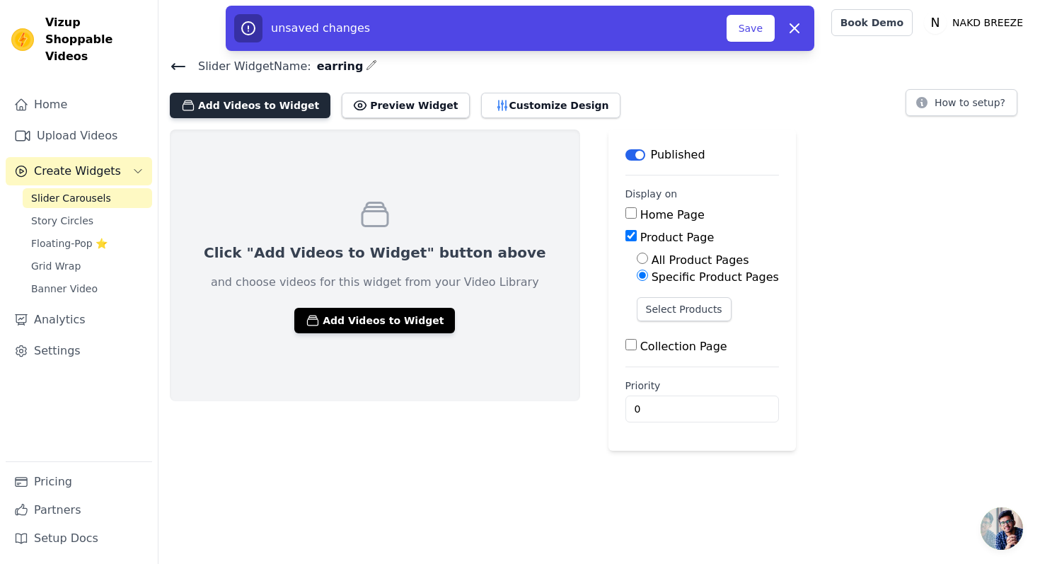
click at [272, 105] on button "Add Videos to Widget" at bounding box center [250, 105] width 161 height 25
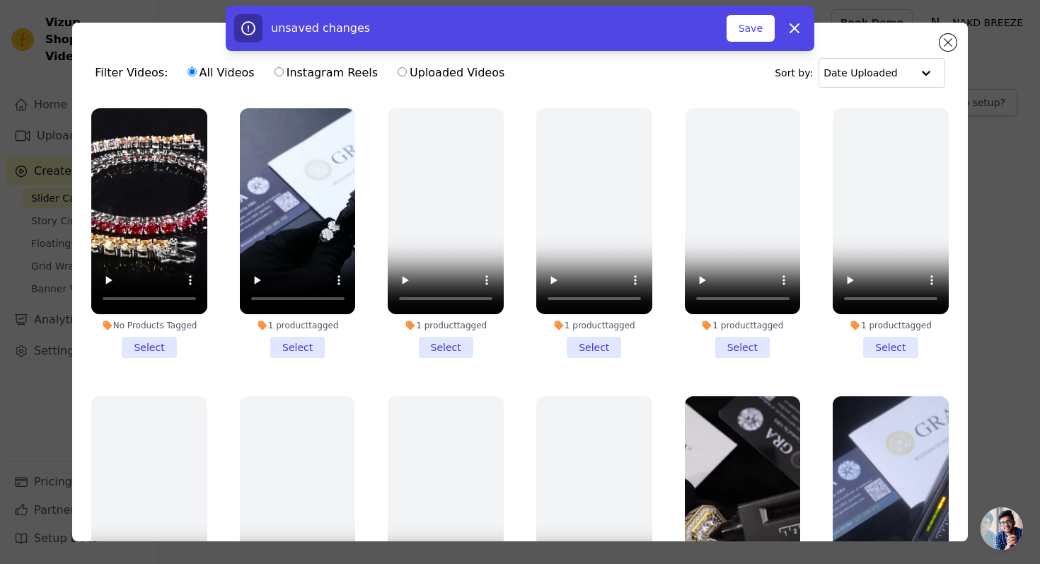
click at [299, 348] on li "1 product tagged Select" at bounding box center [298, 233] width 116 height 250
click at [0, 0] on input "1 product tagged Select" at bounding box center [0, 0] width 0 height 0
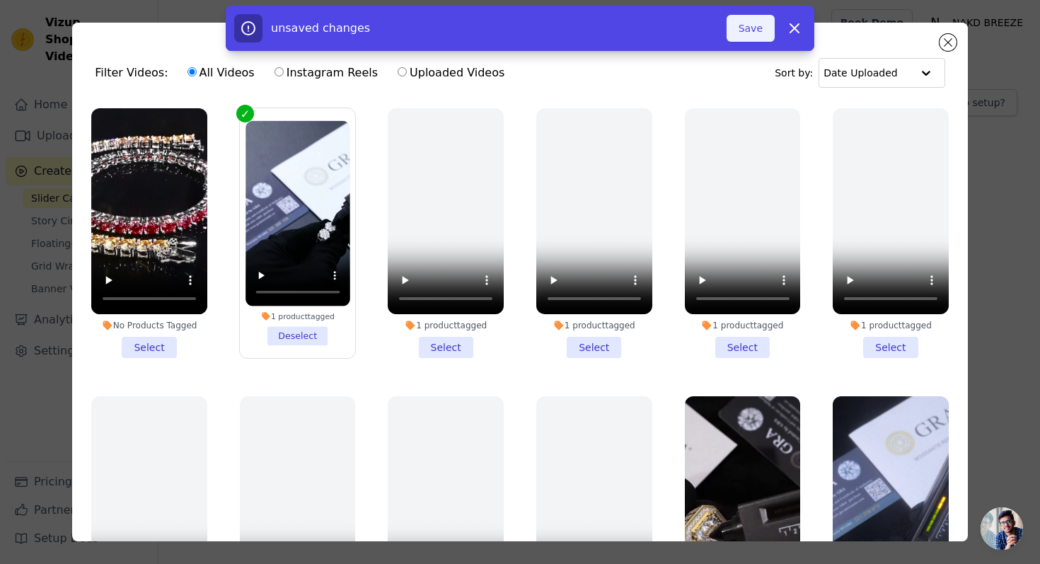
click at [752, 30] on button "Save" at bounding box center [751, 28] width 48 height 27
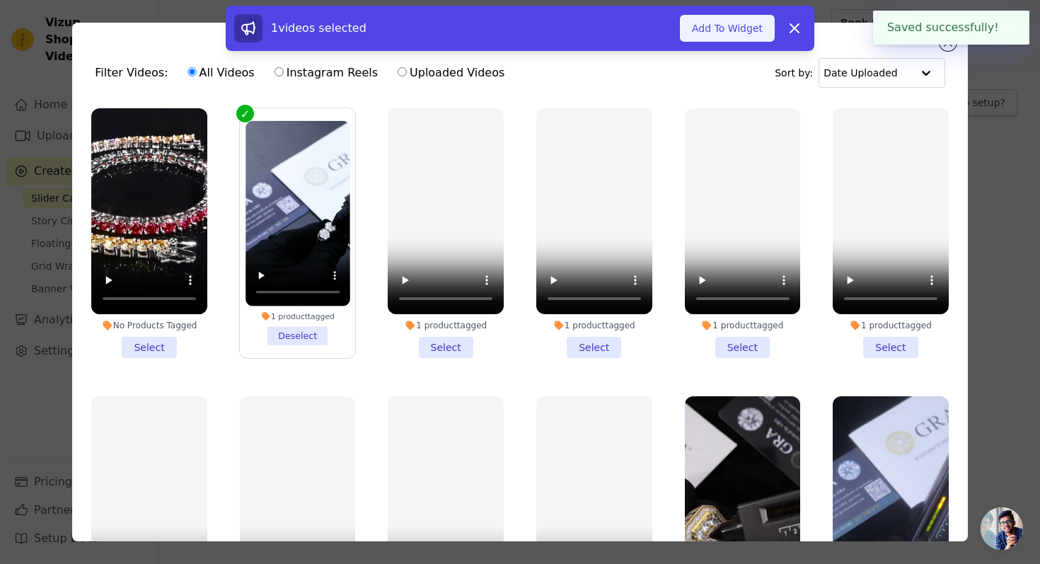
click at [728, 28] on button "Add To Widget" at bounding box center [727, 28] width 95 height 27
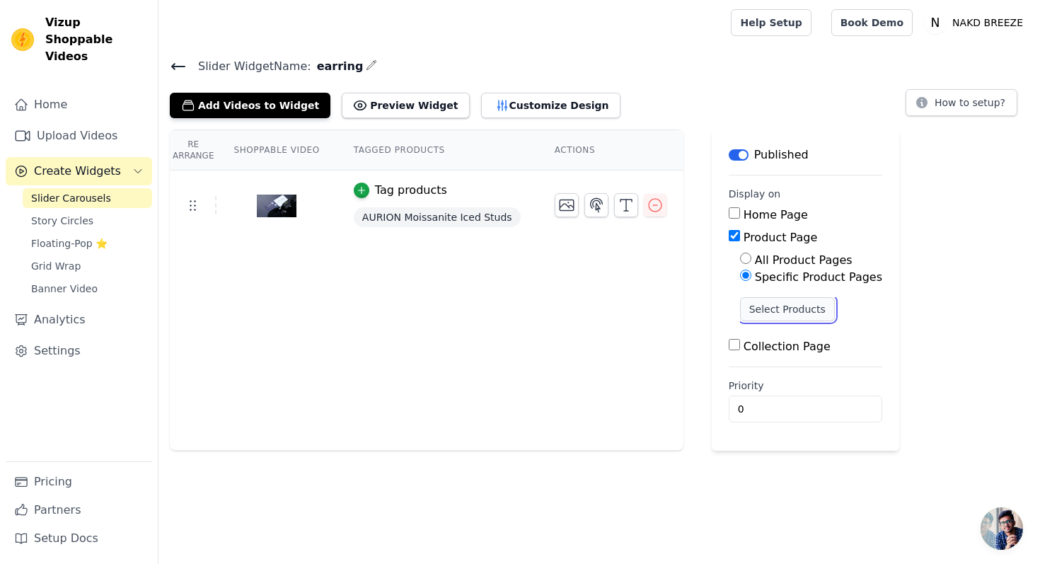
click at [772, 315] on button "Select Products" at bounding box center [787, 309] width 95 height 24
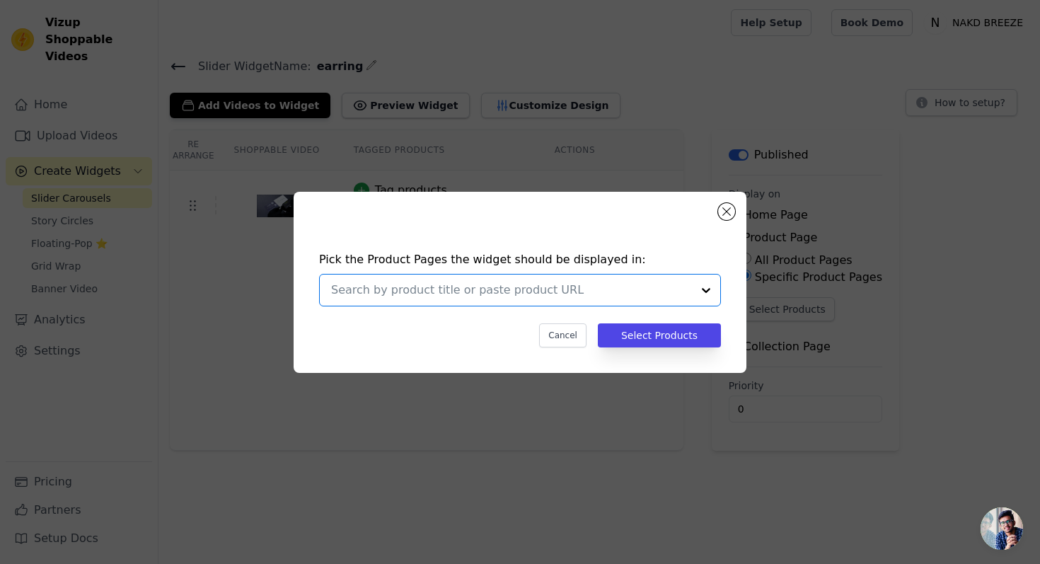
click at [513, 297] on input "text" at bounding box center [511, 290] width 361 height 17
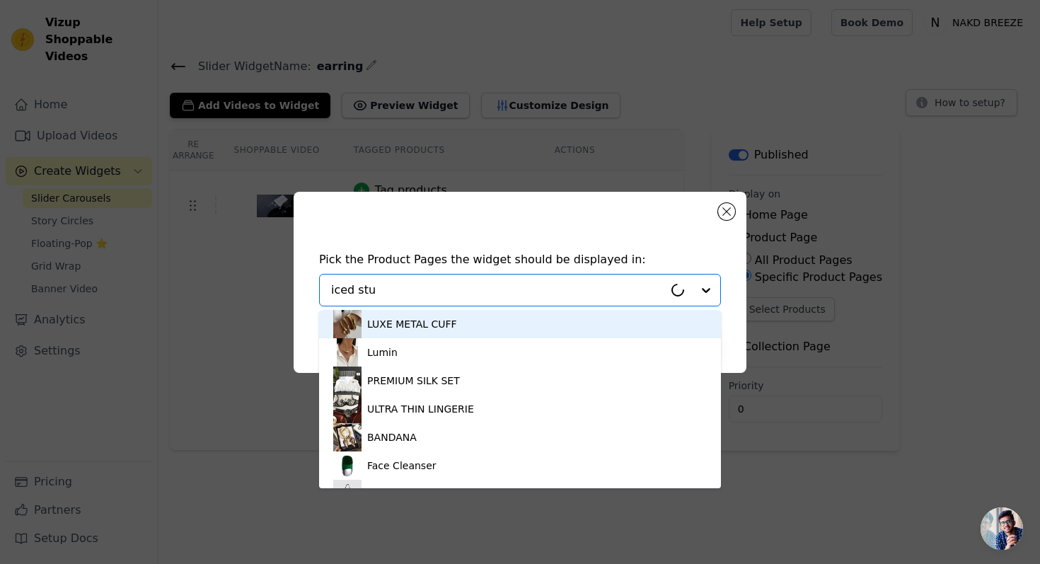
type input "iced stud"
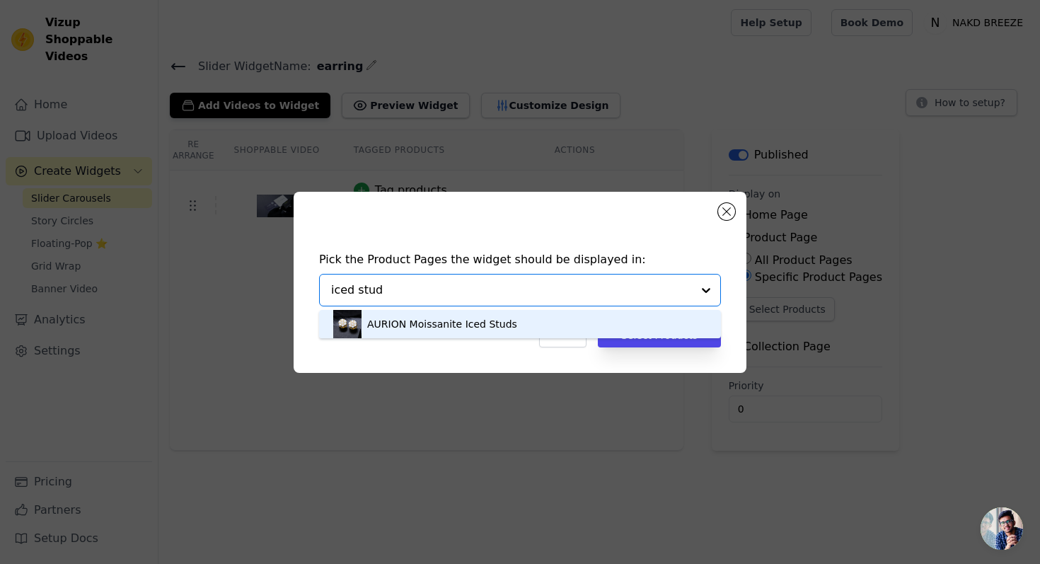
click at [489, 328] on div "AURION Moissanite Iced Studs" at bounding box center [442, 324] width 150 height 14
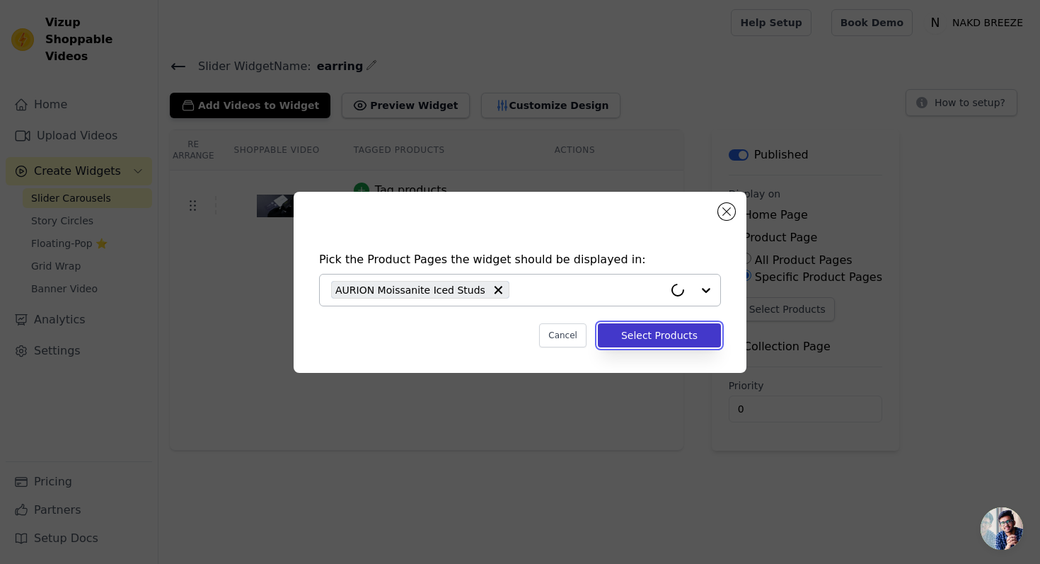
click at [636, 331] on button "Select Products" at bounding box center [659, 335] width 123 height 24
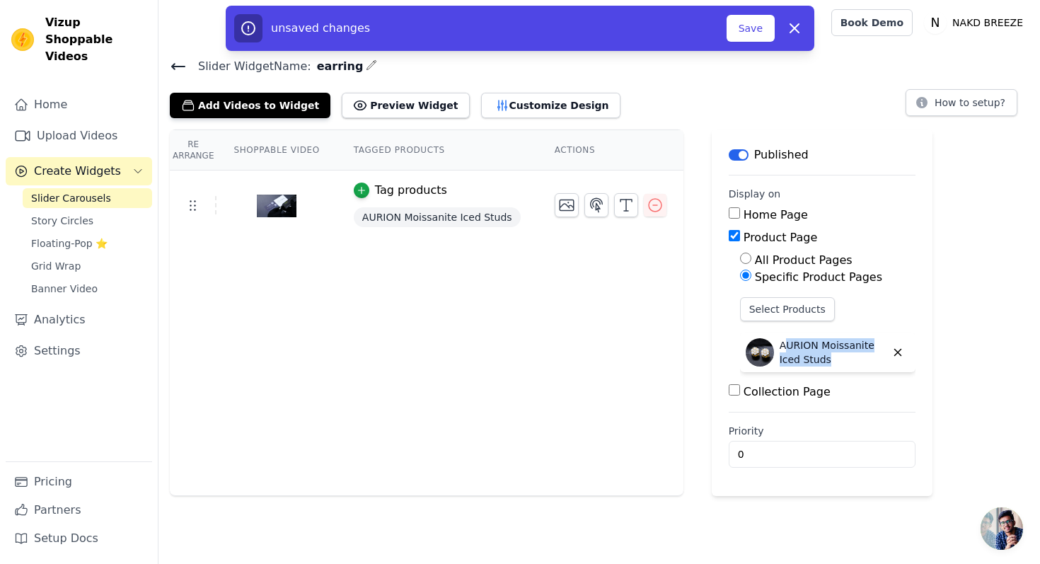
drag, startPoint x: 825, startPoint y: 358, endPoint x: 776, endPoint y: 345, distance: 50.0
click at [780, 345] on p "AURION Moissanite Iced Studs" at bounding box center [833, 352] width 106 height 28
click at [414, 71] on h4 "Slider Widget Name: earring" at bounding box center [599, 66] width 859 height 19
click at [366, 66] on icon "button" at bounding box center [371, 64] width 11 height 11
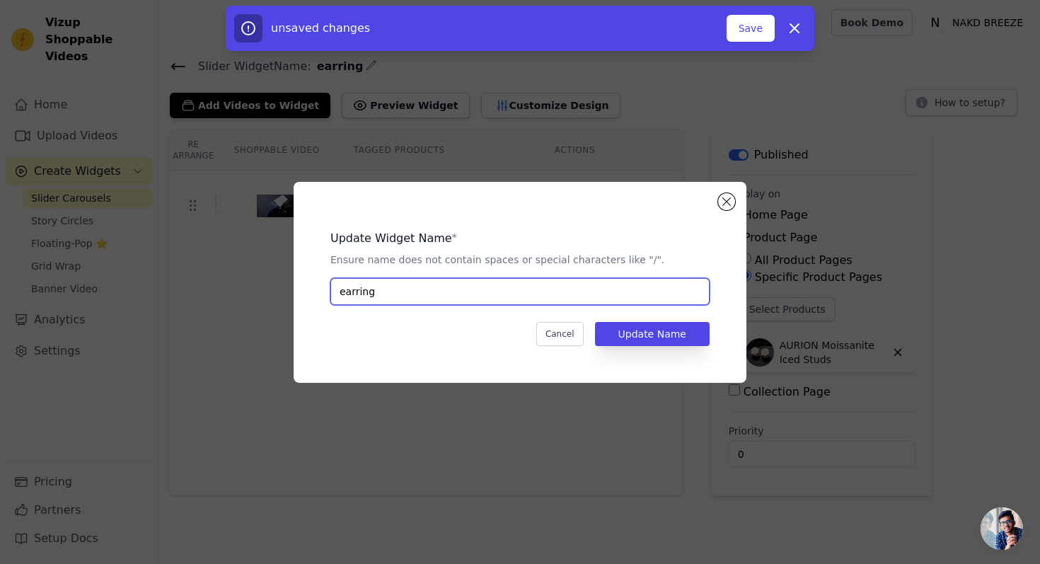
drag, startPoint x: 386, startPoint y: 292, endPoint x: 350, endPoint y: 290, distance: 36.2
click at [350, 290] on input "earring" at bounding box center [520, 291] width 379 height 27
paste input "Lumine Faith Pendant"
type input "earring"
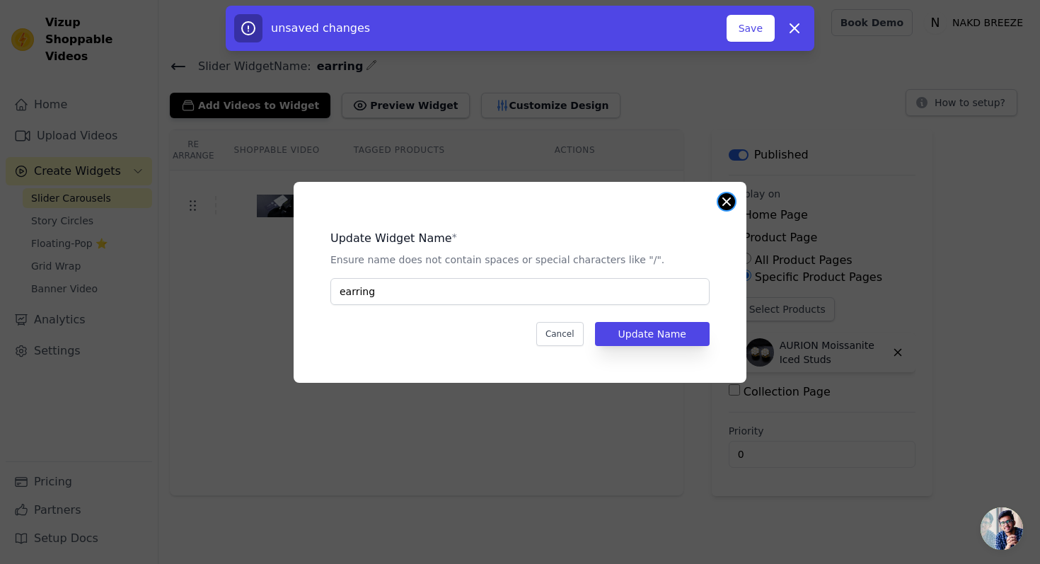
click at [725, 204] on button "Close modal" at bounding box center [726, 201] width 17 height 17
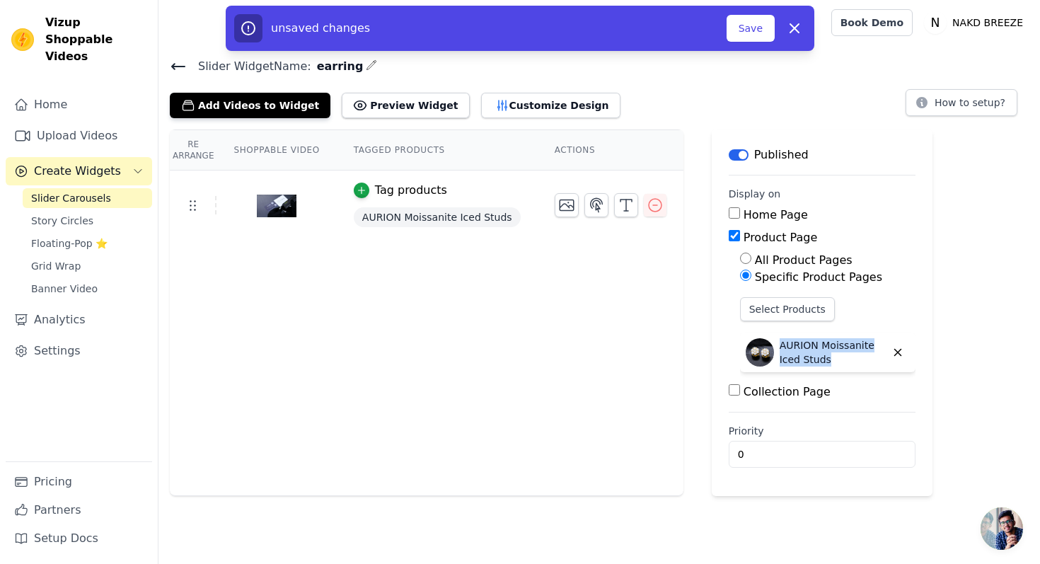
drag, startPoint x: 774, startPoint y: 344, endPoint x: 828, endPoint y: 361, distance: 56.4
click at [828, 361] on p "AURION Moissanite Iced Studs" at bounding box center [833, 352] width 106 height 28
copy p "AURION Moissanite Iced Studs"
click at [366, 63] on icon "button" at bounding box center [371, 64] width 11 height 11
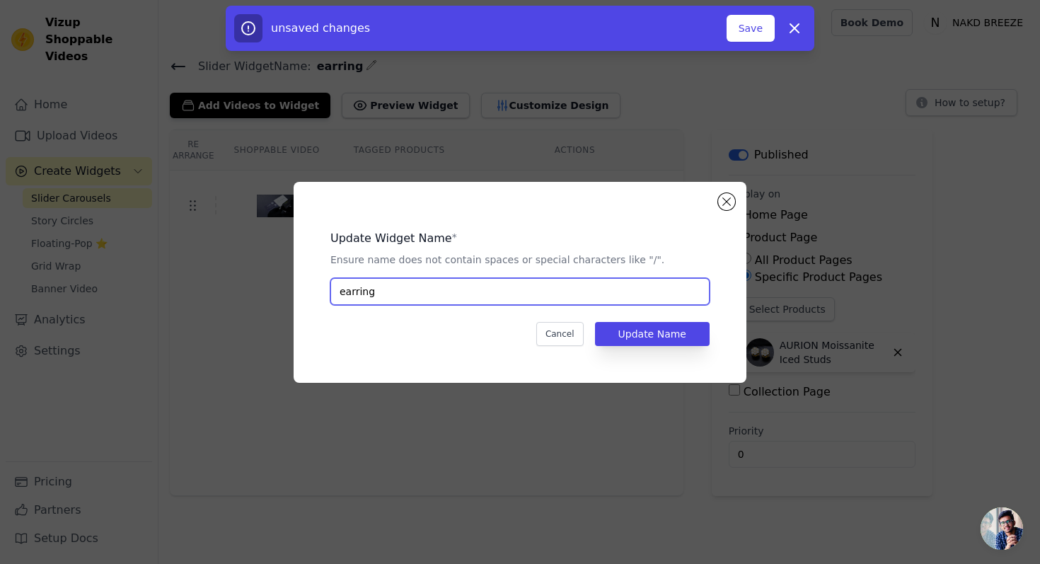
drag, startPoint x: 385, startPoint y: 286, endPoint x: 338, endPoint y: 282, distance: 47.6
click at [338, 282] on input "earring" at bounding box center [520, 291] width 379 height 27
paste input "AURION Moissanite Iced Studs"
type input "AURION Moissanite Iced Studs"
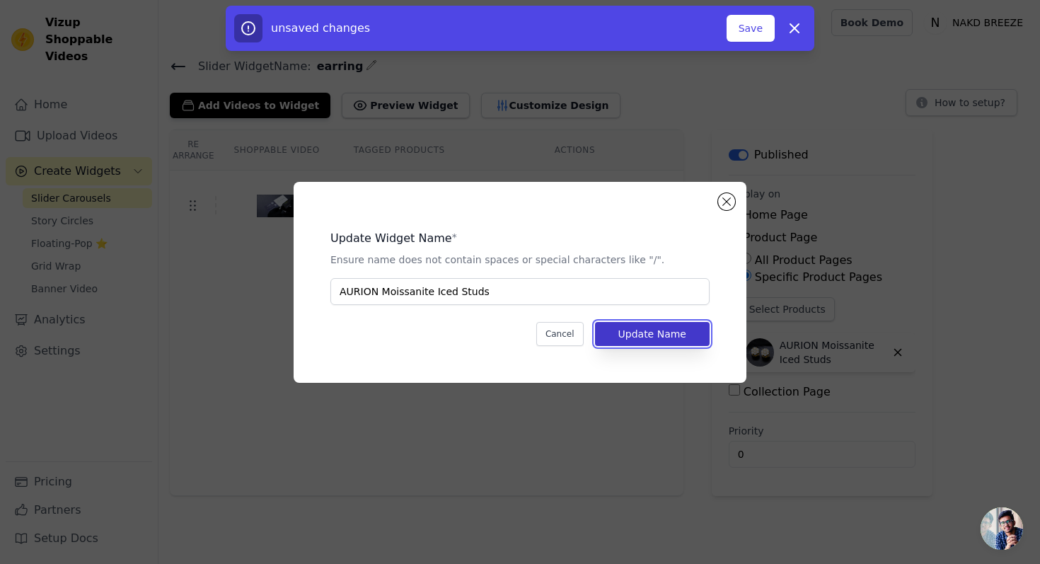
click at [623, 326] on button "Update Name" at bounding box center [652, 334] width 115 height 24
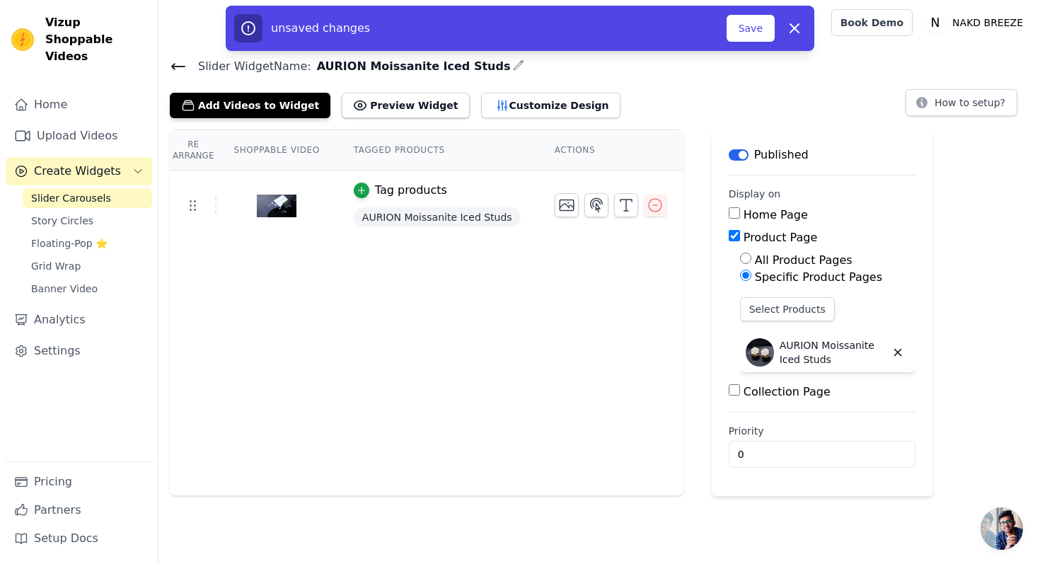
click at [181, 64] on icon at bounding box center [178, 66] width 17 height 17
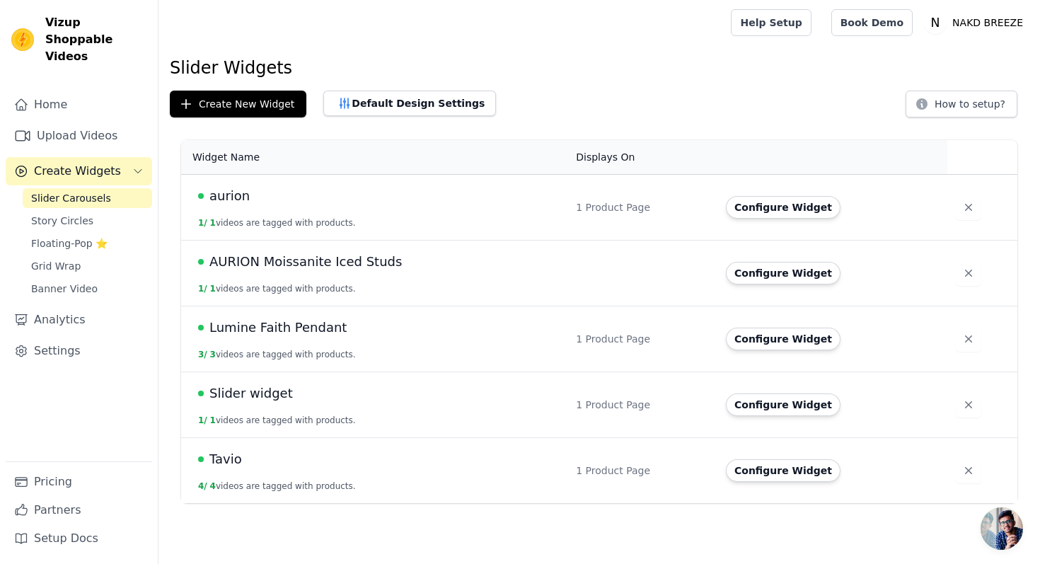
click at [337, 259] on span "AURION Moissanite Iced Studs" at bounding box center [306, 262] width 193 height 20
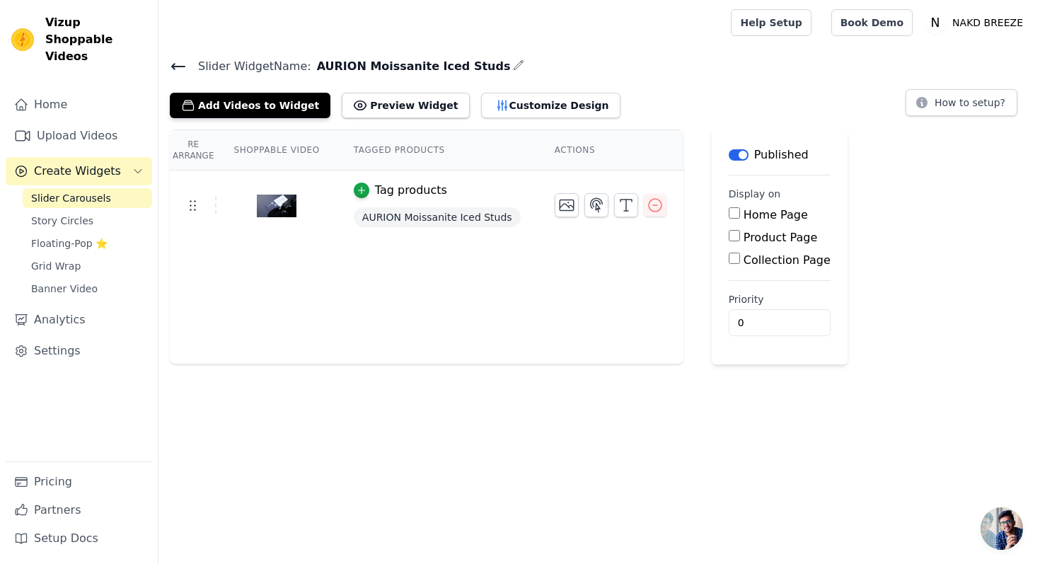
click at [781, 233] on label "Product Page" at bounding box center [781, 237] width 74 height 13
click at [740, 233] on input "Product Page" at bounding box center [734, 235] width 11 height 11
checkbox input "true"
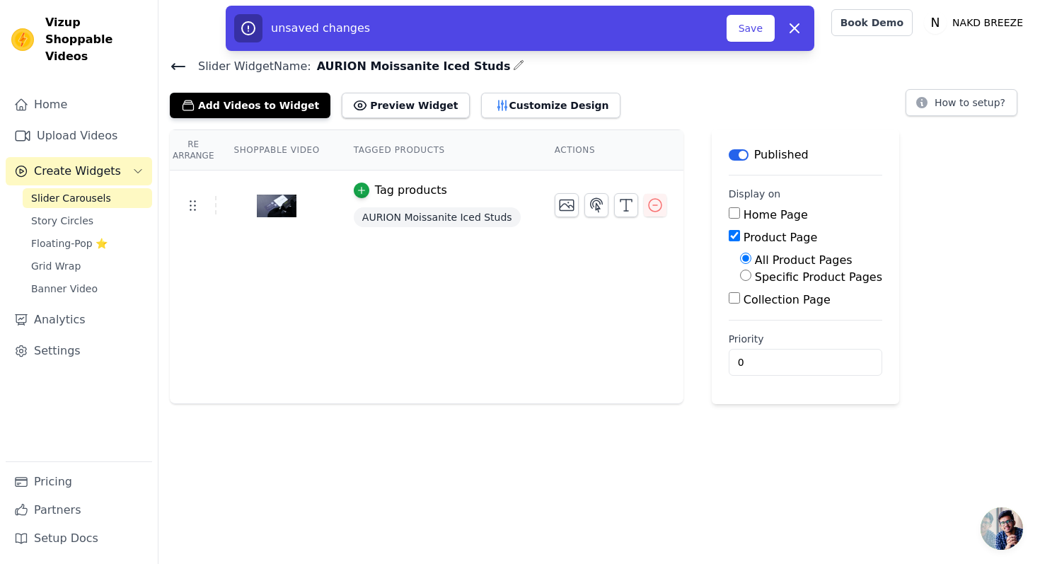
click at [774, 277] on label "Specific Product Pages" at bounding box center [818, 276] width 127 height 13
click at [752, 277] on input "Specific Product Pages" at bounding box center [745, 275] width 11 height 11
radio input "true"
click at [775, 311] on button "Select Products" at bounding box center [787, 309] width 95 height 24
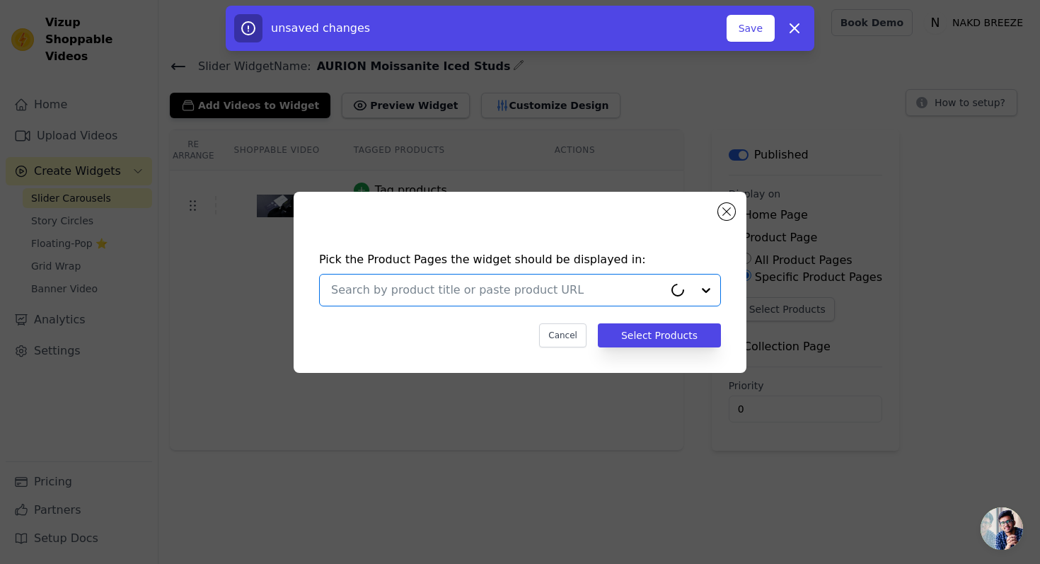
click at [576, 296] on input "text" at bounding box center [497, 290] width 333 height 17
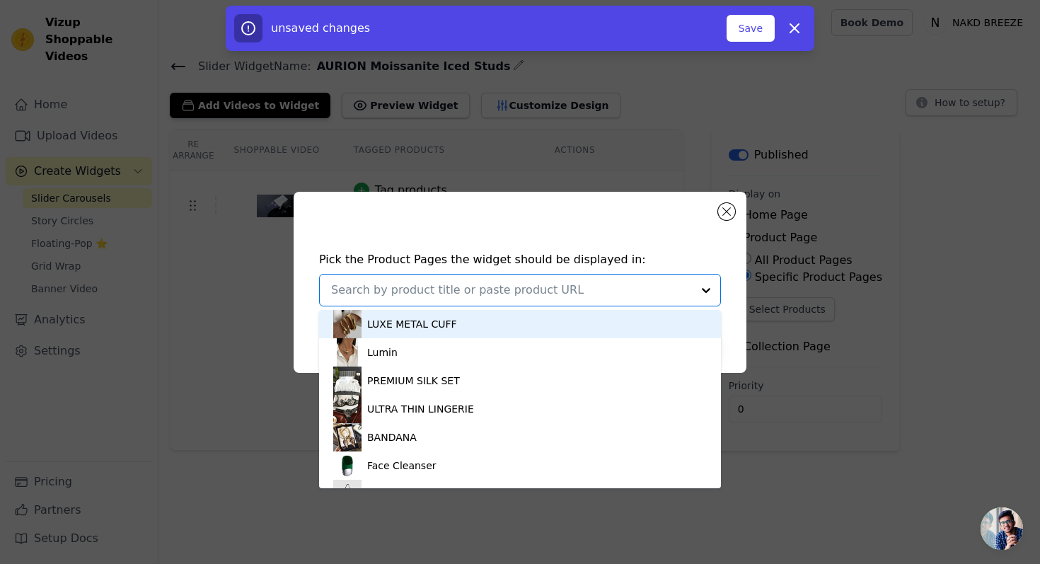
paste input "AURION Moissanite Iced Studs"
type input "AURION Moissanite Iced Studs"
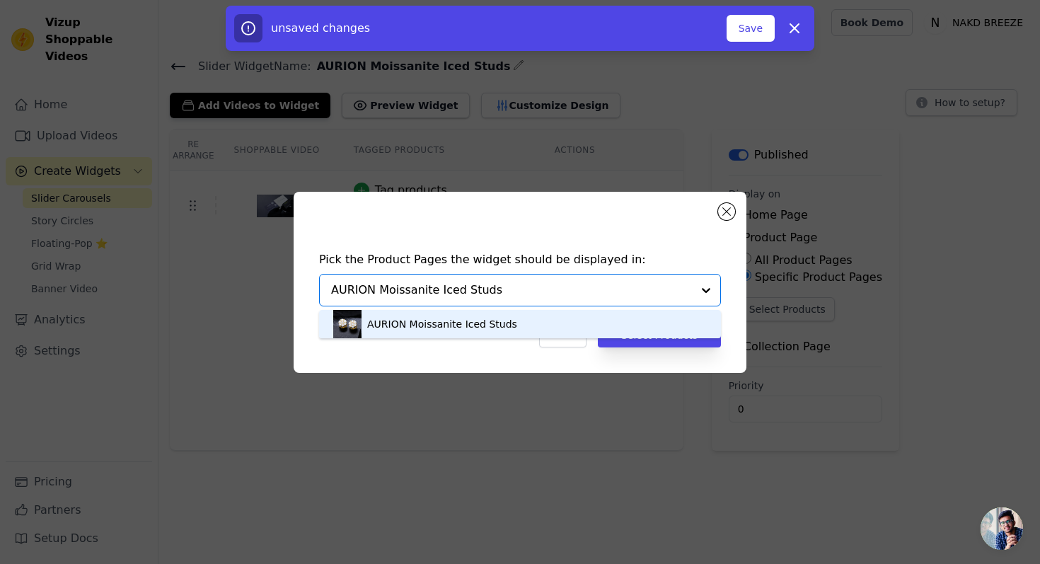
click at [500, 323] on div "AURION Moissanite Iced Studs" at bounding box center [442, 324] width 150 height 14
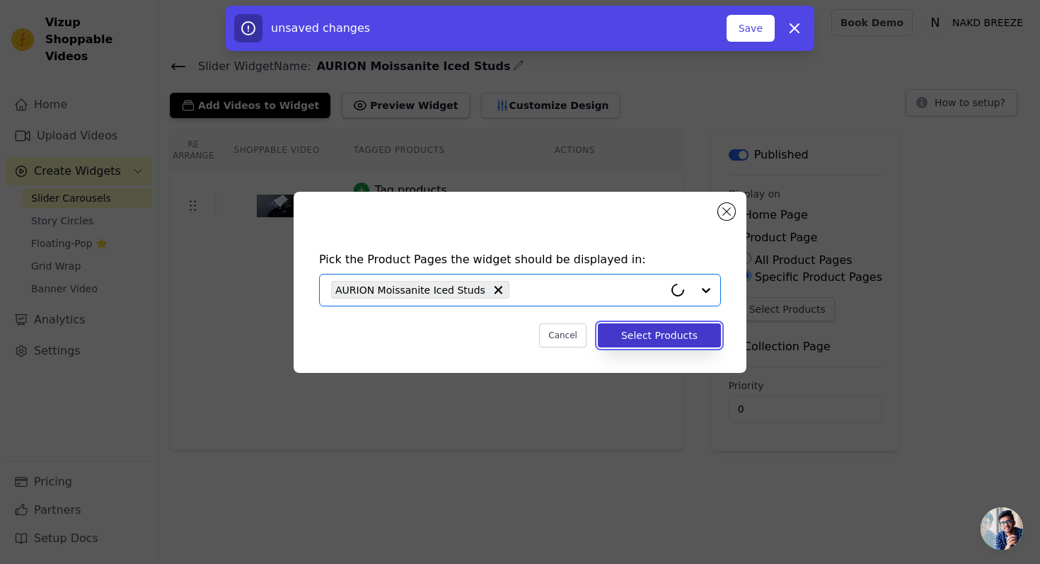
click at [677, 339] on button "Select Products" at bounding box center [659, 335] width 123 height 24
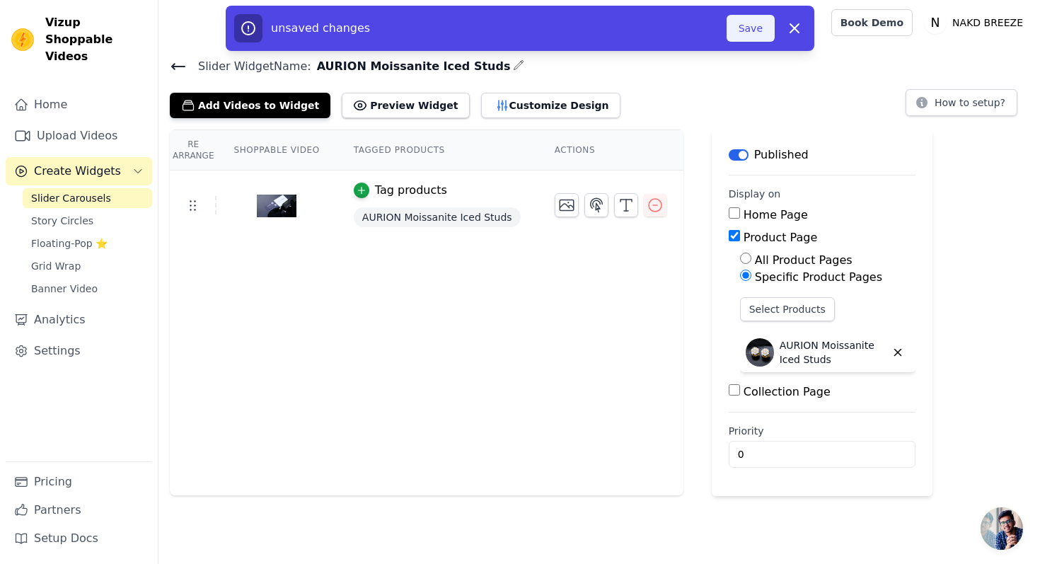
click at [745, 33] on button "Save" at bounding box center [751, 28] width 48 height 27
click at [746, 21] on button "Save" at bounding box center [751, 28] width 48 height 27
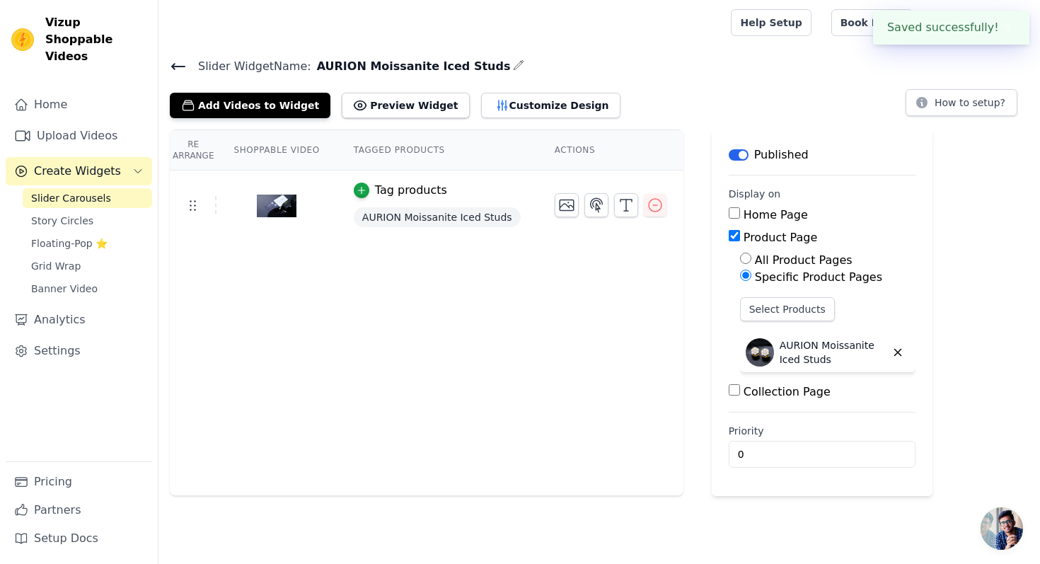
click at [180, 67] on icon at bounding box center [178, 66] width 17 height 17
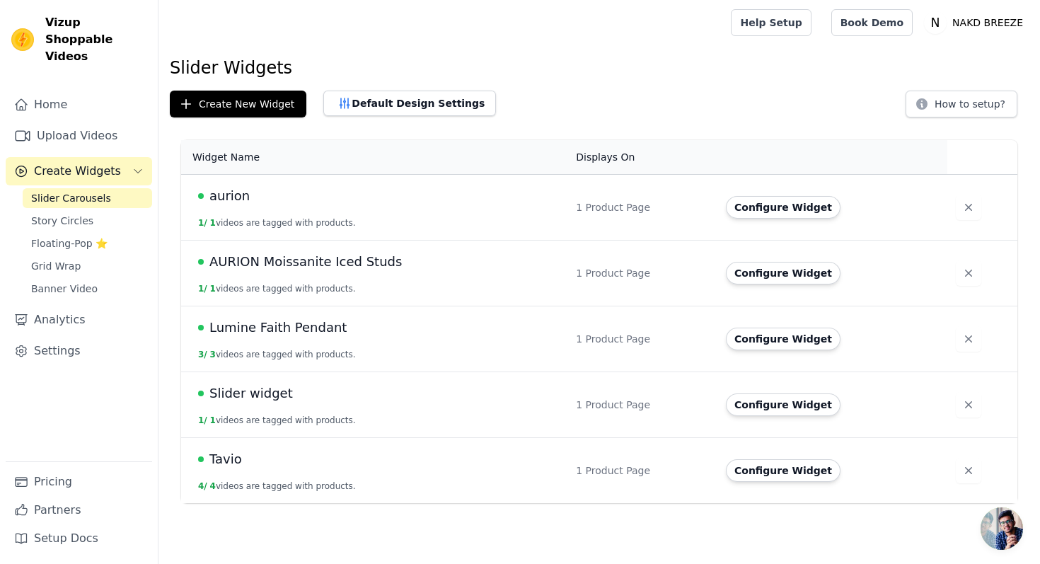
click at [240, 197] on span "aurion" at bounding box center [230, 196] width 40 height 20
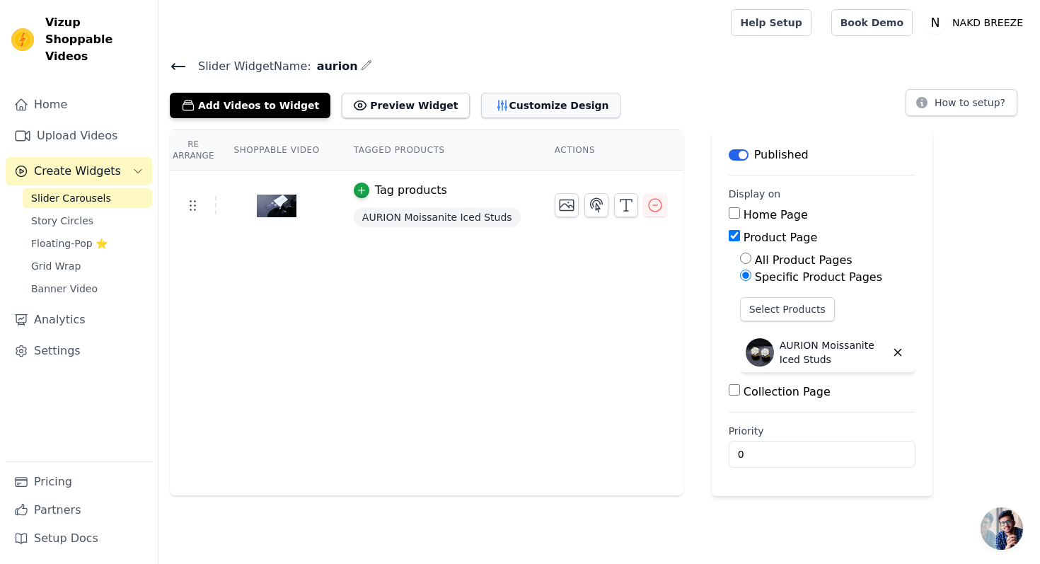
click at [495, 102] on button "Customize Design" at bounding box center [550, 105] width 139 height 25
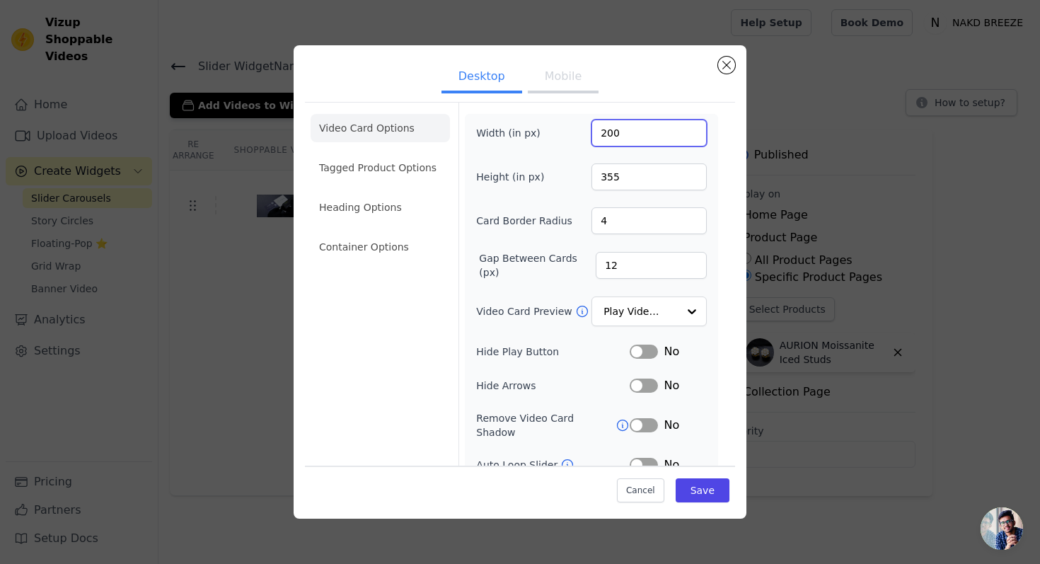
click at [612, 133] on input "200" at bounding box center [649, 133] width 115 height 27
click at [609, 133] on input "200" at bounding box center [649, 133] width 115 height 27
type input "300"
drag, startPoint x: 631, startPoint y: 177, endPoint x: 609, endPoint y: 176, distance: 21.3
click at [609, 176] on input "355" at bounding box center [649, 177] width 115 height 27
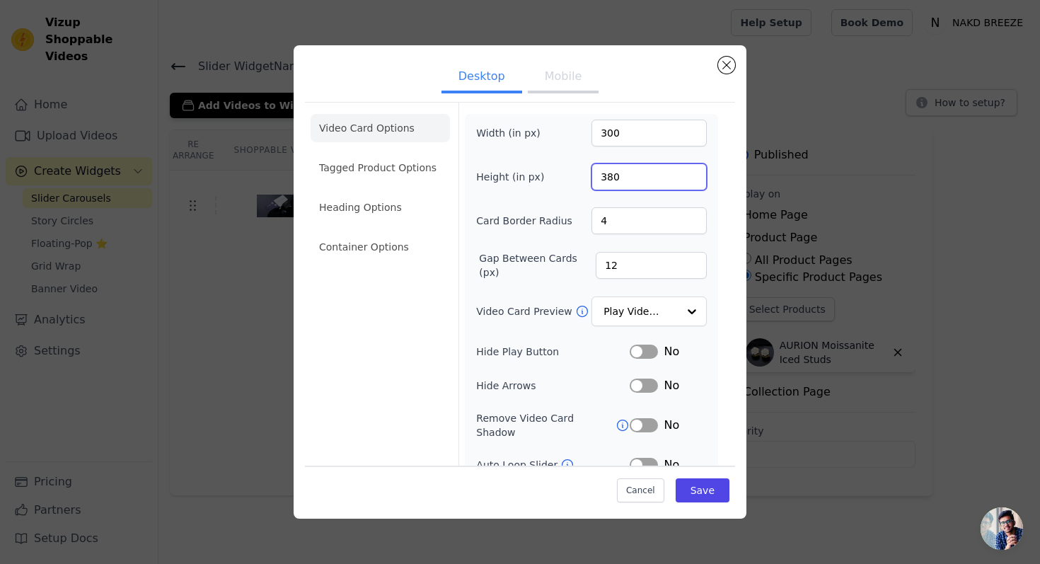
type input "380"
drag, startPoint x: 613, startPoint y: 226, endPoint x: 592, endPoint y: 222, distance: 21.0
click at [593, 222] on input "4" at bounding box center [649, 220] width 115 height 27
type input "5"
drag, startPoint x: 617, startPoint y: 272, endPoint x: 600, endPoint y: 266, distance: 17.9
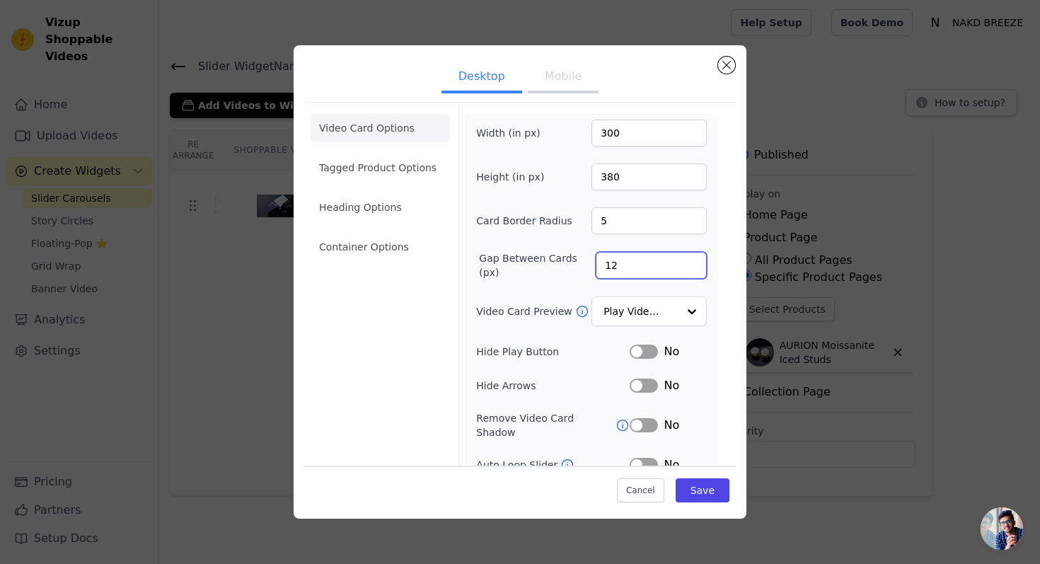
click at [600, 267] on input "12" at bounding box center [651, 265] width 111 height 27
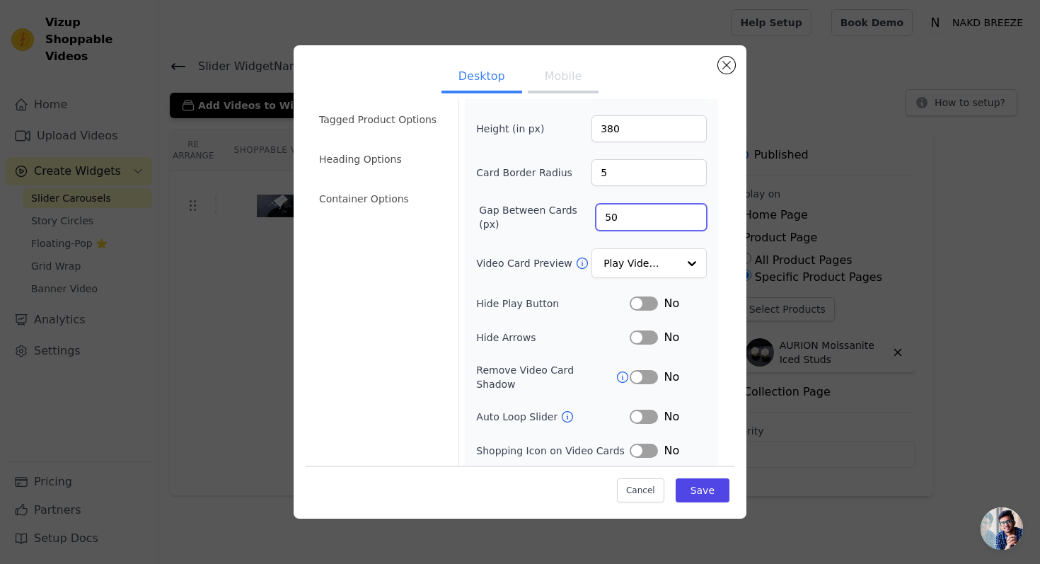
type input "50"
click at [640, 444] on button "Label" at bounding box center [644, 451] width 28 height 14
click at [684, 491] on button "Save" at bounding box center [703, 490] width 54 height 24
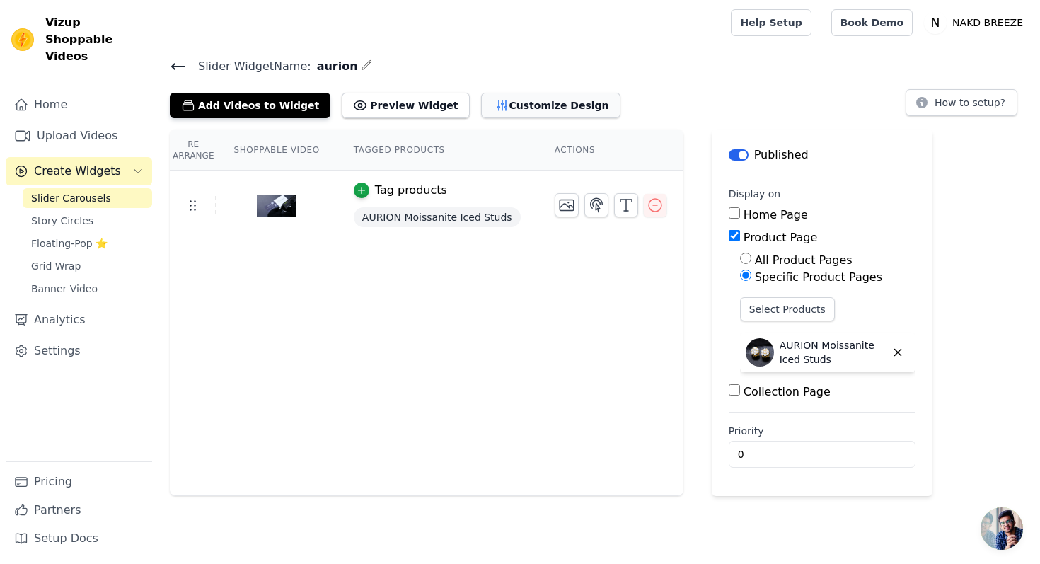
click at [503, 96] on button "Customize Design" at bounding box center [550, 105] width 139 height 25
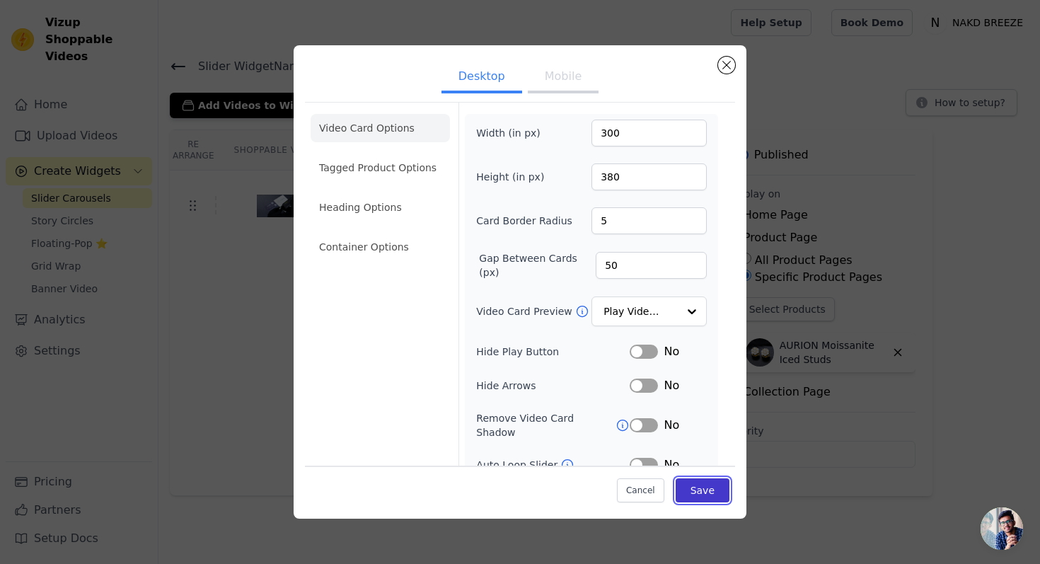
click at [701, 489] on button "Save" at bounding box center [703, 490] width 54 height 24
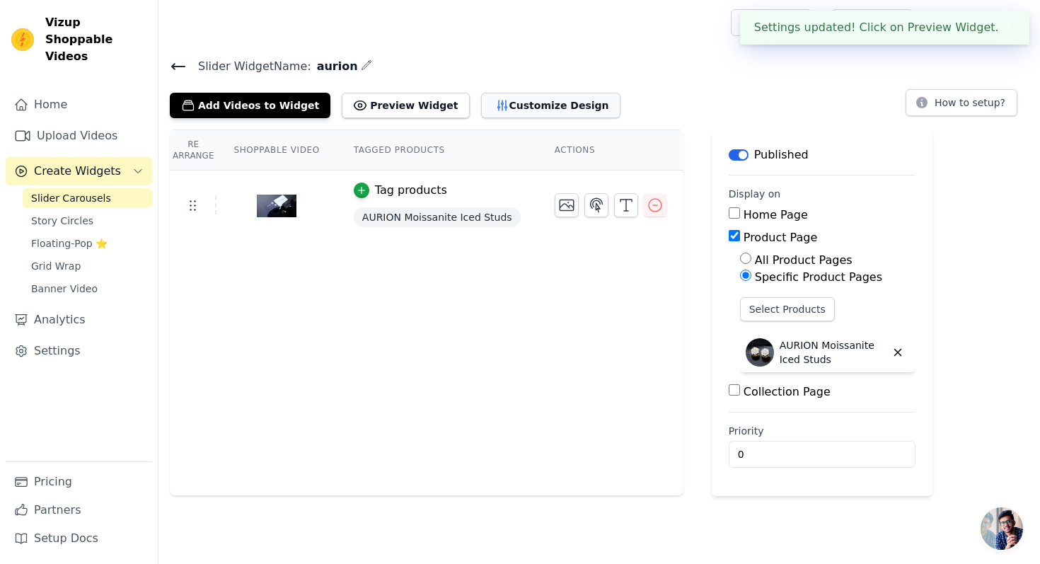
click at [539, 106] on button "Customize Design" at bounding box center [550, 105] width 139 height 25
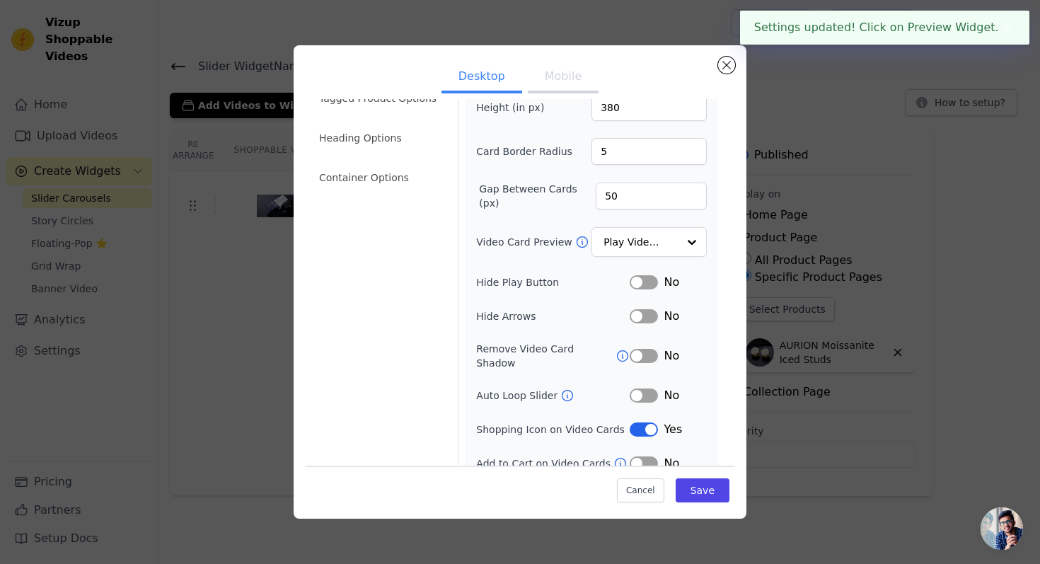
scroll to position [76, 0]
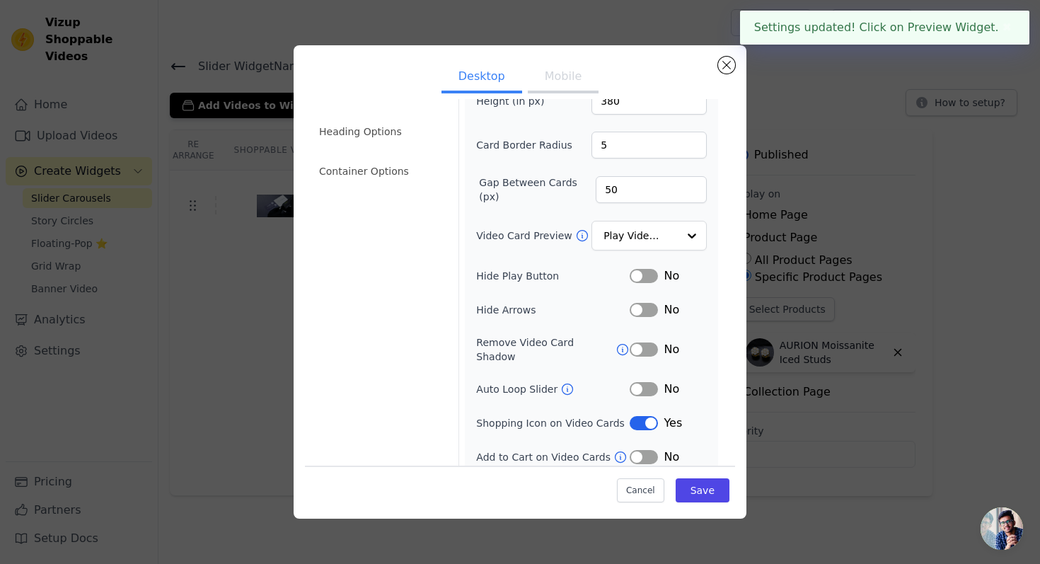
click at [629, 450] on div "Add to Cart on Video Cards" at bounding box center [553, 457] width 154 height 14
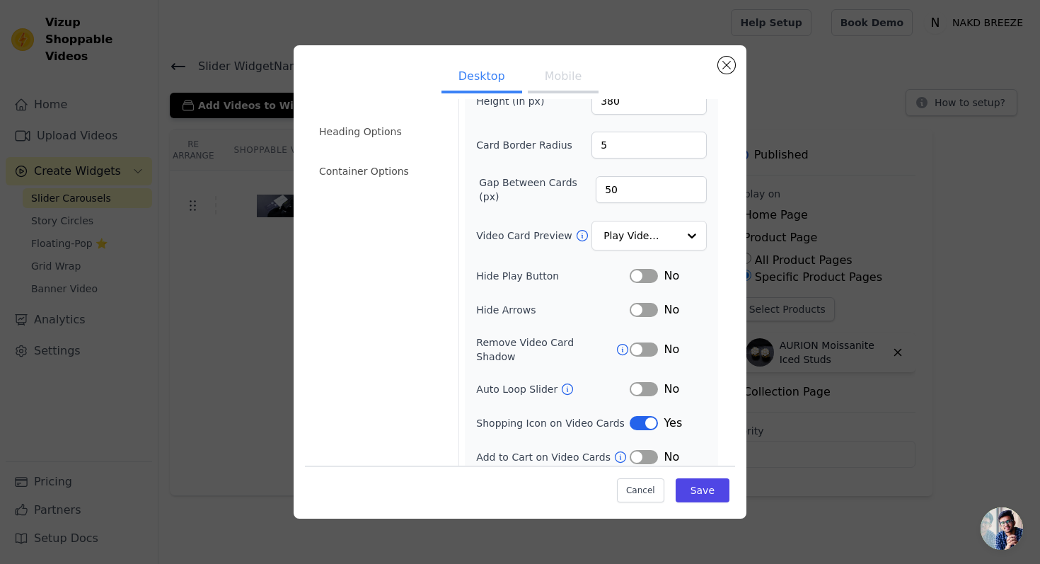
click at [642, 450] on button "Label" at bounding box center [644, 457] width 28 height 14
click at [698, 491] on button "Save" at bounding box center [703, 490] width 54 height 24
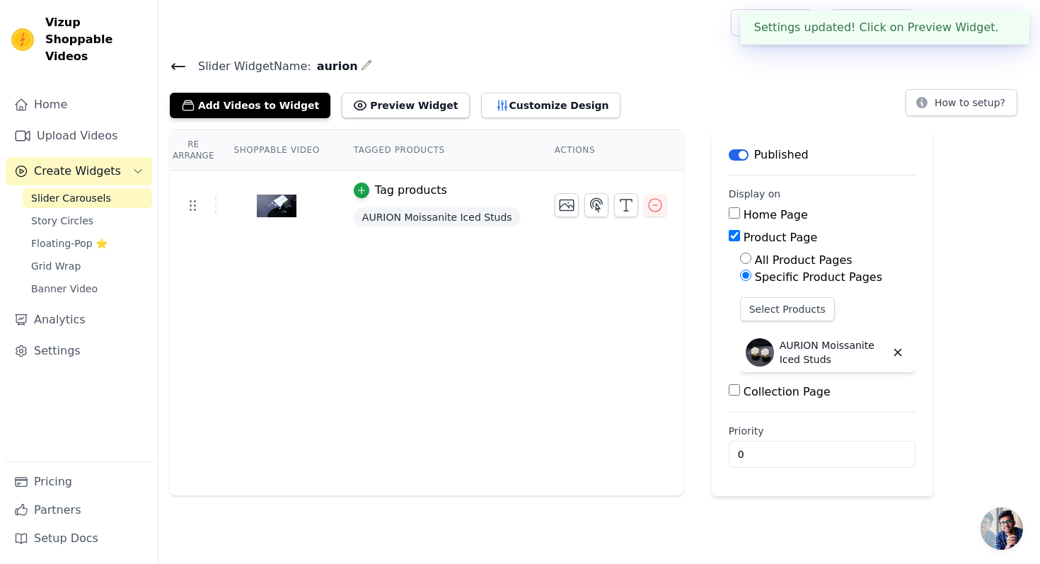
click at [176, 64] on icon at bounding box center [178, 66] width 17 height 17
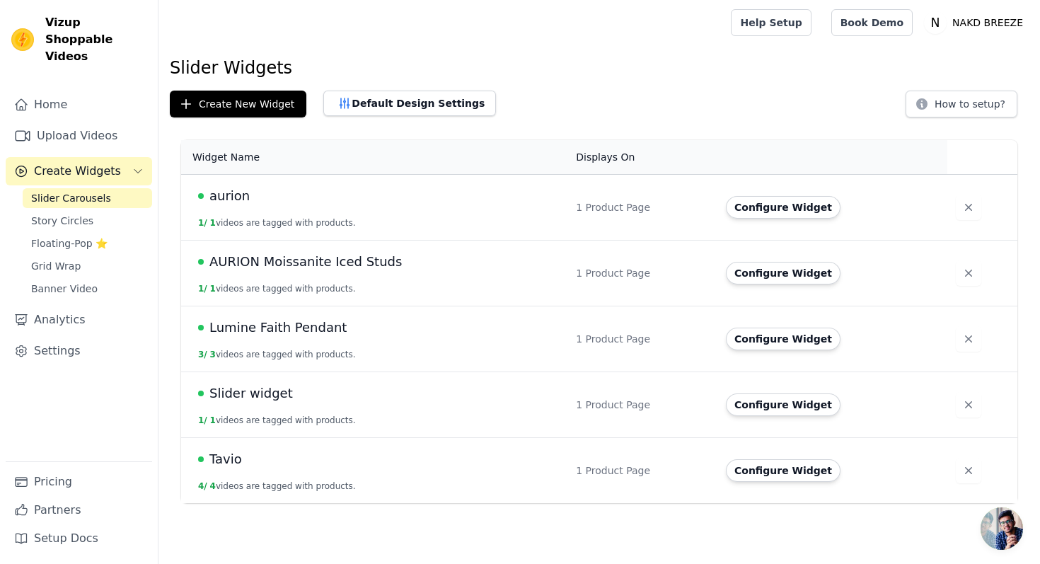
click at [237, 195] on span "aurion" at bounding box center [230, 196] width 40 height 20
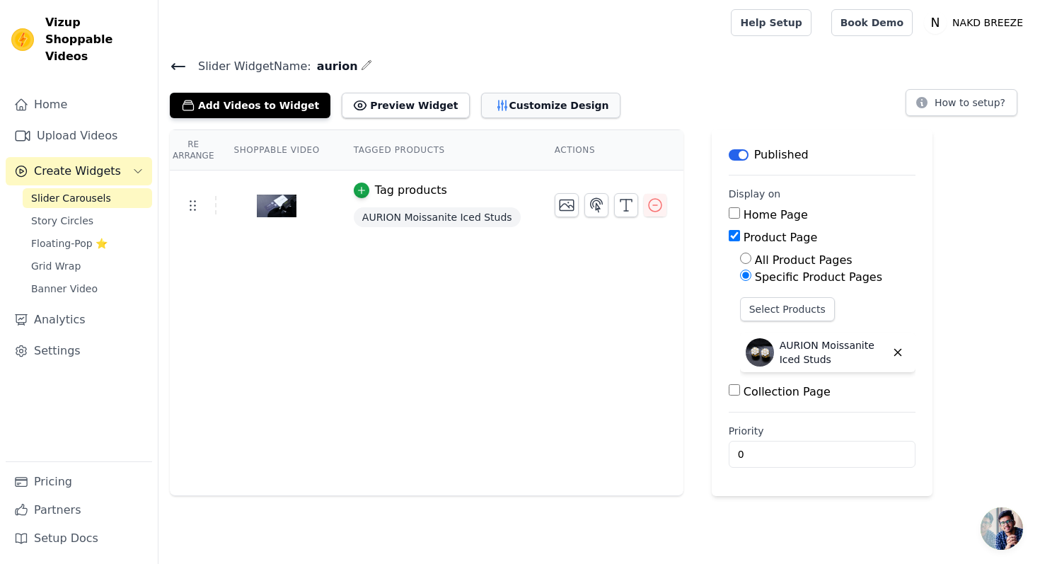
click at [532, 102] on button "Customize Design" at bounding box center [550, 105] width 139 height 25
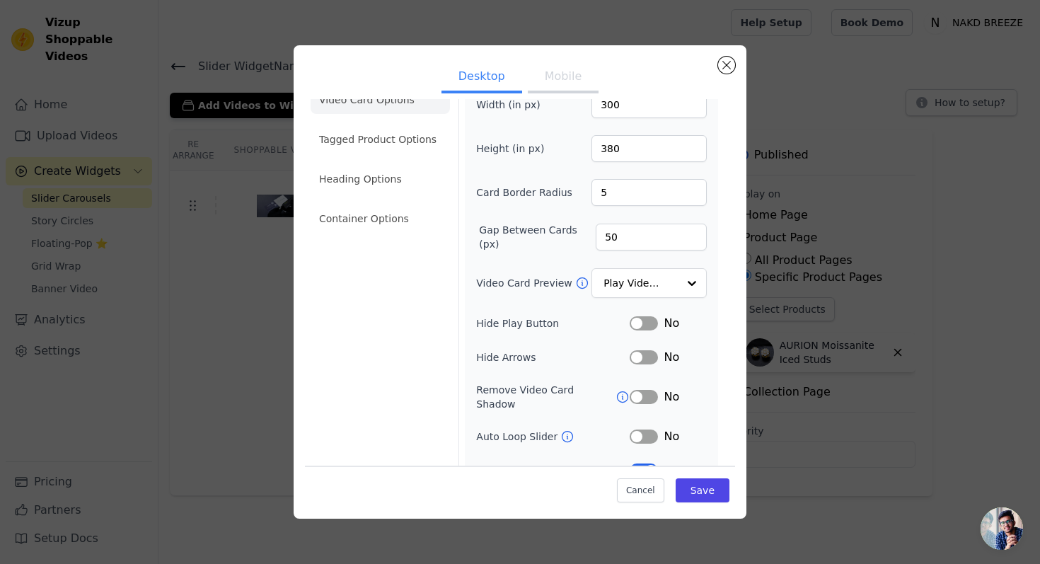
scroll to position [76, 0]
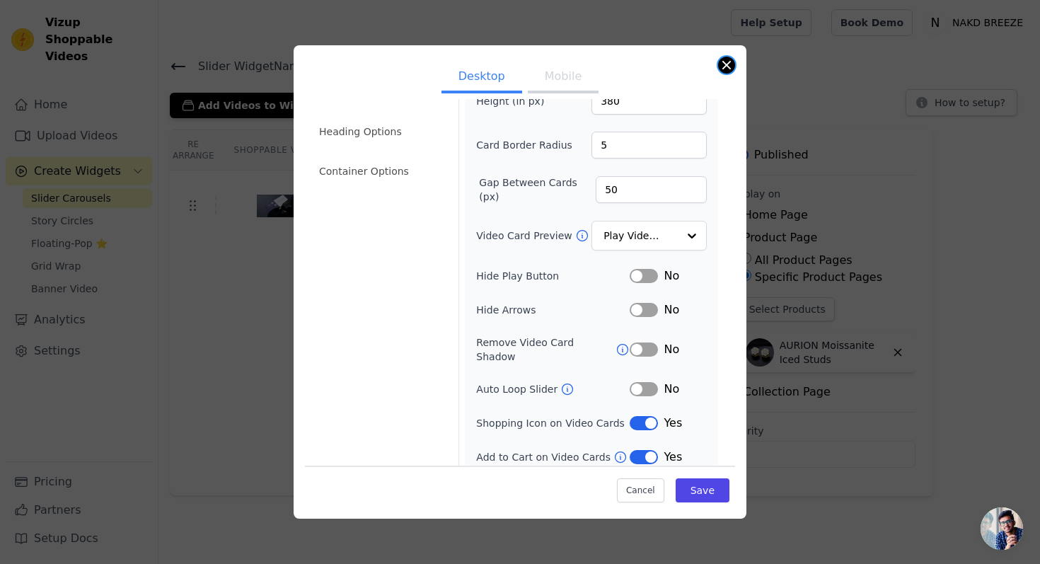
click at [729, 69] on button "Close modal" at bounding box center [726, 65] width 17 height 17
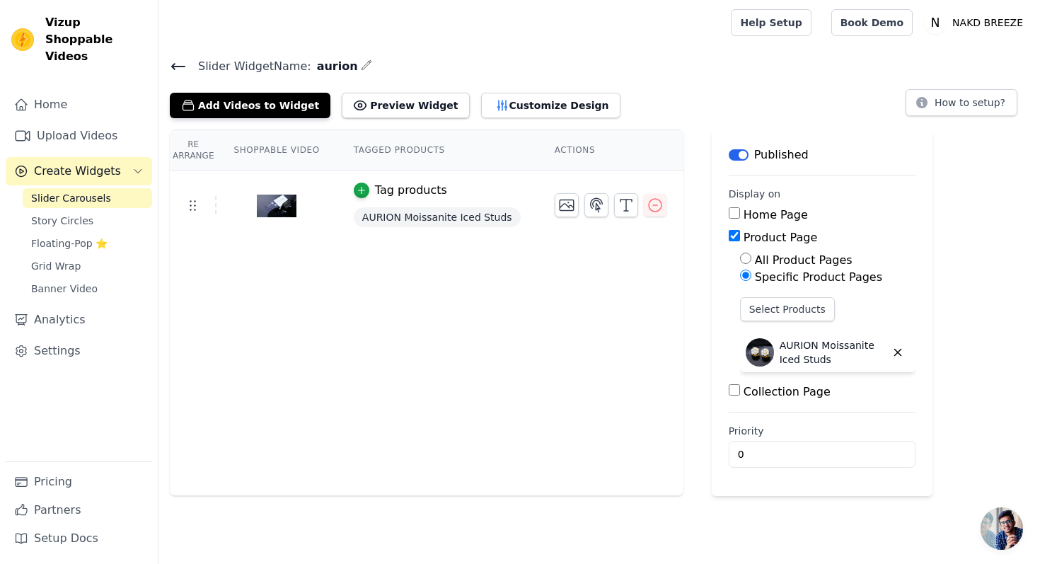
click at [184, 65] on icon at bounding box center [178, 67] width 13 height 6
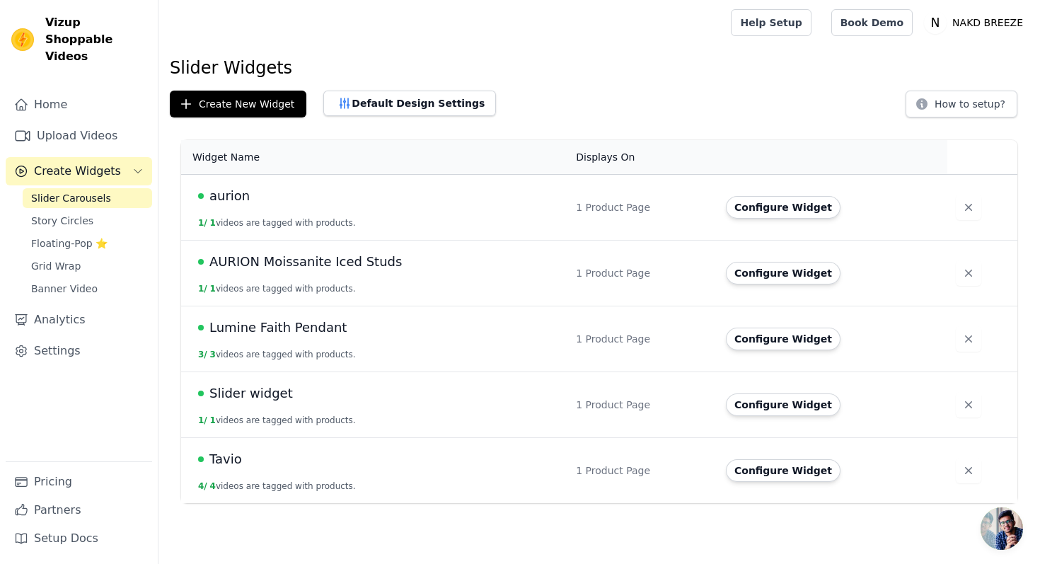
click at [327, 265] on span "AURION Moissanite Iced Studs" at bounding box center [306, 262] width 193 height 20
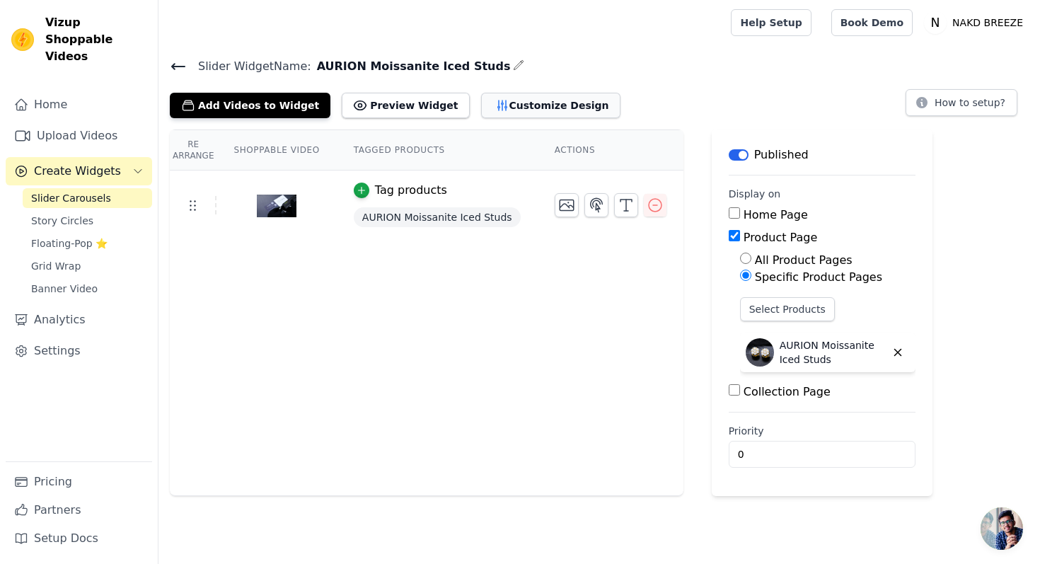
click at [534, 108] on button "Customize Design" at bounding box center [550, 105] width 139 height 25
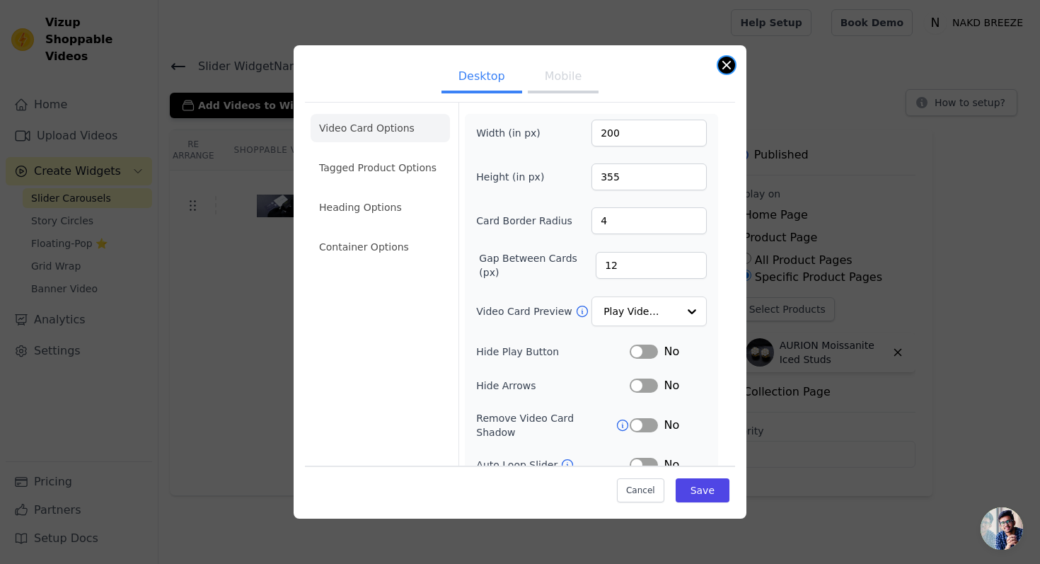
click at [728, 63] on button "Close modal" at bounding box center [726, 65] width 17 height 17
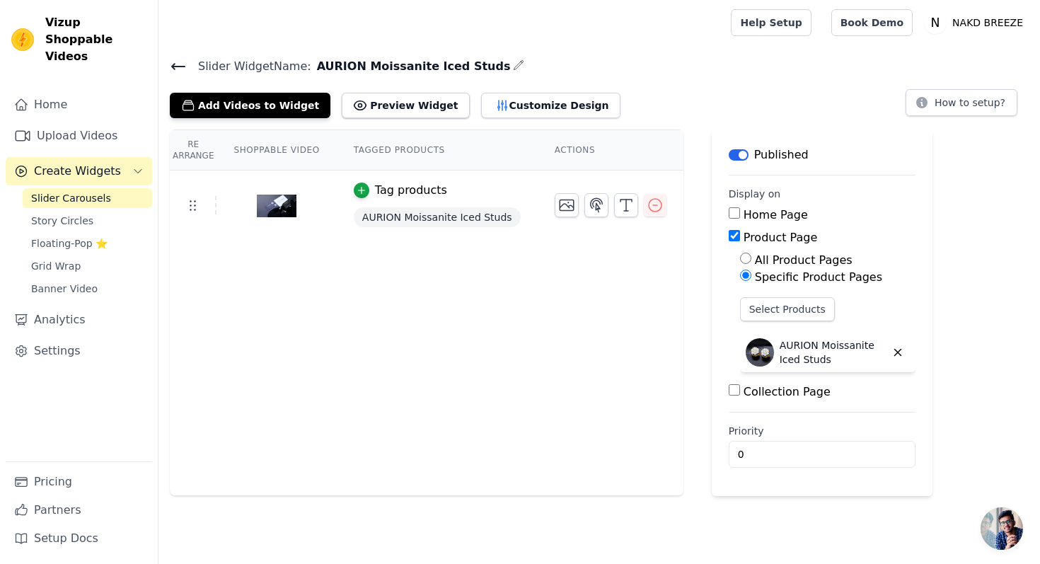
click at [175, 67] on icon at bounding box center [178, 66] width 17 height 17
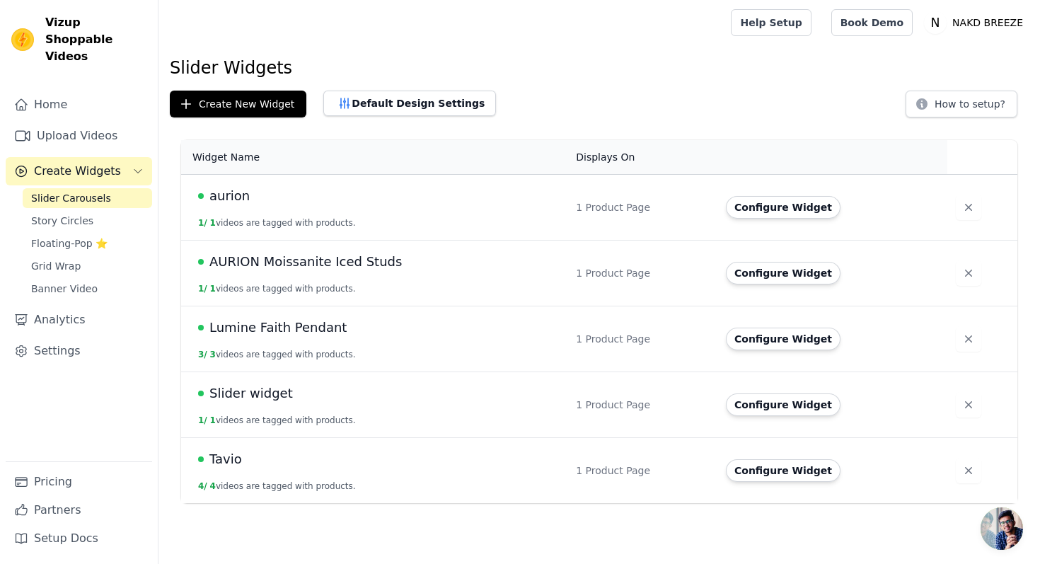
click at [240, 196] on span "aurion" at bounding box center [230, 196] width 40 height 20
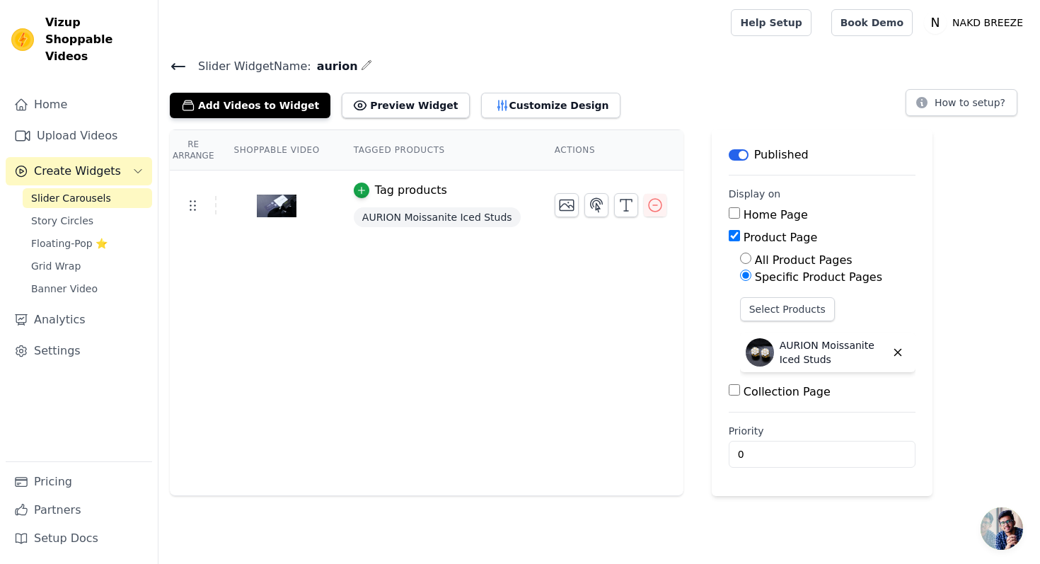
click at [177, 66] on icon at bounding box center [178, 67] width 13 height 6
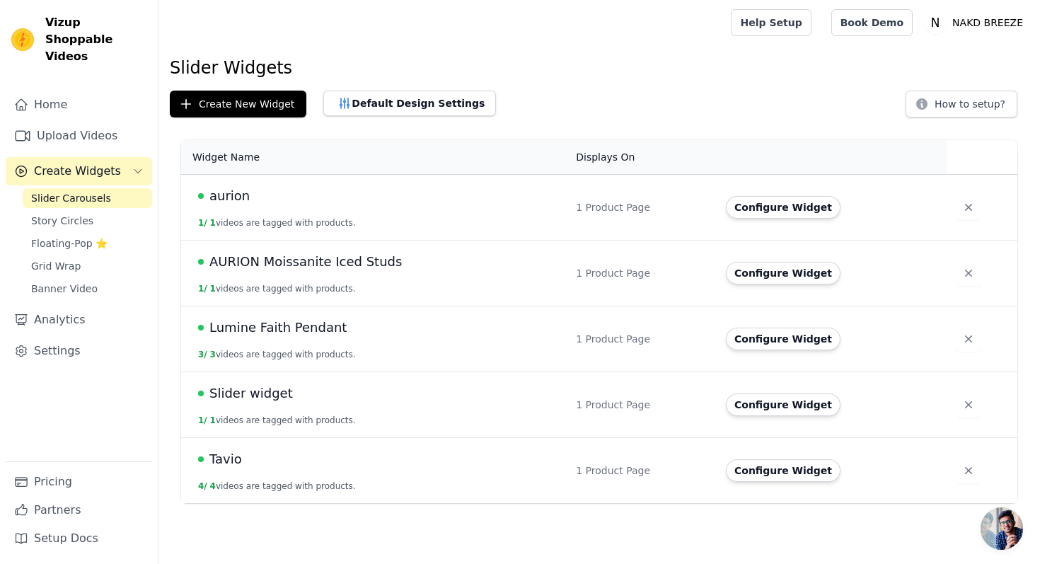
click at [266, 275] on td "AURION Moissanite Iced Studs 1 / 1 videos are tagged with products." at bounding box center [374, 274] width 386 height 66
drag, startPoint x: 384, startPoint y: 263, endPoint x: 367, endPoint y: 262, distance: 17.0
click at [367, 263] on span "AURION Moissanite Iced Studs" at bounding box center [306, 262] width 193 height 20
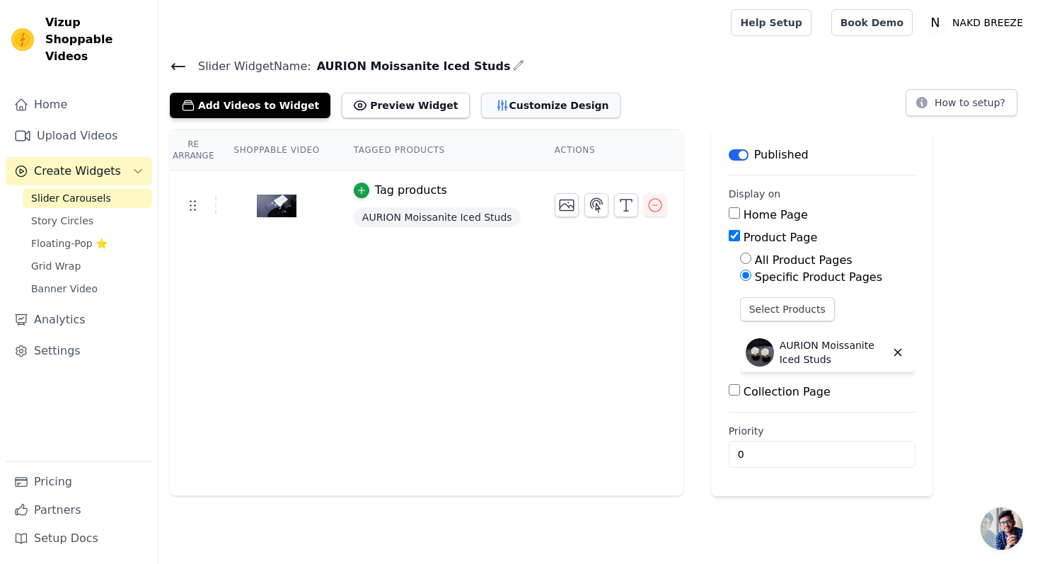
click at [519, 109] on button "Customize Design" at bounding box center [550, 105] width 139 height 25
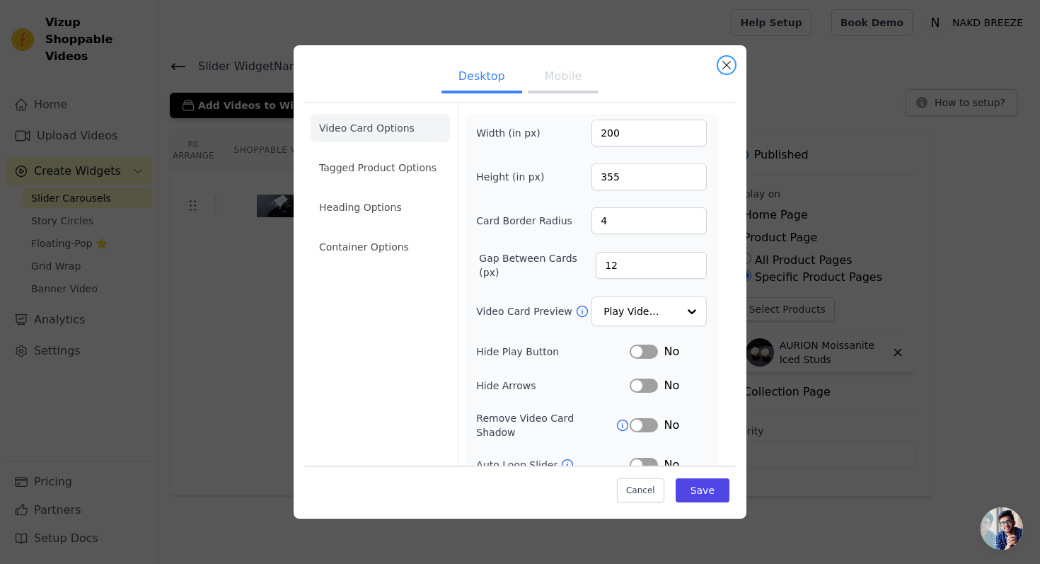
click at [725, 64] on button "Close modal" at bounding box center [726, 65] width 17 height 17
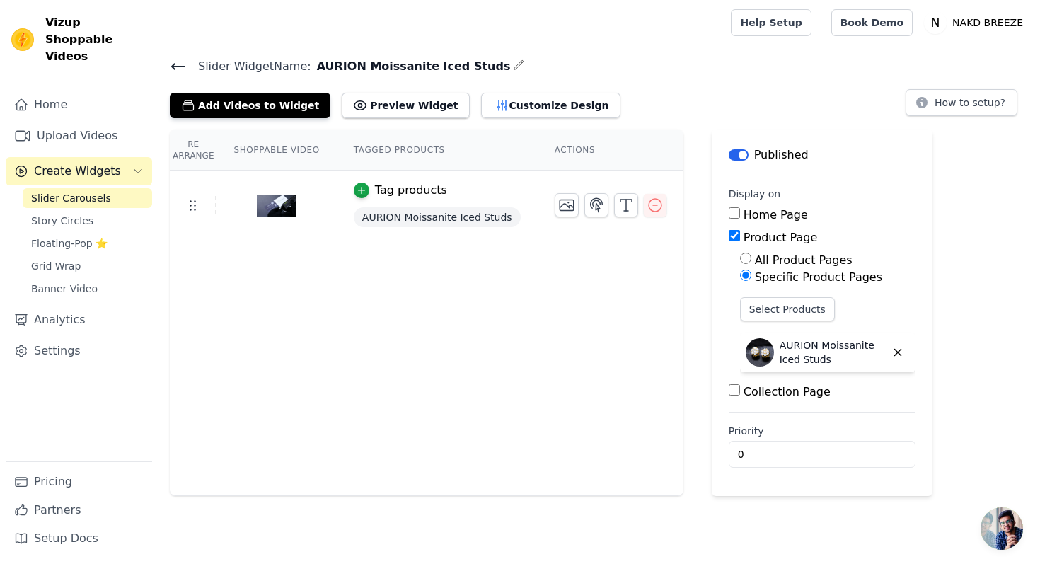
click at [185, 66] on icon at bounding box center [178, 66] width 17 height 17
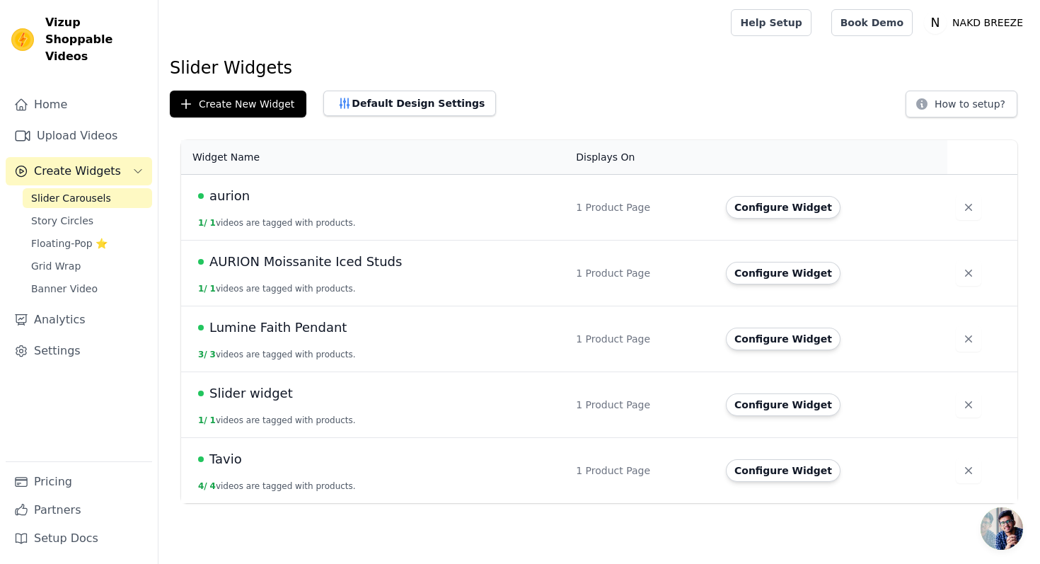
click at [224, 191] on span "aurion" at bounding box center [230, 196] width 40 height 20
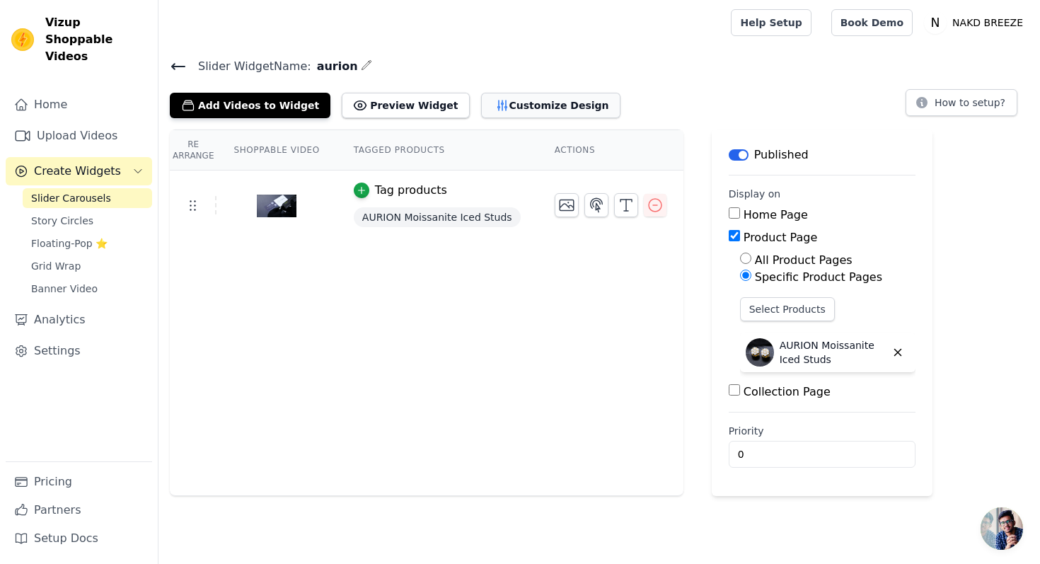
click at [487, 101] on button "Customize Design" at bounding box center [550, 105] width 139 height 25
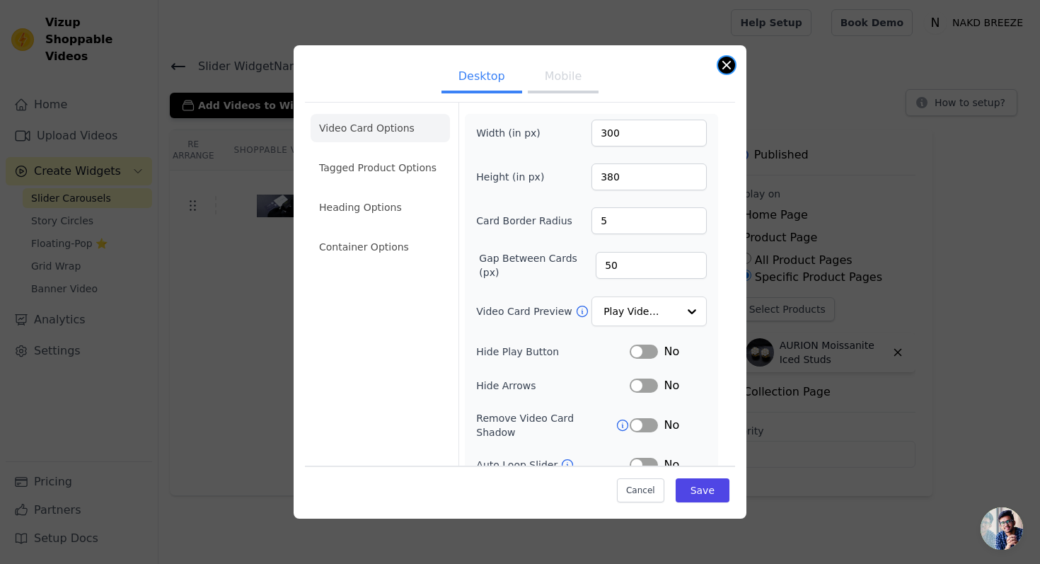
click at [721, 67] on button "Close modal" at bounding box center [726, 65] width 17 height 17
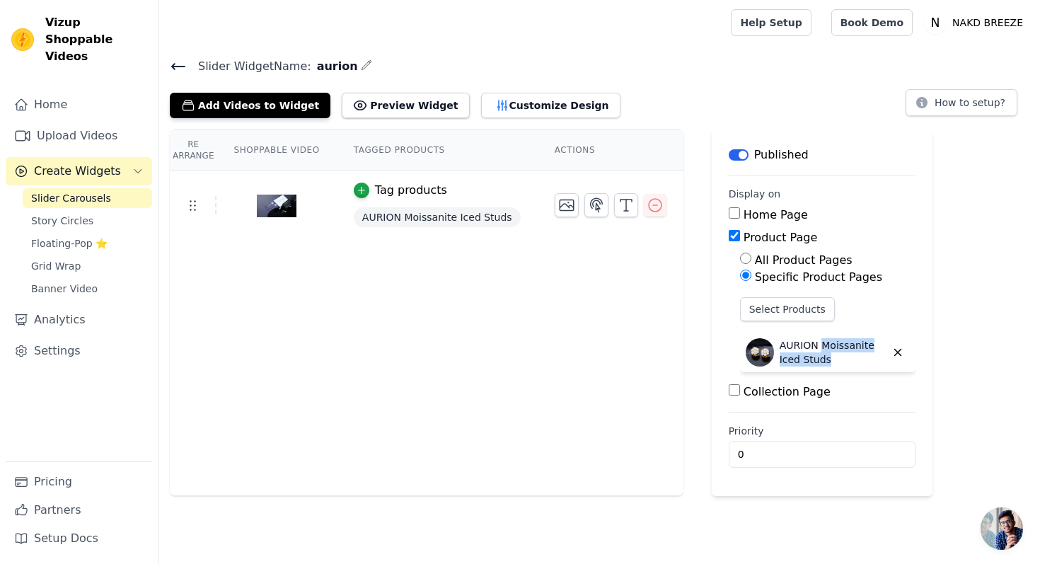
drag, startPoint x: 822, startPoint y: 357, endPoint x: 815, endPoint y: 342, distance: 16.8
click at [815, 342] on p "AURION Moissanite Iced Studs" at bounding box center [833, 352] width 106 height 28
copy p "Moissanite Iced Studs"
click at [176, 59] on icon at bounding box center [178, 66] width 17 height 17
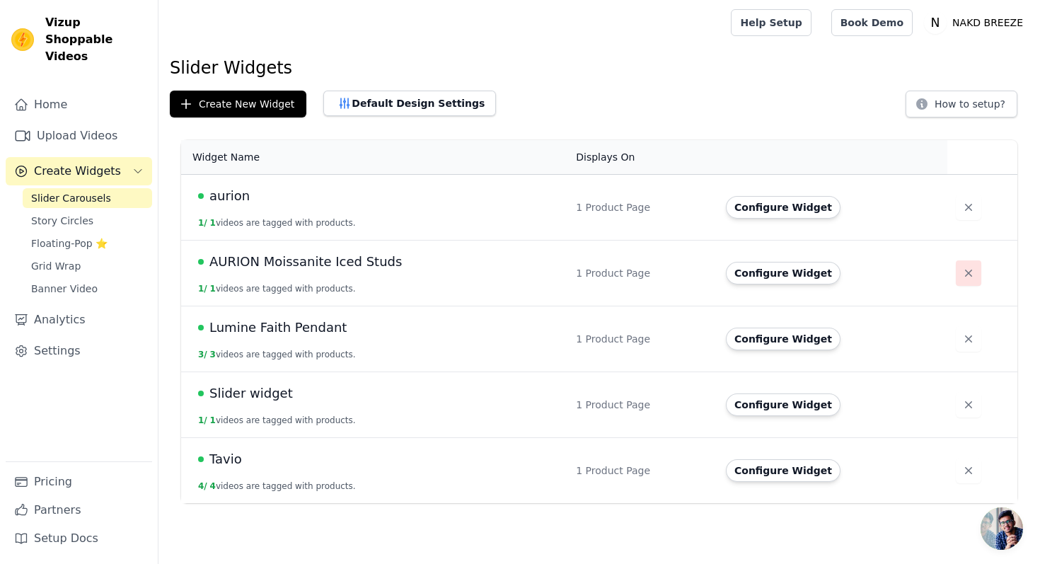
click at [968, 272] on icon "button" at bounding box center [969, 273] width 14 height 14
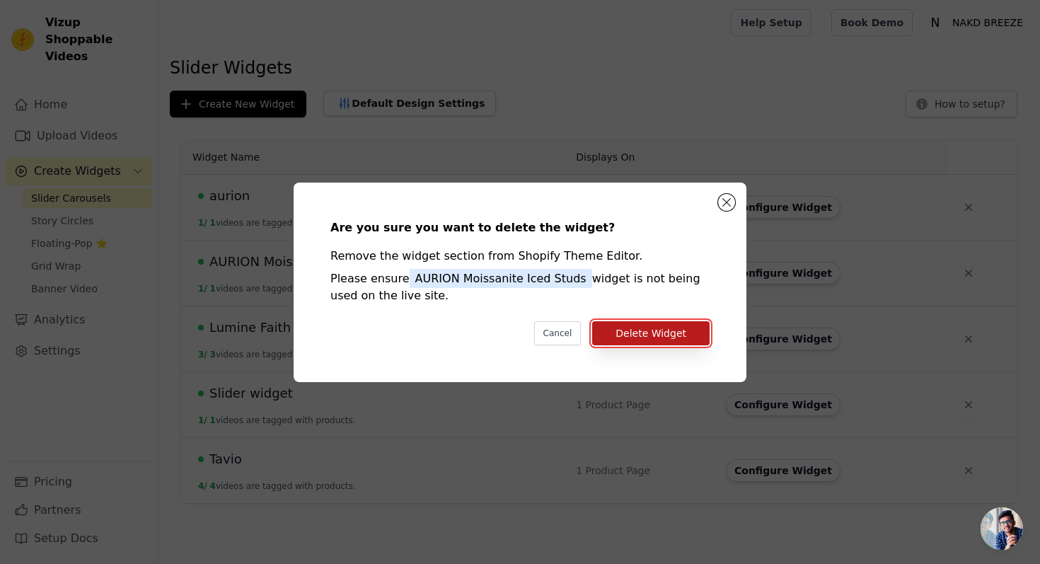
click at [631, 331] on button "Delete Widget" at bounding box center [650, 333] width 117 height 24
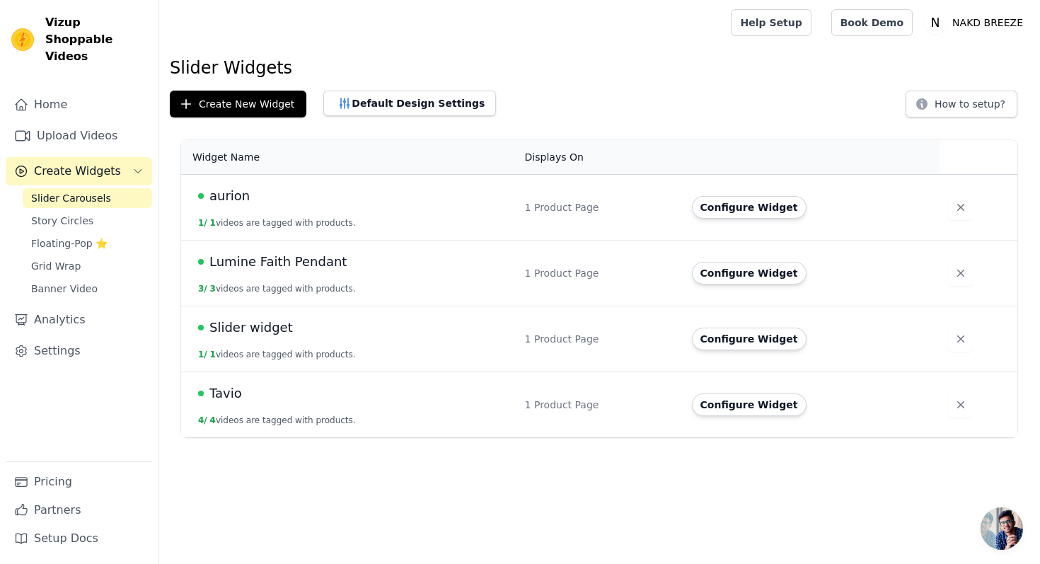
click at [242, 195] on span "aurion" at bounding box center [230, 196] width 40 height 20
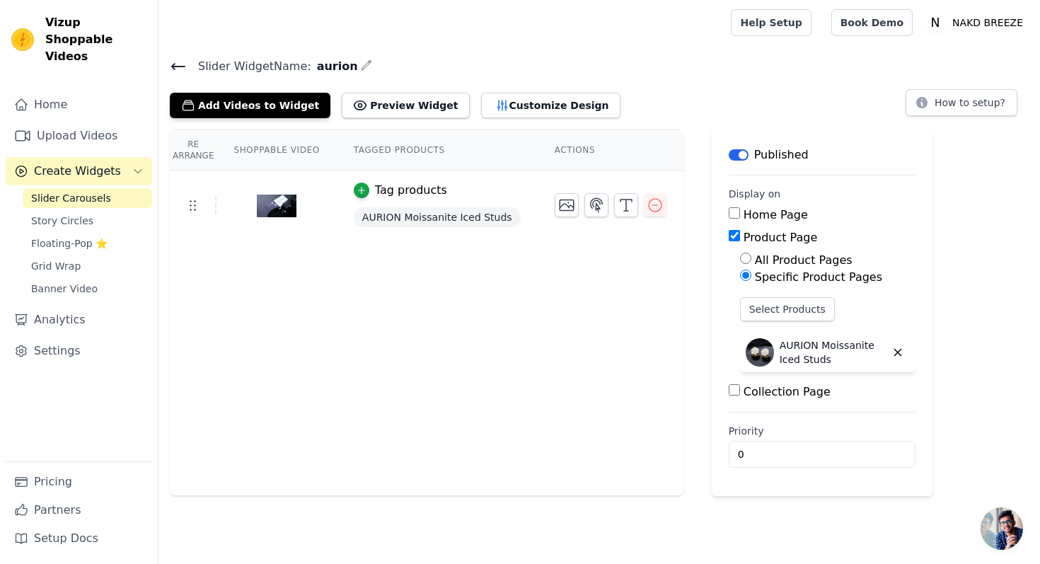
click at [362, 69] on icon "button" at bounding box center [366, 64] width 9 height 9
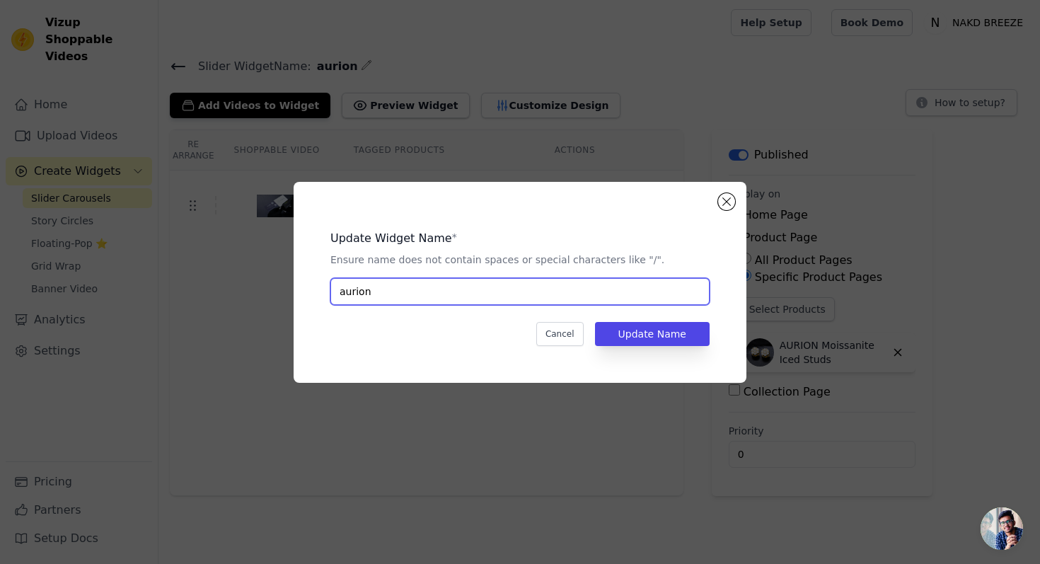
click at [386, 298] on input "aurion" at bounding box center [520, 291] width 379 height 27
paste input "Moissanite Iced Studs"
type input "aurion Moissanite Iced Studs"
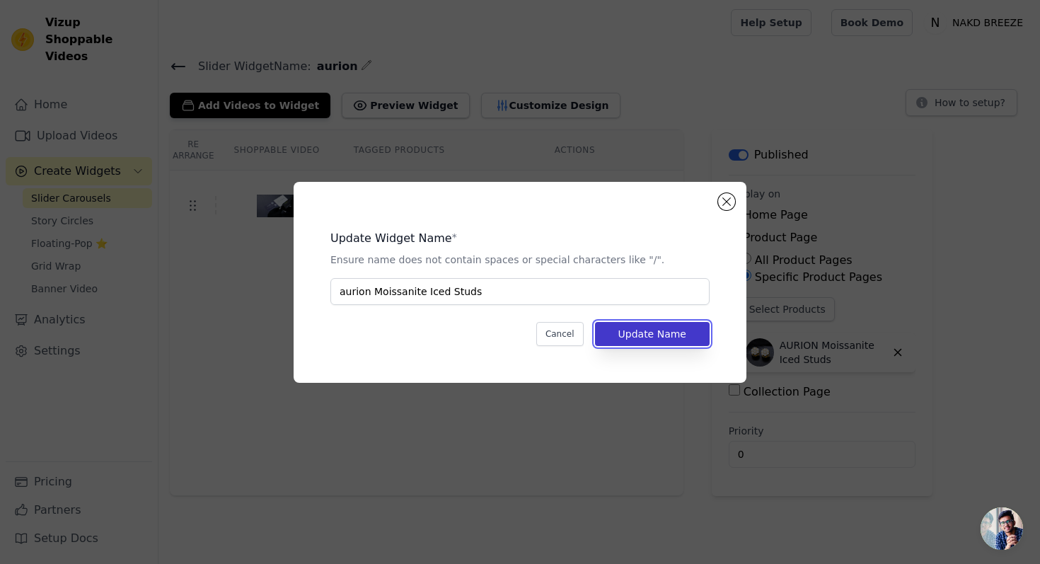
click at [649, 338] on button "Update Name" at bounding box center [652, 334] width 115 height 24
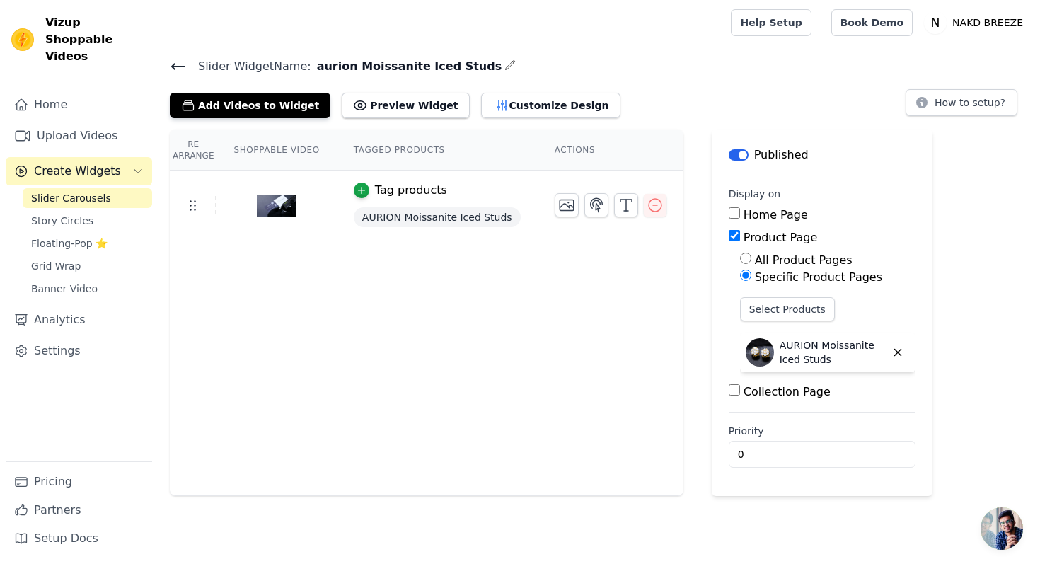
click at [182, 67] on icon at bounding box center [178, 66] width 17 height 17
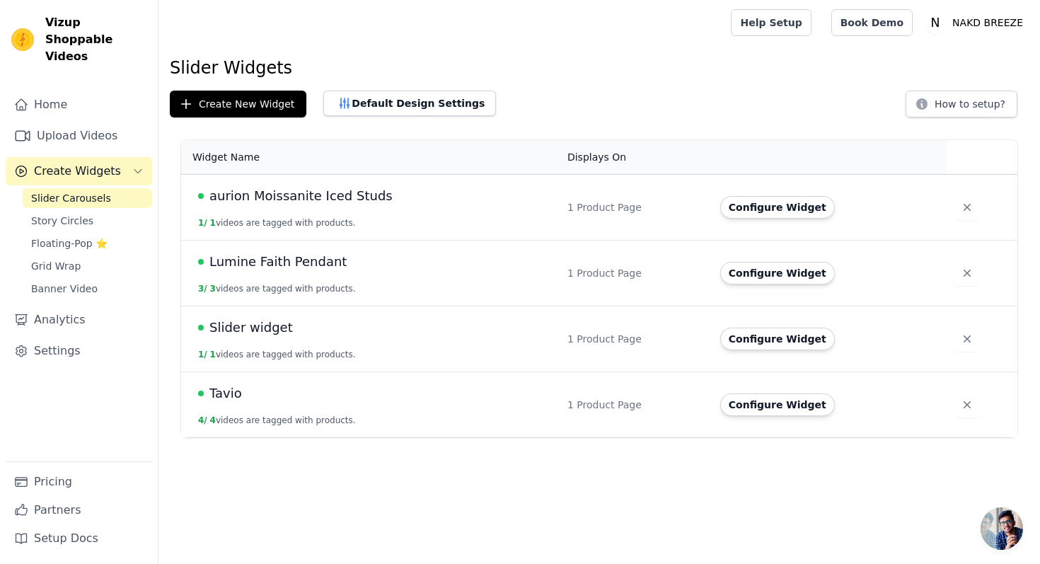
click at [297, 263] on span "Lumine Faith Pendant" at bounding box center [278, 262] width 137 height 20
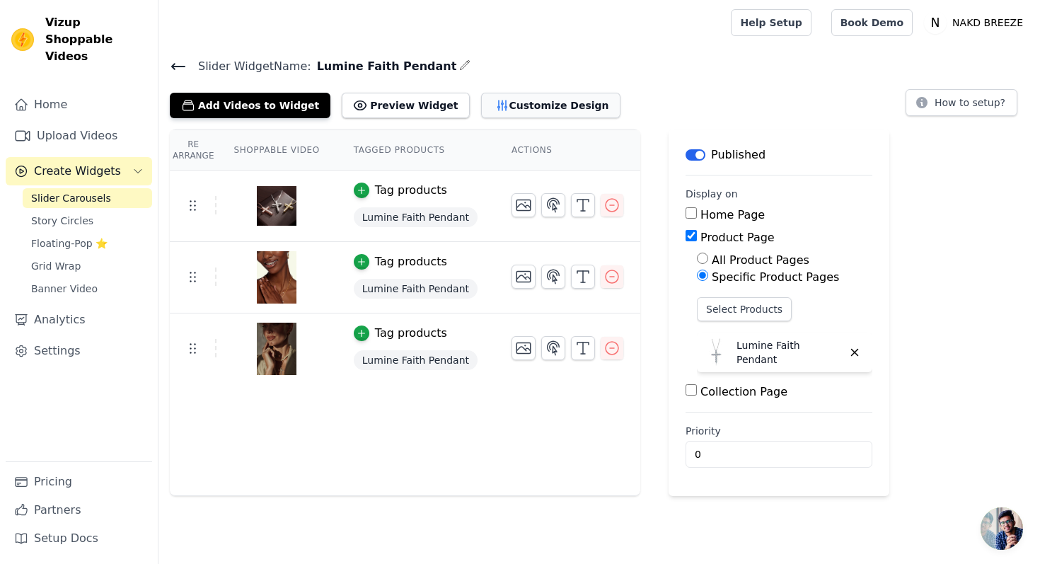
click at [498, 112] on button "Customize Design" at bounding box center [550, 105] width 139 height 25
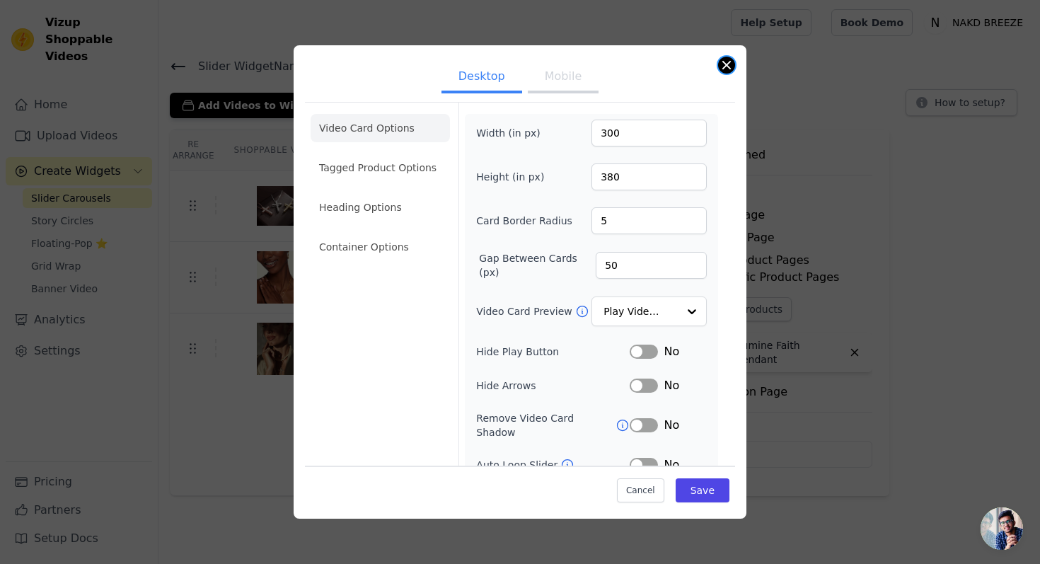
click at [729, 59] on button "Close modal" at bounding box center [726, 65] width 17 height 17
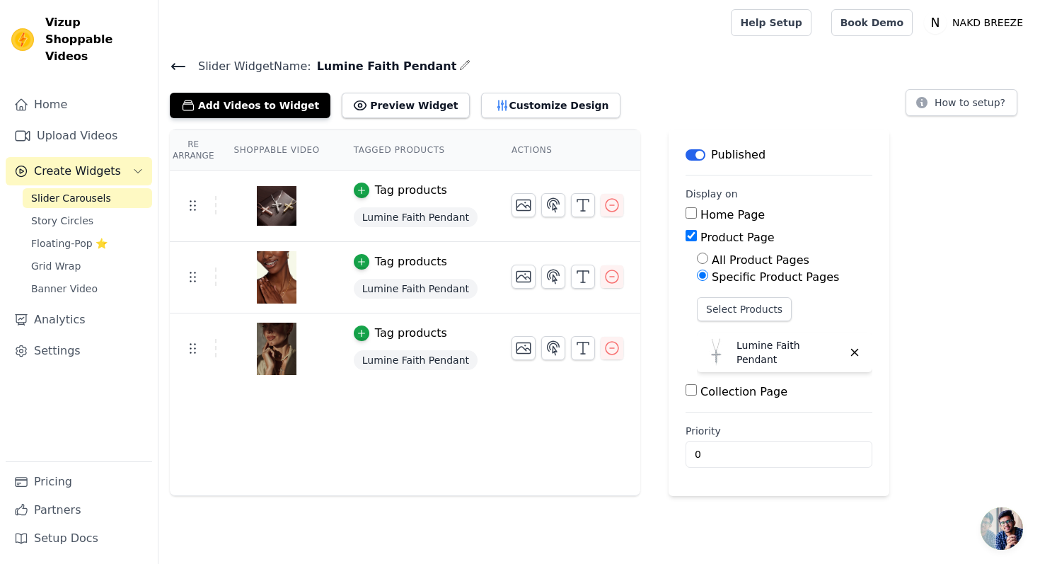
click at [181, 65] on icon at bounding box center [178, 67] width 13 height 6
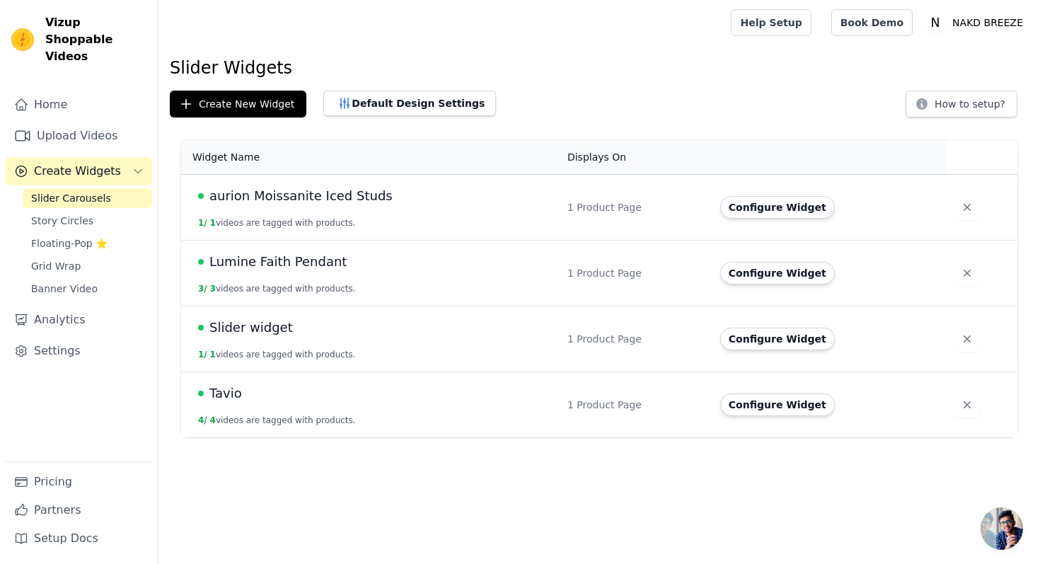
click at [268, 328] on span "Slider widget" at bounding box center [252, 328] width 84 height 20
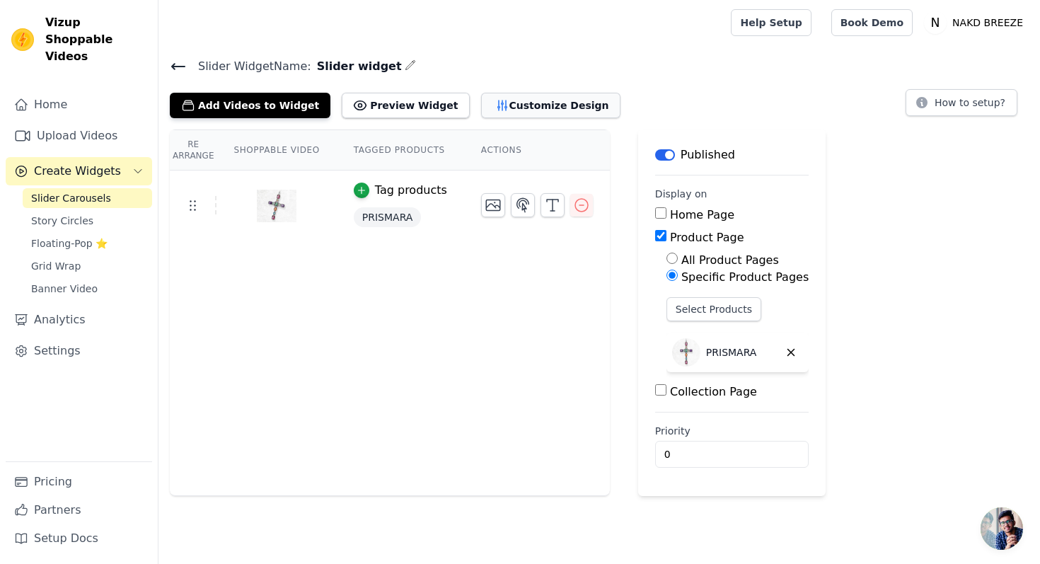
click at [503, 100] on button "Customize Design" at bounding box center [550, 105] width 139 height 25
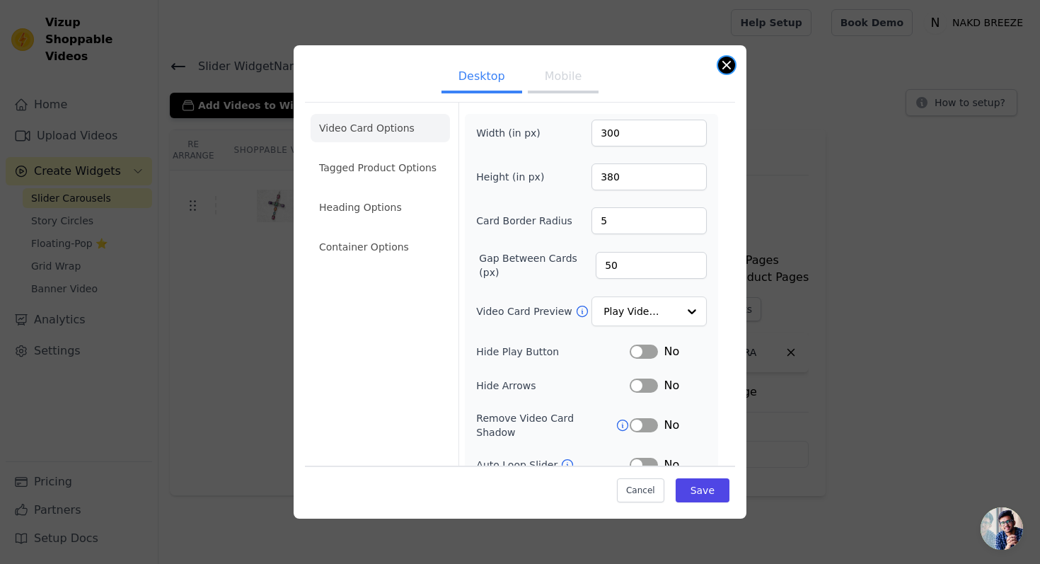
click at [718, 66] on div "Desktop Mobile Video Card Options Tagged Product Options Heading Options Contai…" at bounding box center [520, 282] width 453 height 474
click at [730, 64] on button "Close modal" at bounding box center [726, 65] width 17 height 17
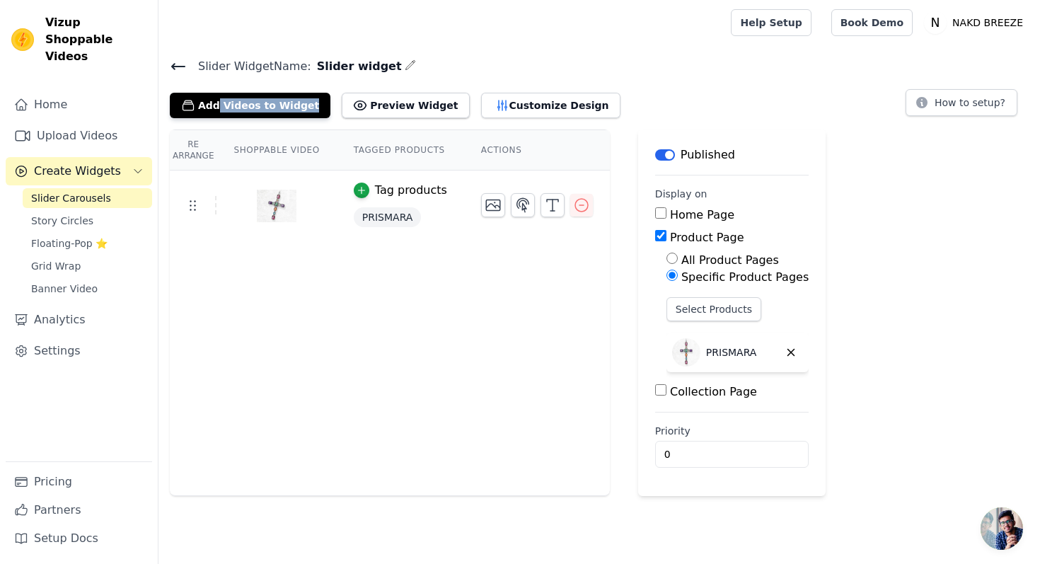
click at [382, 75] on div "Slider Widget Name: Slider widget Add Videos to Widget Preview Widget Customize…" at bounding box center [600, 88] width 882 height 62
click at [405, 68] on icon "button" at bounding box center [410, 64] width 11 height 11
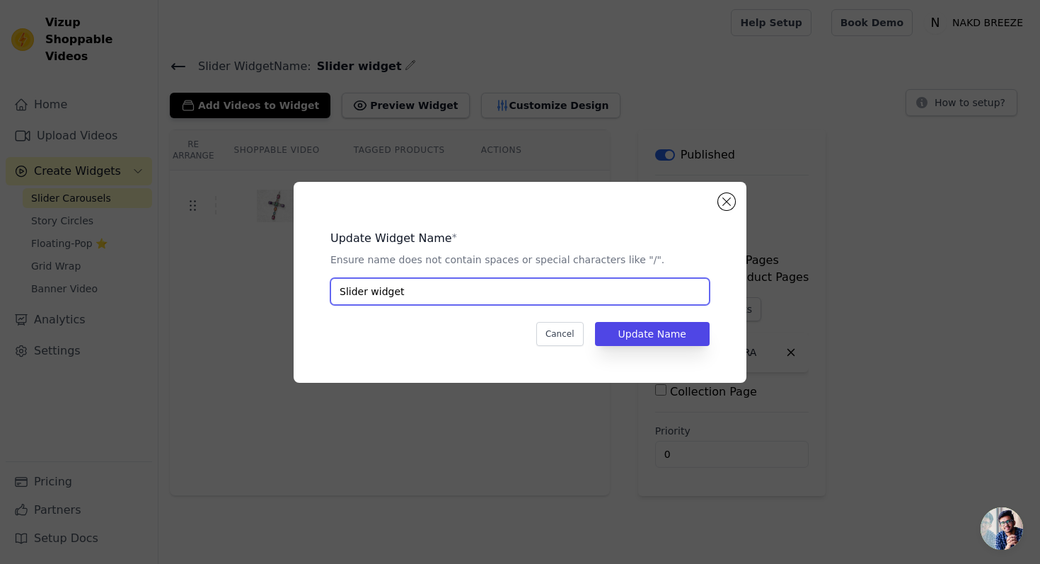
drag, startPoint x: 421, startPoint y: 295, endPoint x: 338, endPoint y: 289, distance: 83.7
click at [338, 289] on input "Slider widget" at bounding box center [520, 291] width 379 height 27
type input "Prismara"
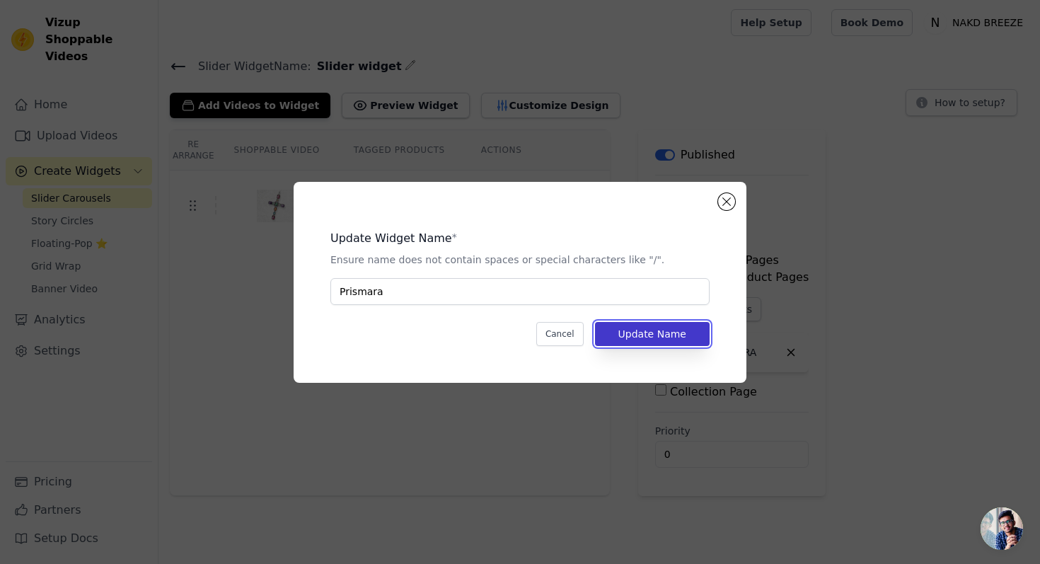
click at [665, 330] on button "Update Name" at bounding box center [652, 334] width 115 height 24
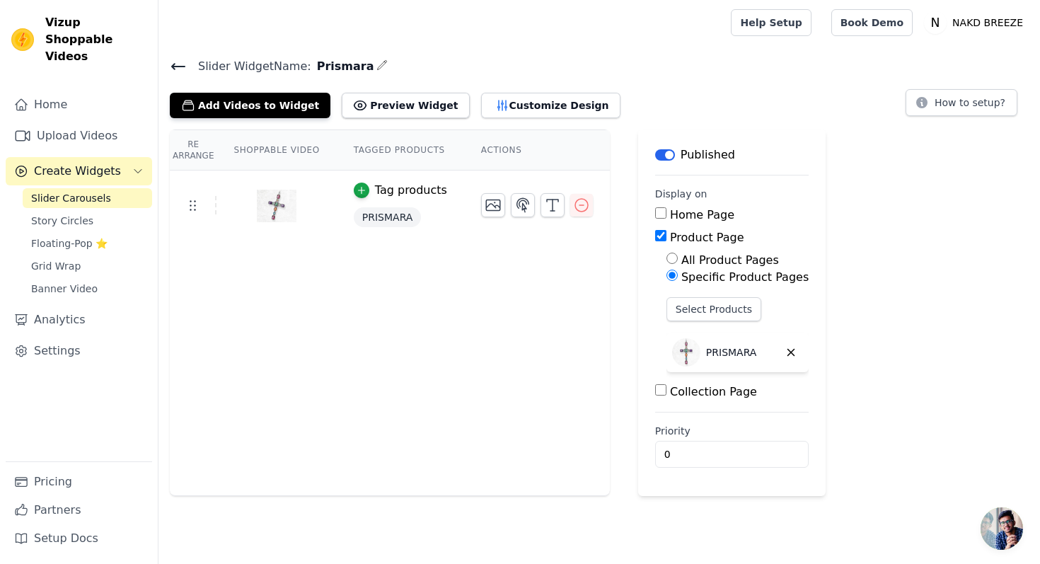
click at [182, 64] on icon at bounding box center [178, 66] width 17 height 17
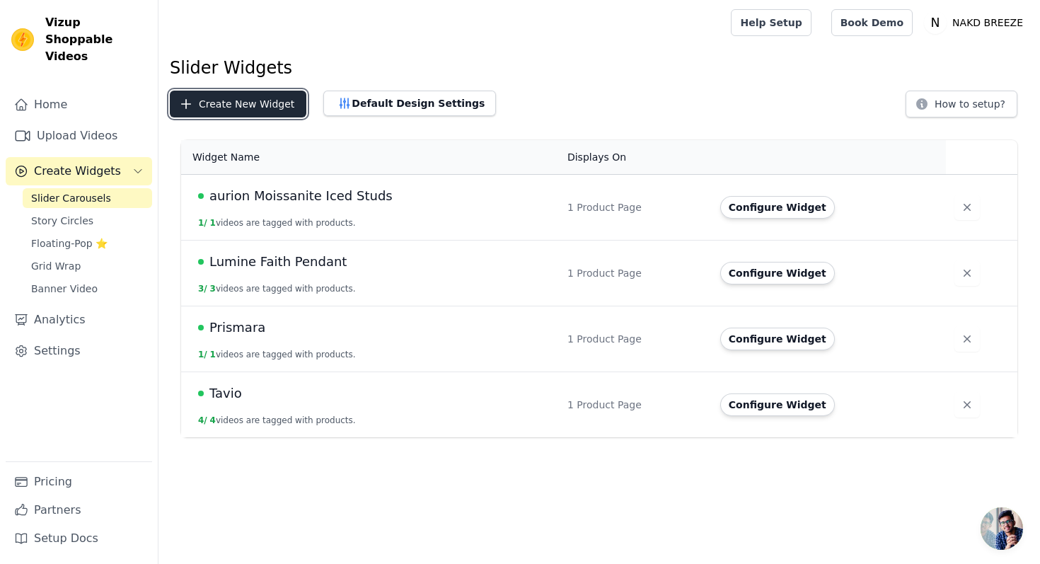
click at [246, 103] on button "Create New Widget" at bounding box center [238, 104] width 137 height 27
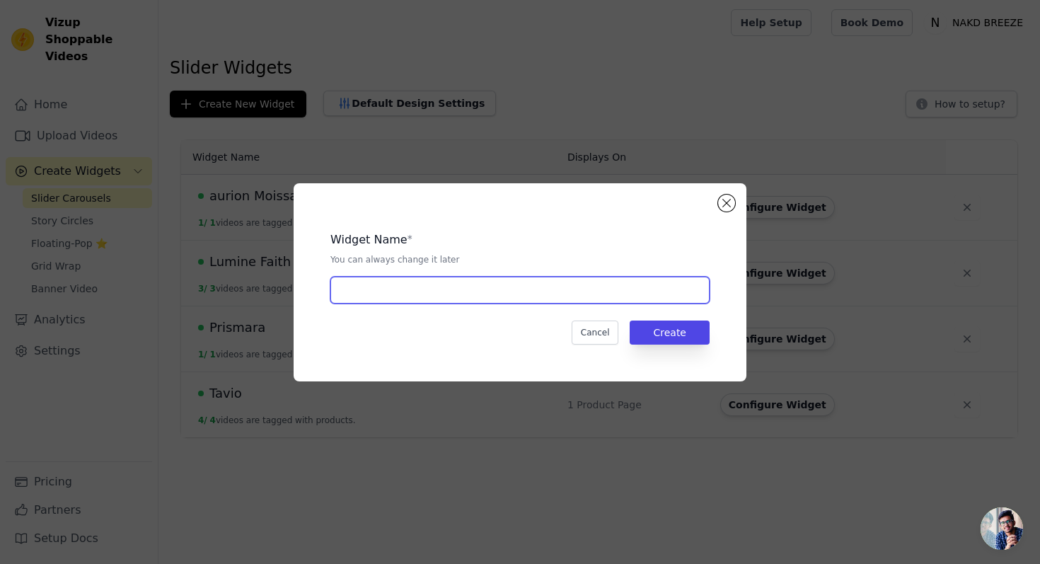
click at [392, 299] on input "text" at bounding box center [520, 290] width 379 height 27
type input "xyz"
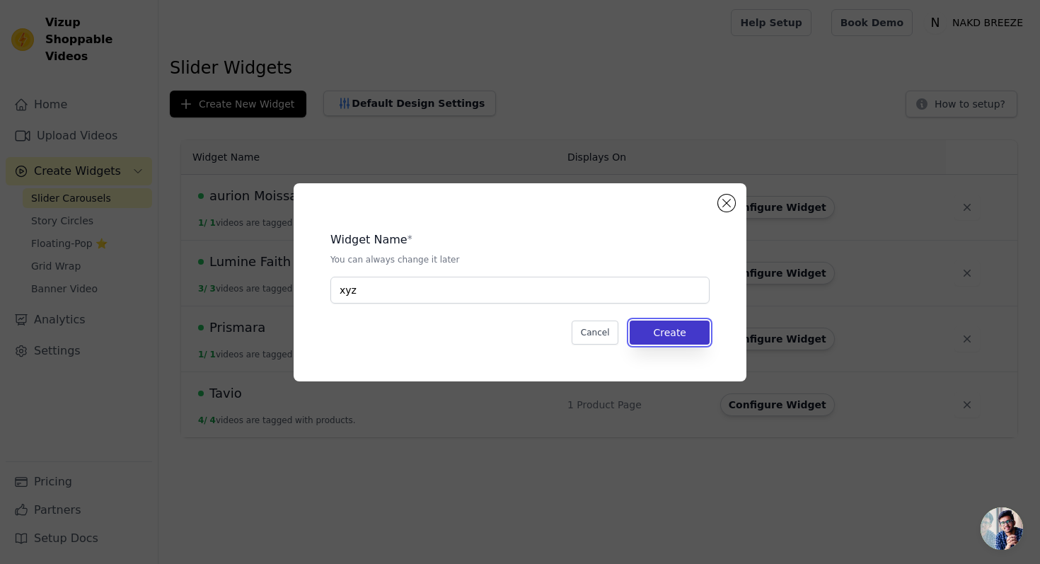
click at [683, 340] on button "Create" at bounding box center [670, 333] width 80 height 24
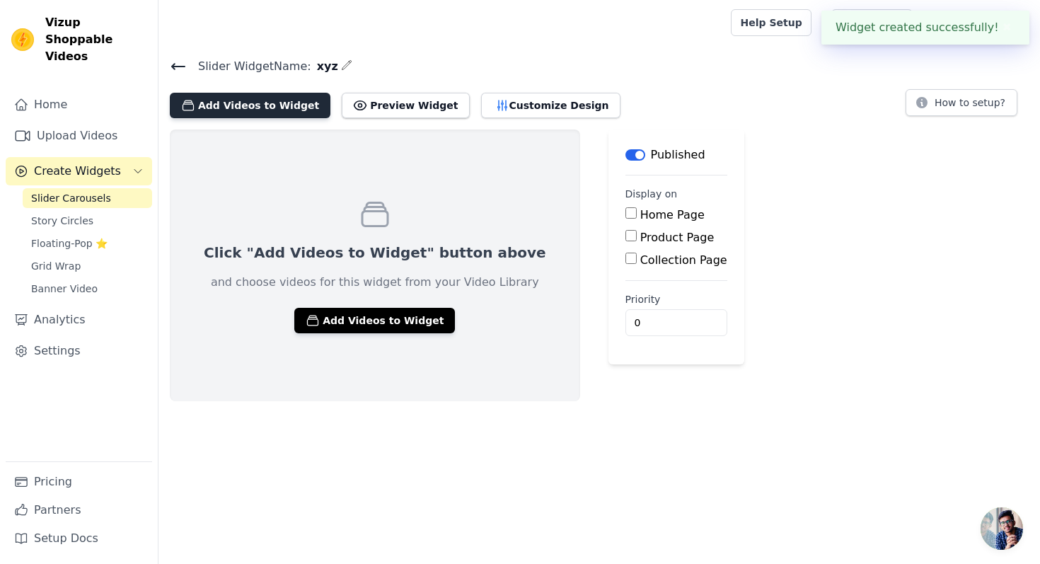
click at [268, 98] on button "Add Videos to Widget" at bounding box center [250, 105] width 161 height 25
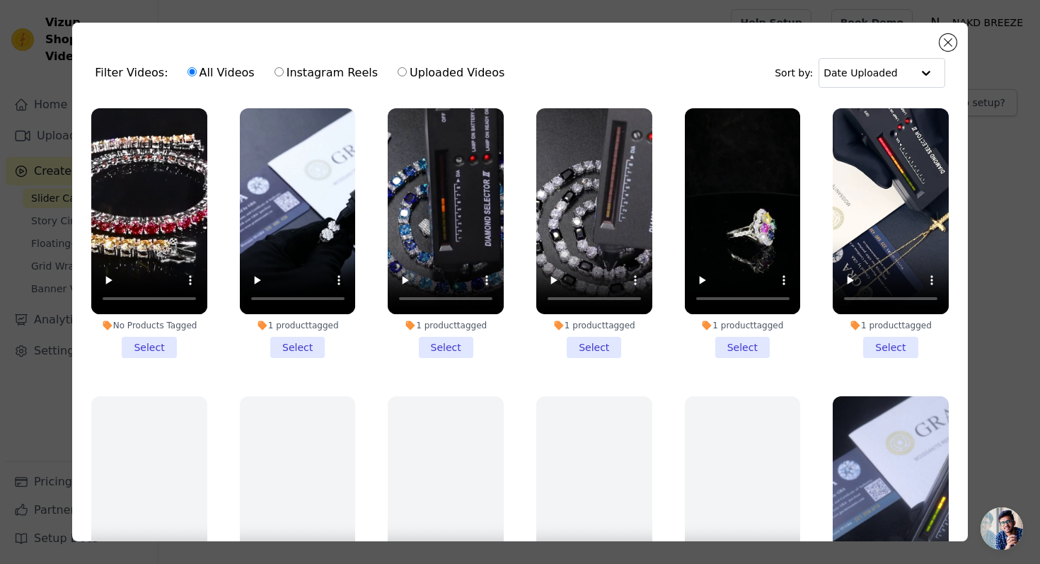
click at [433, 350] on li "1 product tagged Select" at bounding box center [446, 233] width 116 height 250
click at [0, 0] on input "1 product tagged Select" at bounding box center [0, 0] width 0 height 0
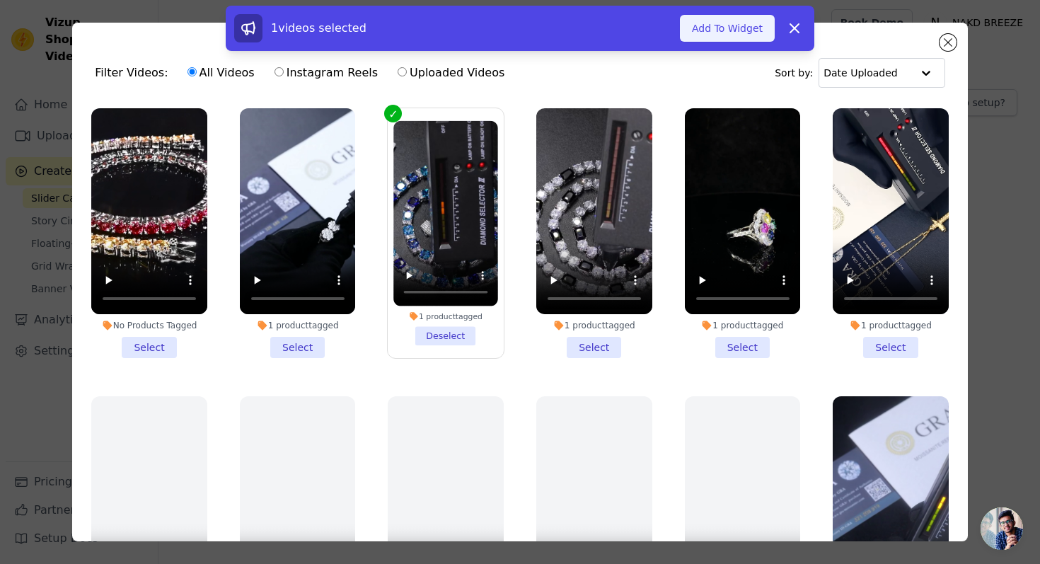
click at [721, 30] on button "Add To Widget" at bounding box center [727, 28] width 95 height 27
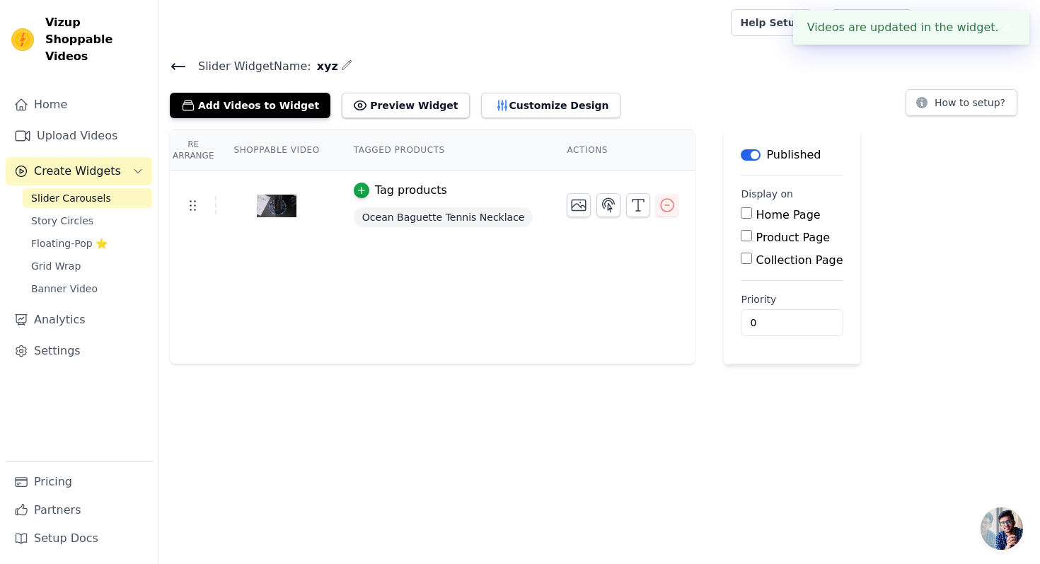
click at [762, 231] on label "Product Page" at bounding box center [794, 237] width 74 height 13
click at [752, 231] on input "Product Page" at bounding box center [746, 235] width 11 height 11
checkbox input "true"
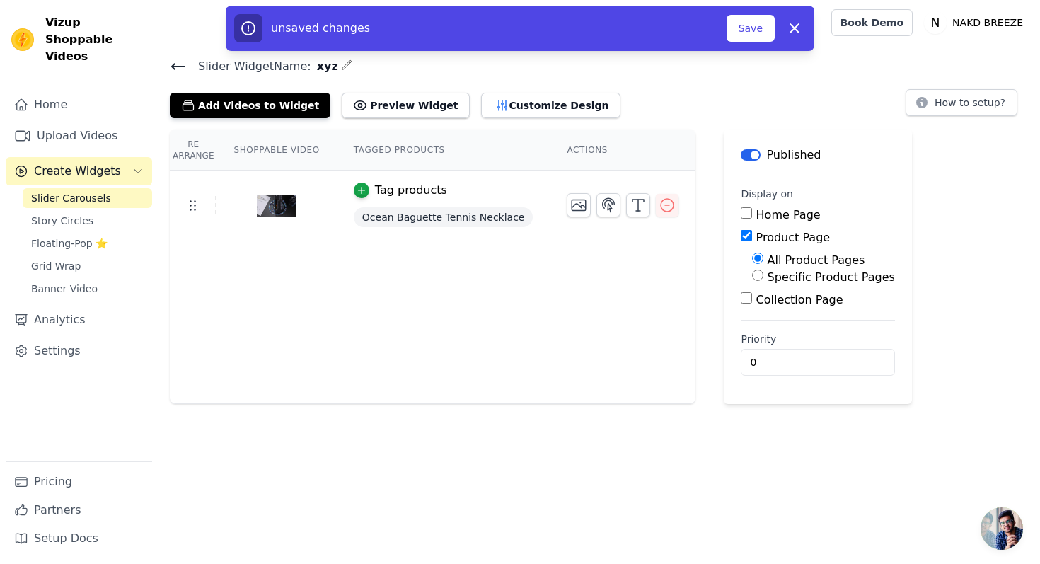
click at [776, 276] on label "Specific Product Pages" at bounding box center [831, 276] width 127 height 13
click at [764, 276] on input "Specific Product Pages" at bounding box center [757, 275] width 11 height 11
radio input "true"
click at [778, 306] on button "Select Products" at bounding box center [799, 309] width 95 height 24
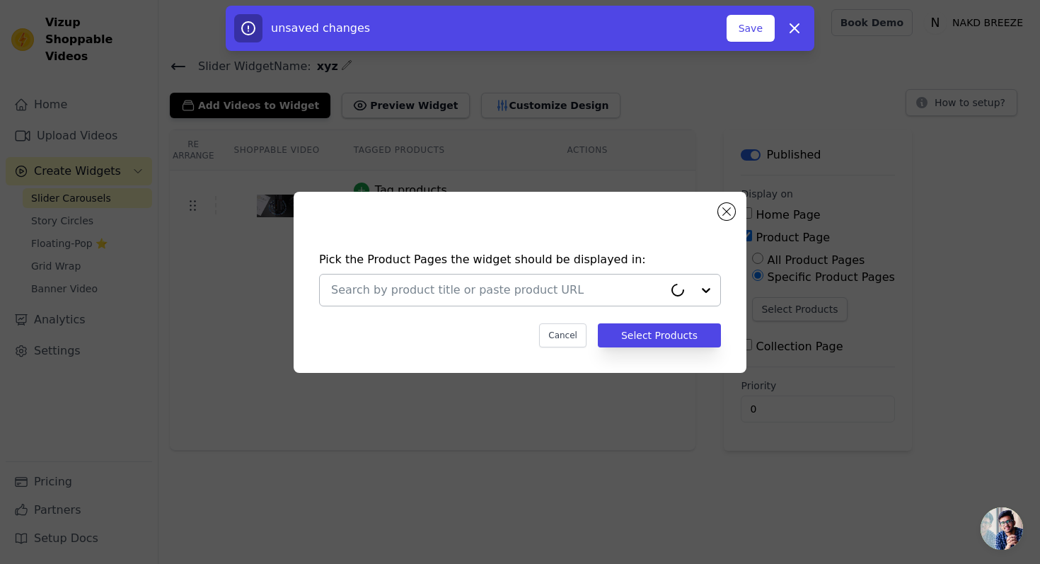
click at [511, 301] on div at bounding box center [497, 290] width 333 height 31
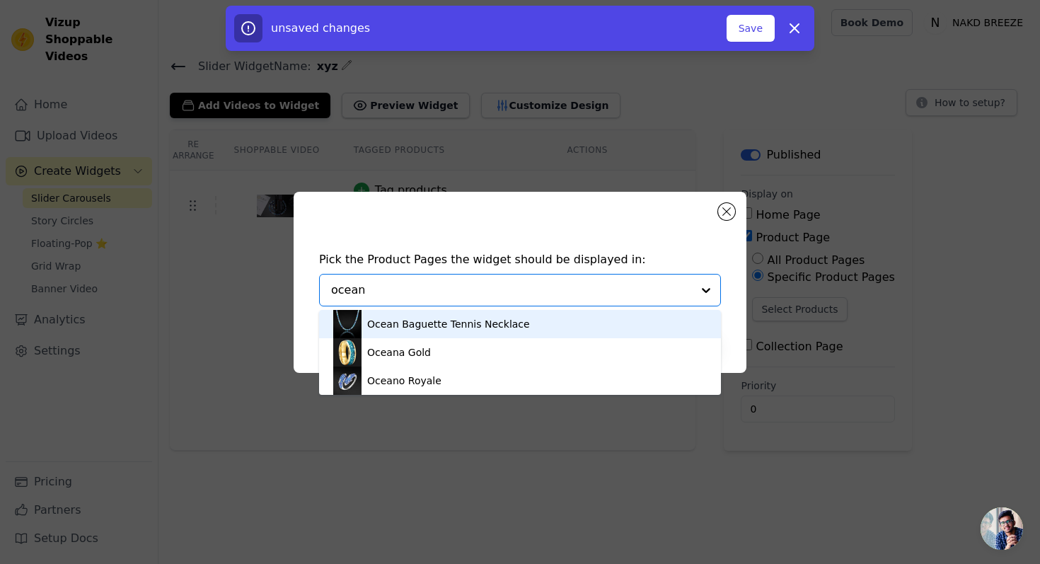
type input "ocean b"
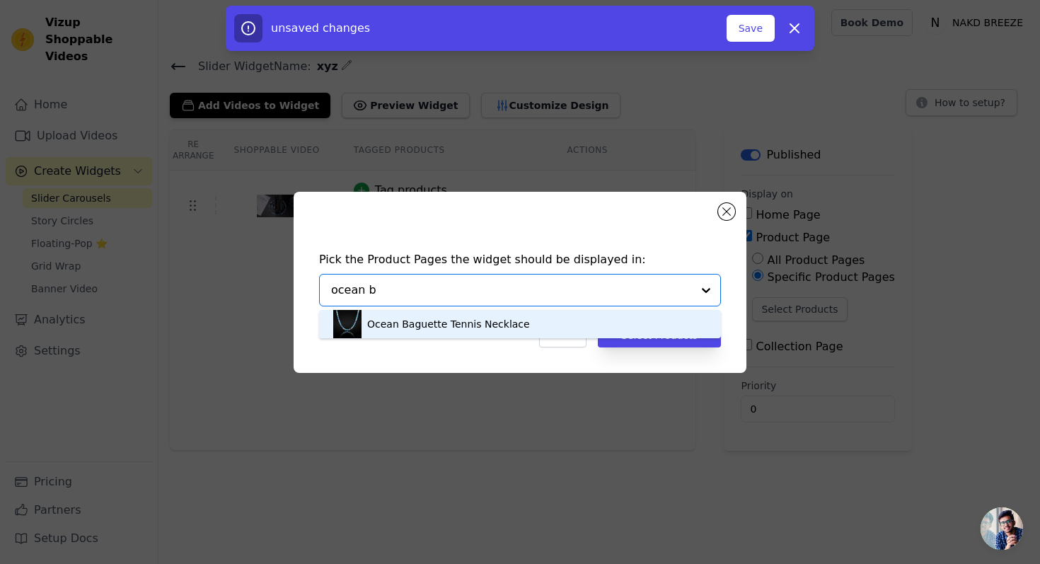
click at [432, 328] on div "Ocean Baguette Tennis Necklace" at bounding box center [448, 324] width 163 height 14
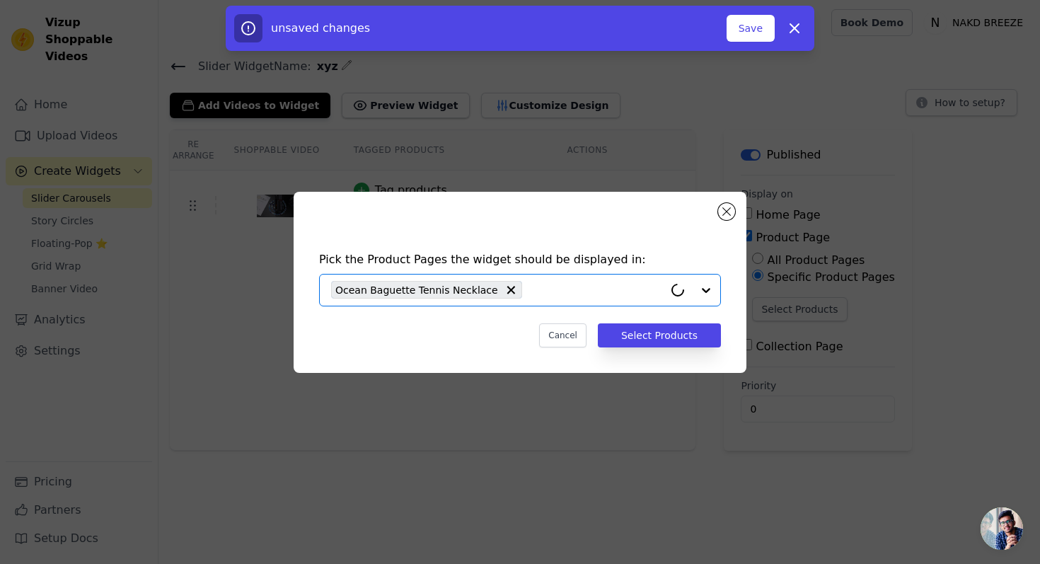
click at [477, 172] on div "Pick the Product Pages the widget should be displayed in: Option Ocean Baguette…" at bounding box center [520, 282] width 995 height 227
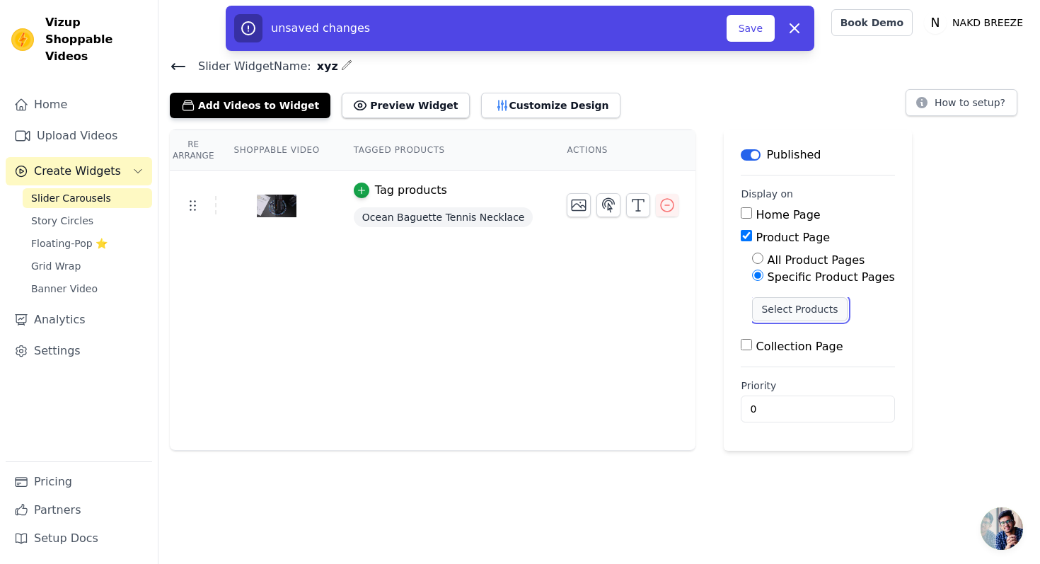
click at [796, 306] on button "Select Products" at bounding box center [799, 309] width 95 height 24
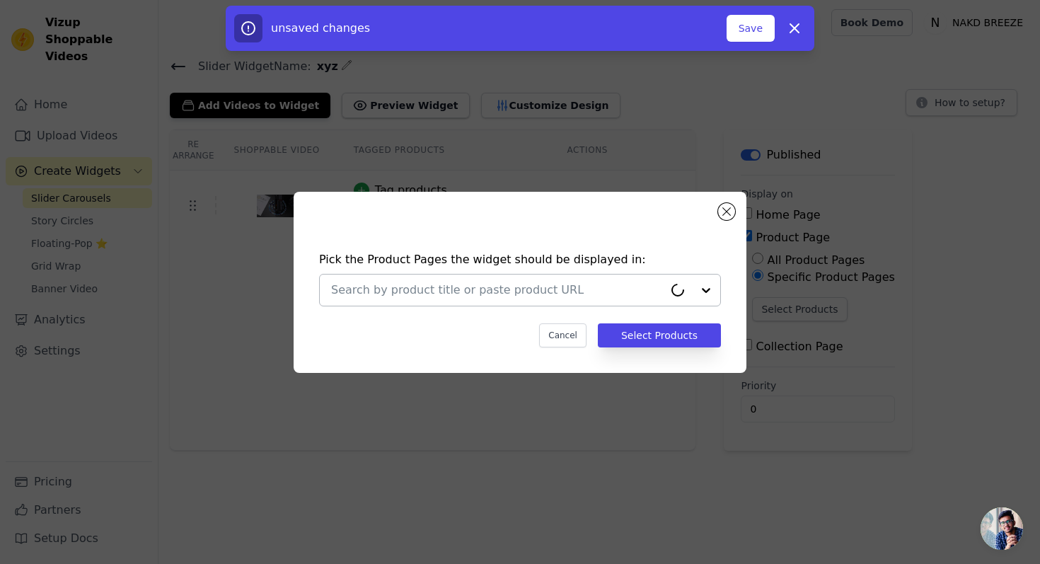
click at [556, 284] on input "text" at bounding box center [497, 290] width 333 height 17
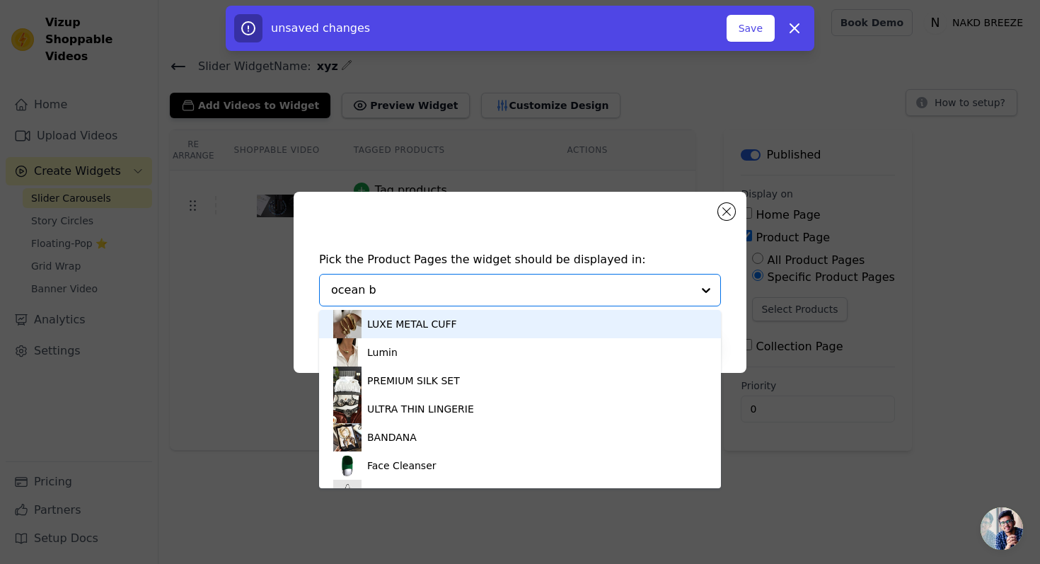
type input "ocean bo"
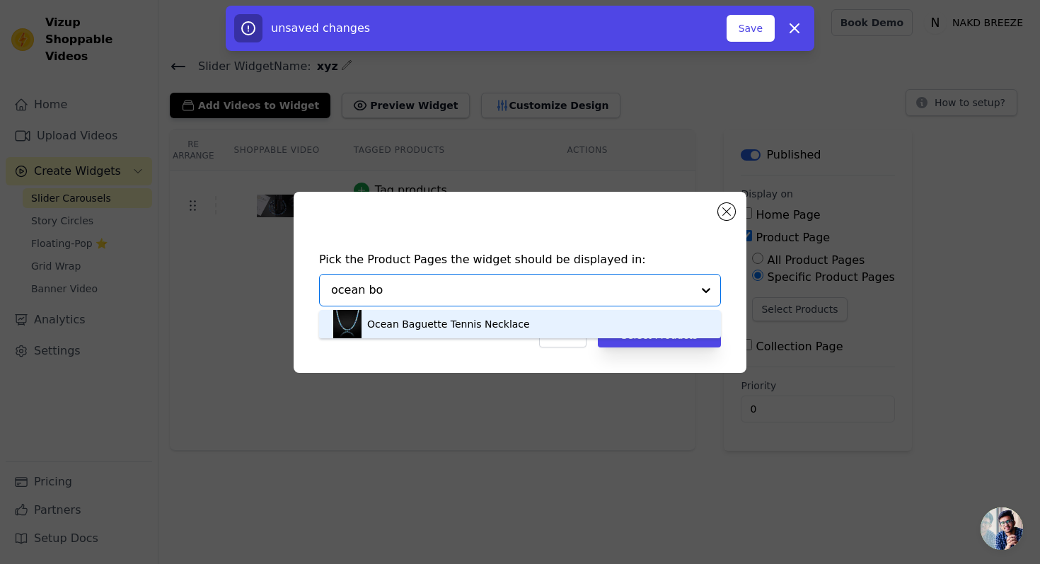
click at [504, 326] on div "Ocean Baguette Tennis Necklace" at bounding box center [448, 324] width 163 height 14
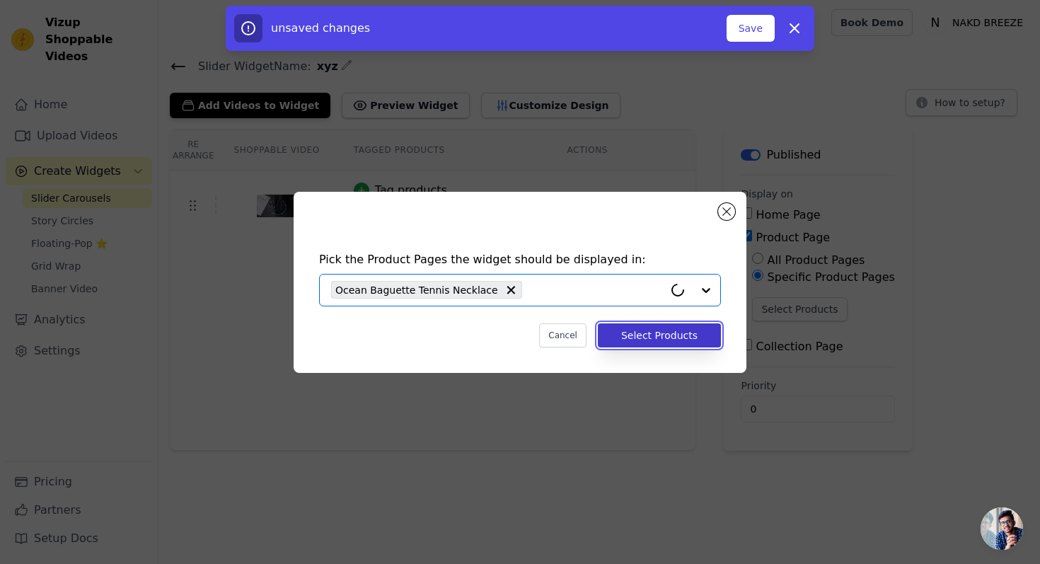
click at [663, 334] on button "Select Products" at bounding box center [659, 335] width 123 height 24
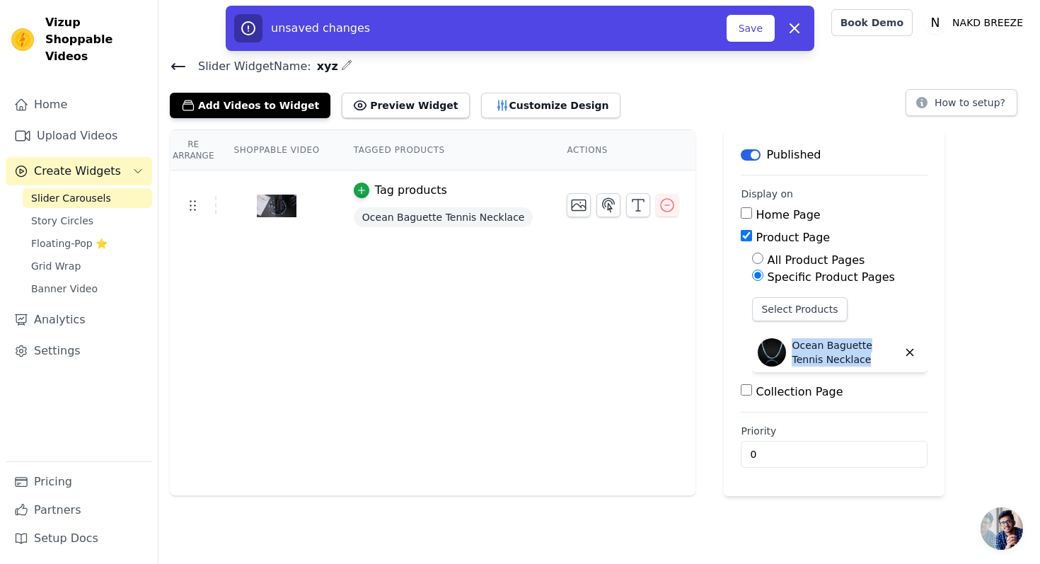
drag, startPoint x: 861, startPoint y: 360, endPoint x: 782, endPoint y: 343, distance: 81.1
click at [782, 343] on div "Ocean Baguette Tennis Necklace" at bounding box center [828, 352] width 140 height 28
copy p "Ocean Baguette Tennis Necklace"
click at [341, 66] on icon "button" at bounding box center [346, 64] width 11 height 11
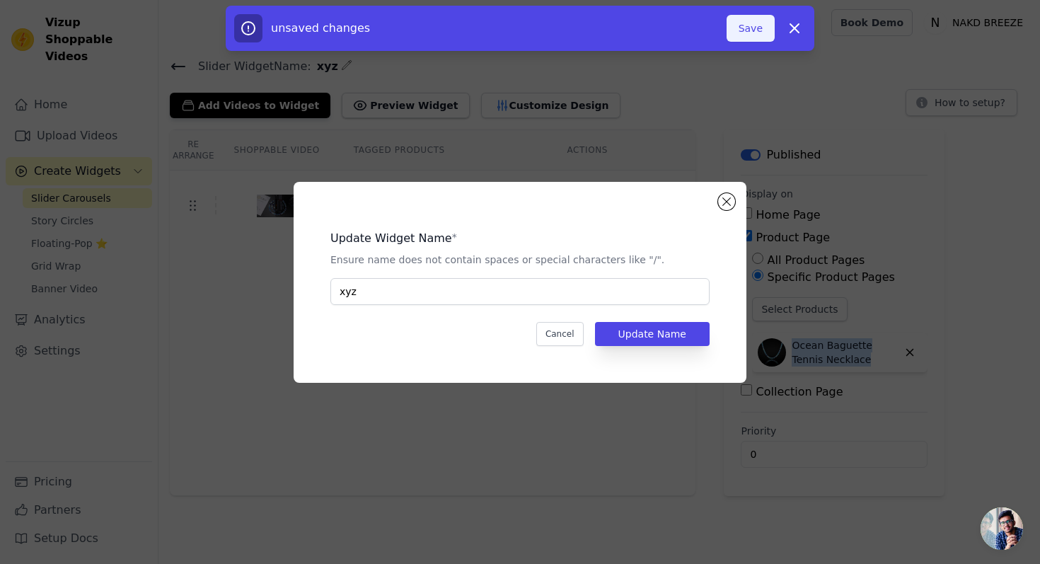
click at [759, 18] on button "Save" at bounding box center [751, 28] width 48 height 27
click at [749, 27] on button "Save" at bounding box center [751, 28] width 48 height 27
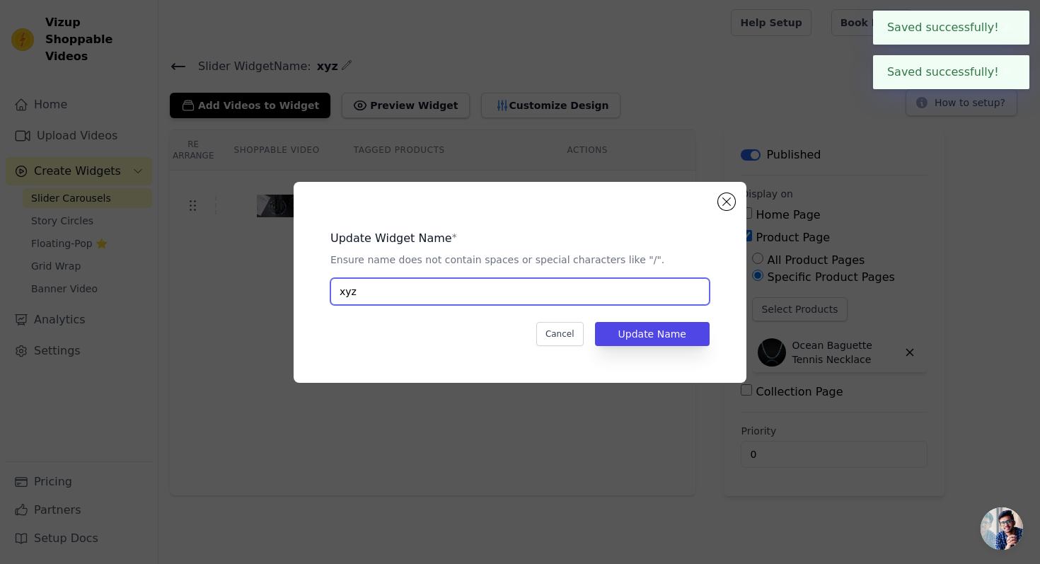
drag, startPoint x: 609, startPoint y: 287, endPoint x: 371, endPoint y: 269, distance: 238.5
click at [371, 269] on div "Update Widget Name * Ensure name does not contain spaces or special characters …" at bounding box center [520, 262] width 379 height 86
paste input "Ocean Baguette Tennis Necklace"
type input "Ocean Baguette Tennis Necklace"
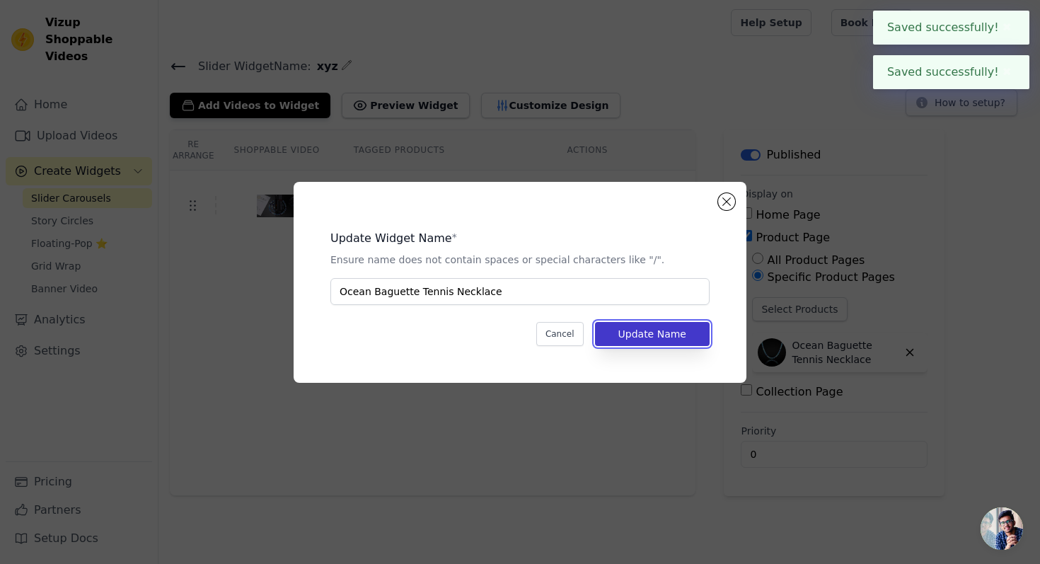
click at [663, 332] on button "Update Name" at bounding box center [652, 334] width 115 height 24
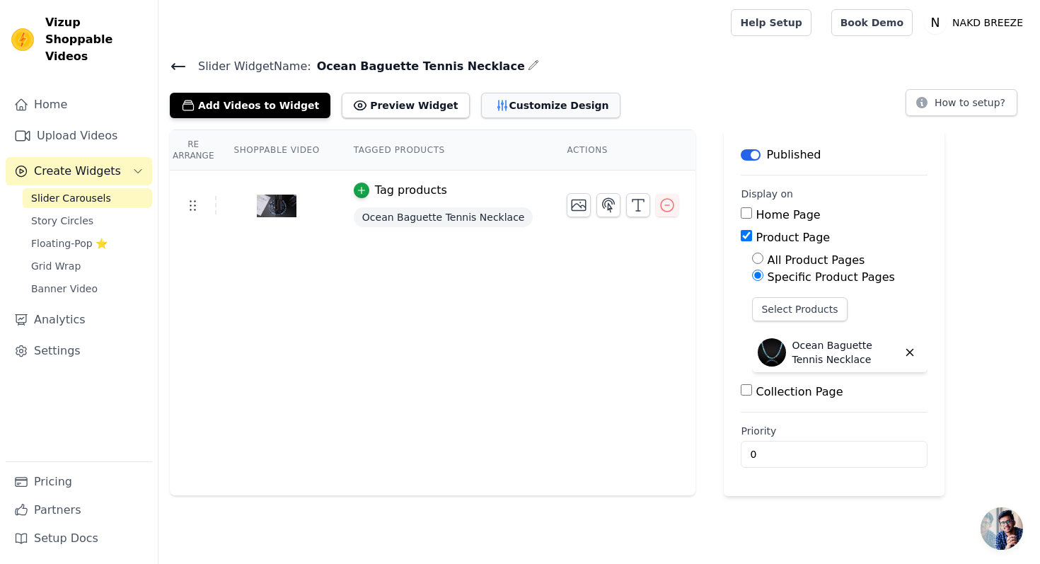
click at [510, 105] on button "Customize Design" at bounding box center [550, 105] width 139 height 25
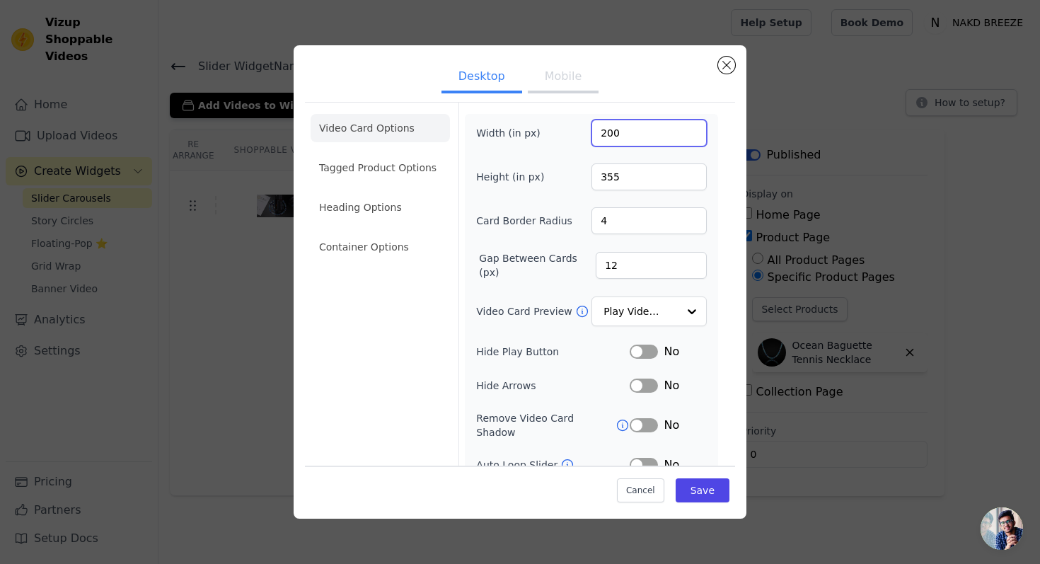
drag, startPoint x: 623, startPoint y: 129, endPoint x: 597, endPoint y: 122, distance: 26.3
click at [597, 124] on input "200" at bounding box center [649, 133] width 115 height 27
type input "300"
drag, startPoint x: 619, startPoint y: 175, endPoint x: 590, endPoint y: 171, distance: 29.3
click at [590, 172] on div "Height (in px) 355" at bounding box center [591, 177] width 231 height 27
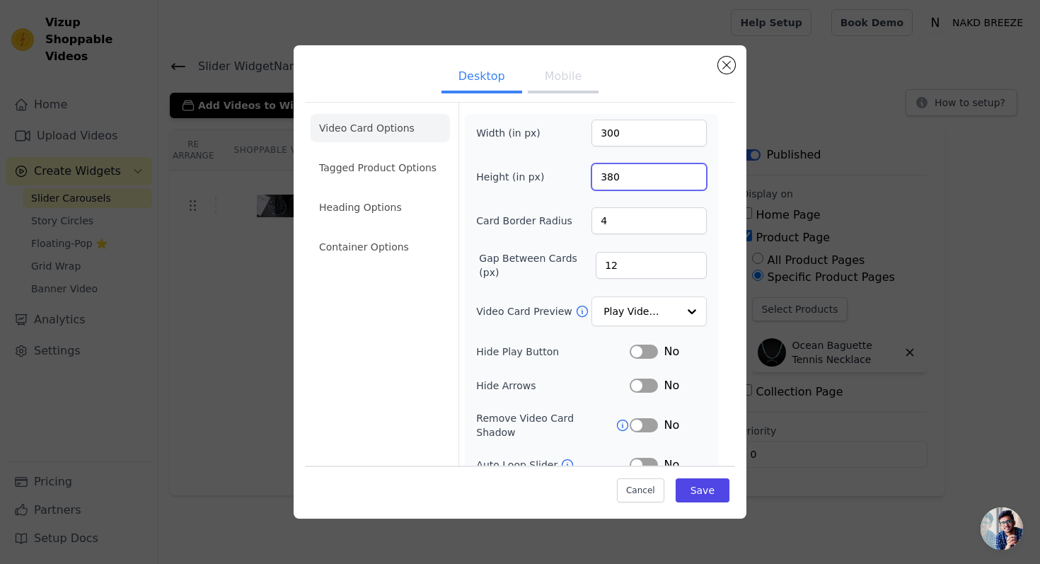
type input "380"
drag, startPoint x: 629, startPoint y: 207, endPoint x: 609, endPoint y: 215, distance: 21.6
click at [609, 217] on input "4" at bounding box center [649, 220] width 115 height 27
type input "5"
drag, startPoint x: 619, startPoint y: 278, endPoint x: 595, endPoint y: 265, distance: 27.9
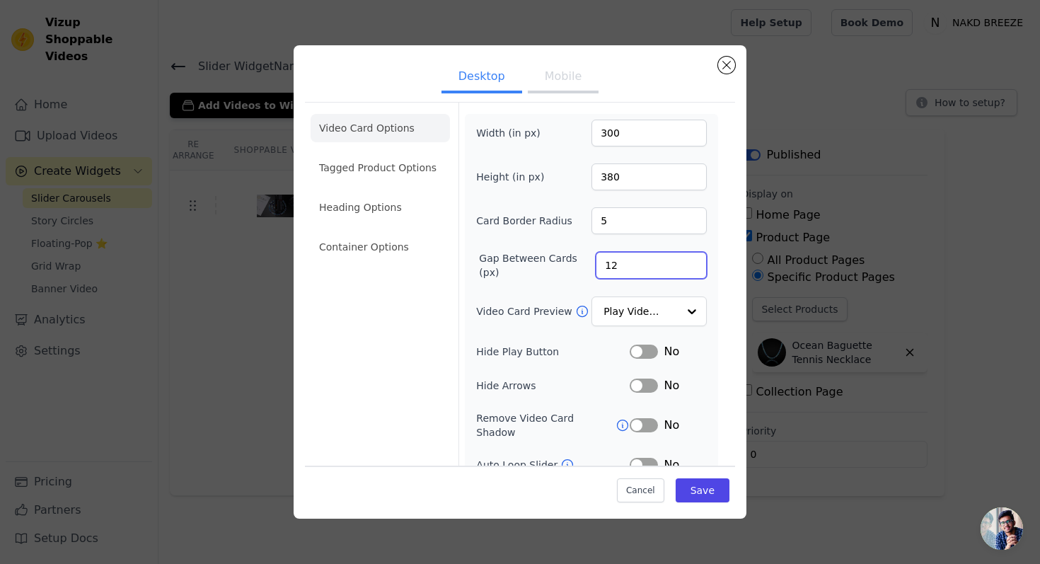
click at [595, 267] on div "Gap Between Cards (px) 12" at bounding box center [591, 265] width 231 height 28
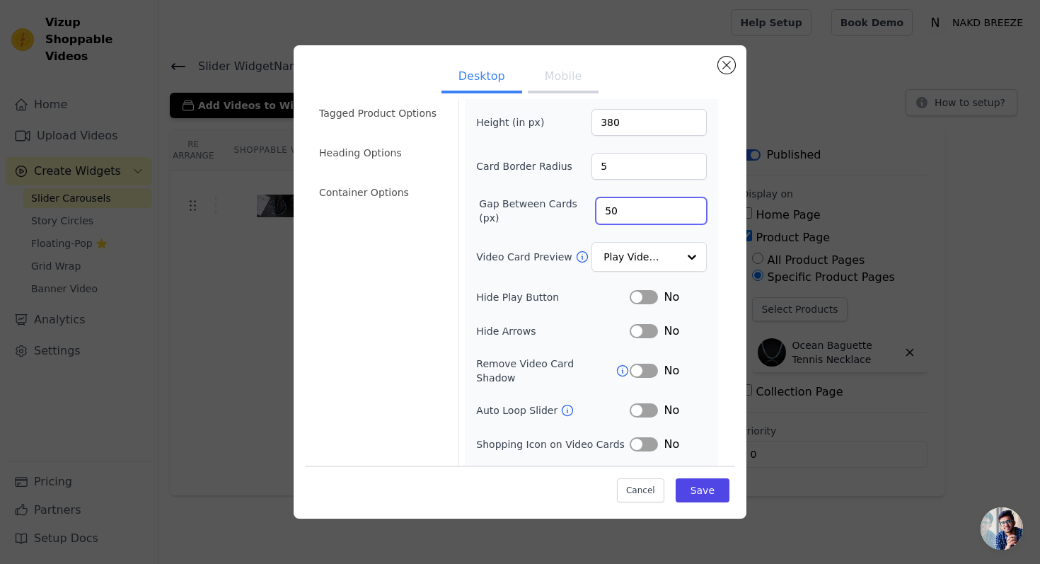
scroll to position [76, 0]
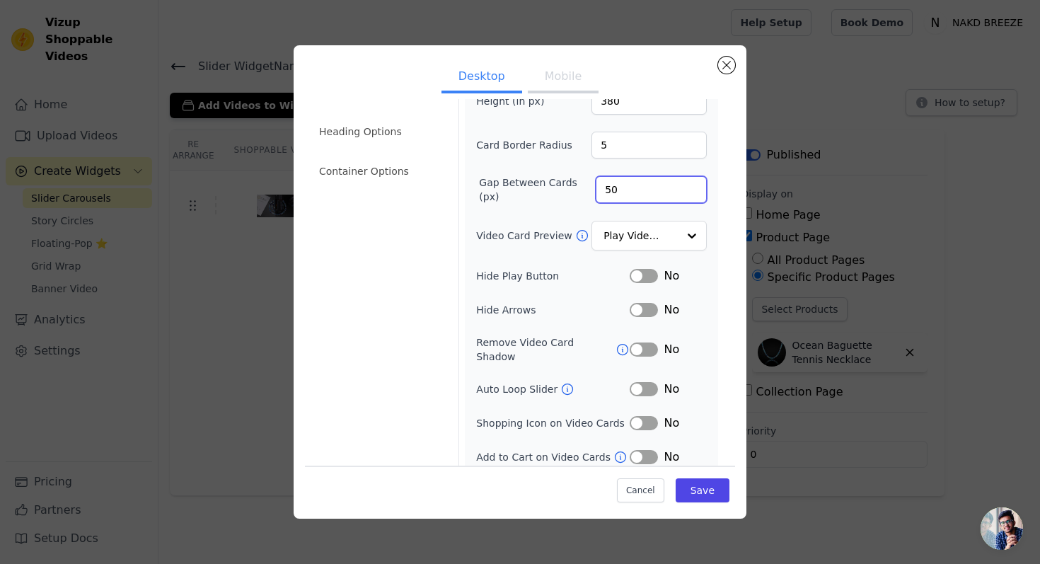
type input "50"
click at [644, 416] on button "Label" at bounding box center [644, 423] width 28 height 14
click at [641, 450] on button "Label" at bounding box center [644, 457] width 28 height 14
click at [718, 500] on button "Save" at bounding box center [703, 490] width 54 height 24
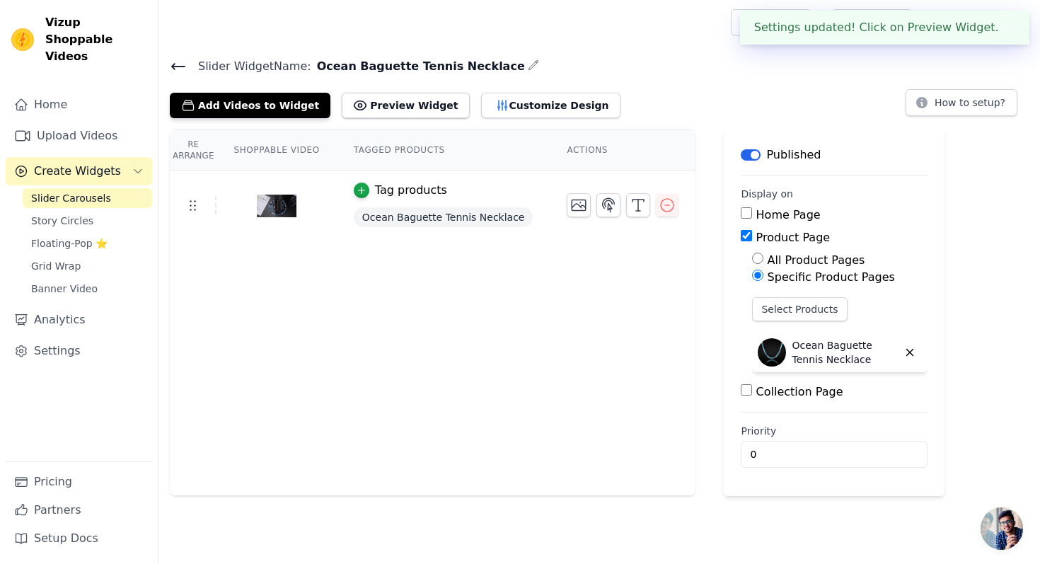
click at [175, 67] on icon at bounding box center [178, 66] width 17 height 17
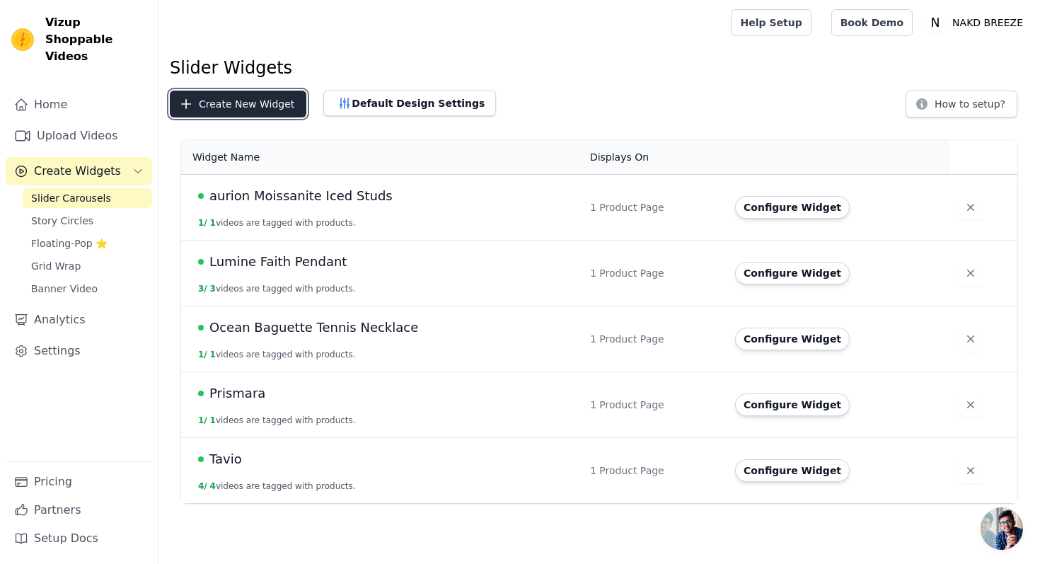
click at [237, 103] on button "Create New Widget" at bounding box center [238, 104] width 137 height 27
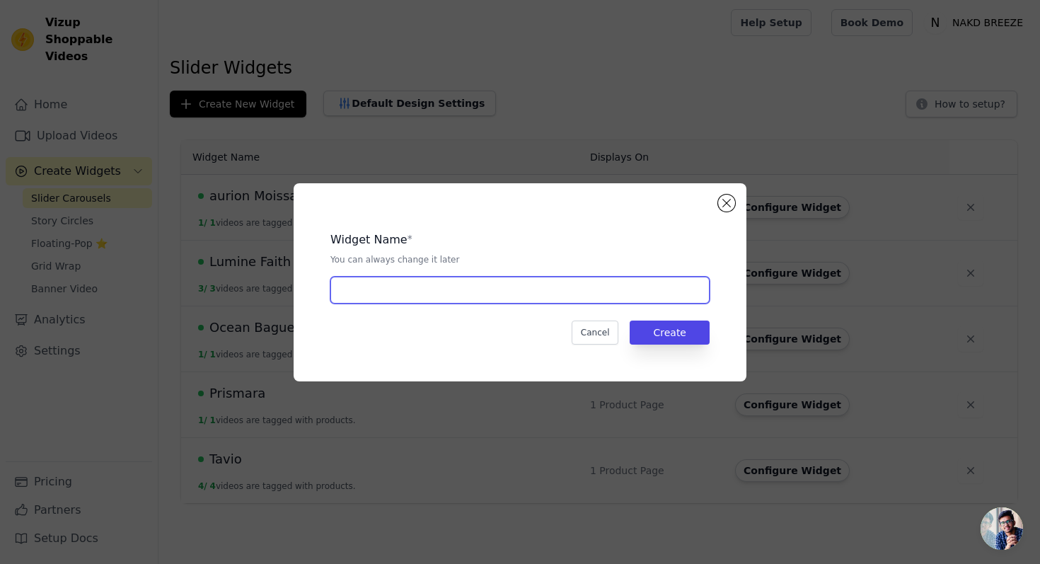
click at [373, 289] on input "text" at bounding box center [520, 290] width 379 height 27
type input "xyz"
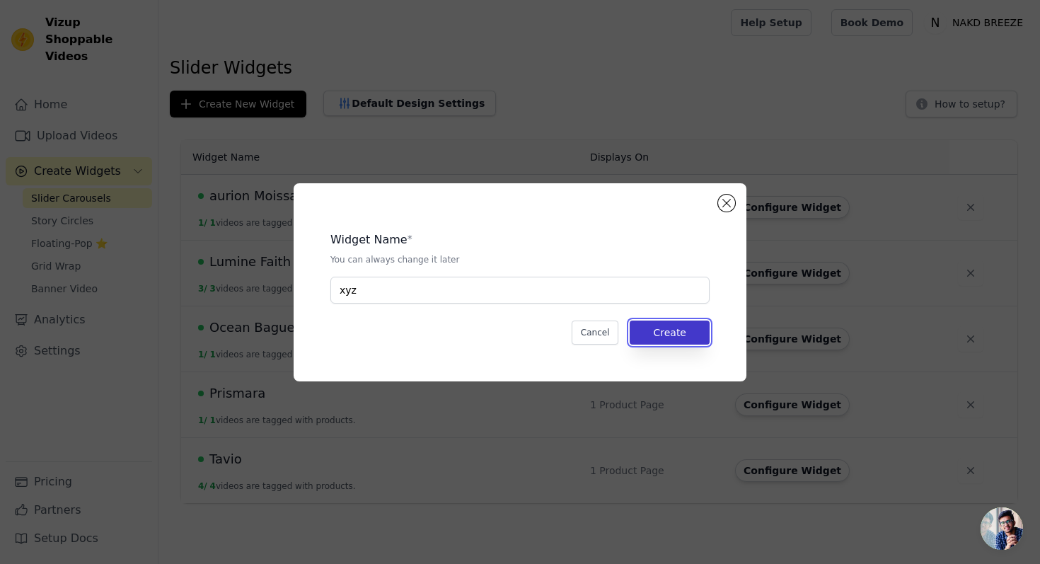
click at [665, 328] on button "Create" at bounding box center [670, 333] width 80 height 24
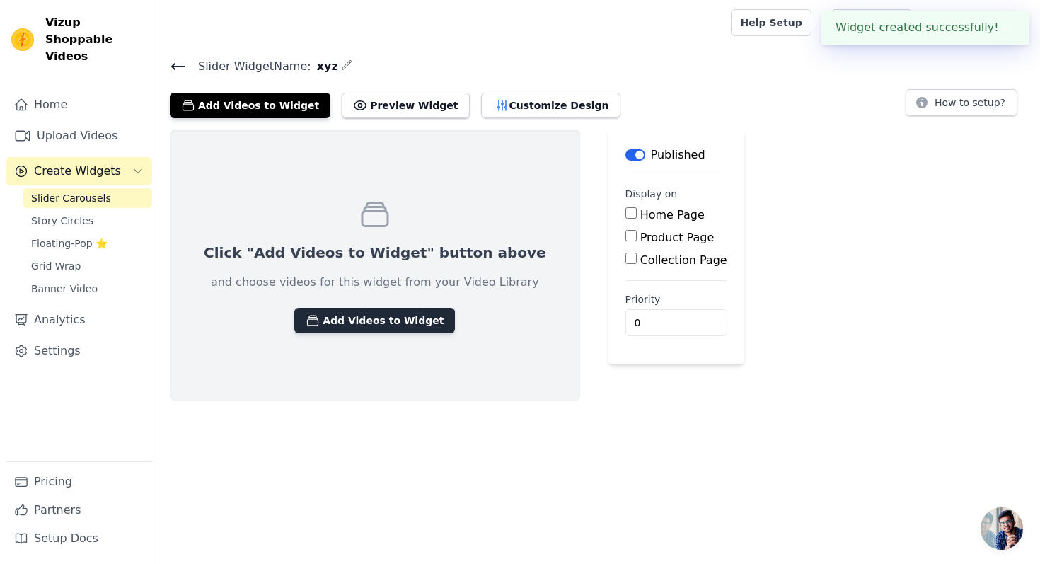
click at [336, 324] on button "Add Videos to Widget" at bounding box center [374, 320] width 161 height 25
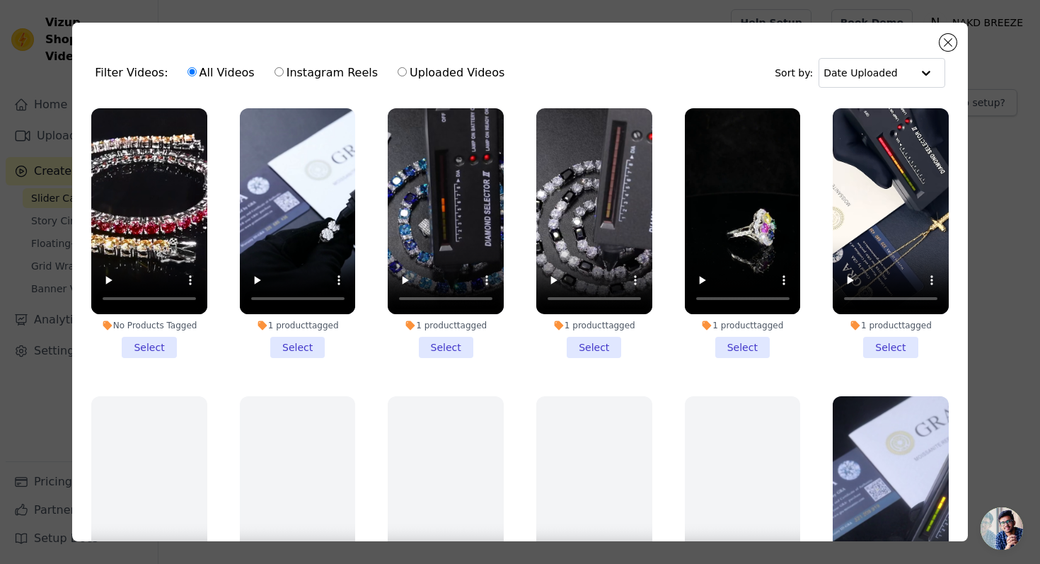
click at [590, 346] on li "1 product tagged Select" at bounding box center [595, 233] width 116 height 250
click at [0, 0] on input "1 product tagged Select" at bounding box center [0, 0] width 0 height 0
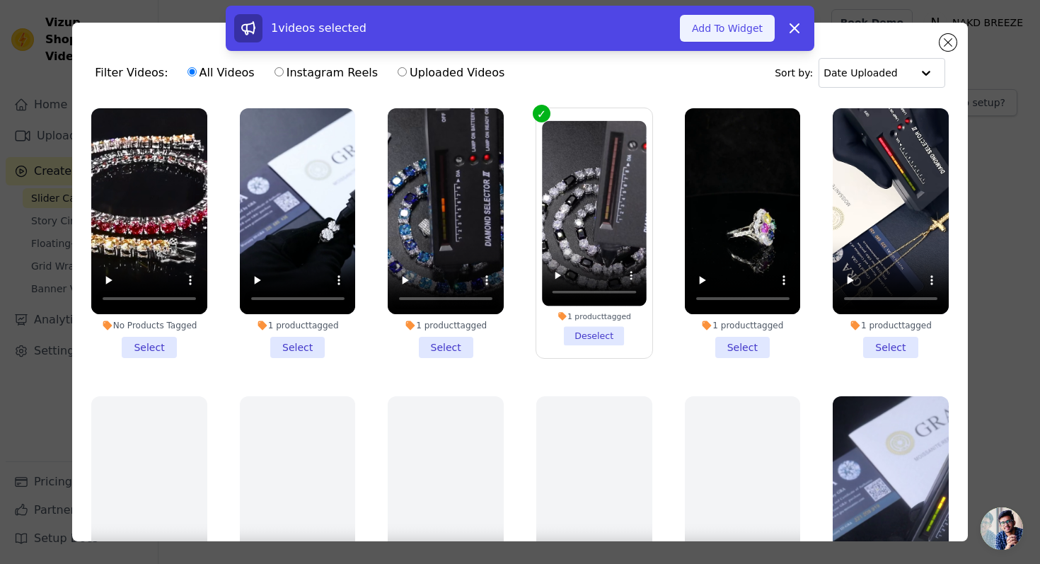
click at [721, 23] on button "Add To Widget" at bounding box center [727, 28] width 95 height 27
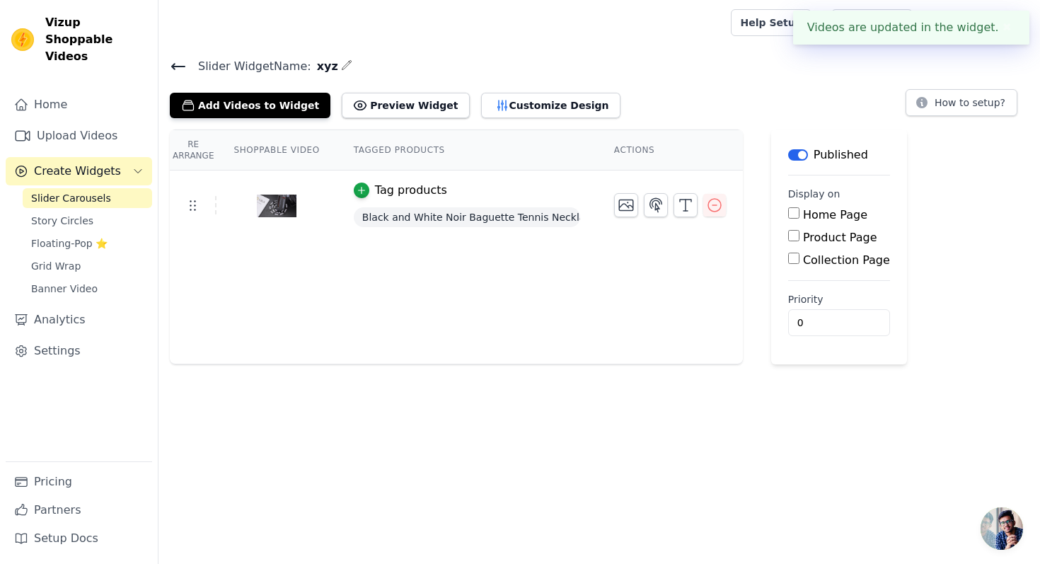
click at [812, 235] on label "Product Page" at bounding box center [840, 237] width 74 height 13
click at [800, 235] on input "Product Page" at bounding box center [794, 235] width 11 height 11
checkbox input "true"
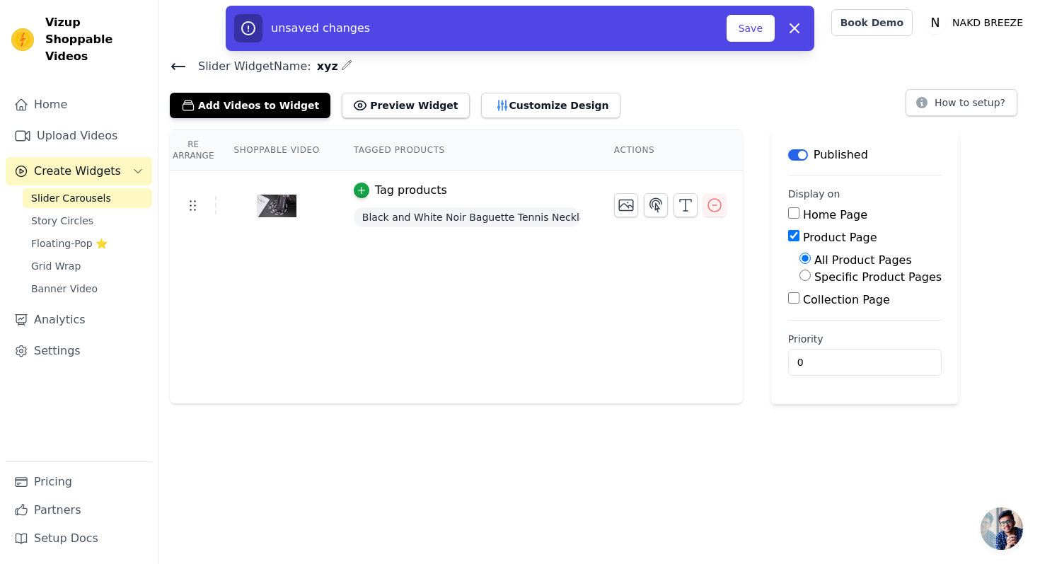
click at [831, 278] on label "Specific Product Pages" at bounding box center [878, 276] width 127 height 13
click at [811, 278] on input "Specific Product Pages" at bounding box center [805, 275] width 11 height 11
radio input "true"
click at [837, 304] on button "Select Products" at bounding box center [847, 309] width 95 height 24
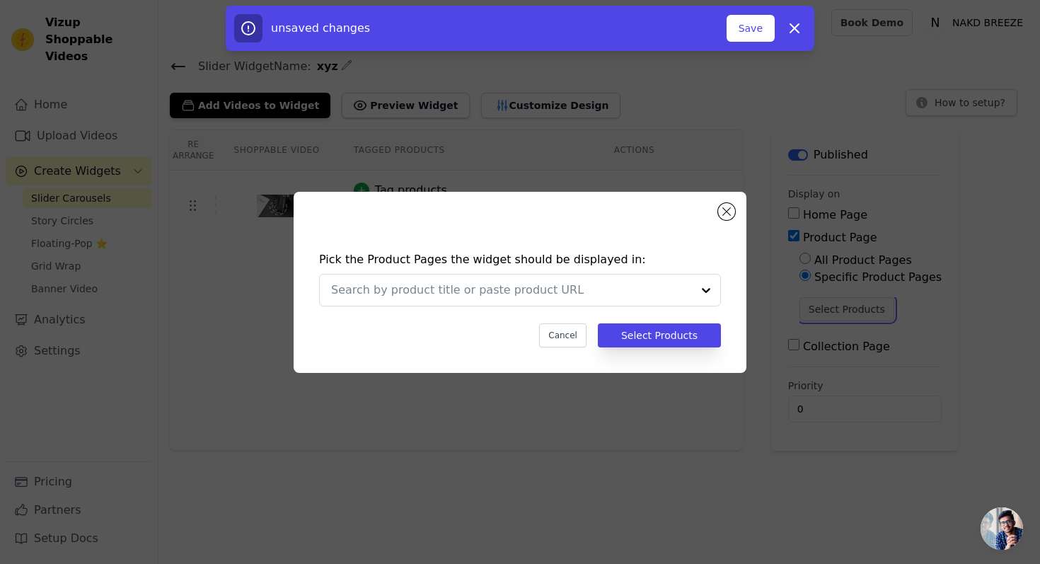
click at [800, 297] on button "Select Products" at bounding box center [847, 309] width 95 height 24
click at [637, 287] on input "text" at bounding box center [497, 290] width 333 height 17
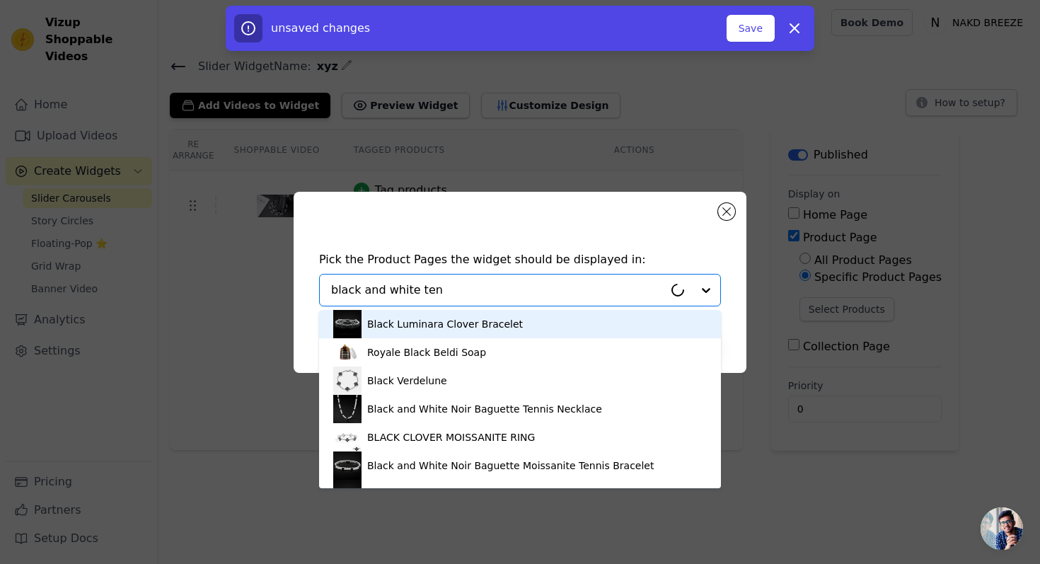
type input "black and white tenn"
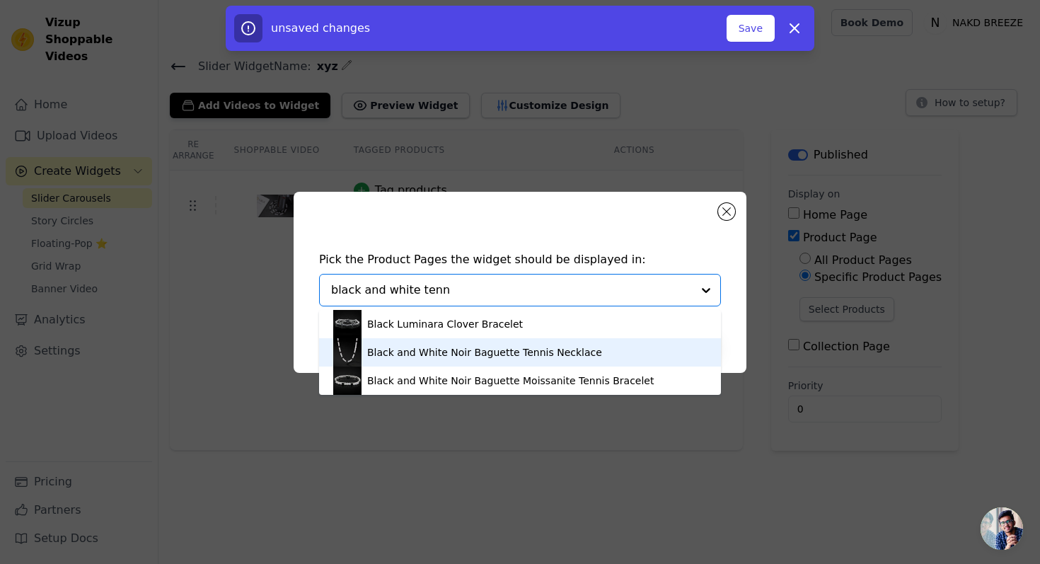
click at [581, 345] on div "Black and White Noir Baguette Tennis Necklace" at bounding box center [484, 352] width 235 height 14
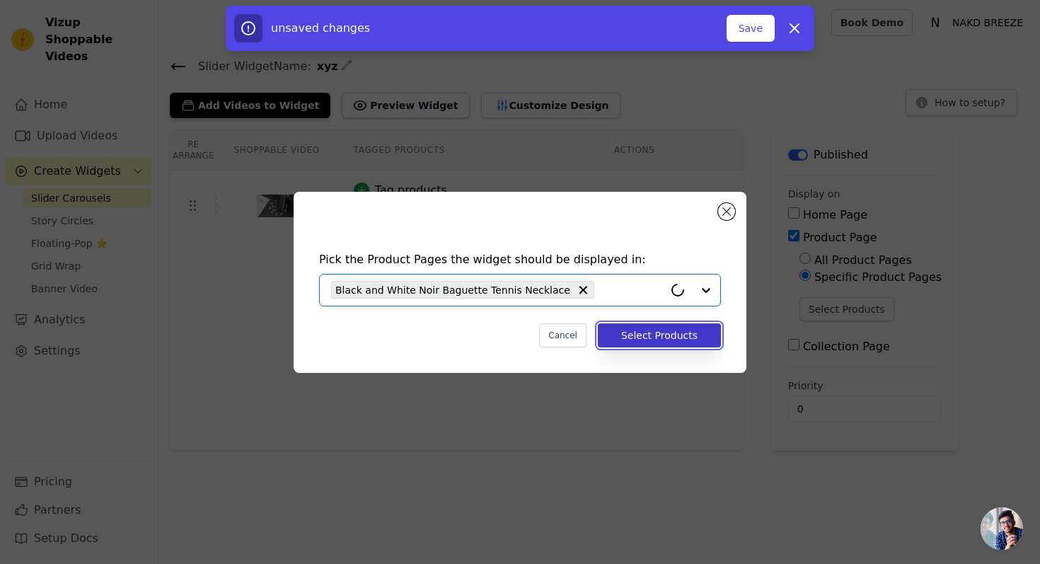
click at [682, 332] on button "Select Products" at bounding box center [659, 335] width 123 height 24
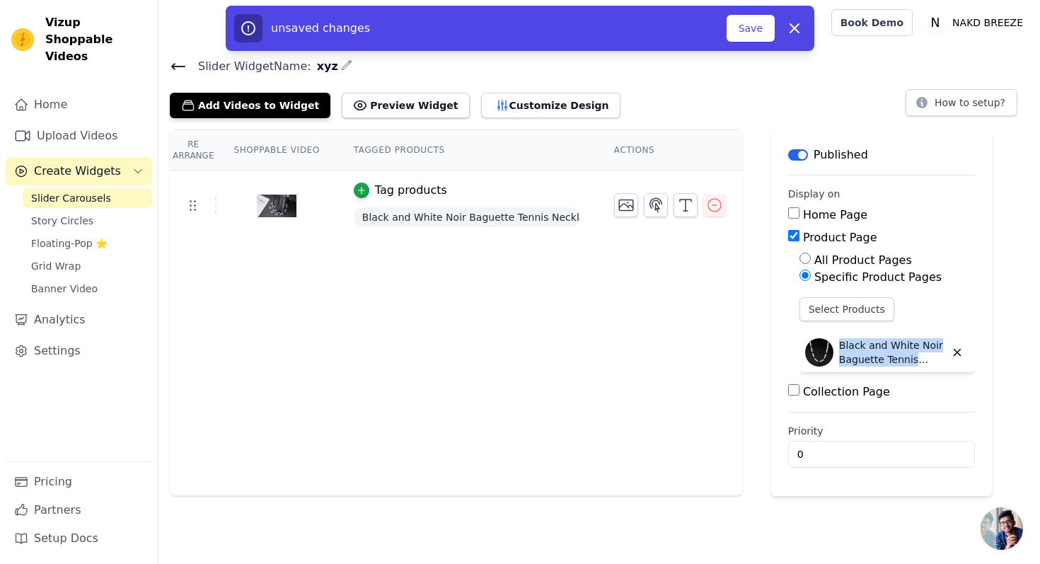
drag, startPoint x: 841, startPoint y: 345, endPoint x: 915, endPoint y: 358, distance: 75.5
click at [915, 358] on p "Black and White Noir Baguette Tennis Necklace" at bounding box center [892, 352] width 106 height 28
copy p "Black and White Noir Baguette Tennis"
click at [919, 361] on p "Black and White Noir Baguette Tennis Necklace" at bounding box center [892, 352] width 106 height 28
click at [341, 68] on icon "button" at bounding box center [346, 64] width 11 height 11
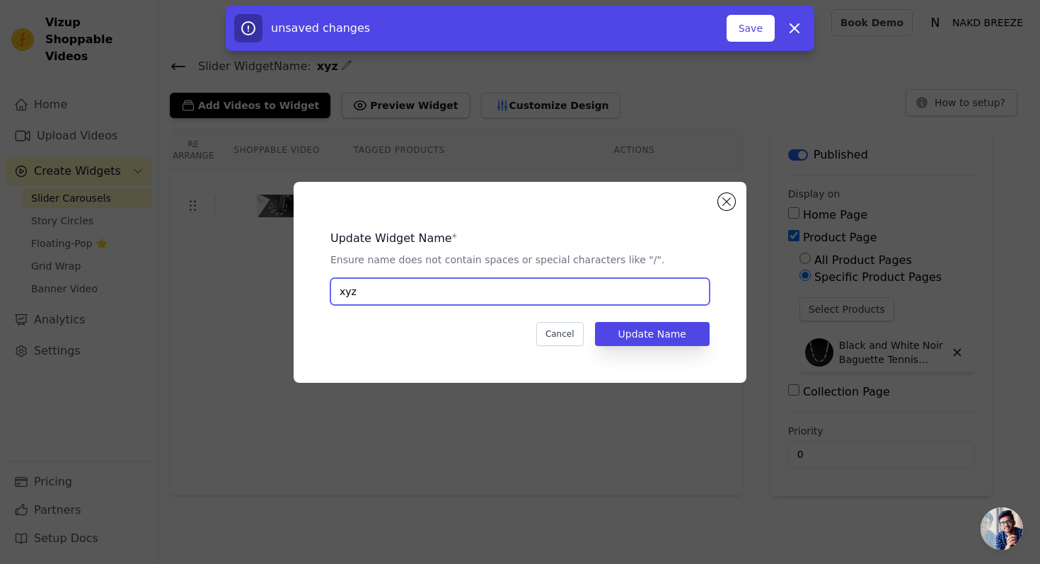
drag, startPoint x: 352, startPoint y: 282, endPoint x: 373, endPoint y: 283, distance: 20.6
click at [376, 286] on input "xyz" at bounding box center [520, 291] width 379 height 27
paste input "Black and White Noir Baguette Tennis"
type input "Black and White Noir Baguette Tennis"
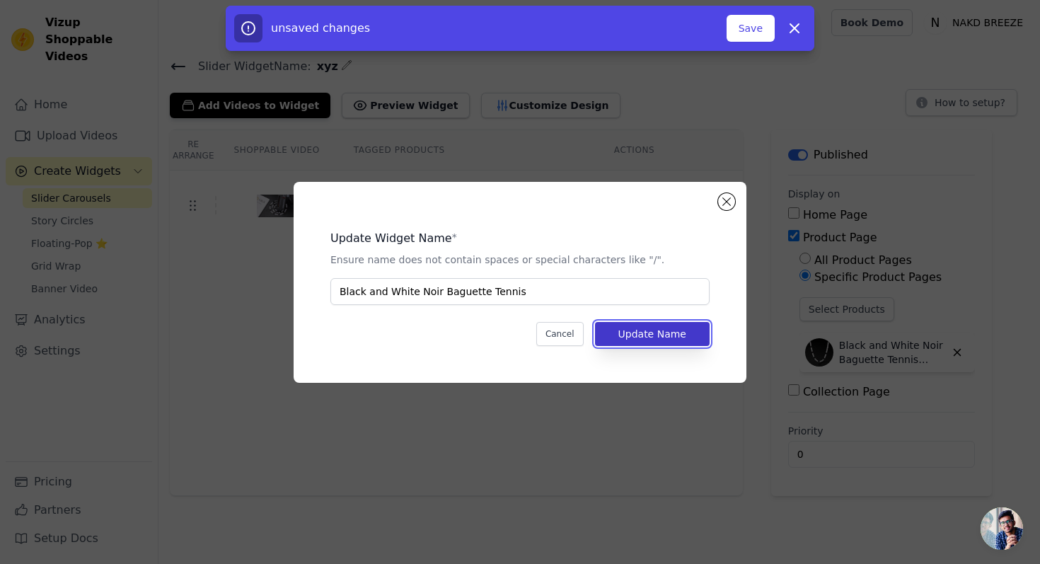
click at [662, 333] on button "Update Name" at bounding box center [652, 334] width 115 height 24
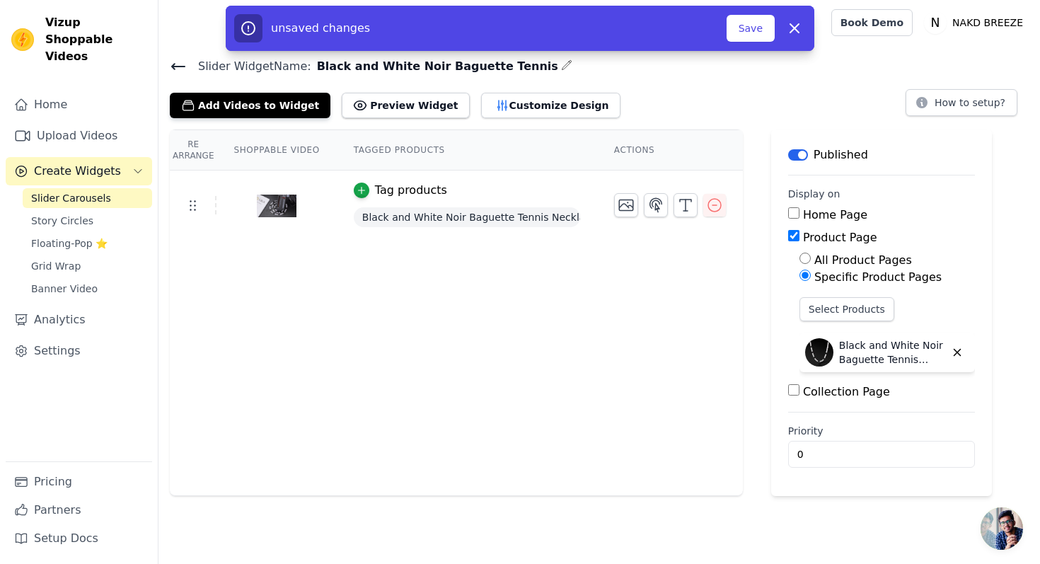
click at [562, 64] on icon "button" at bounding box center [566, 64] width 9 height 9
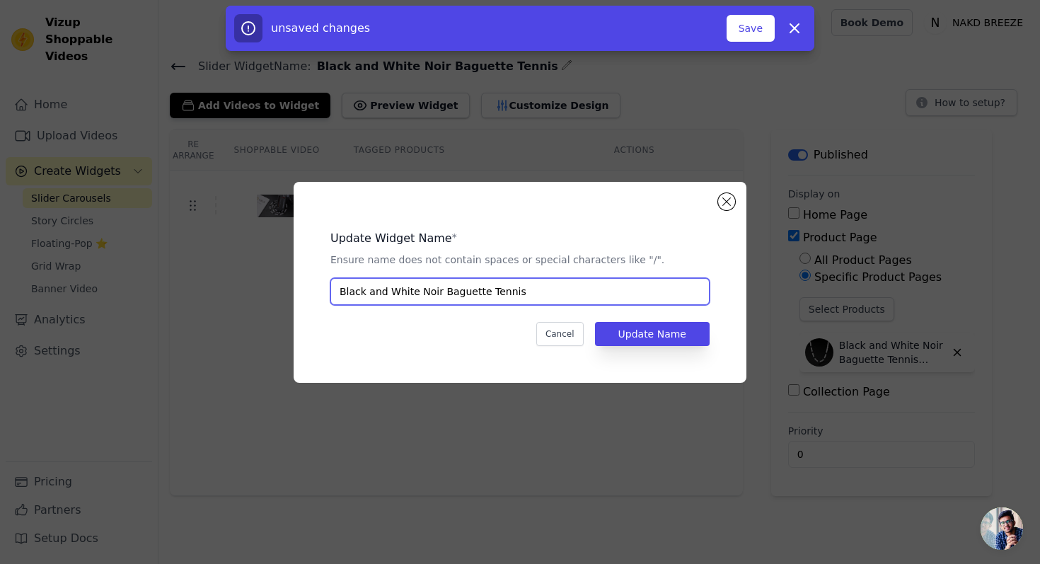
click at [529, 285] on input "Black and White Noir Baguette Tennis" at bounding box center [520, 291] width 379 height 27
type input "Black and White Noir Baguette Tennis Necklace"
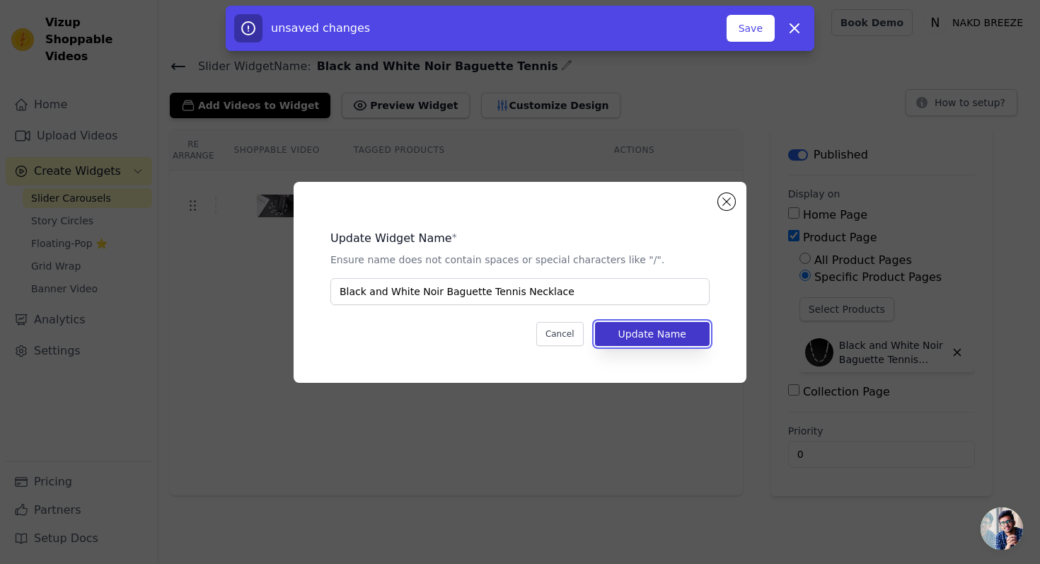
click at [623, 331] on button "Update Name" at bounding box center [652, 334] width 115 height 24
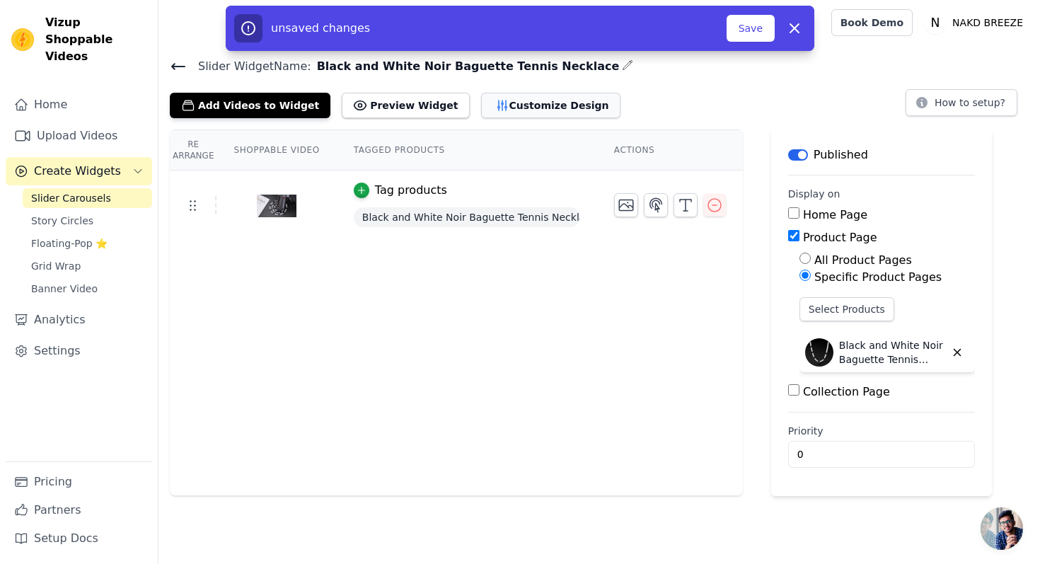
click at [533, 107] on button "Customize Design" at bounding box center [550, 105] width 139 height 25
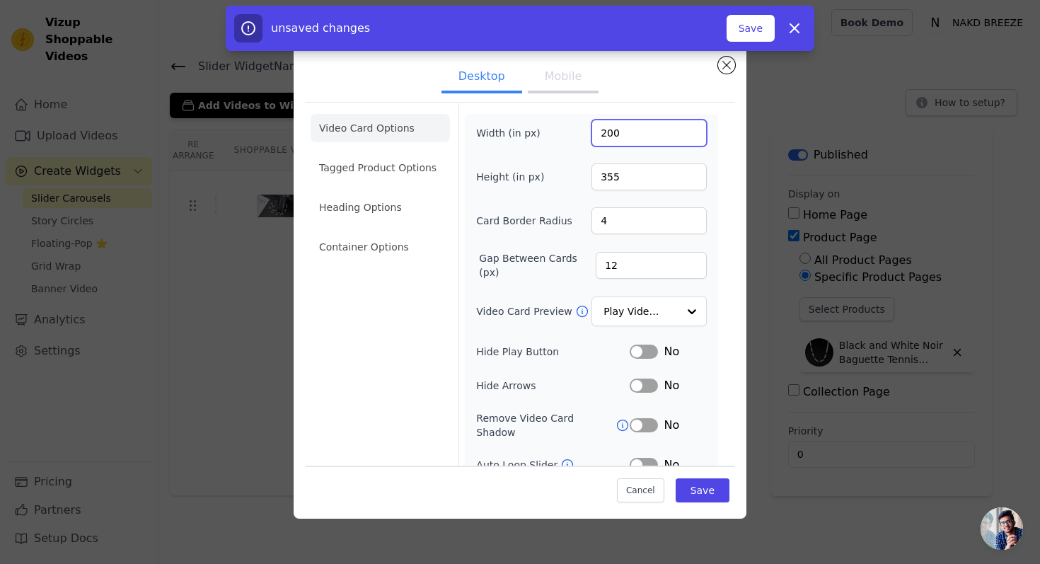
drag, startPoint x: 627, startPoint y: 136, endPoint x: 580, endPoint y: 131, distance: 47.0
click at [580, 131] on div "Width (in px) 200" at bounding box center [591, 133] width 231 height 27
type input "300"
drag, startPoint x: 629, startPoint y: 181, endPoint x: 586, endPoint y: 173, distance: 43.3
click at [586, 175] on div "Height (in px) 355" at bounding box center [591, 177] width 231 height 27
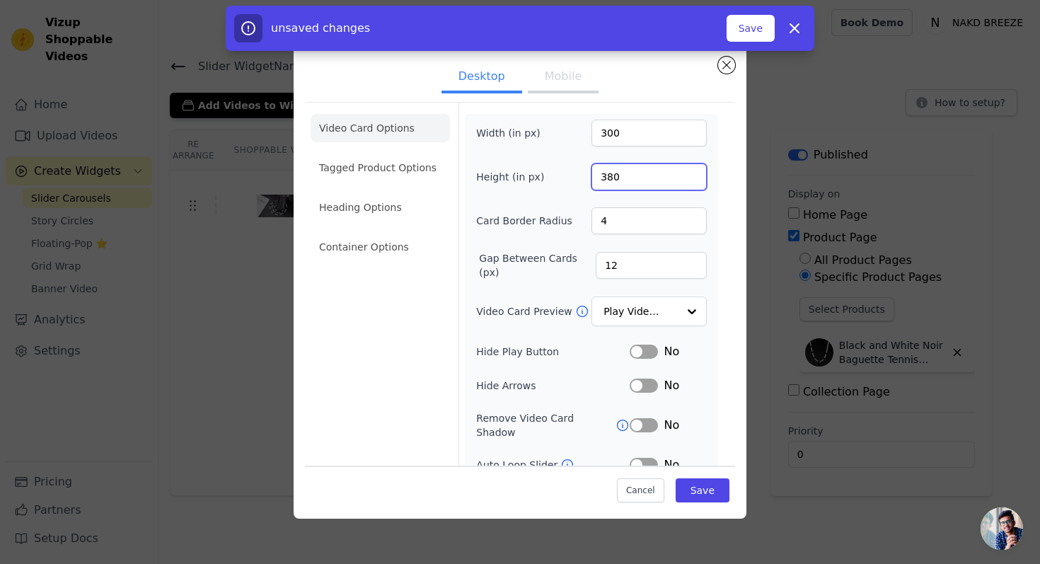
type input "380"
drag, startPoint x: 612, startPoint y: 211, endPoint x: 624, endPoint y: 219, distance: 13.7
click at [629, 224] on input "4" at bounding box center [649, 220] width 115 height 27
type input "5"
drag, startPoint x: 616, startPoint y: 265, endPoint x: 607, endPoint y: 264, distance: 8.5
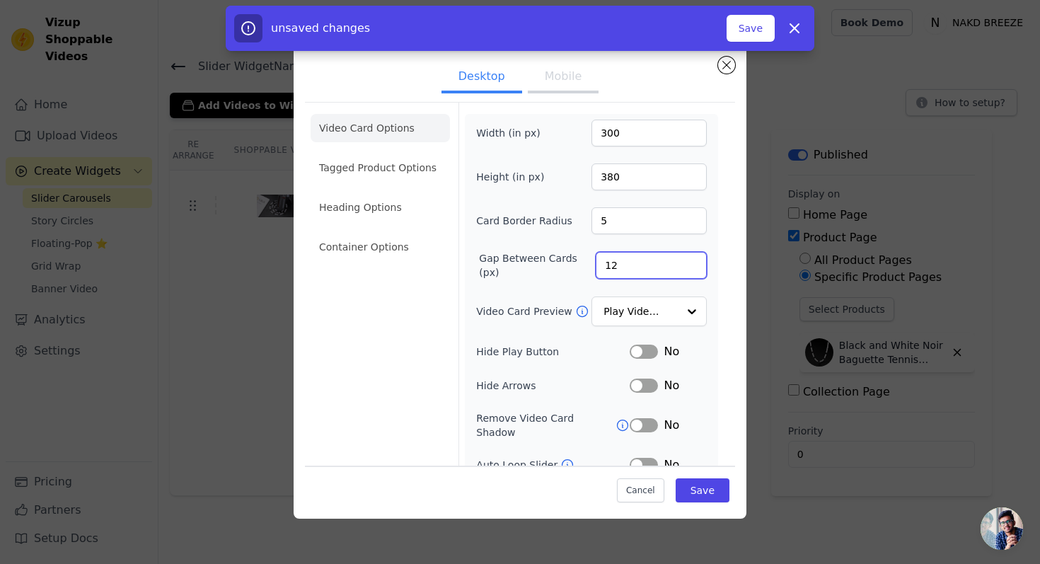
click at [607, 265] on input "12" at bounding box center [651, 265] width 111 height 27
drag, startPoint x: 607, startPoint y: 268, endPoint x: 599, endPoint y: 263, distance: 8.9
click at [600, 265] on input "12" at bounding box center [651, 265] width 111 height 27
drag, startPoint x: 622, startPoint y: 266, endPoint x: 596, endPoint y: 261, distance: 26.7
click at [596, 263] on input "12" at bounding box center [651, 265] width 111 height 27
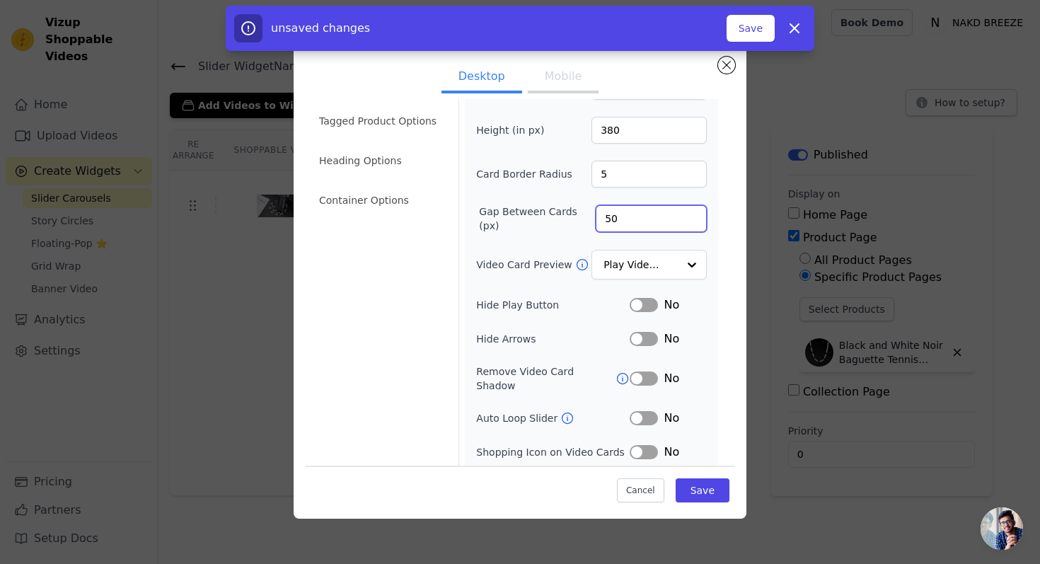
scroll to position [76, 0]
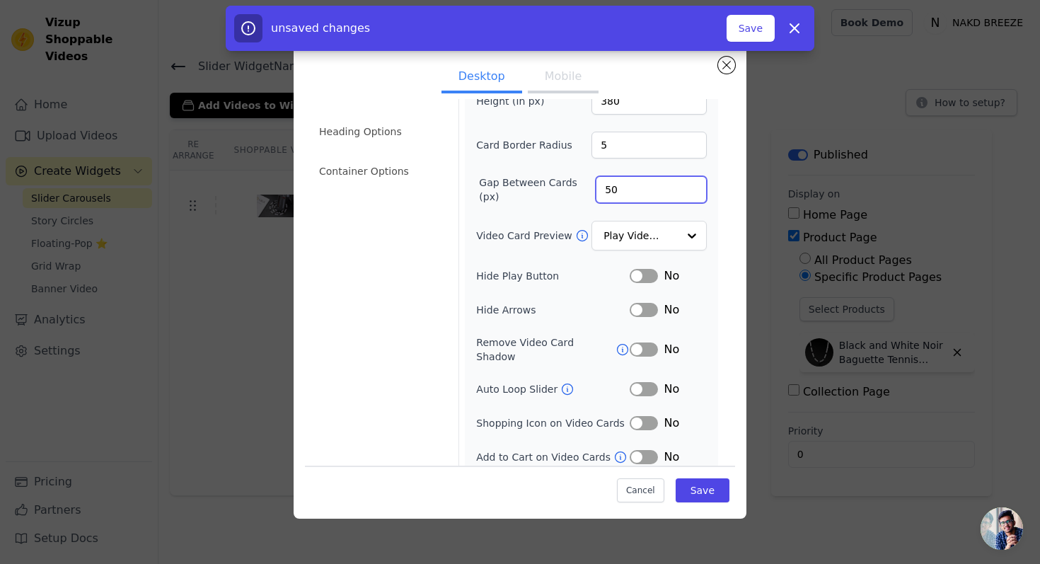
type input "50"
click at [643, 416] on button "Label" at bounding box center [644, 423] width 28 height 14
click at [643, 449] on div "No" at bounding box center [668, 457] width 77 height 17
click at [643, 450] on button "Label" at bounding box center [644, 457] width 28 height 14
click at [700, 496] on button "Save" at bounding box center [703, 490] width 54 height 24
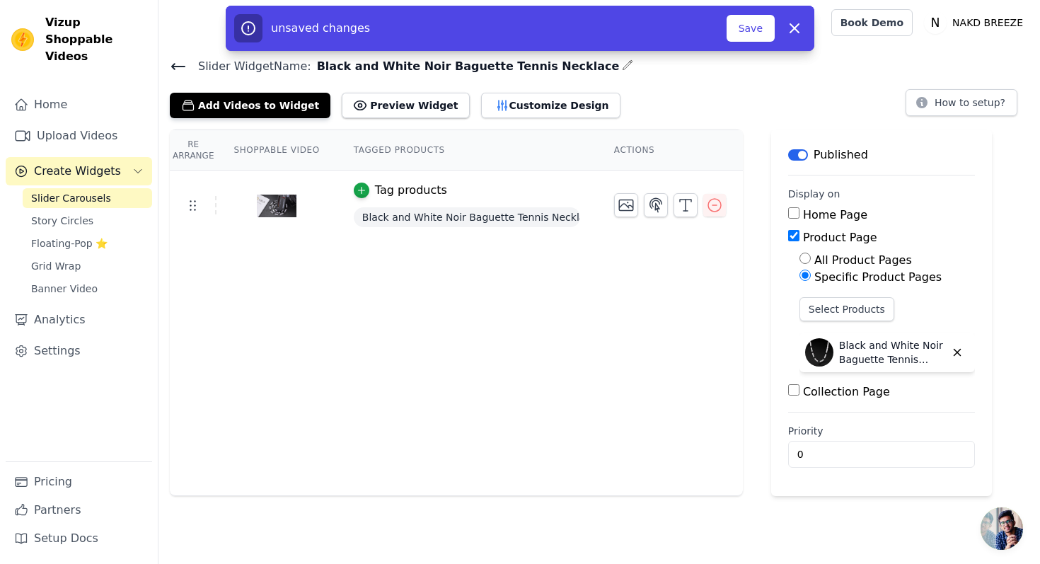
click at [184, 63] on icon at bounding box center [178, 66] width 17 height 17
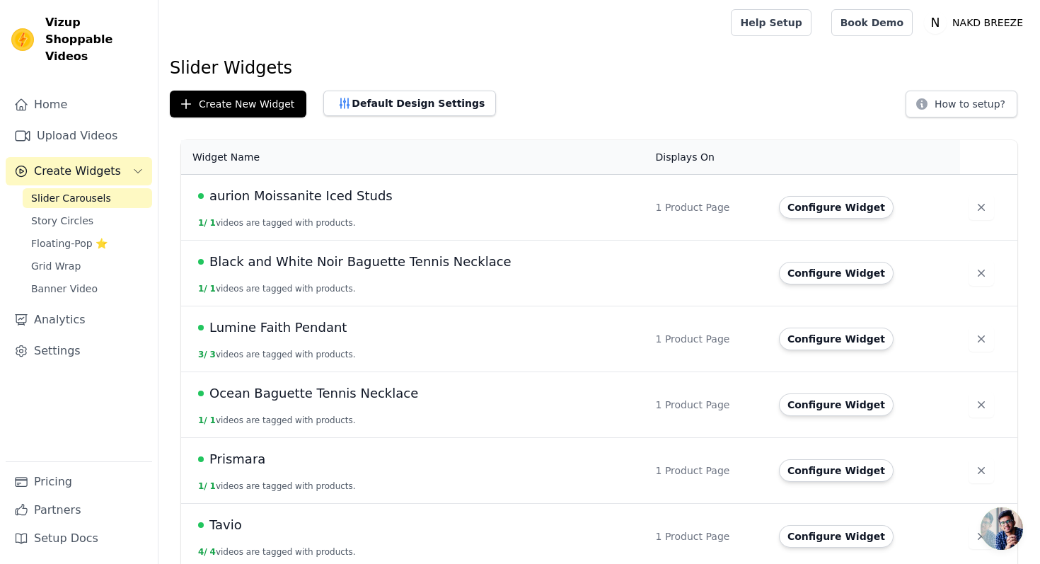
scroll to position [11, 0]
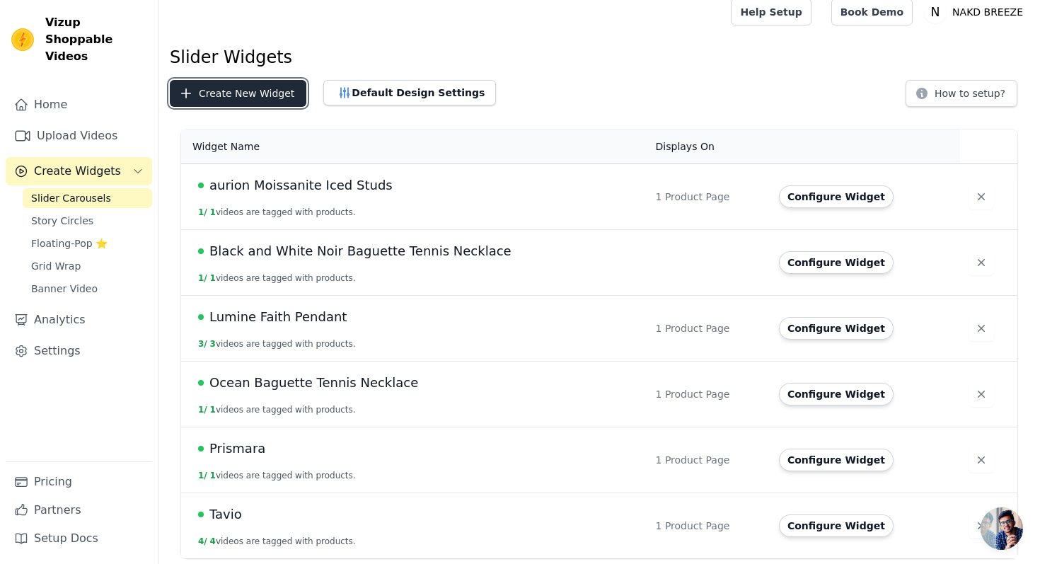
click at [258, 96] on button "Create New Widget" at bounding box center [238, 93] width 137 height 27
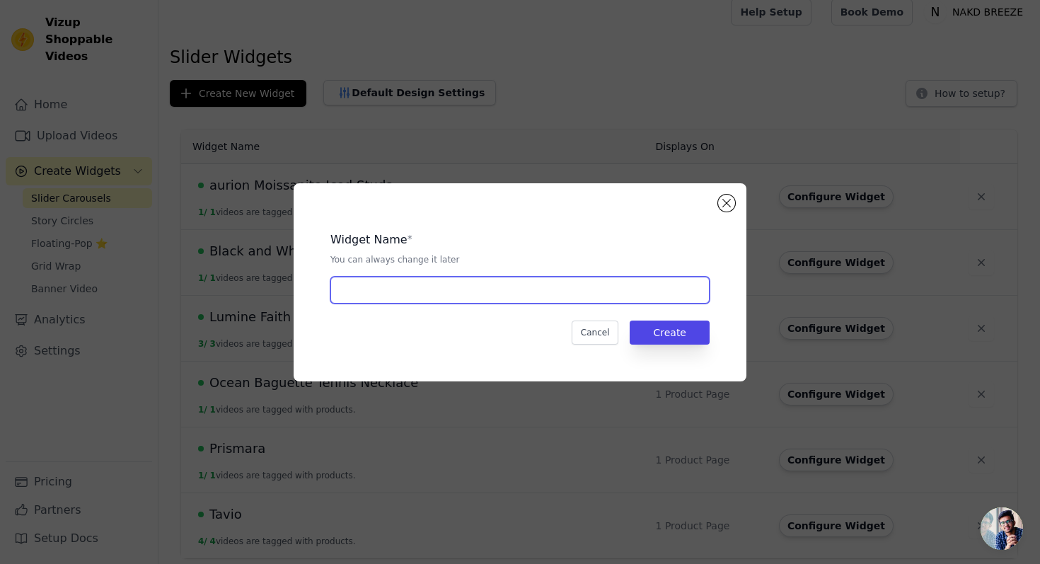
click at [348, 289] on input "text" at bounding box center [520, 290] width 379 height 27
type input "xhyz"
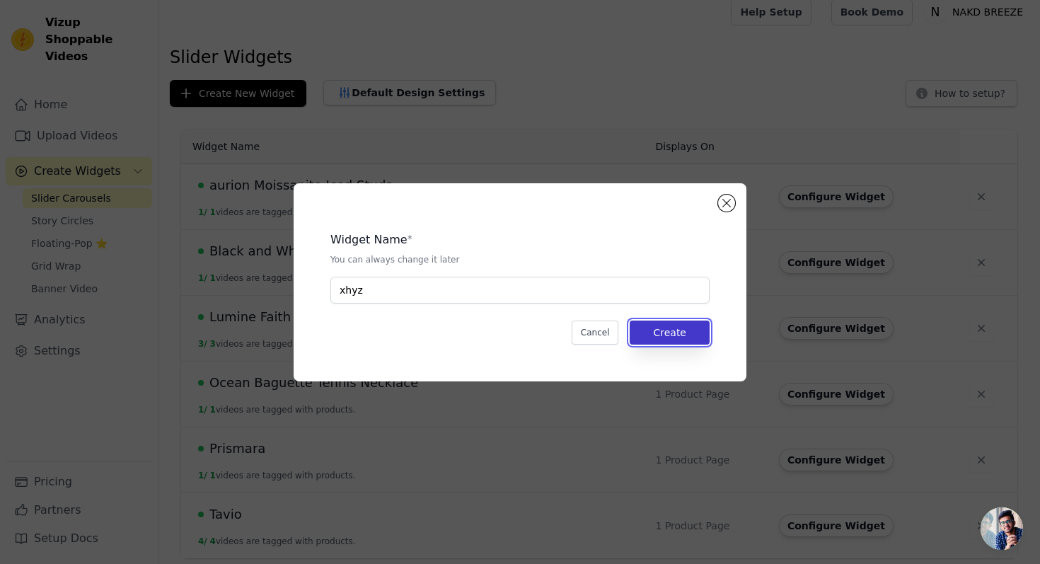
click at [693, 333] on button "Create" at bounding box center [670, 333] width 80 height 24
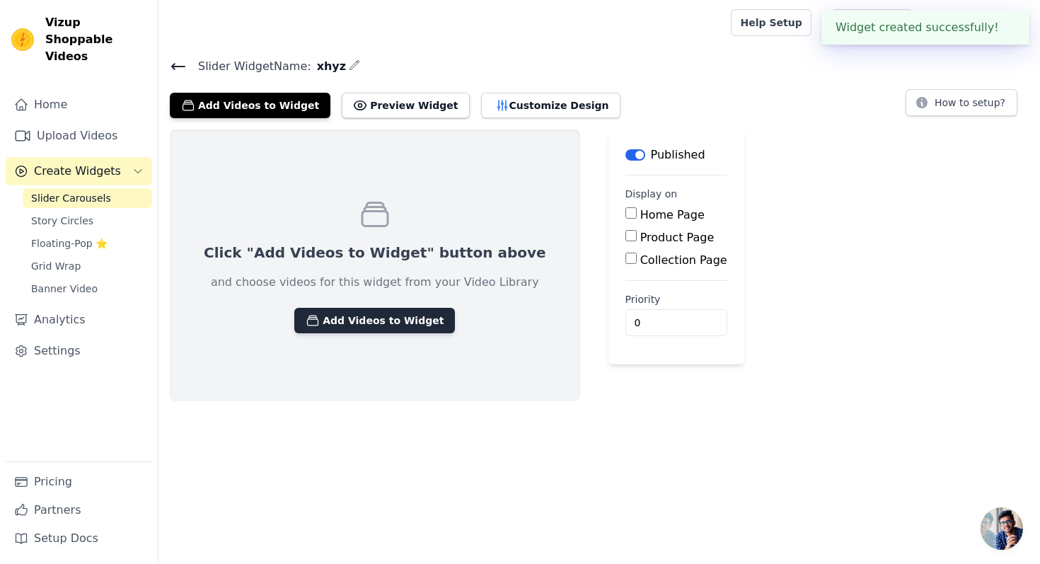
click at [332, 319] on button "Add Videos to Widget" at bounding box center [374, 320] width 161 height 25
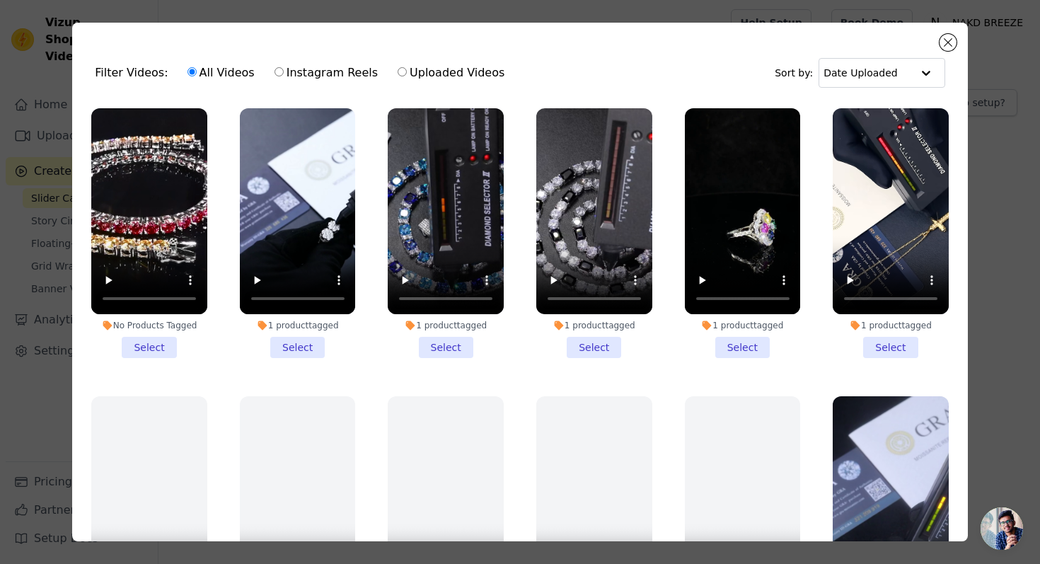
click at [730, 343] on li "1 product tagged Select" at bounding box center [743, 233] width 116 height 250
click at [0, 0] on input "1 product tagged Select" at bounding box center [0, 0] width 0 height 0
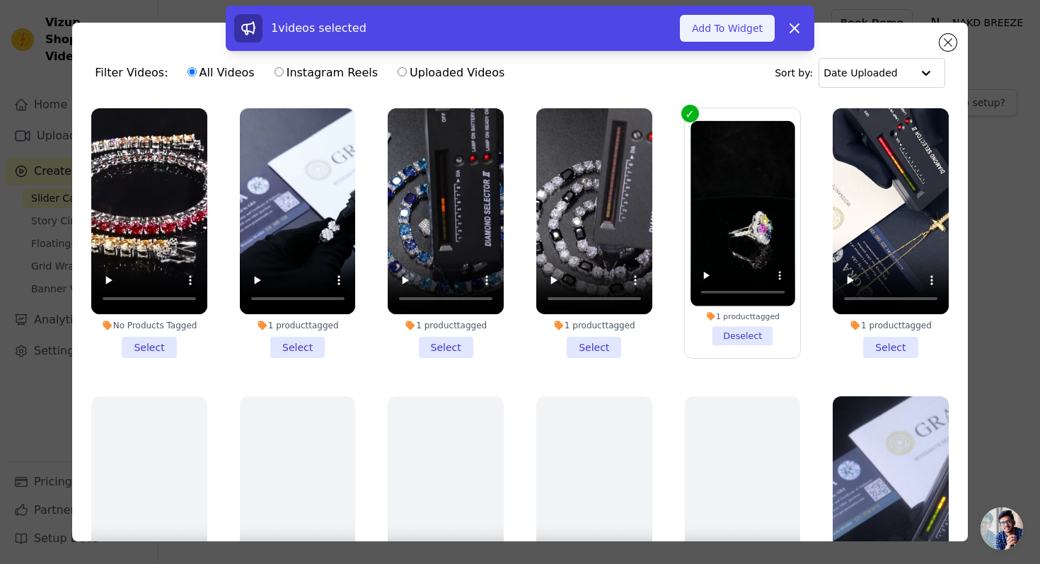
click at [728, 33] on button "Add To Widget" at bounding box center [727, 28] width 95 height 27
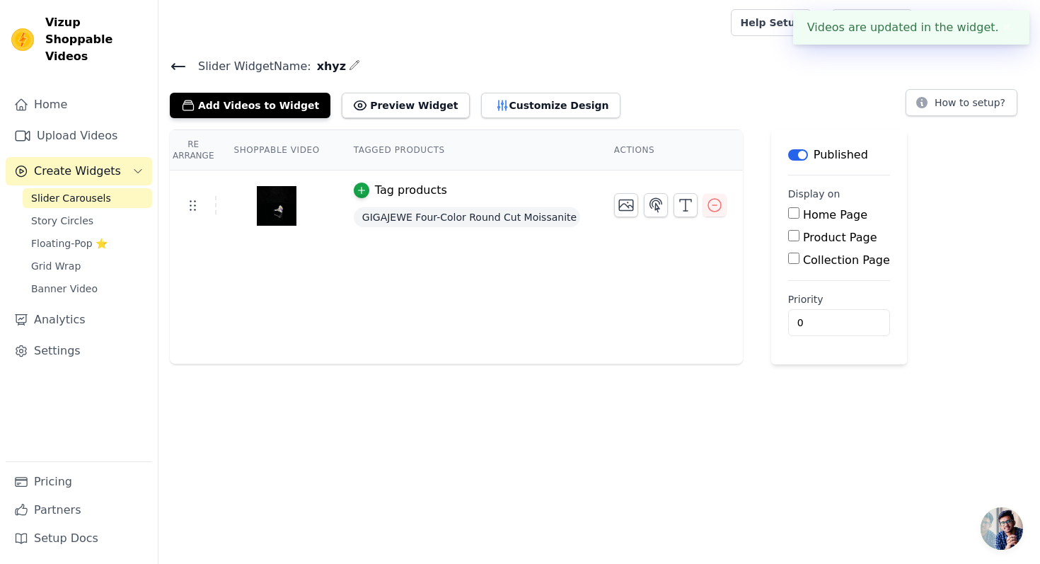
click at [837, 236] on label "Product Page" at bounding box center [840, 237] width 74 height 13
click at [800, 236] on input "Product Page" at bounding box center [794, 235] width 11 height 11
checkbox input "true"
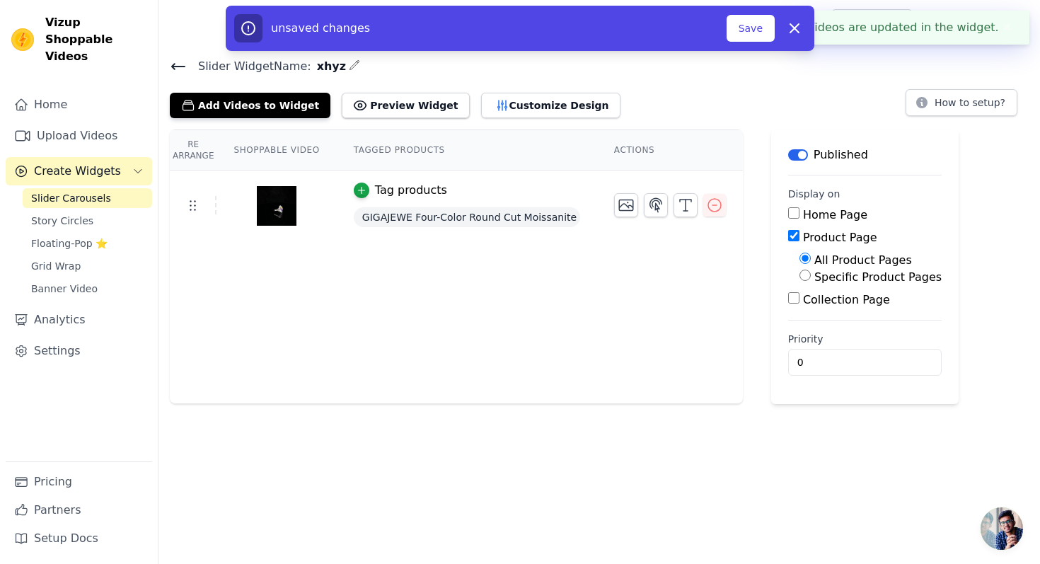
click at [835, 275] on label "Specific Product Pages" at bounding box center [878, 276] width 127 height 13
click at [811, 275] on input "Specific Product Pages" at bounding box center [805, 275] width 11 height 11
radio input "true"
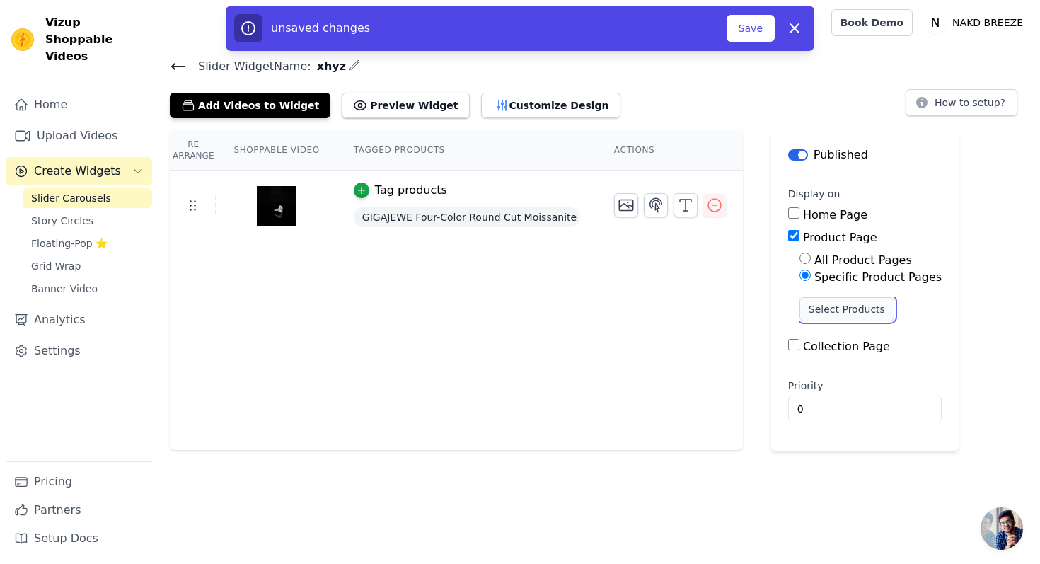
click at [838, 306] on button "Select Products" at bounding box center [847, 309] width 95 height 24
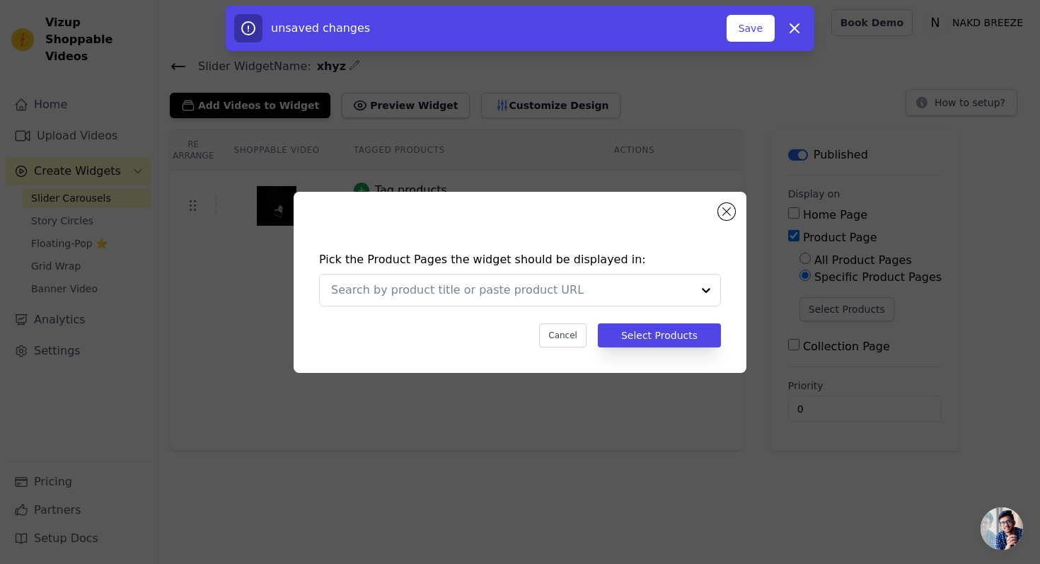
click at [550, 272] on div "Pick the Product Pages the widget should be displayed in: Cancel Select Products" at bounding box center [520, 299] width 430 height 125
click at [550, 282] on input "text" at bounding box center [511, 290] width 361 height 17
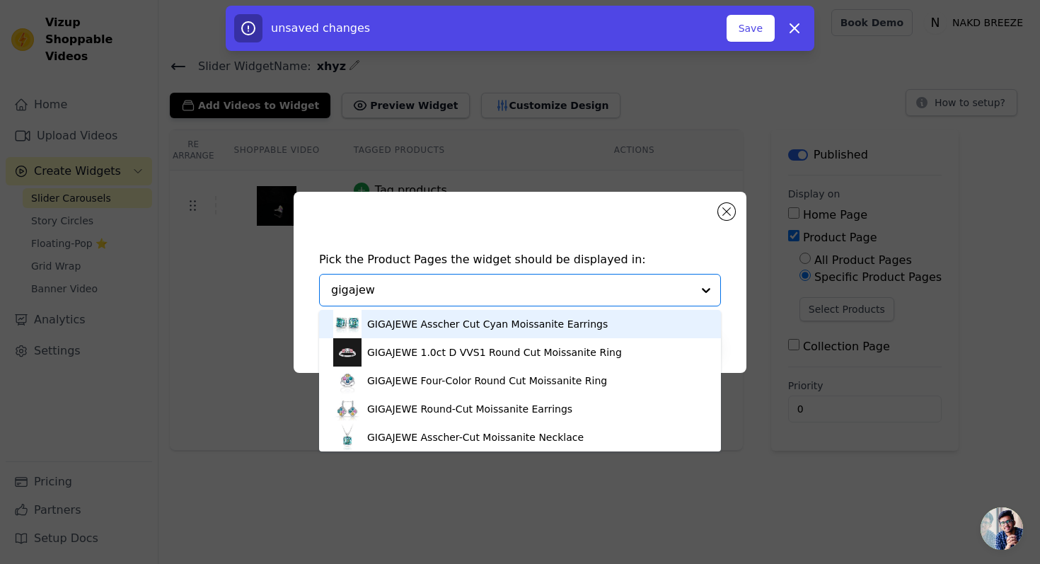
type input "gigajewe"
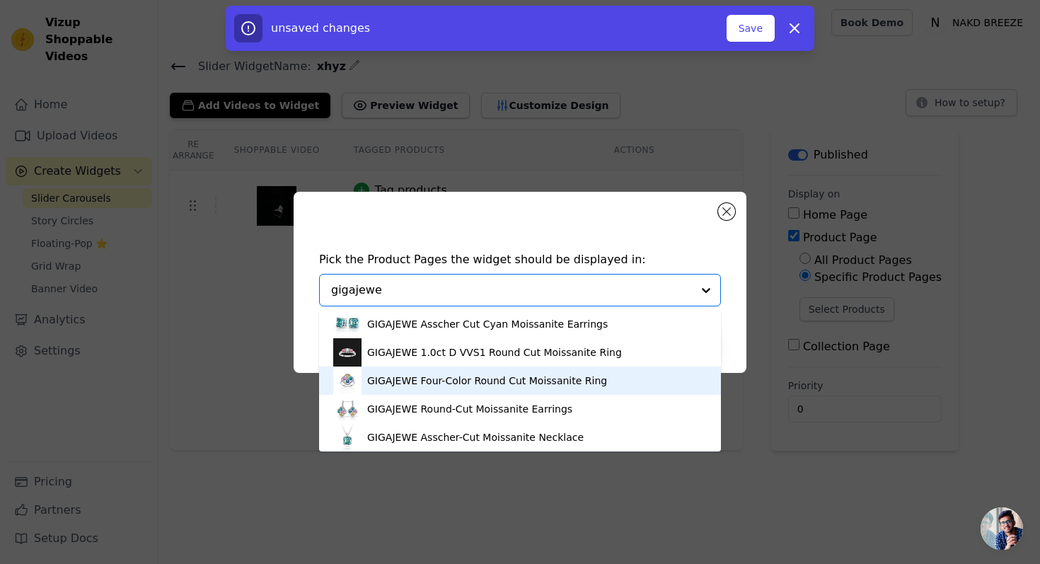
click at [485, 379] on div "GIGAJEWE Four-Color Round Cut Moissanite Ring" at bounding box center [487, 381] width 240 height 14
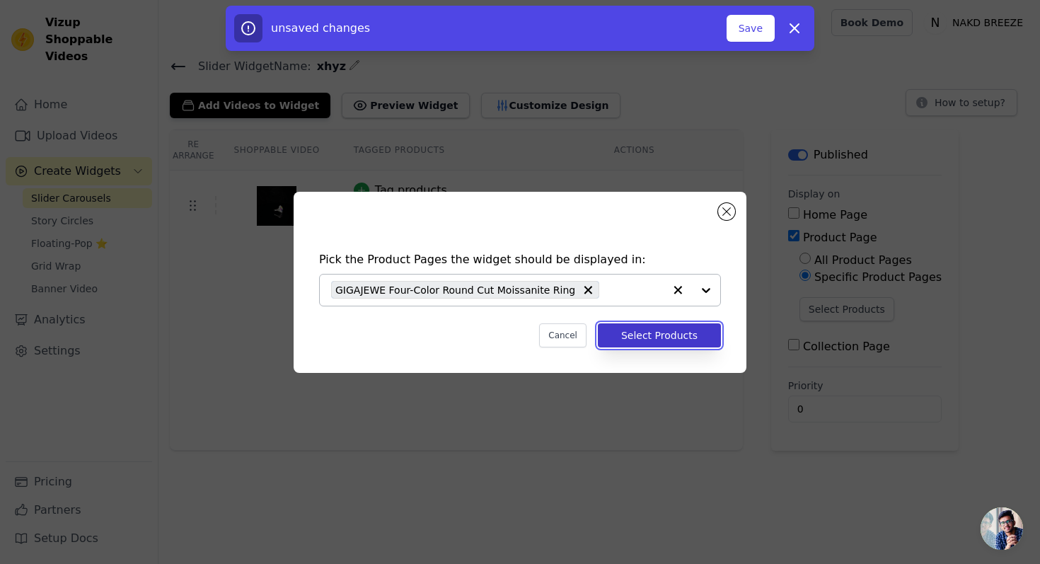
click at [646, 332] on button "Select Products" at bounding box center [659, 335] width 123 height 24
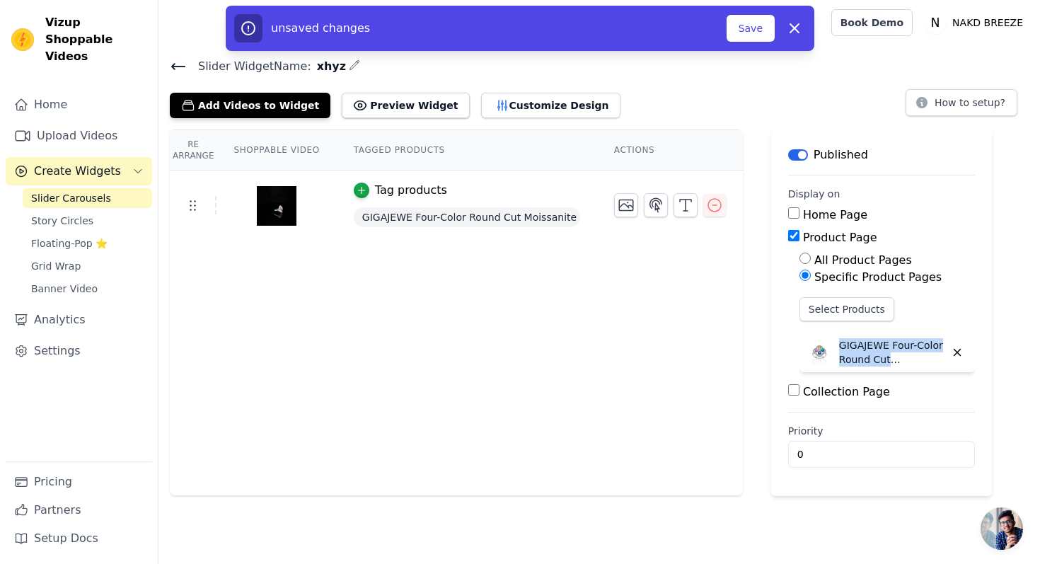
drag, startPoint x: 841, startPoint y: 344, endPoint x: 938, endPoint y: 358, distance: 98.0
click at [938, 358] on p "GIGAJEWE Four-Color Round Cut Moissanite Ring" at bounding box center [892, 352] width 106 height 28
copy p "GIGAJEWE Four-Color Round Cut Moissanite"
click at [349, 67] on icon "button" at bounding box center [354, 64] width 11 height 11
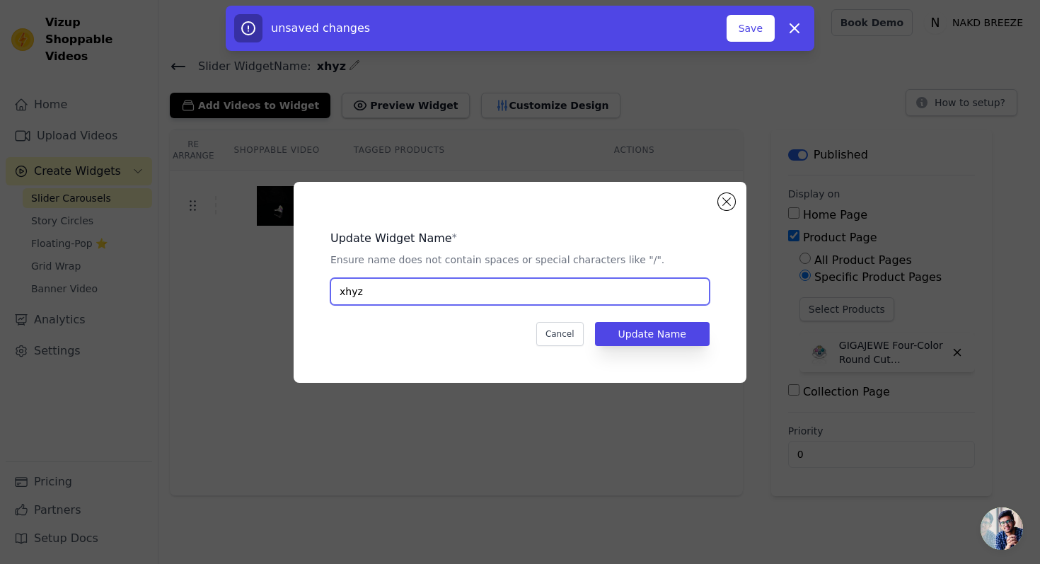
click at [370, 286] on input "xhyz" at bounding box center [520, 291] width 379 height 27
paste input "GIGAJEWE Four-Color Round Cut Moissanite"
type input "GIGAJEWE Four-Color Round Cut Moissanite ring"
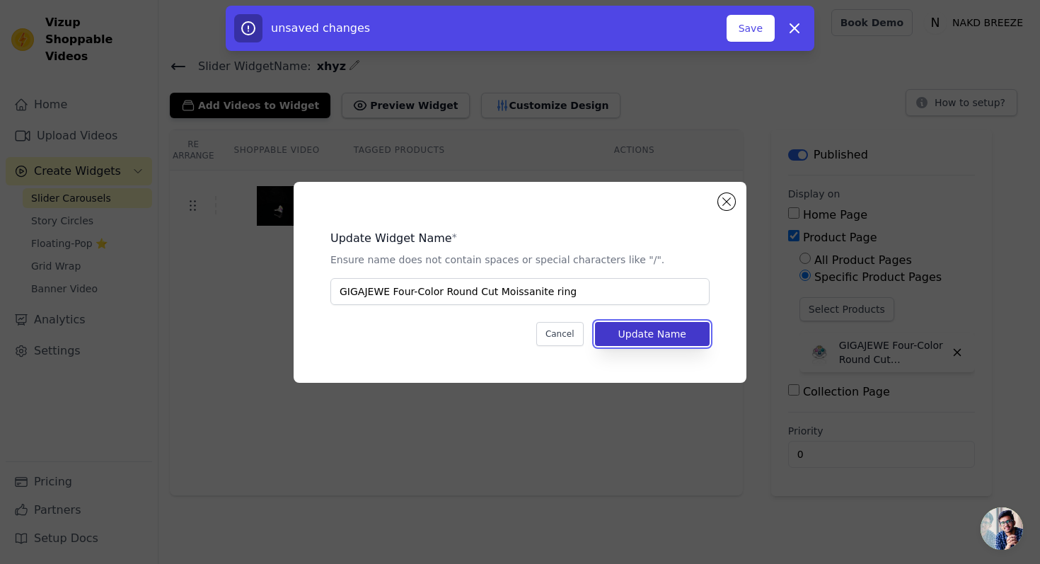
click at [626, 339] on button "Update Name" at bounding box center [652, 334] width 115 height 24
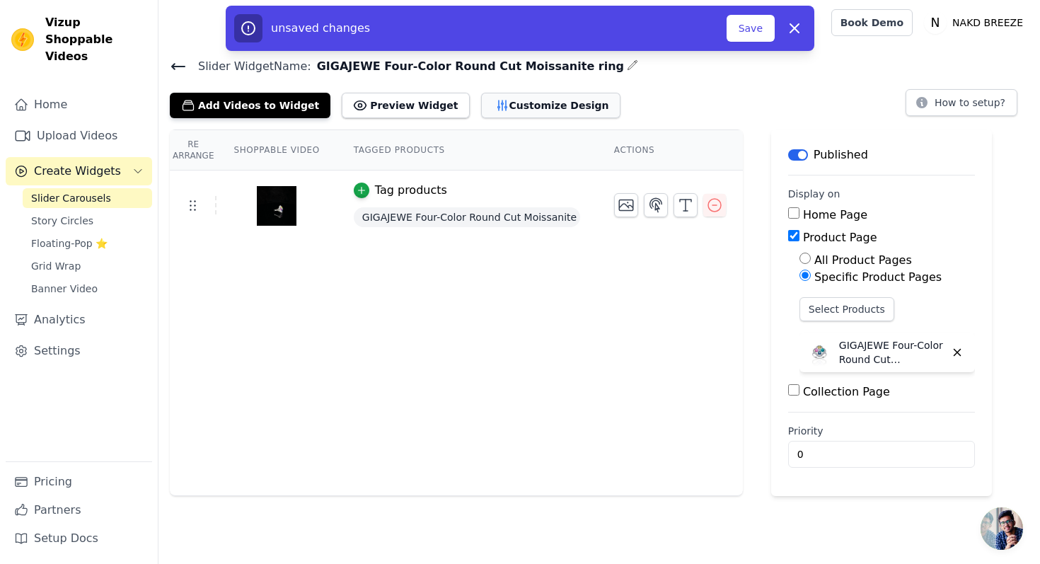
click at [520, 114] on button "Customize Design" at bounding box center [550, 105] width 139 height 25
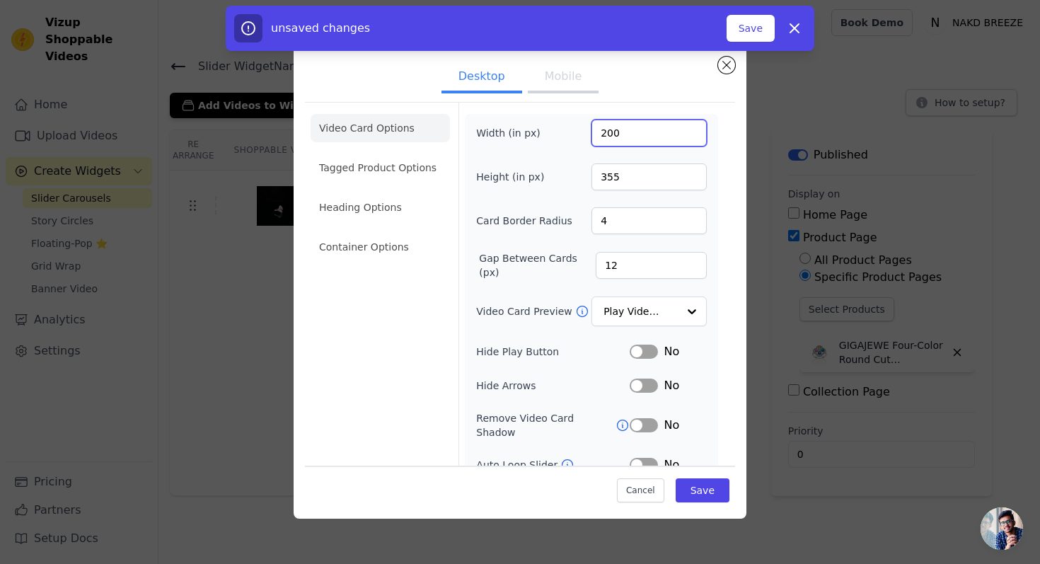
drag, startPoint x: 636, startPoint y: 139, endPoint x: 590, endPoint y: 130, distance: 46.8
click at [590, 130] on div "Width (in px) 200" at bounding box center [591, 133] width 231 height 27
drag, startPoint x: 633, startPoint y: 177, endPoint x: 594, endPoint y: 178, distance: 38.9
click at [594, 178] on input "355" at bounding box center [649, 177] width 115 height 27
drag, startPoint x: 628, startPoint y: 141, endPoint x: 602, endPoint y: 134, distance: 27.1
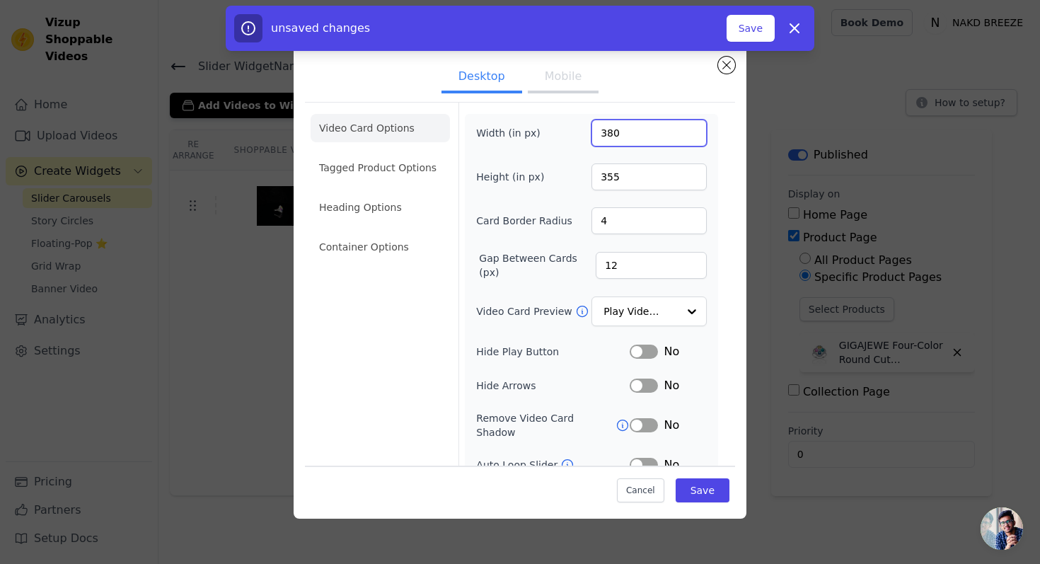
click at [601, 135] on input "380" at bounding box center [649, 133] width 115 height 27
type input "300"
drag, startPoint x: 636, startPoint y: 183, endPoint x: 595, endPoint y: 177, distance: 41.4
click at [595, 178] on input "355" at bounding box center [649, 177] width 115 height 27
type input "380"
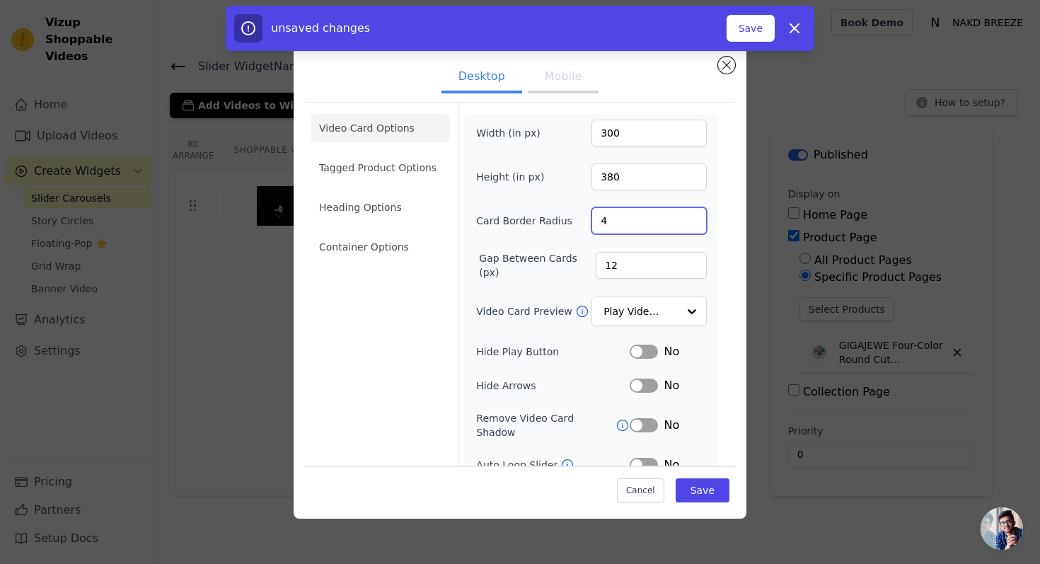
drag, startPoint x: 608, startPoint y: 224, endPoint x: 594, endPoint y: 222, distance: 14.3
click at [594, 223] on input "4" at bounding box center [649, 220] width 115 height 27
type input "5"
drag, startPoint x: 614, startPoint y: 253, endPoint x: 633, endPoint y: 261, distance: 20.3
click at [633, 261] on input "12" at bounding box center [651, 265] width 111 height 27
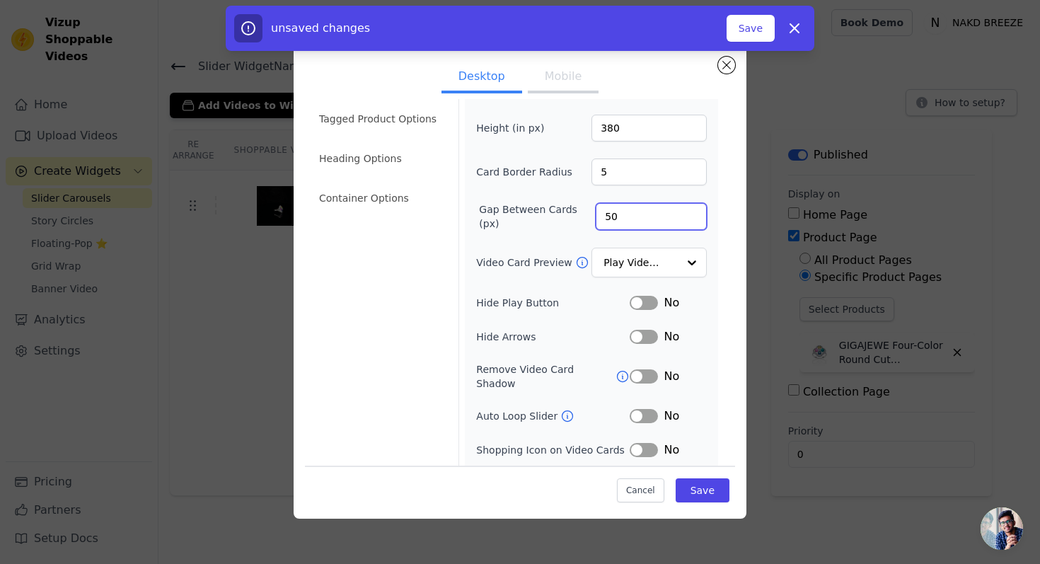
scroll to position [75, 0]
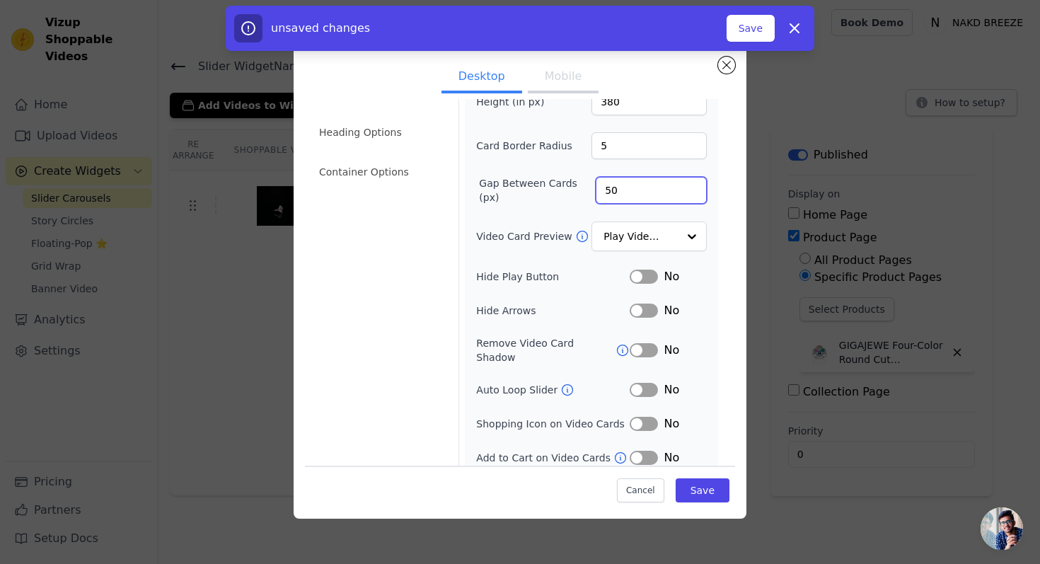
type input "50"
click at [636, 417] on button "Label" at bounding box center [644, 424] width 28 height 14
click at [637, 451] on button "Label" at bounding box center [644, 458] width 28 height 14
click at [687, 495] on button "Save" at bounding box center [703, 490] width 54 height 24
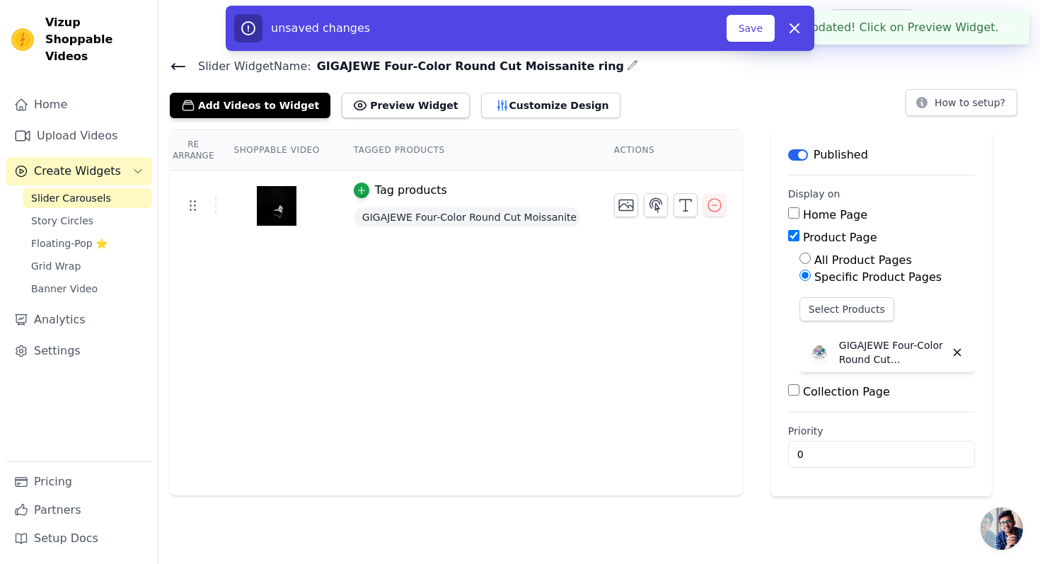
click at [176, 67] on icon at bounding box center [178, 66] width 17 height 17
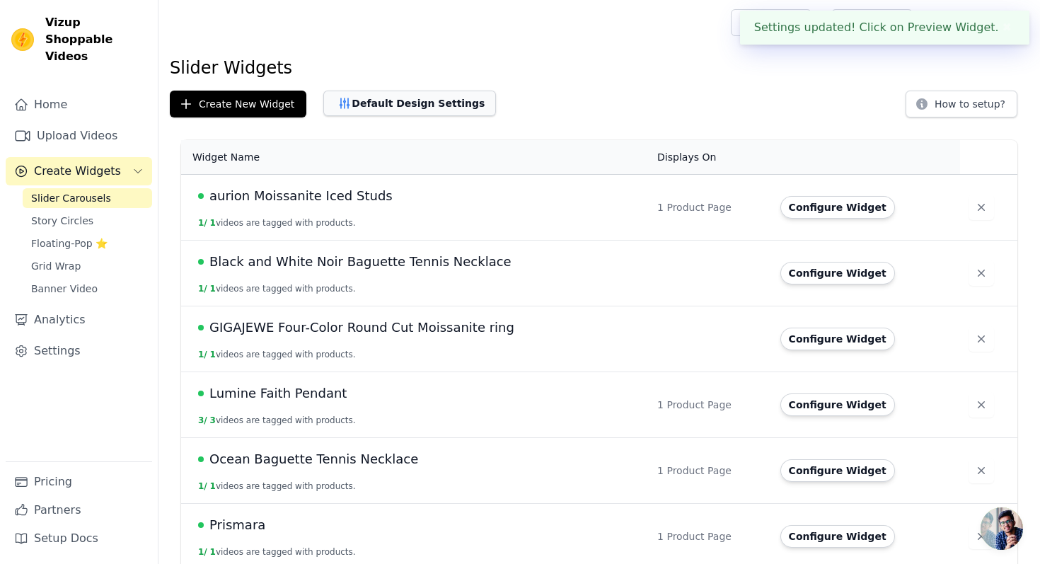
click at [439, 104] on button "Default Design Settings" at bounding box center [409, 103] width 173 height 25
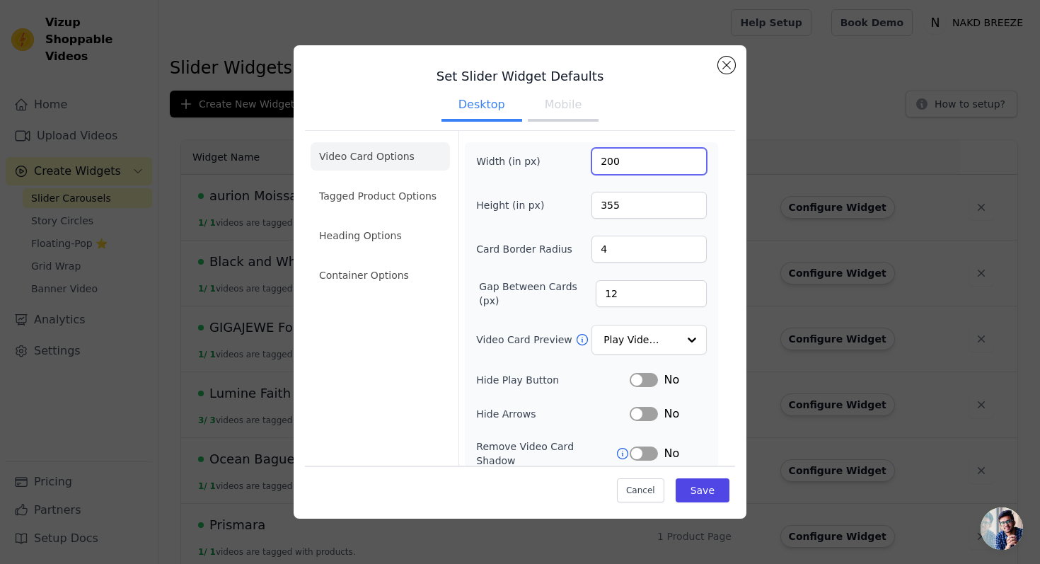
drag, startPoint x: 643, startPoint y: 166, endPoint x: 593, endPoint y: 164, distance: 50.3
click at [593, 164] on input "200" at bounding box center [649, 161] width 115 height 27
type input "300"
click at [620, 243] on input "4" at bounding box center [649, 249] width 115 height 27
type input "5"
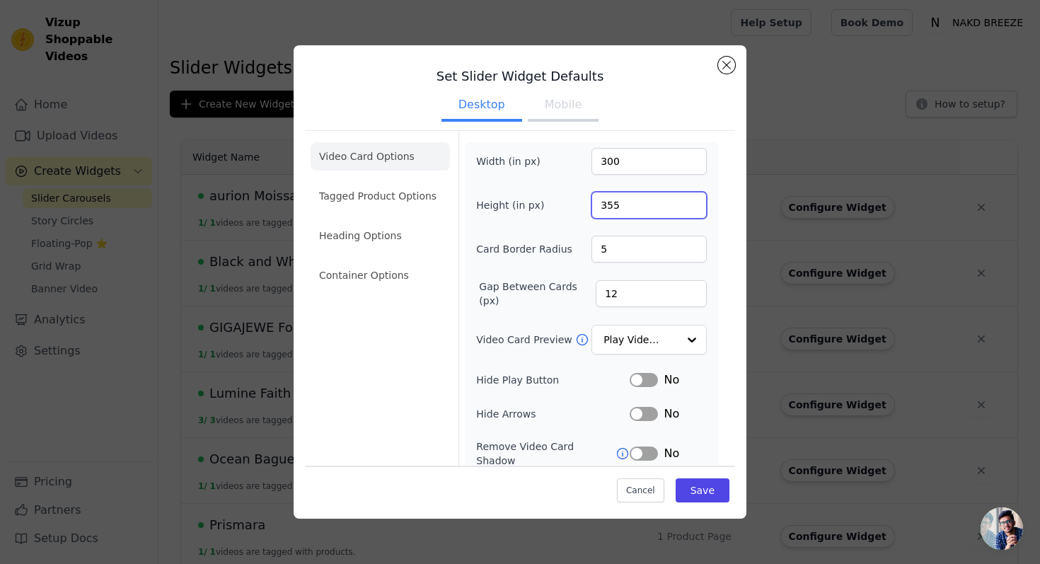
drag, startPoint x: 643, startPoint y: 189, endPoint x: 635, endPoint y: 208, distance: 20.6
click at [635, 208] on div "Width (in px) 300 Height (in px) 355 Card Border Radius 5 Gap Between Cards (px…" at bounding box center [591, 359] width 231 height 422
type input "380"
drag, startPoint x: 617, startPoint y: 299, endPoint x: 595, endPoint y: 296, distance: 22.2
click at [596, 299] on input "12" at bounding box center [651, 293] width 111 height 27
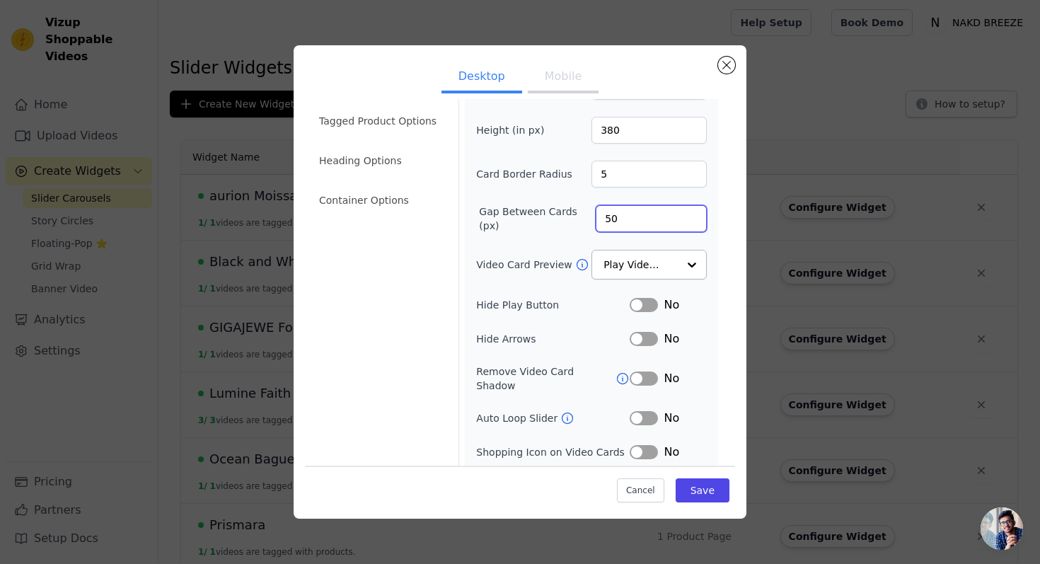
scroll to position [104, 0]
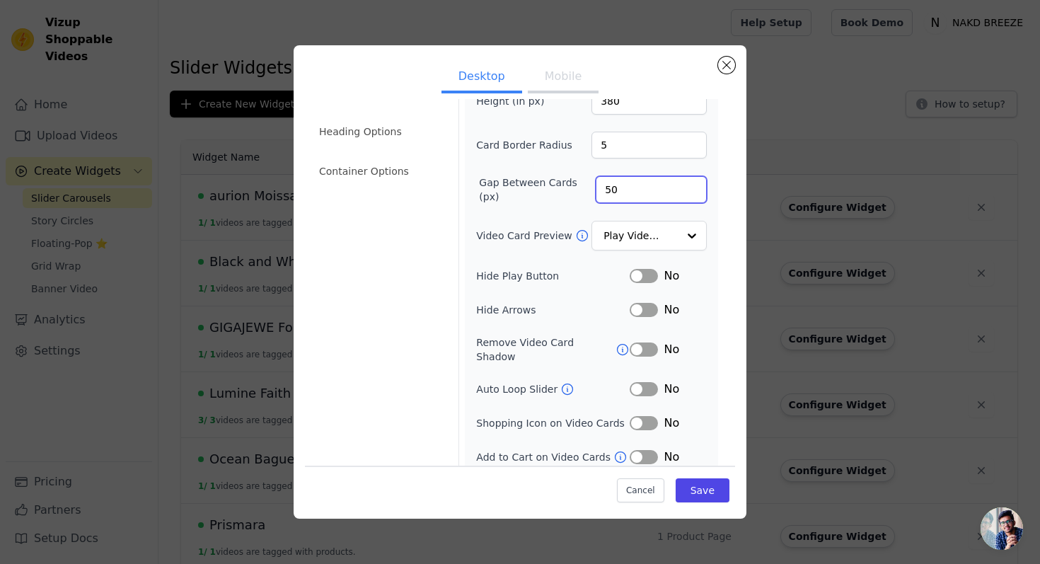
type input "50"
click at [640, 416] on button "Label" at bounding box center [644, 423] width 28 height 14
click at [636, 450] on button "Label" at bounding box center [644, 457] width 28 height 14
click at [704, 488] on button "Save" at bounding box center [703, 490] width 54 height 24
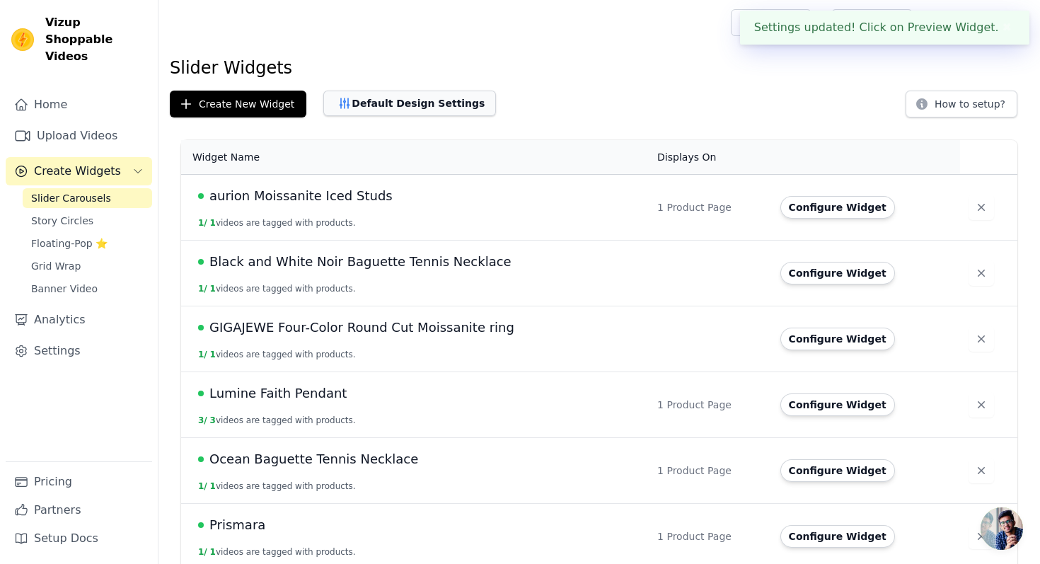
click at [444, 95] on button "Default Design Settings" at bounding box center [409, 103] width 173 height 25
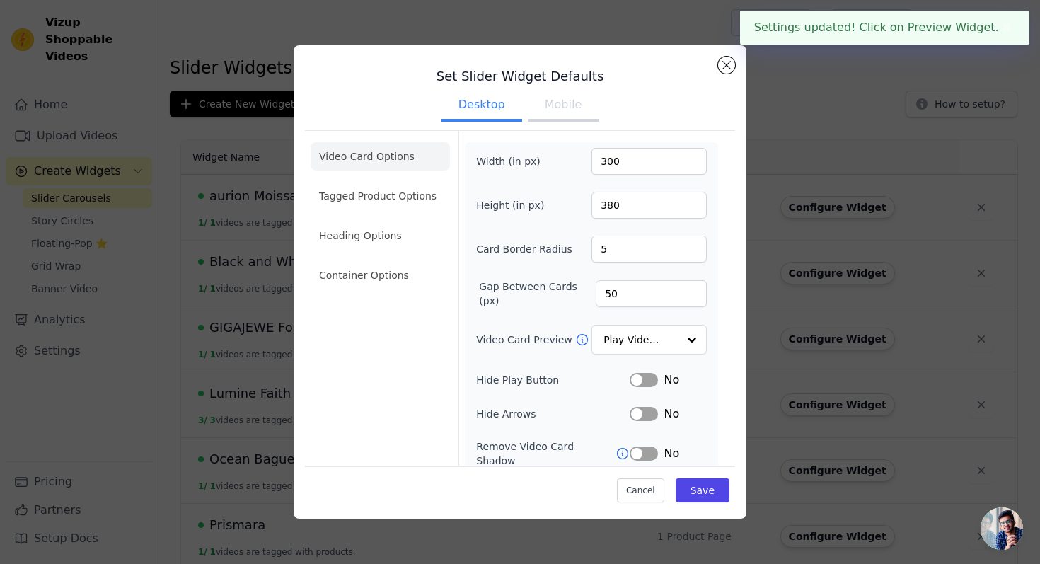
click at [549, 105] on button "Mobile" at bounding box center [563, 106] width 71 height 31
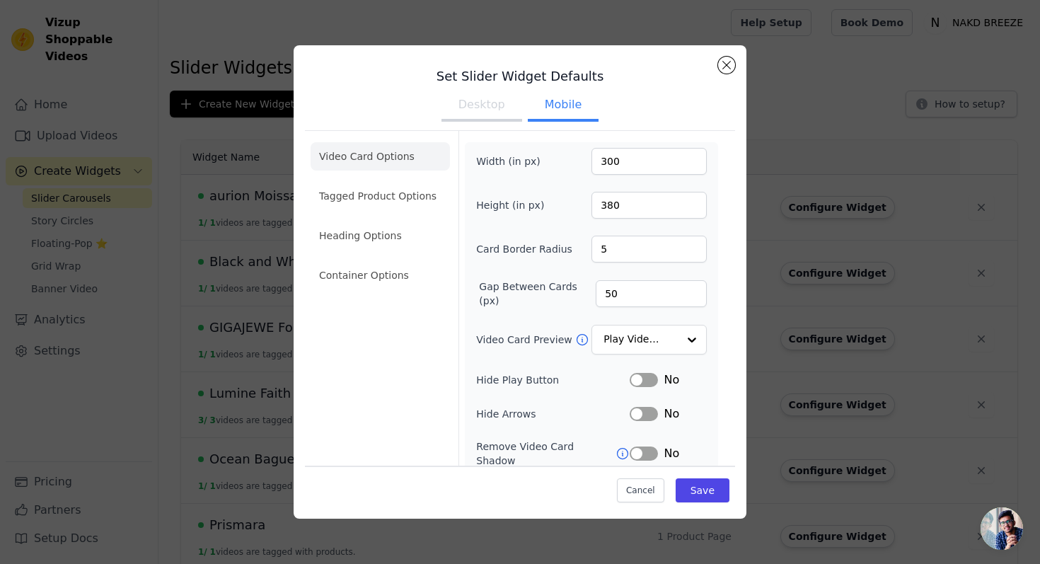
scroll to position [138, 0]
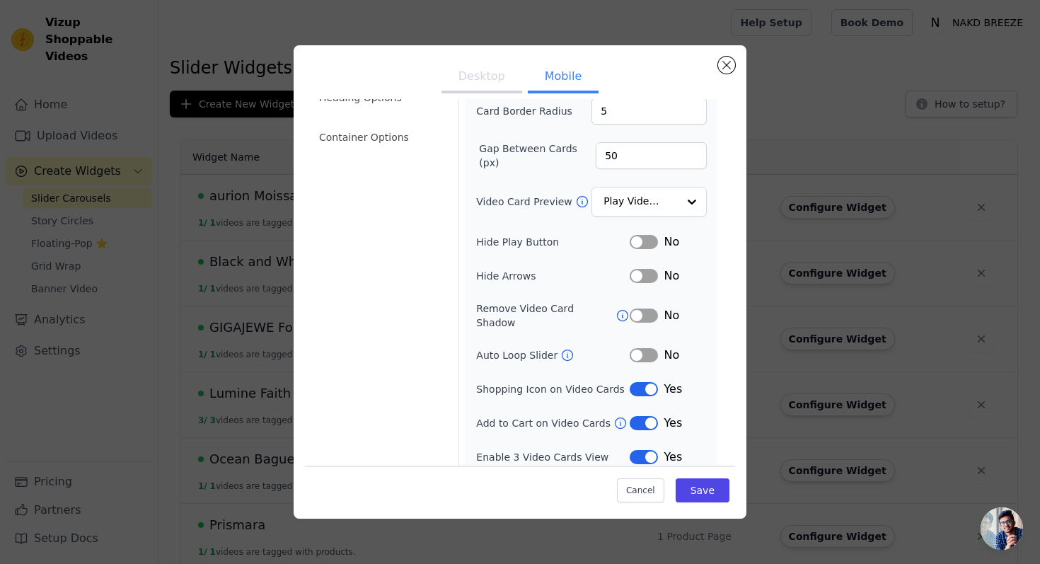
click at [733, 57] on ul "Desktop Mobile" at bounding box center [520, 78] width 430 height 42
click at [733, 61] on button "Close modal" at bounding box center [726, 65] width 17 height 17
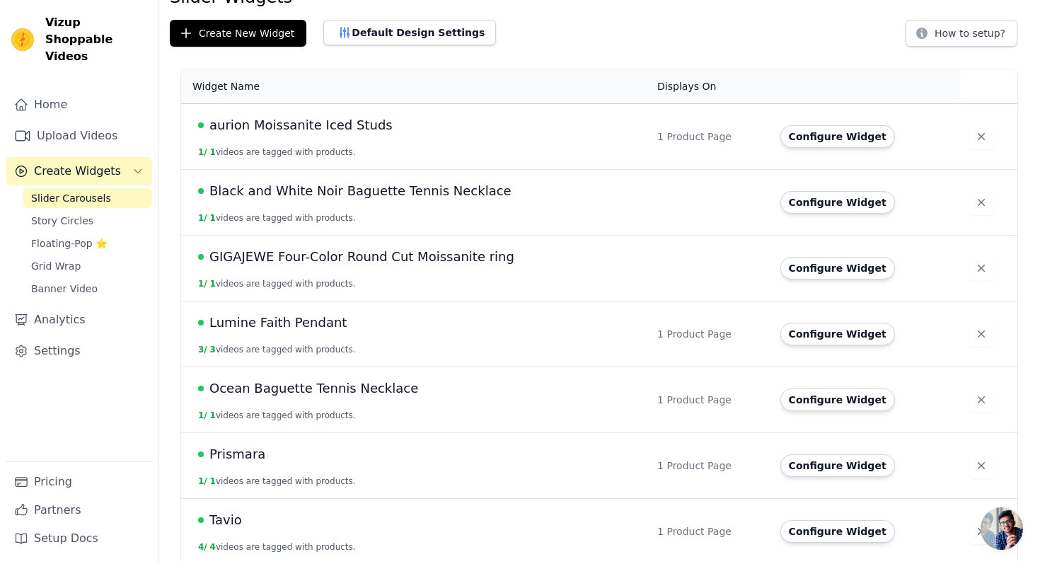
scroll to position [76, 0]
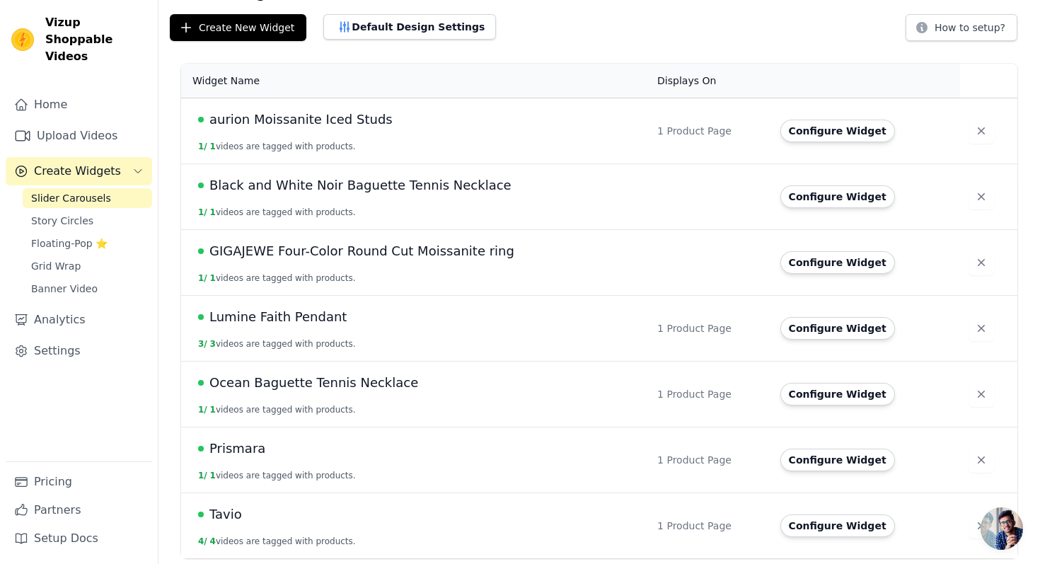
click at [367, 186] on span "Black and White Noir Baguette Tennis Necklace" at bounding box center [361, 186] width 302 height 20
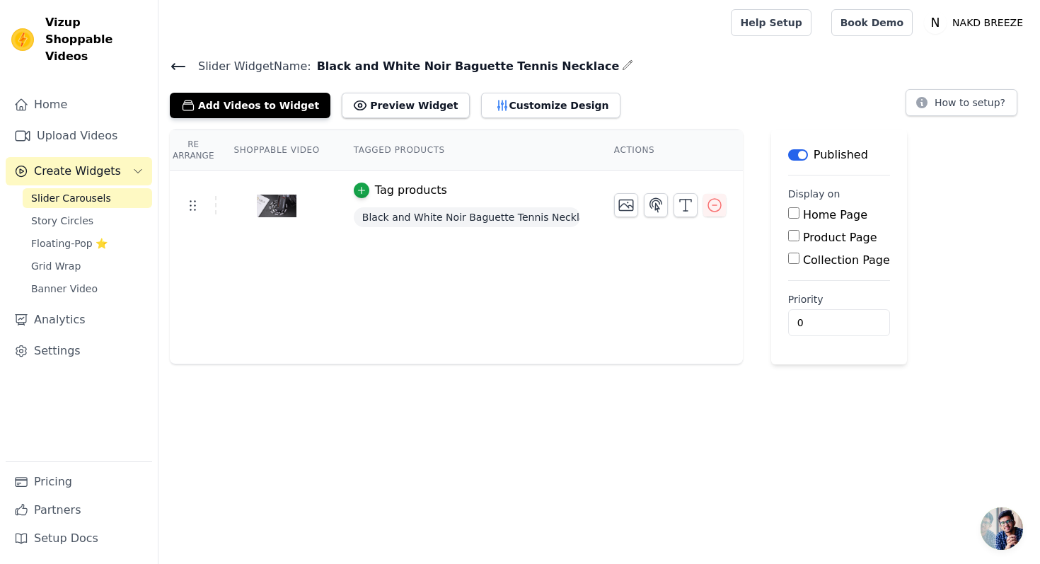
click at [820, 240] on label "Product Page" at bounding box center [840, 237] width 74 height 13
click at [800, 240] on input "Product Page" at bounding box center [794, 235] width 11 height 11
checkbox input "true"
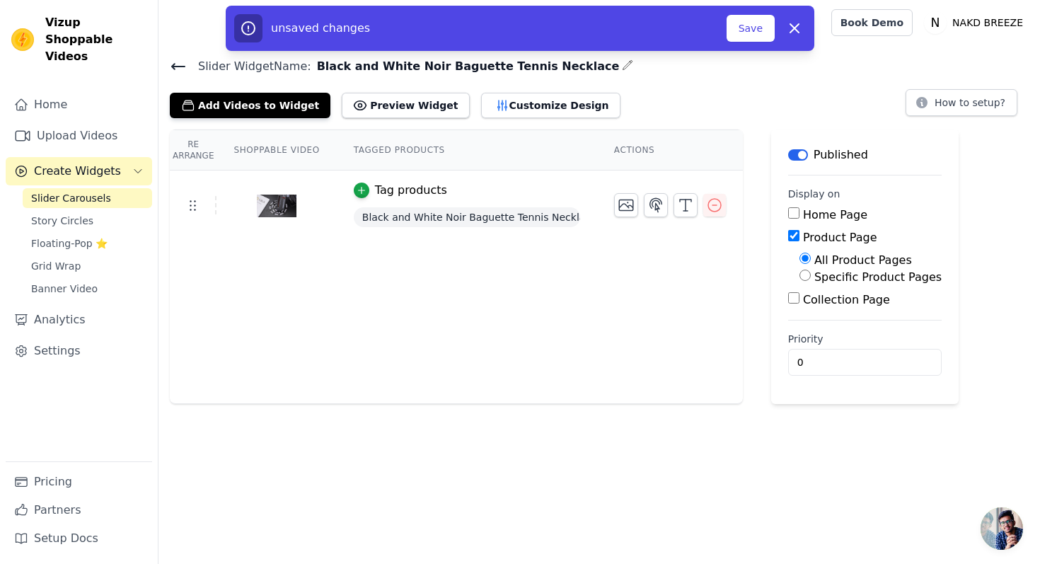
click at [827, 278] on label "Specific Product Pages" at bounding box center [878, 276] width 127 height 13
click at [811, 278] on input "Specific Product Pages" at bounding box center [805, 275] width 11 height 11
radio input "true"
click at [835, 309] on button "Select Products" at bounding box center [847, 309] width 95 height 24
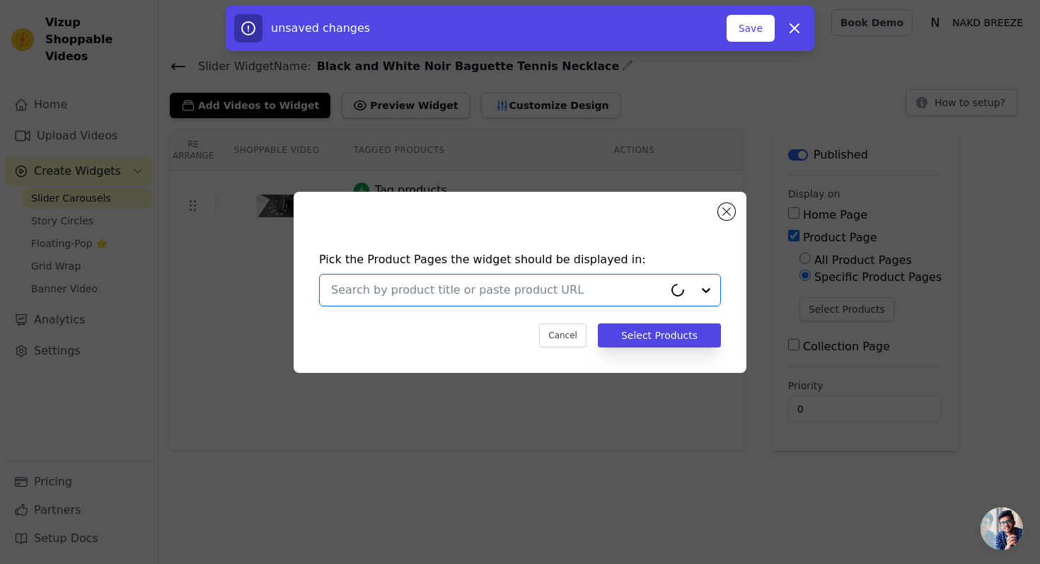
click at [488, 284] on input "text" at bounding box center [497, 290] width 333 height 17
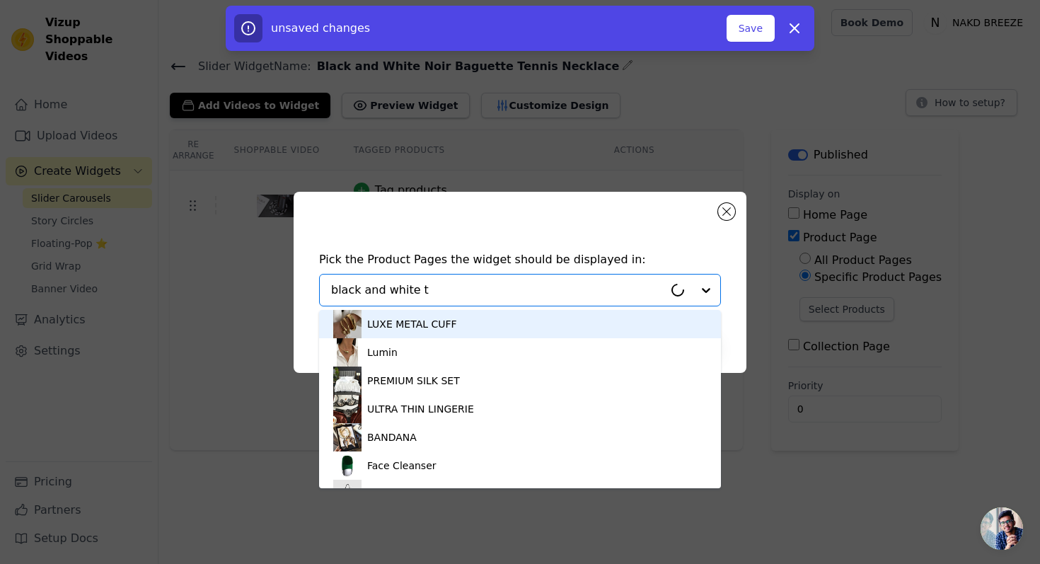
type input "black and white te"
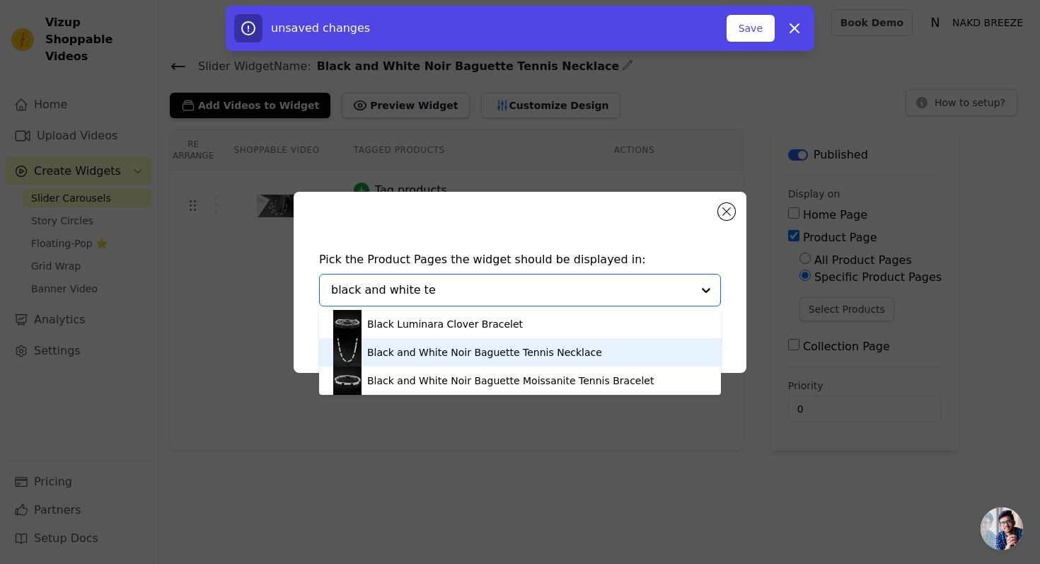
click at [512, 348] on div "Black and White Noir Baguette Tennis Necklace" at bounding box center [484, 352] width 235 height 14
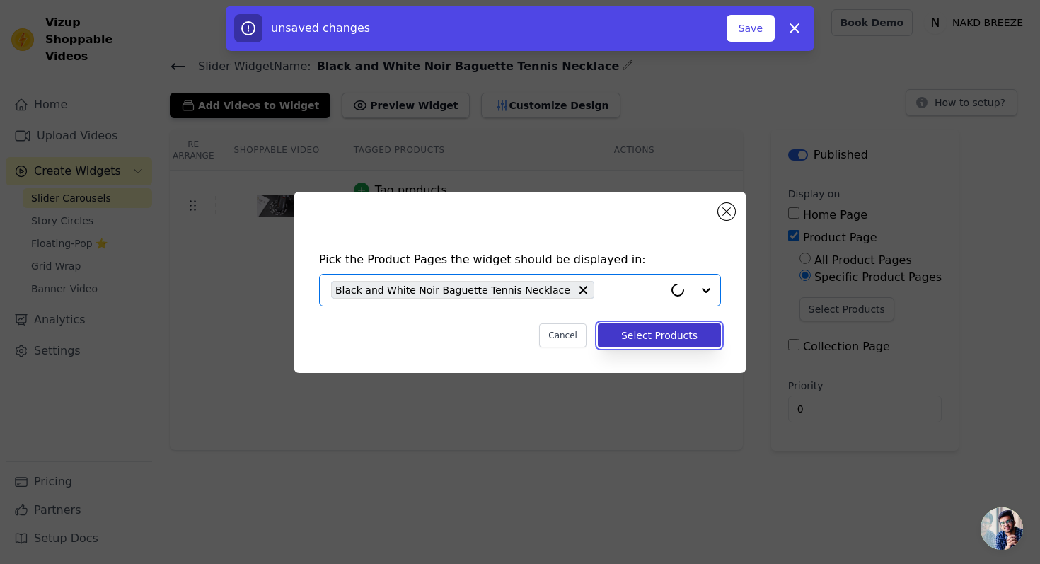
click at [664, 334] on button "Select Products" at bounding box center [659, 335] width 123 height 24
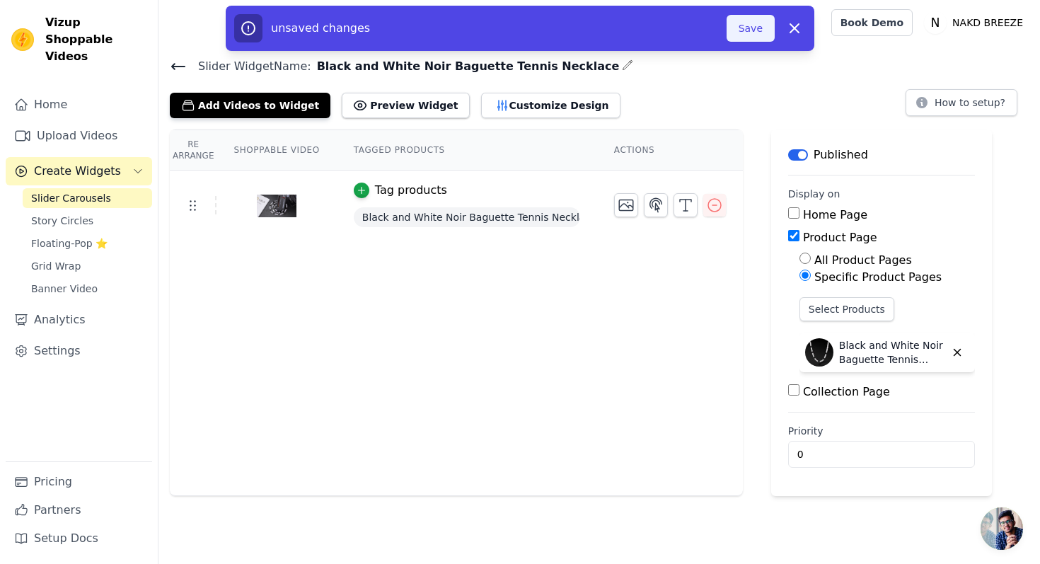
click at [748, 33] on button "Save" at bounding box center [751, 28] width 48 height 27
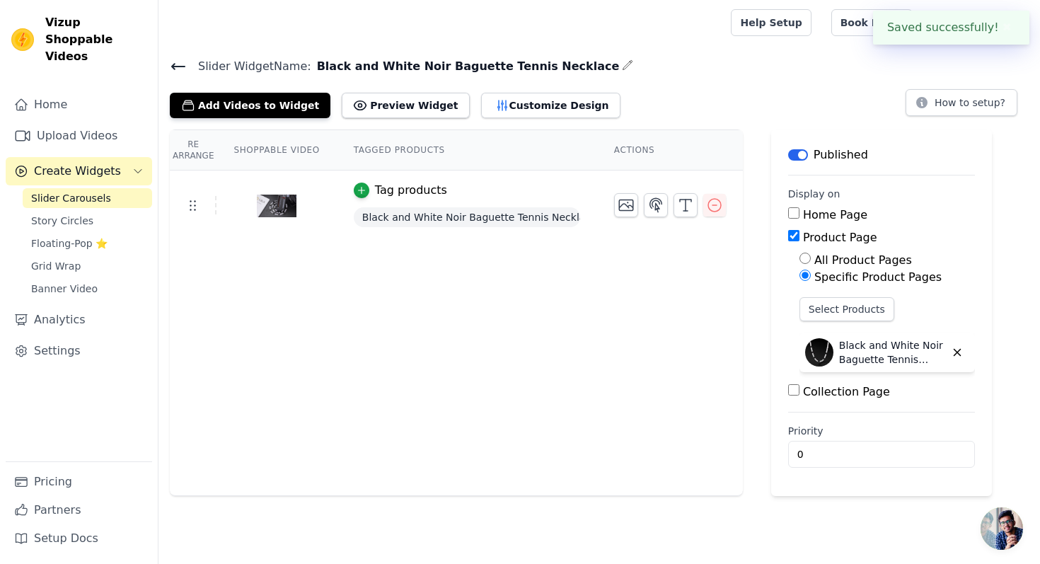
click at [180, 66] on icon at bounding box center [178, 67] width 13 height 6
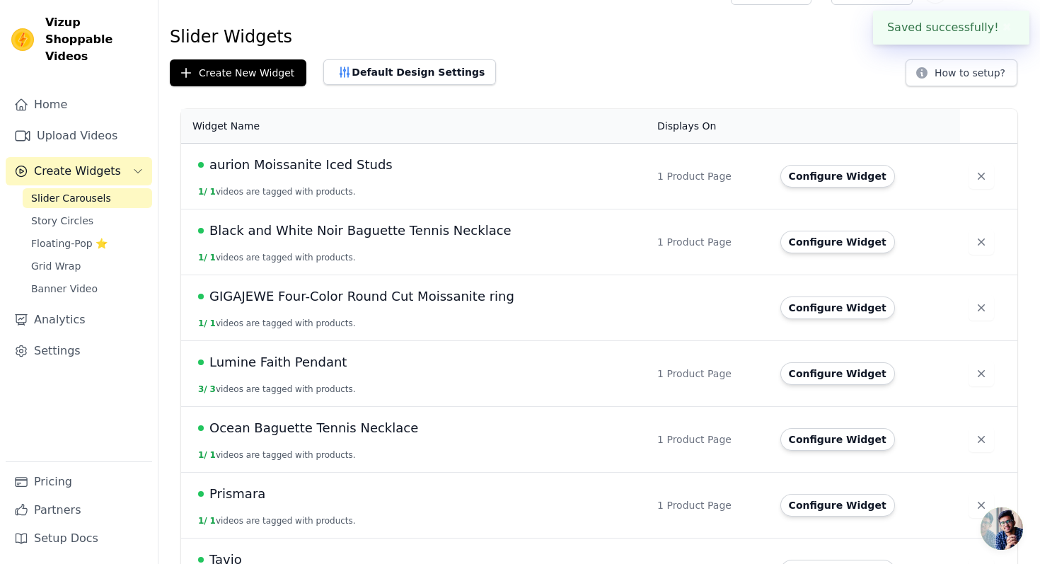
scroll to position [35, 0]
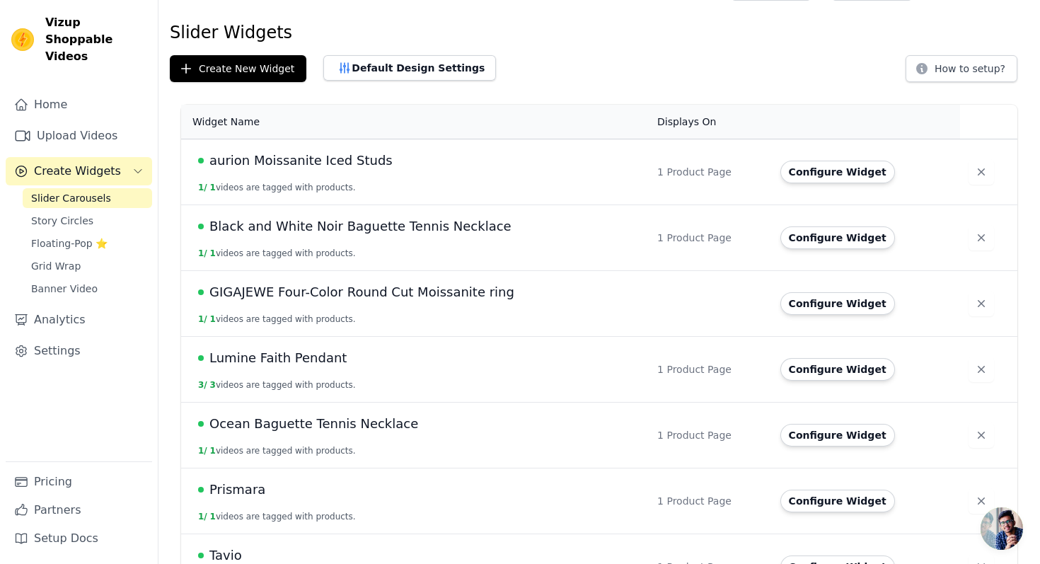
click at [433, 292] on span "GIGAJEWE Four-Color Round Cut Moissanite ring" at bounding box center [362, 292] width 305 height 20
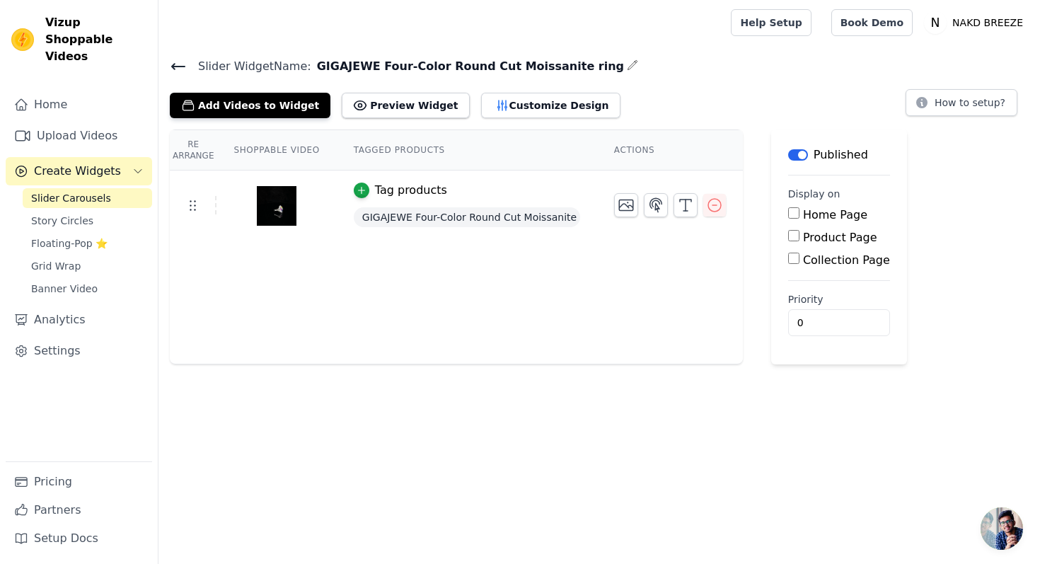
click at [831, 238] on label "Product Page" at bounding box center [840, 237] width 74 height 13
click at [800, 238] on input "Product Page" at bounding box center [794, 235] width 11 height 11
checkbox input "true"
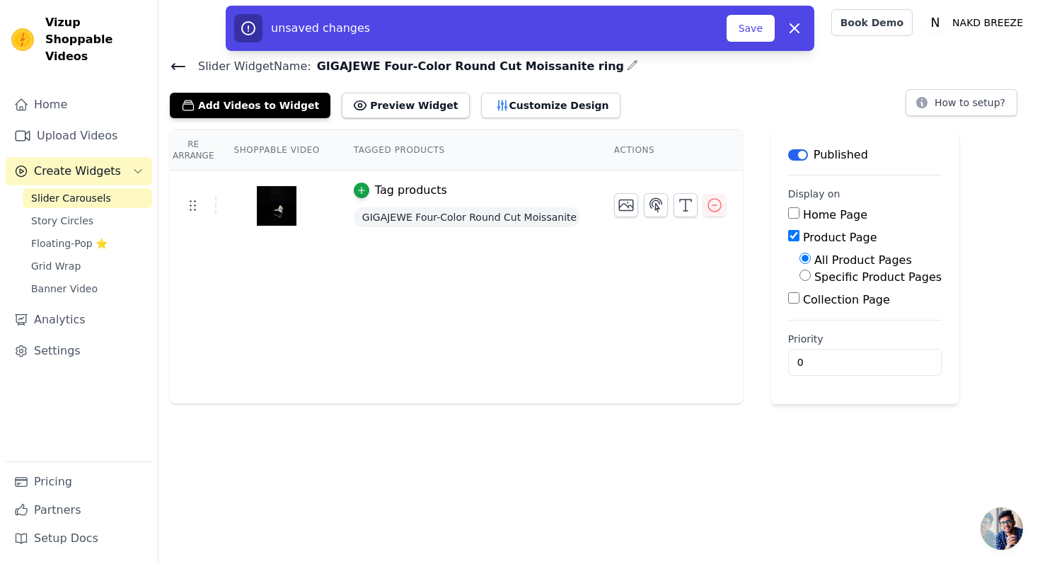
click at [837, 278] on label "Specific Product Pages" at bounding box center [878, 276] width 127 height 13
click at [811, 278] on input "Specific Product Pages" at bounding box center [805, 275] width 11 height 11
radio input "true"
click at [838, 306] on button "Select Products" at bounding box center [847, 309] width 95 height 24
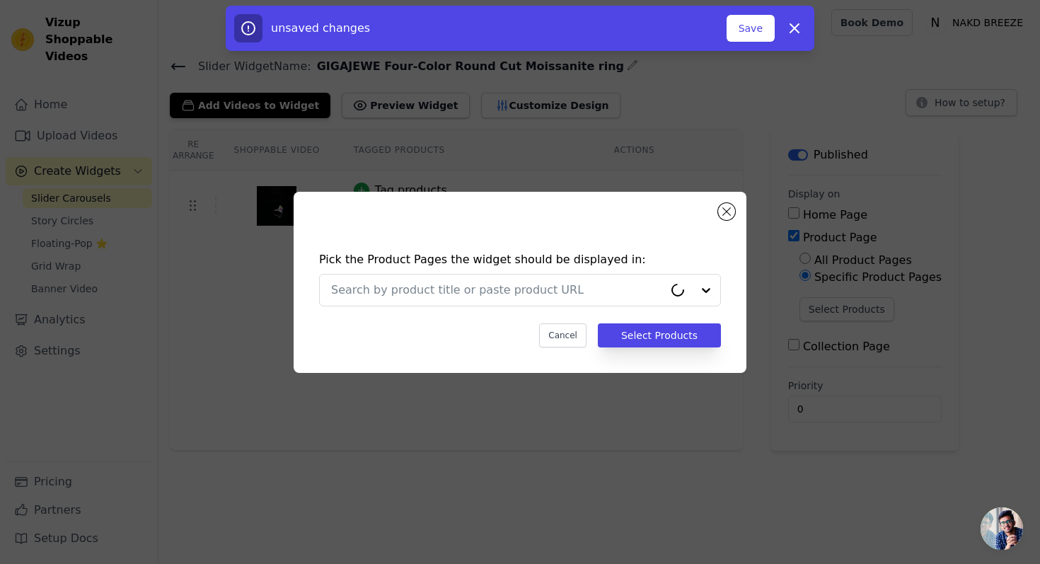
click at [572, 270] on div "Pick the Product Pages the widget should be displayed in: Cancel Select Products" at bounding box center [520, 299] width 430 height 125
click at [564, 287] on input "text" at bounding box center [511, 290] width 361 height 17
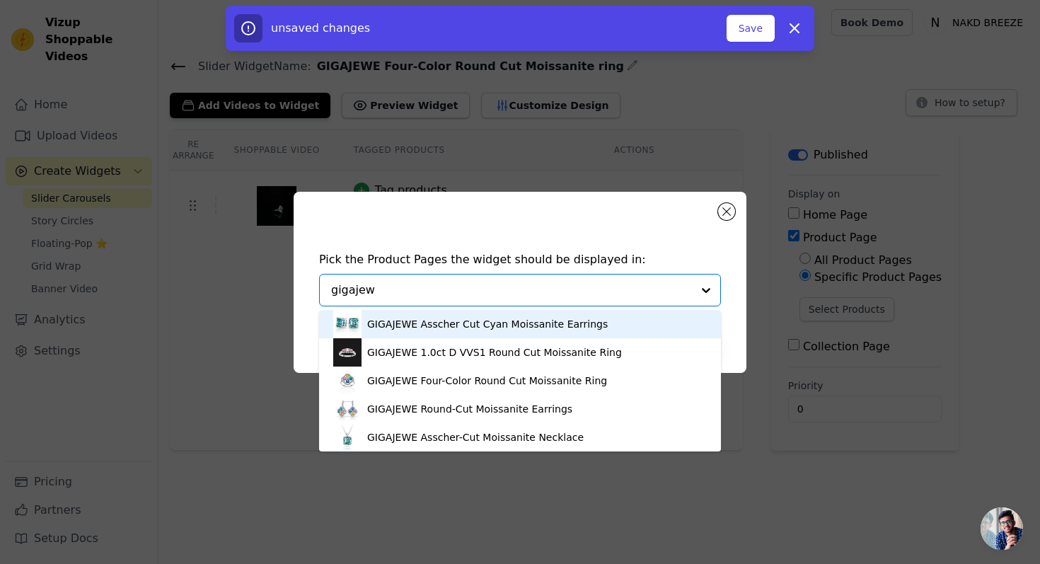
type input "gigajewe"
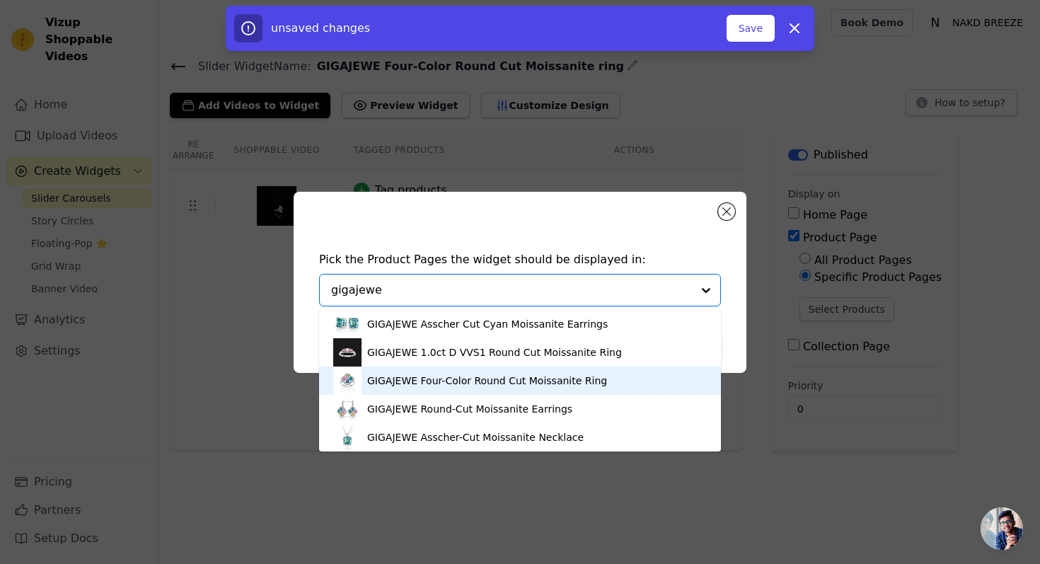
click at [481, 376] on div "GIGAJEWE Four-Color Round Cut Moissanite Ring" at bounding box center [487, 381] width 240 height 14
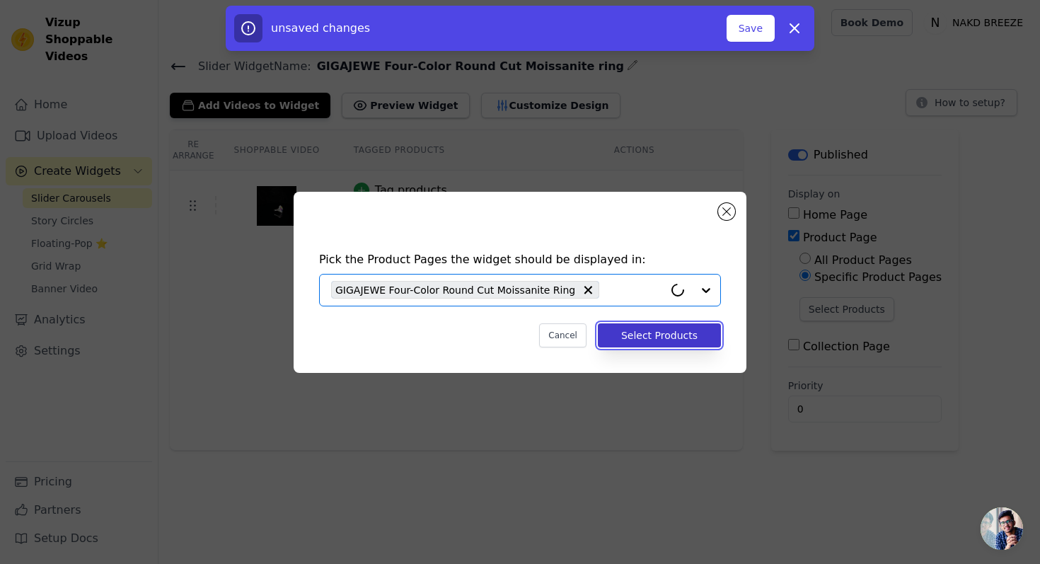
click at [648, 337] on button "Select Products" at bounding box center [659, 335] width 123 height 24
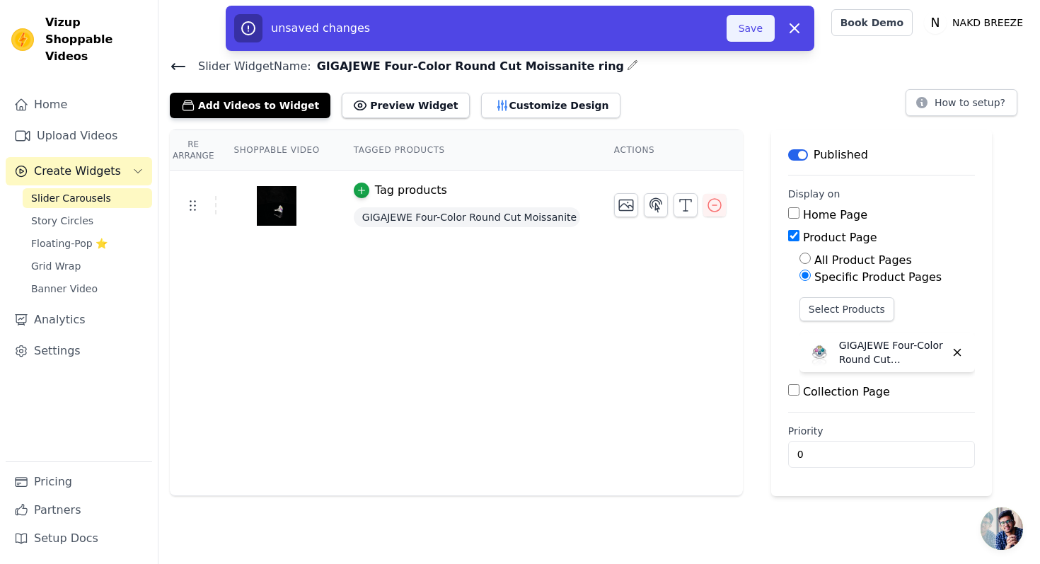
click at [737, 33] on button "Save" at bounding box center [751, 28] width 48 height 27
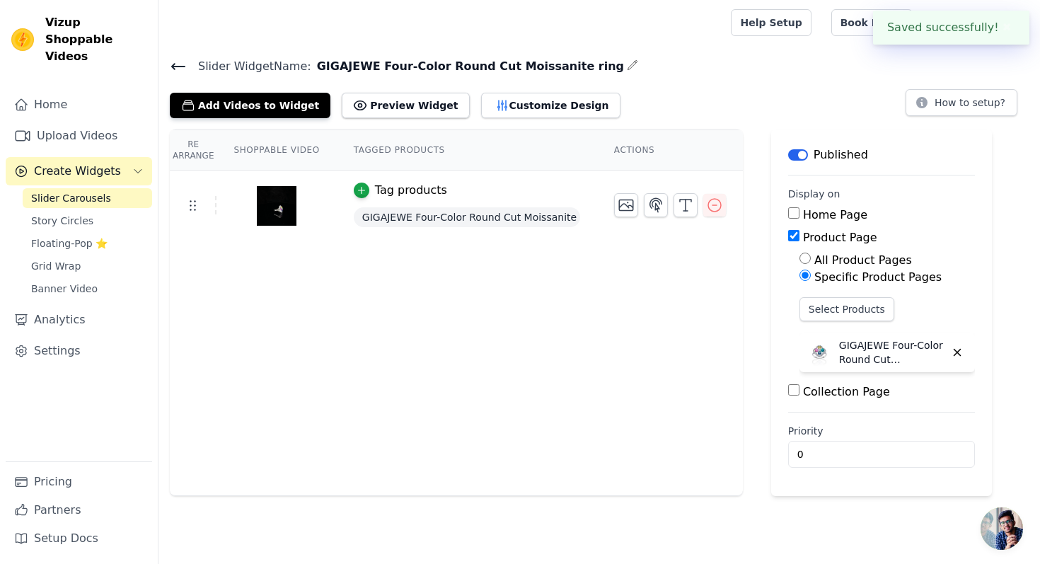
click at [178, 65] on icon at bounding box center [178, 67] width 13 height 6
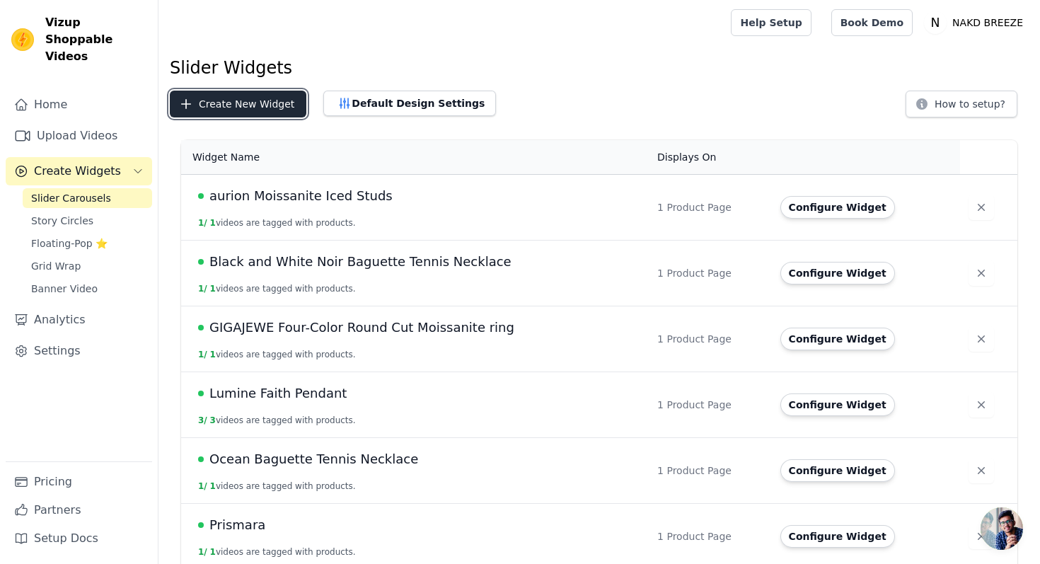
click at [272, 110] on button "Create New Widget" at bounding box center [238, 104] width 137 height 27
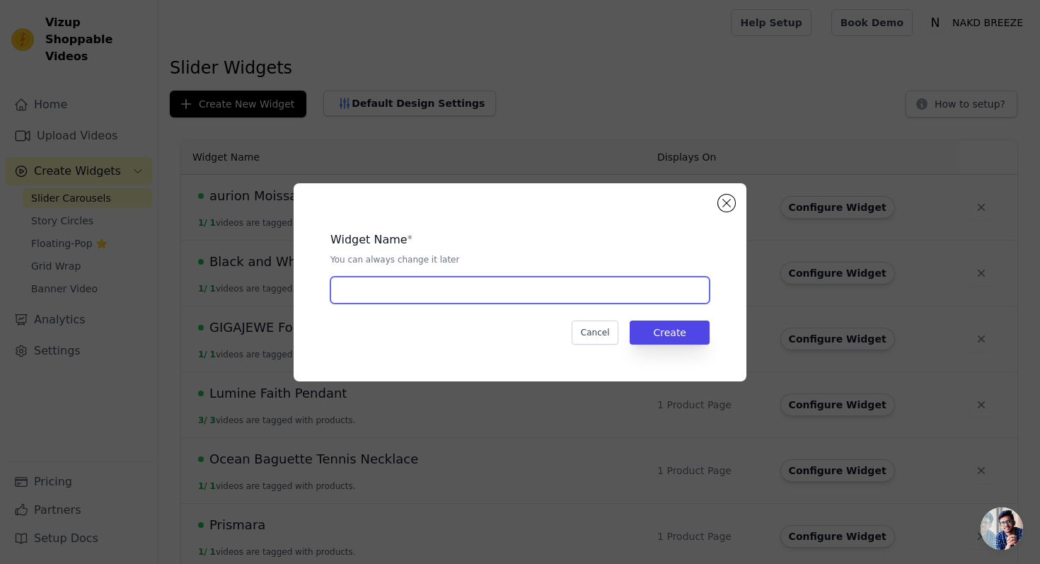
click at [373, 297] on input "text" at bounding box center [520, 290] width 379 height 27
type input "xyz"
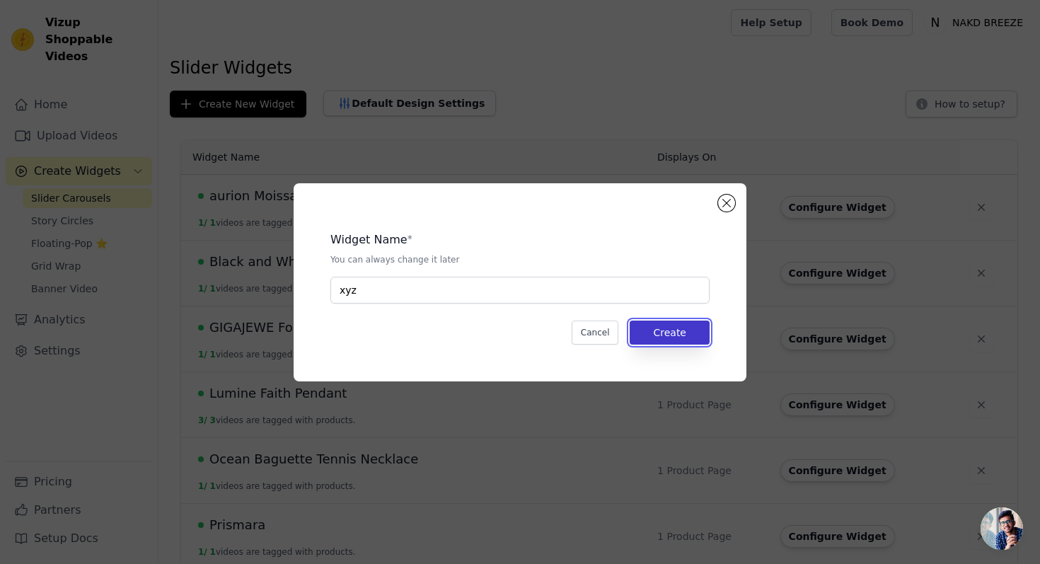
click at [684, 338] on button "Create" at bounding box center [670, 333] width 80 height 24
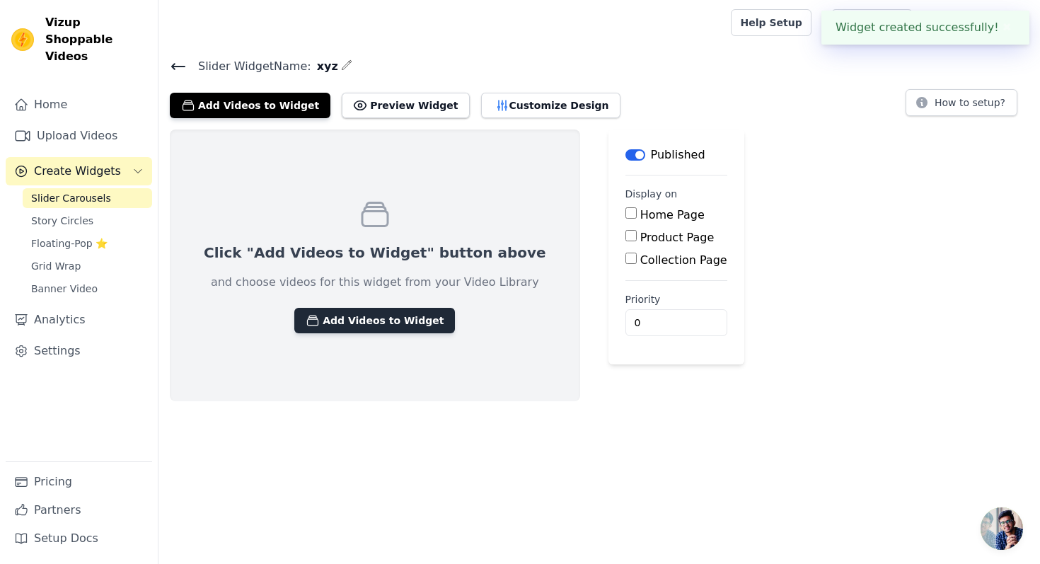
click at [369, 314] on button "Add Videos to Widget" at bounding box center [374, 320] width 161 height 25
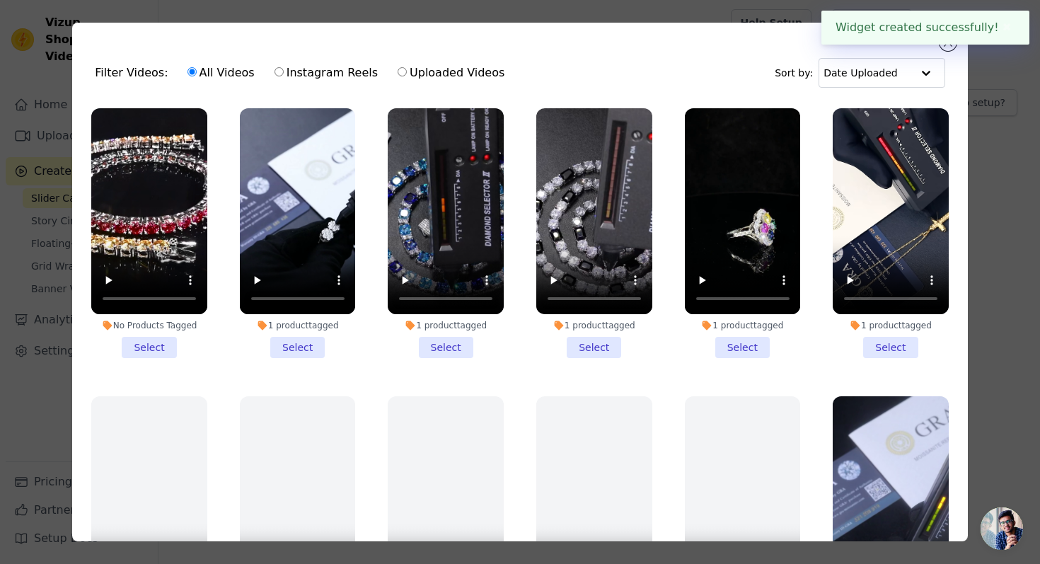
click at [885, 341] on li "1 product tagged Select" at bounding box center [891, 233] width 116 height 250
click at [0, 0] on input "1 product tagged Select" at bounding box center [0, 0] width 0 height 0
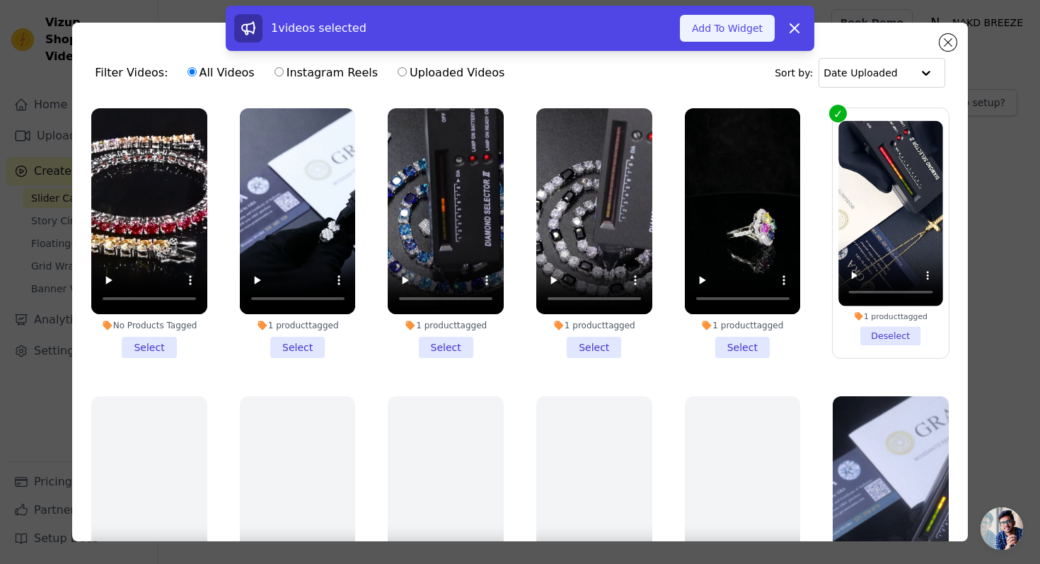
click at [731, 28] on button "Add To Widget" at bounding box center [727, 28] width 95 height 27
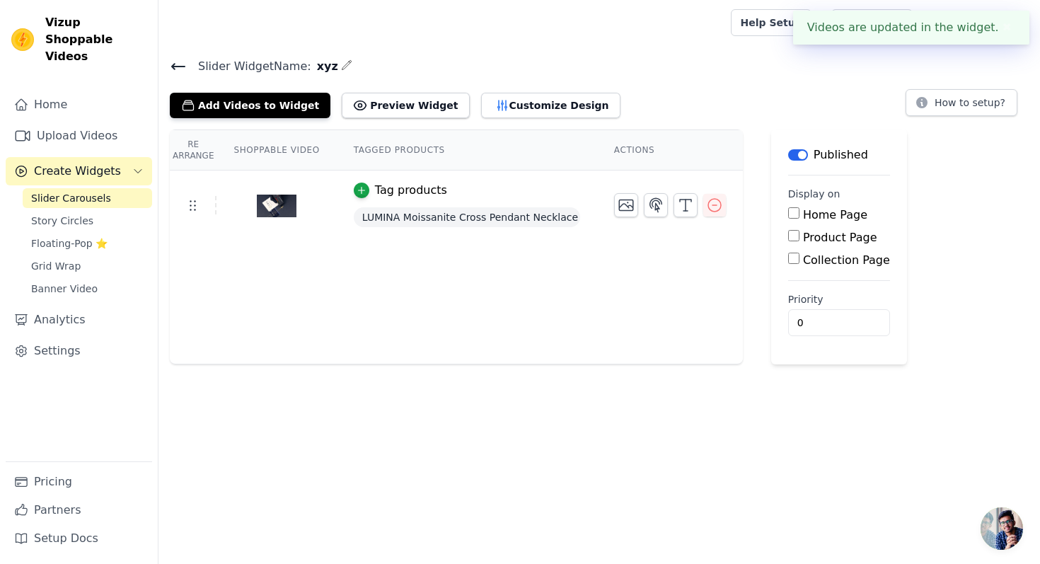
click at [847, 234] on label "Product Page" at bounding box center [840, 237] width 74 height 13
click at [800, 234] on input "Product Page" at bounding box center [794, 235] width 11 height 11
checkbox input "true"
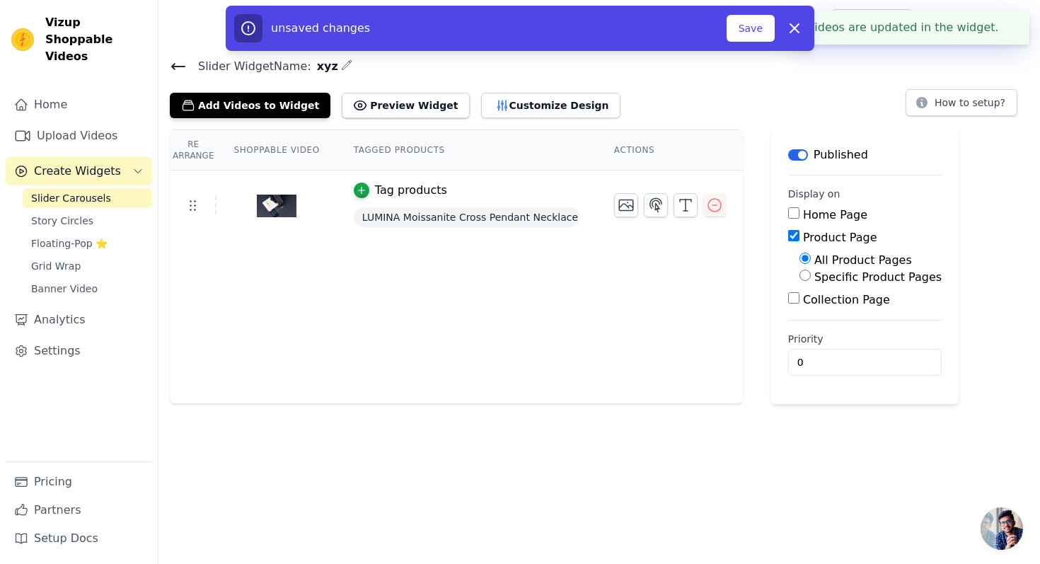
click at [850, 277] on label "Specific Product Pages" at bounding box center [878, 276] width 127 height 13
click at [811, 277] on input "Specific Product Pages" at bounding box center [805, 275] width 11 height 11
radio input "true"
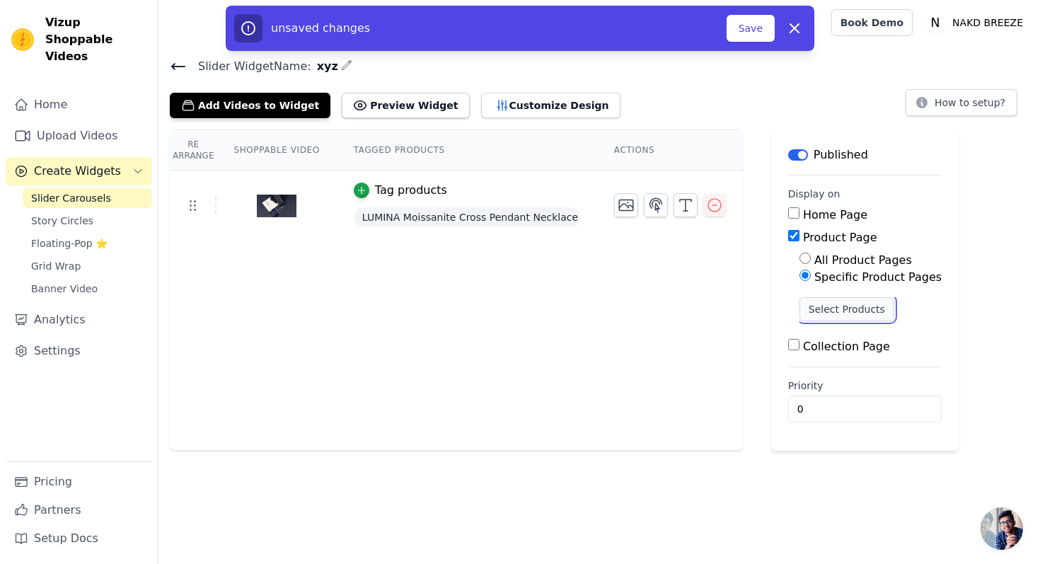
click at [856, 308] on button "Select Products" at bounding box center [847, 309] width 95 height 24
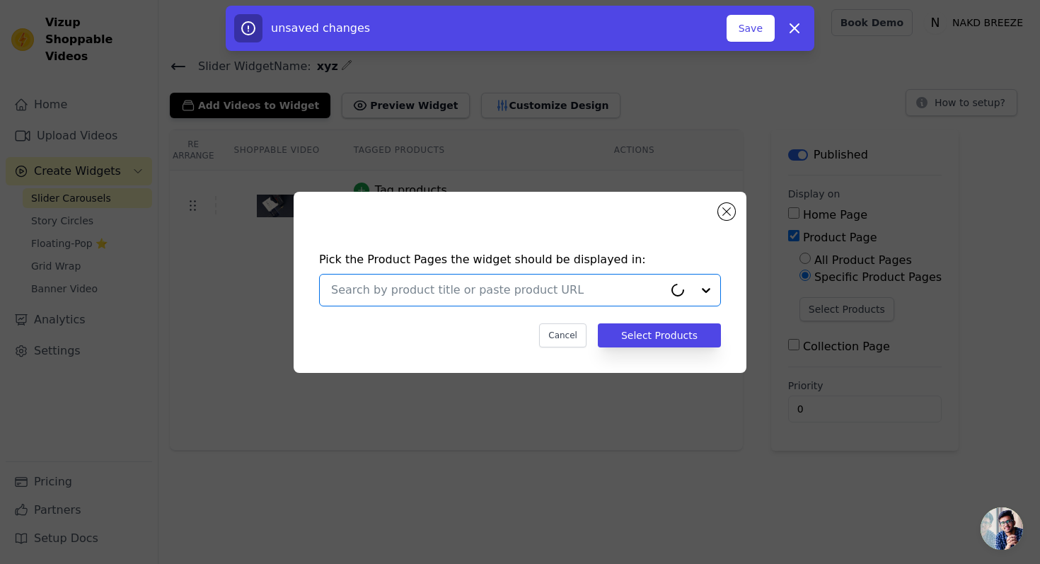
click at [639, 286] on input "text" at bounding box center [497, 290] width 333 height 17
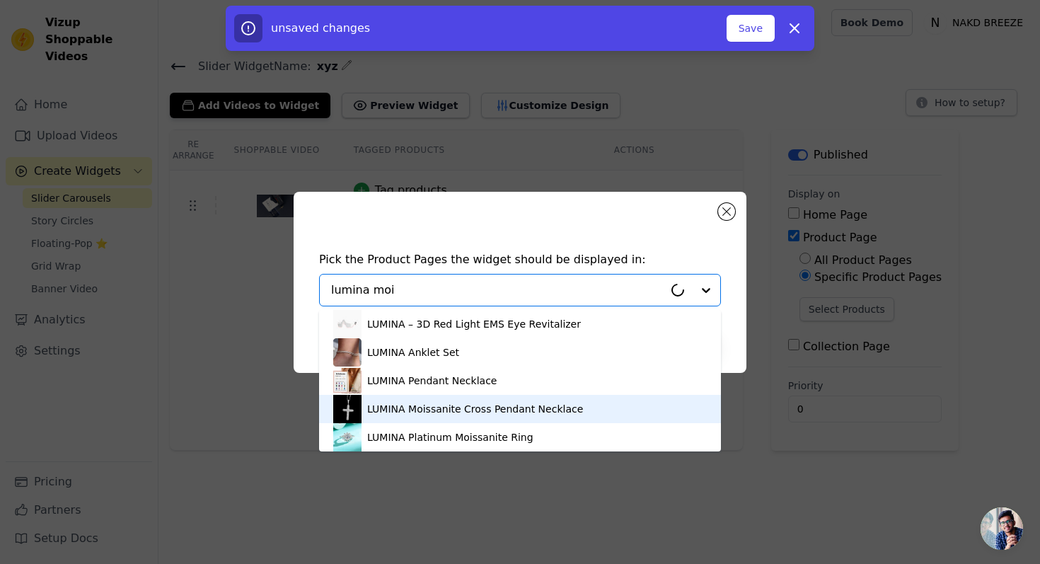
type input "lumina moi"
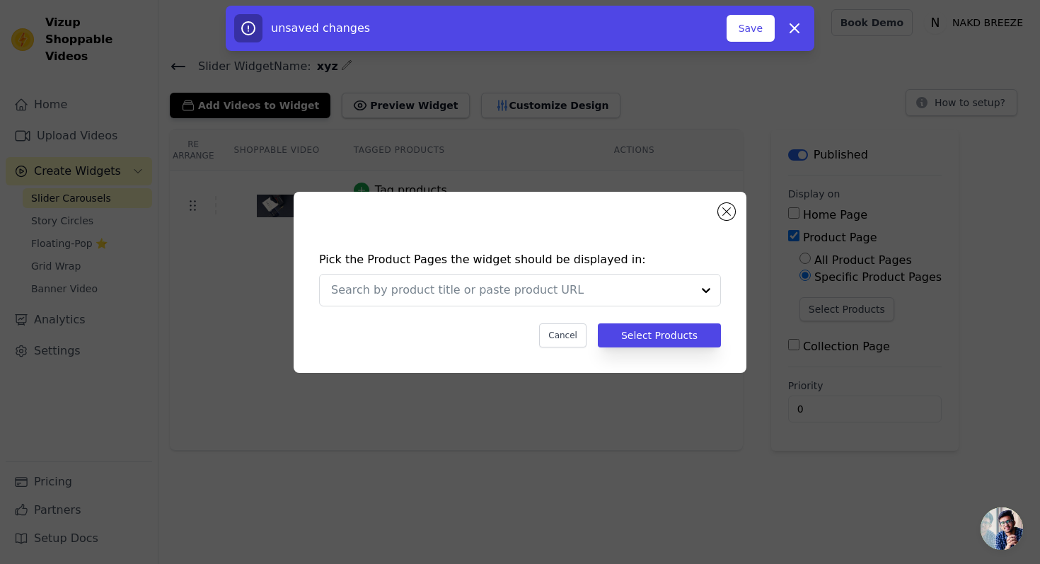
click at [585, 405] on div "Pick the Product Pages the widget should be displayed in: Cancel Select Products" at bounding box center [520, 282] width 1040 height 564
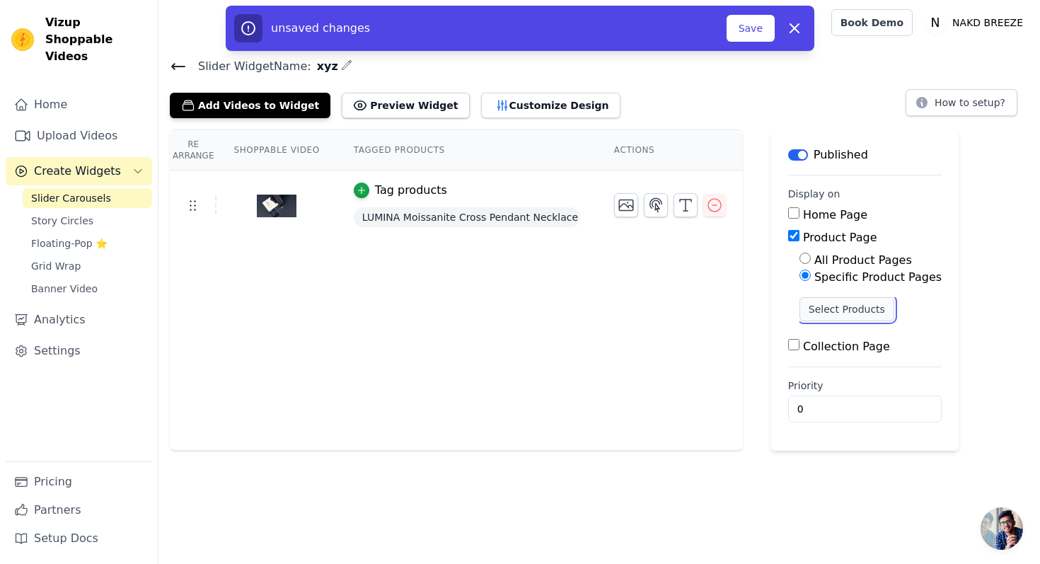
click at [815, 300] on button "Select Products" at bounding box center [847, 309] width 95 height 24
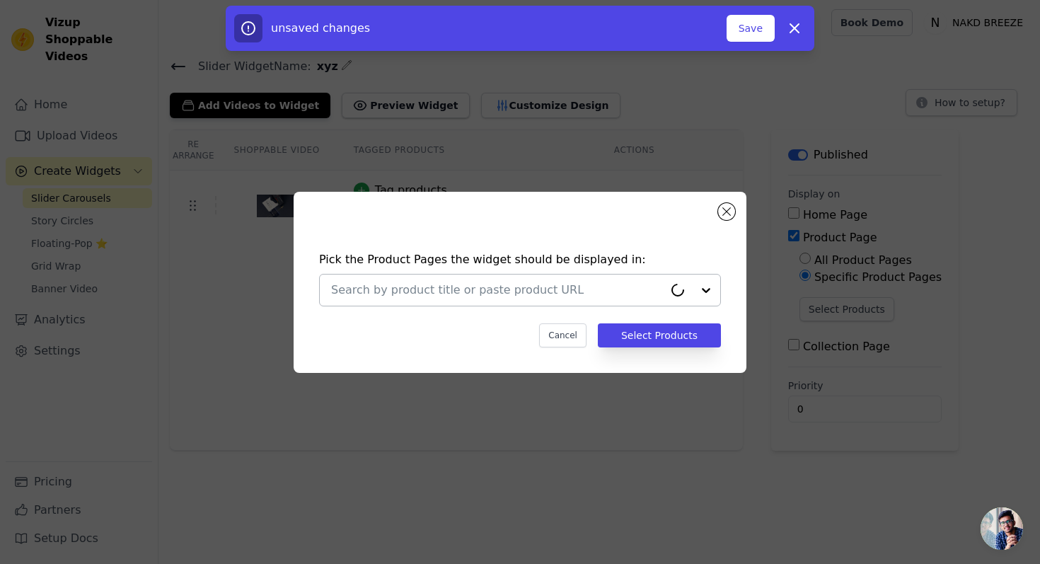
click at [538, 284] on input "text" at bounding box center [497, 290] width 333 height 17
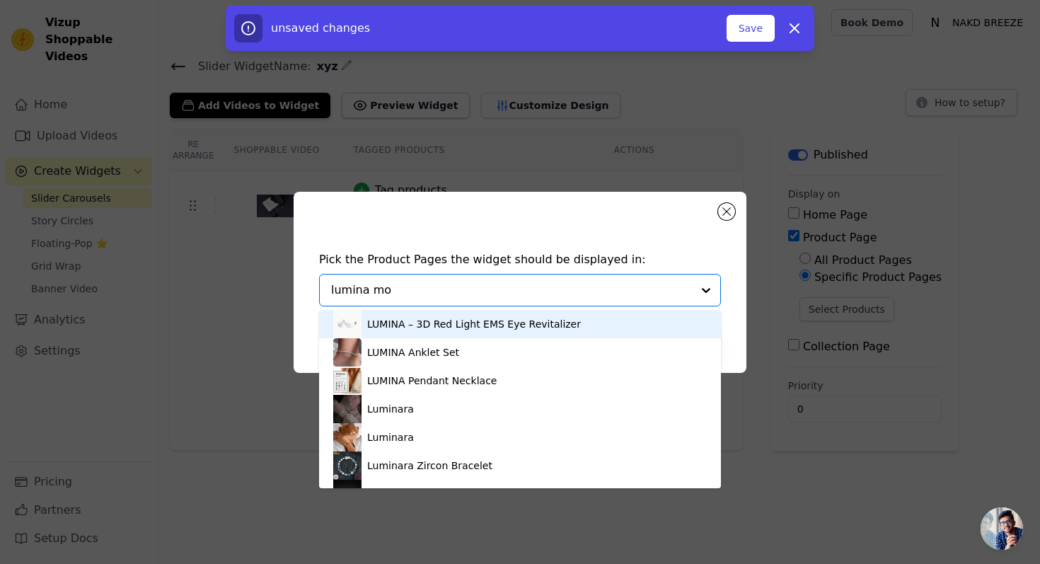
type input "lumina moi"
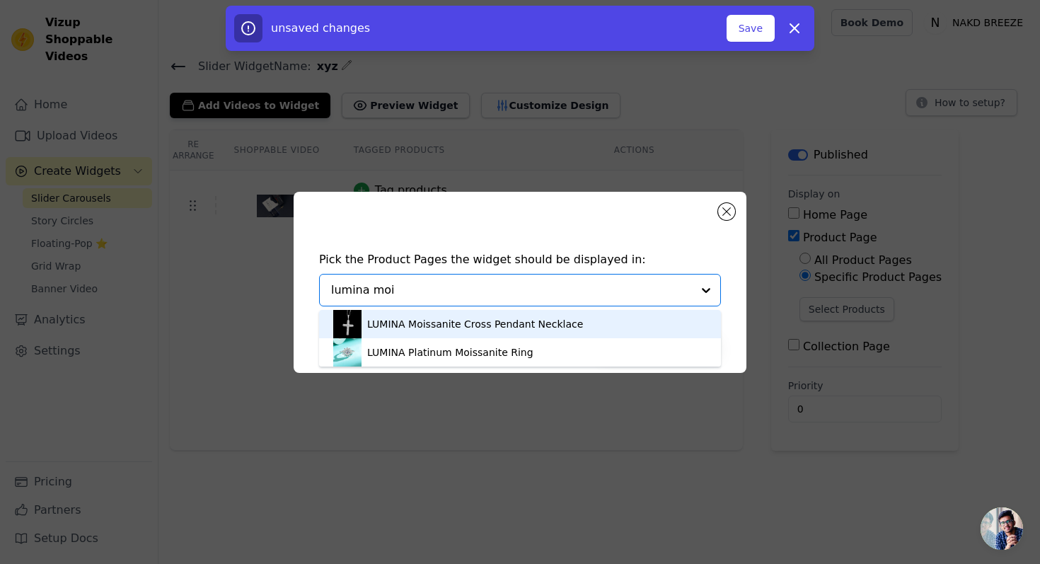
click at [515, 322] on div "LUMINA Moissanite Cross Pendant Necklace" at bounding box center [475, 324] width 216 height 14
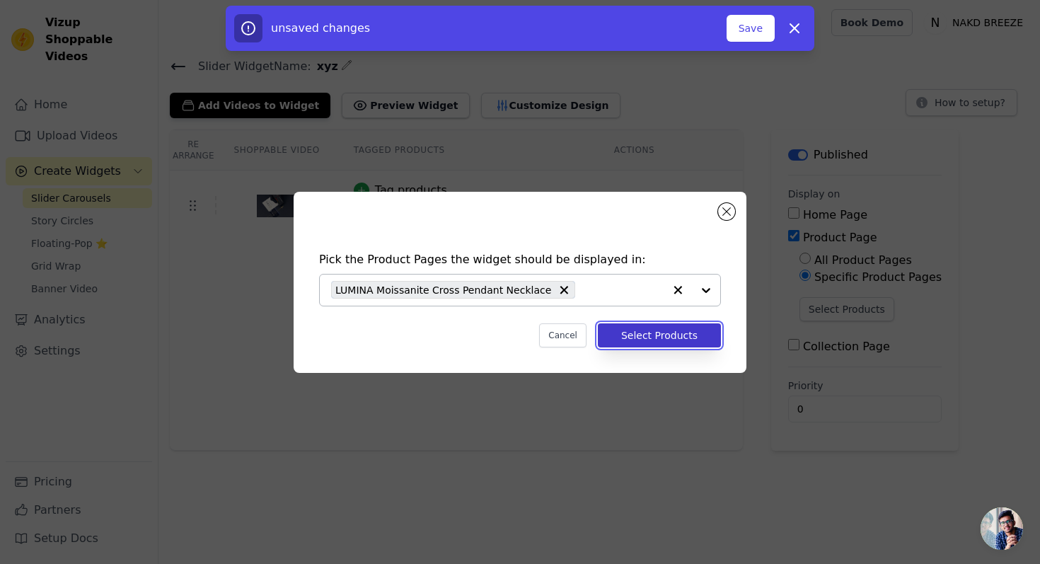
click at [631, 333] on button "Select Products" at bounding box center [659, 335] width 123 height 24
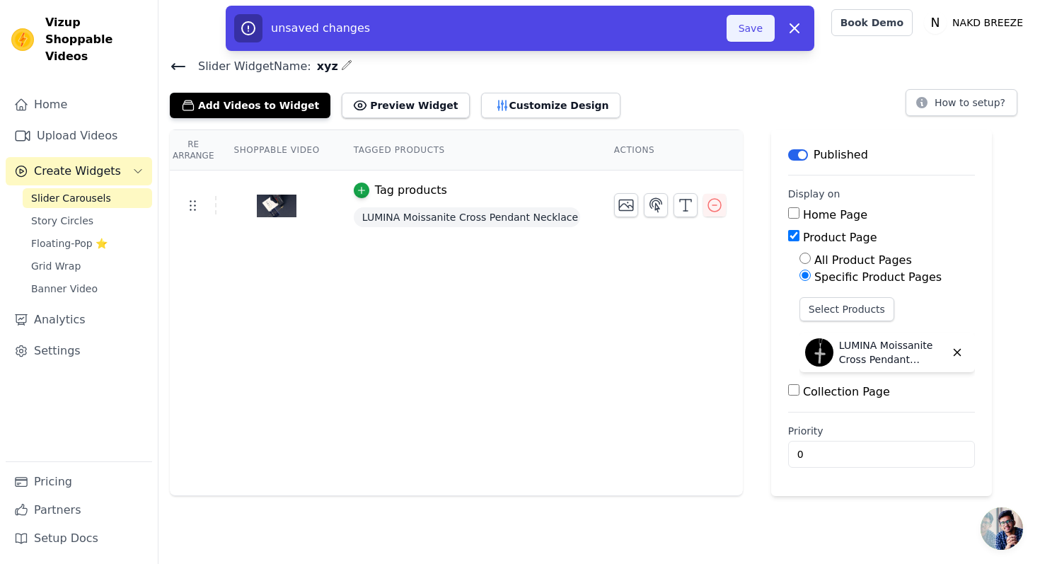
click at [754, 28] on button "Save" at bounding box center [751, 28] width 48 height 27
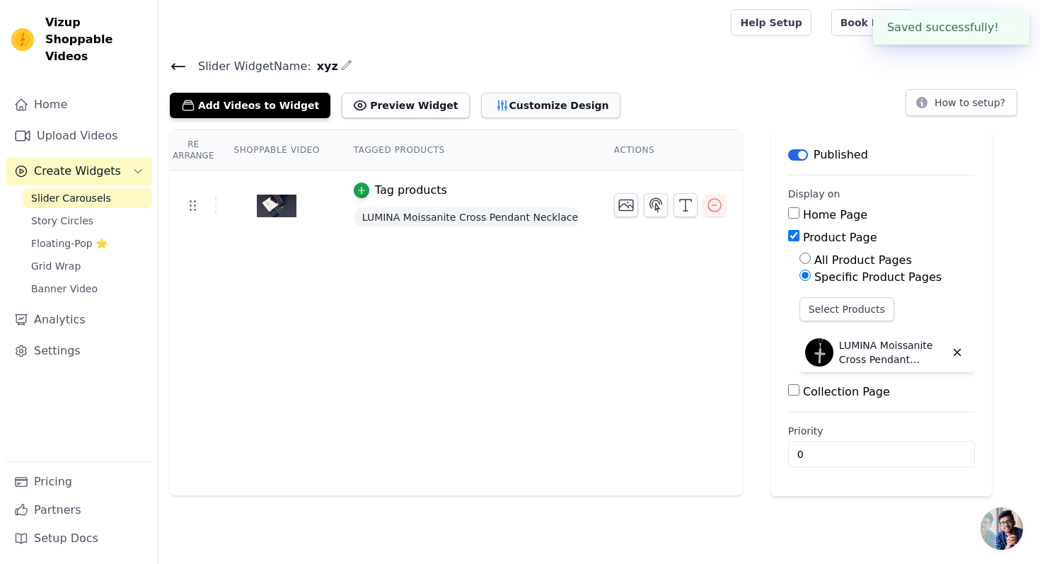
click at [549, 104] on button "Customize Design" at bounding box center [550, 105] width 139 height 25
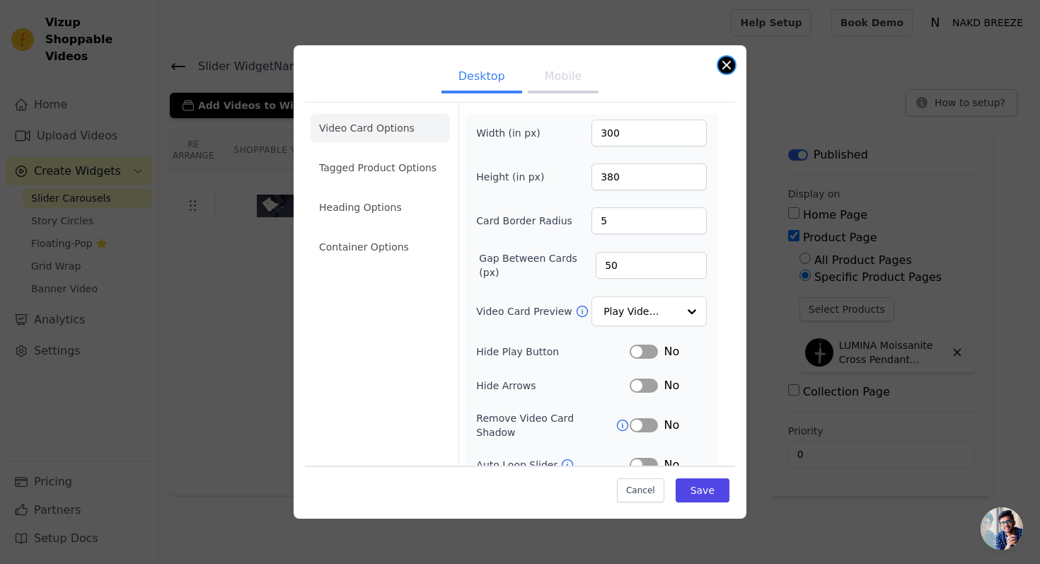
click at [726, 68] on button "Close modal" at bounding box center [726, 65] width 17 height 17
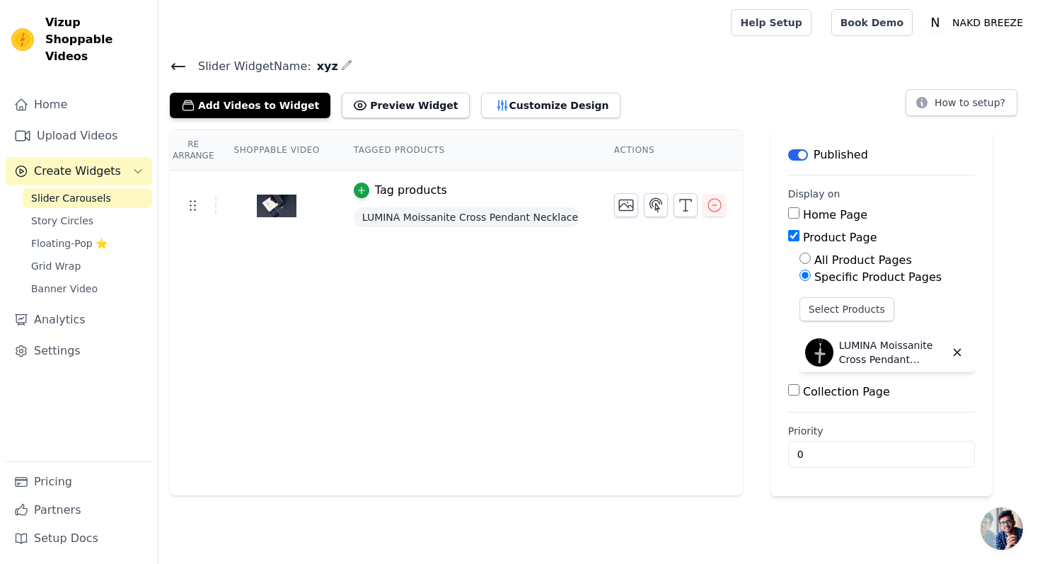
click at [183, 64] on icon at bounding box center [178, 66] width 17 height 17
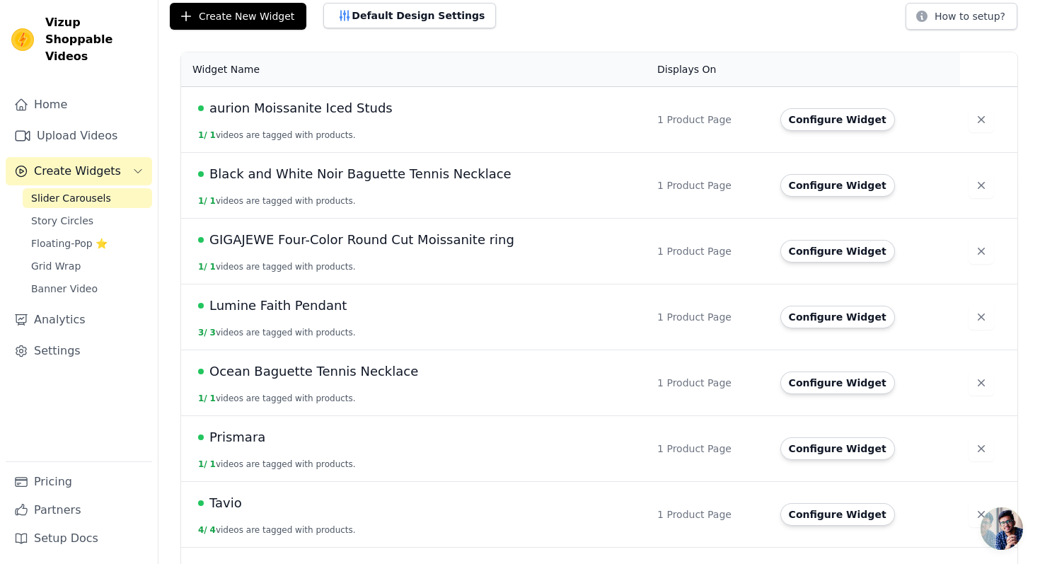
scroll to position [142, 0]
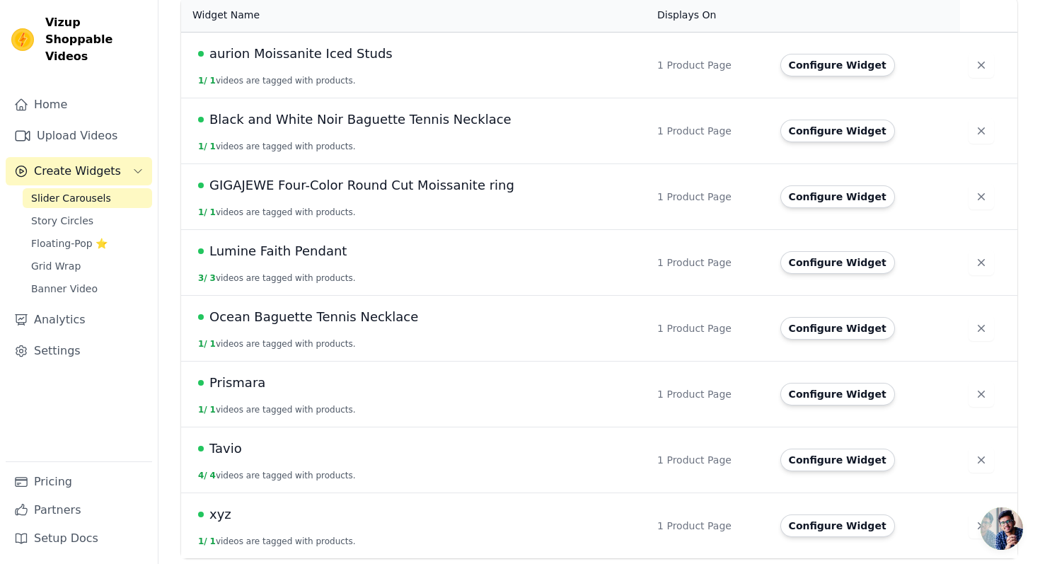
click at [227, 502] on td "xyz 1 / 1 videos are tagged with products." at bounding box center [415, 526] width 468 height 66
click at [224, 510] on span "xyz" at bounding box center [221, 515] width 22 height 20
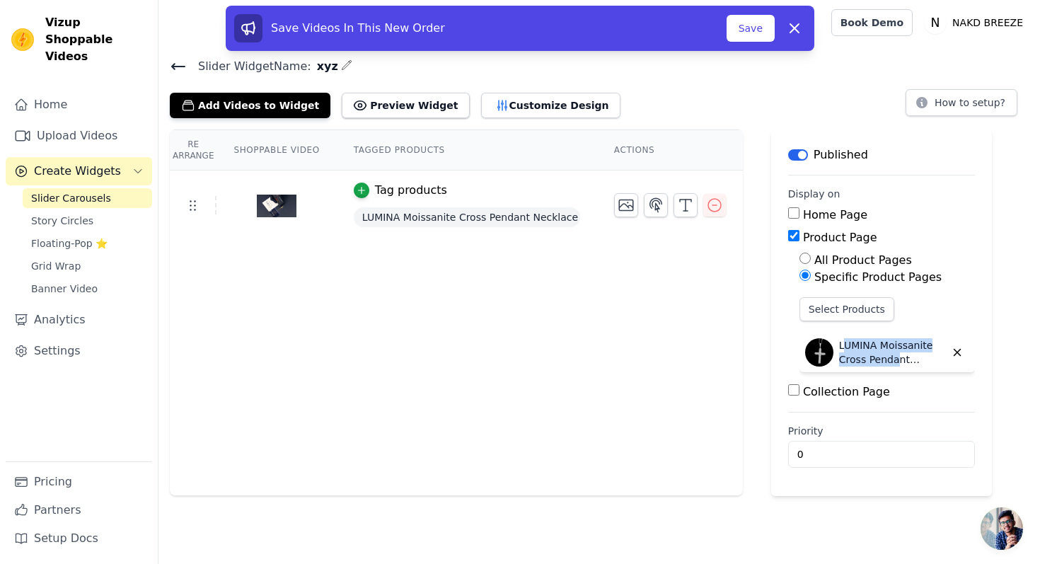
drag, startPoint x: 839, startPoint y: 346, endPoint x: 895, endPoint y: 362, distance: 58.0
click at [895, 362] on p "LUMINA Moissanite Cross Pendant Necklace" at bounding box center [892, 352] width 106 height 28
drag, startPoint x: 838, startPoint y: 342, endPoint x: 905, endPoint y: 358, distance: 69.2
click at [905, 358] on p "LUMINA Moissanite Cross Pendant Necklace" at bounding box center [892, 352] width 106 height 28
copy p "LUMINA Moissanite Cross Pendant"
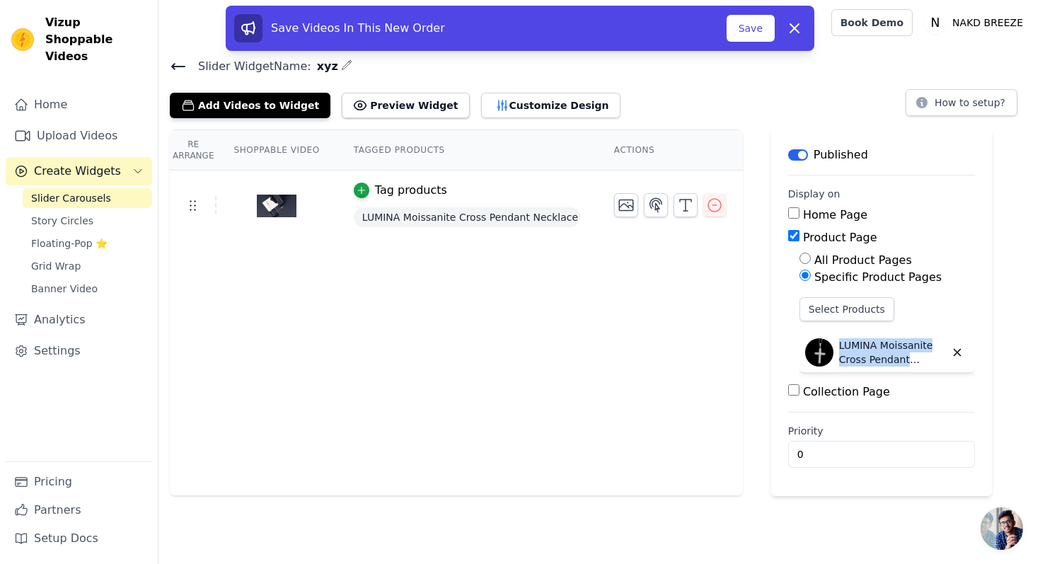
click at [341, 67] on icon "button" at bounding box center [346, 64] width 11 height 11
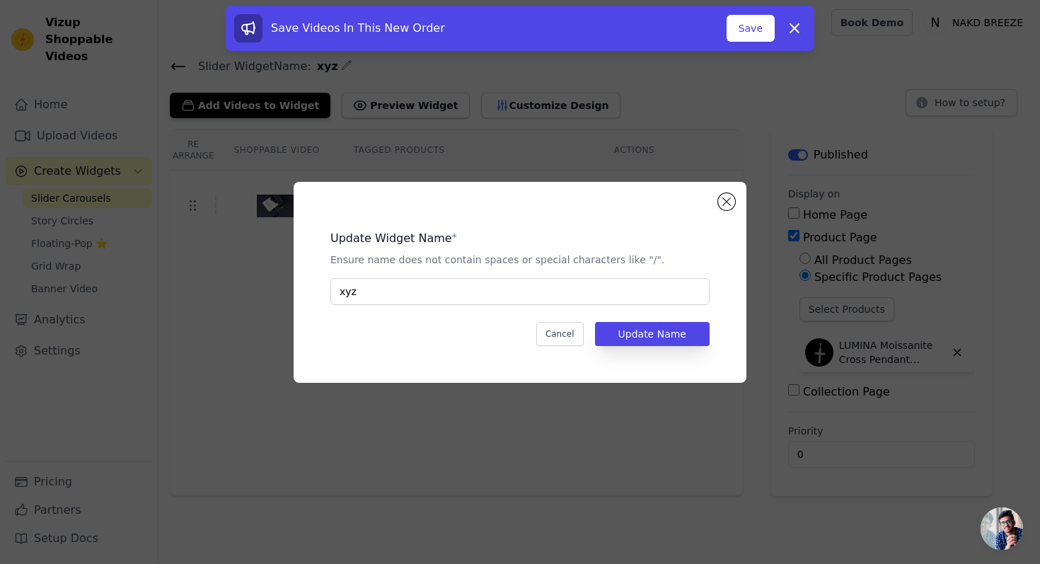
click at [380, 309] on div "Update Widget Name * Ensure name does not contain spaces or special characters …" at bounding box center [520, 283] width 408 height 156
drag, startPoint x: 374, startPoint y: 286, endPoint x: 334, endPoint y: 280, distance: 40.7
click at [334, 280] on input "xyz" at bounding box center [520, 291] width 379 height 27
paste input "LUMINA Moissanite Cross Pendant"
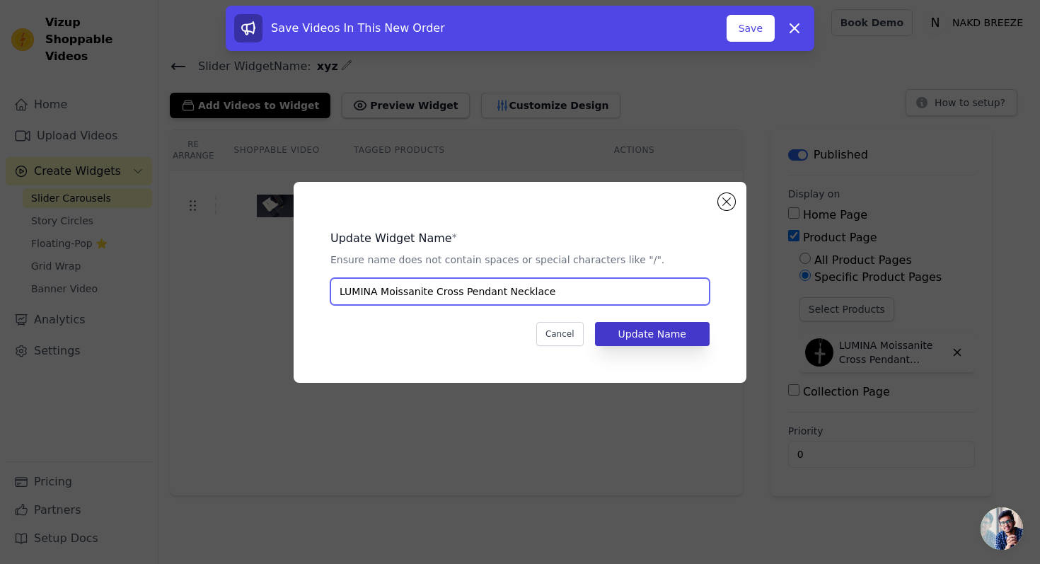
type input "LUMINA Moissanite Cross Pendant Necklace"
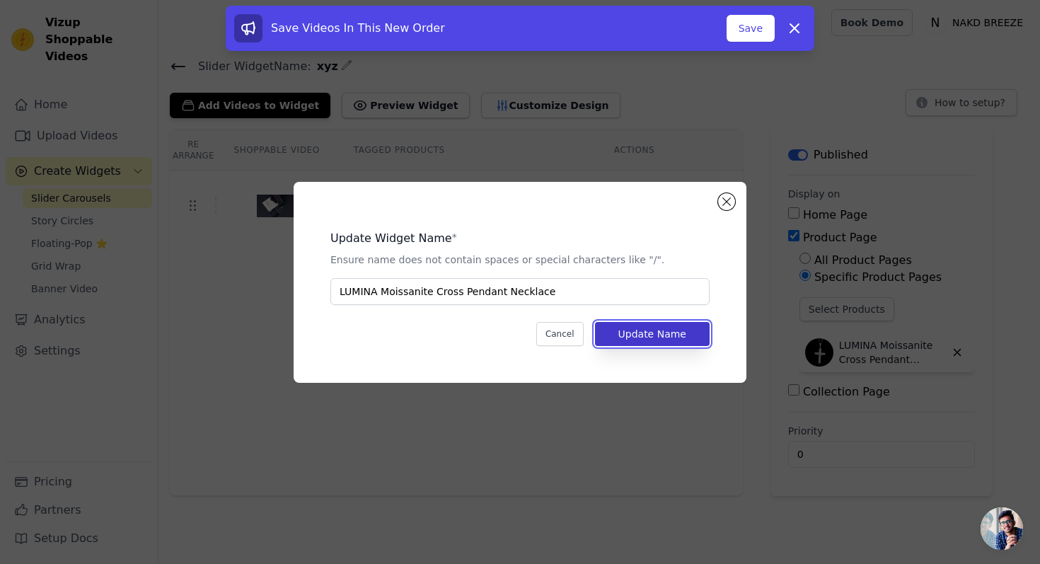
click at [639, 336] on button "Update Name" at bounding box center [652, 334] width 115 height 24
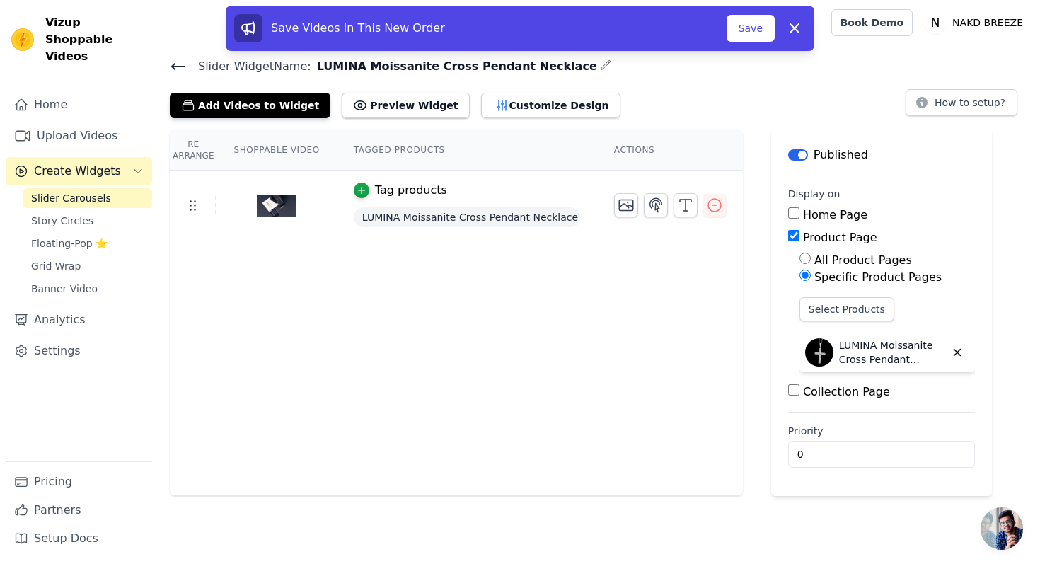
click at [176, 62] on icon at bounding box center [178, 66] width 17 height 17
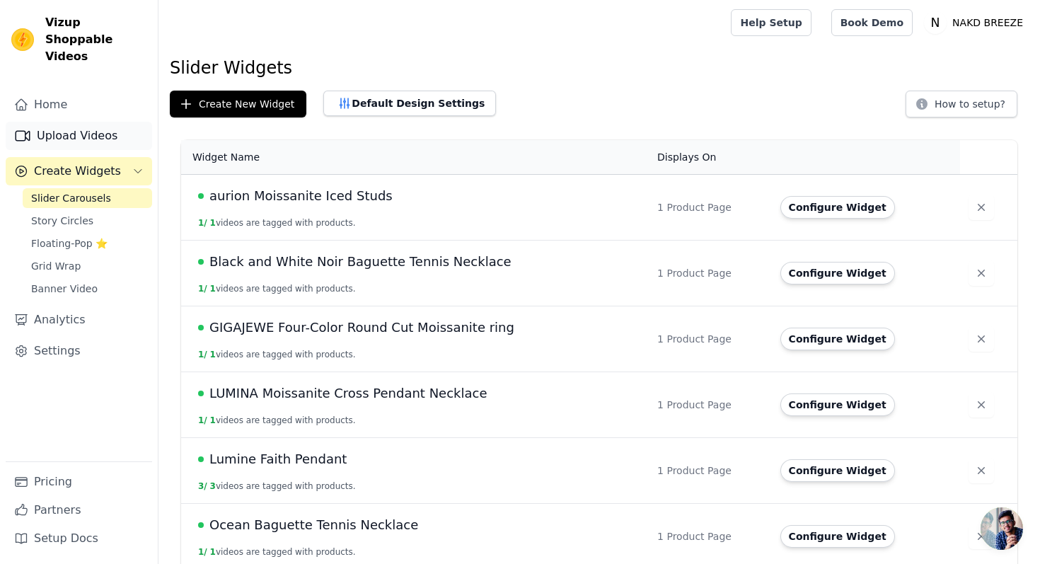
click at [104, 122] on link "Upload Videos" at bounding box center [79, 136] width 147 height 28
